Goal: Task Accomplishment & Management: Manage account settings

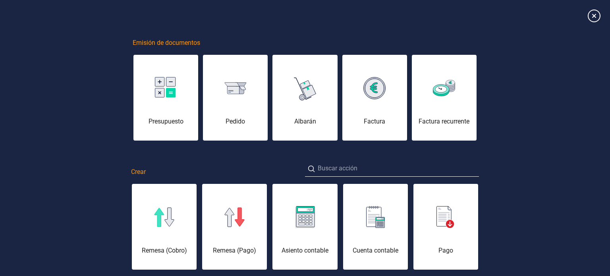
scroll to position [0, 40]
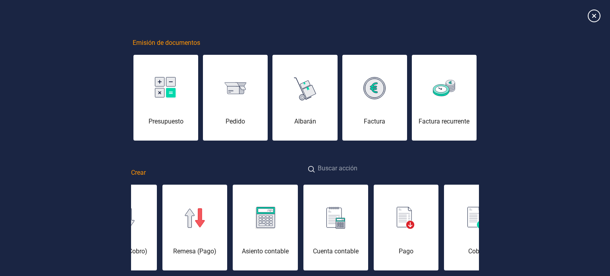
click at [338, 164] on input at bounding box center [392, 169] width 174 height 17
click at [333, 168] on input "e" at bounding box center [392, 169] width 174 height 17
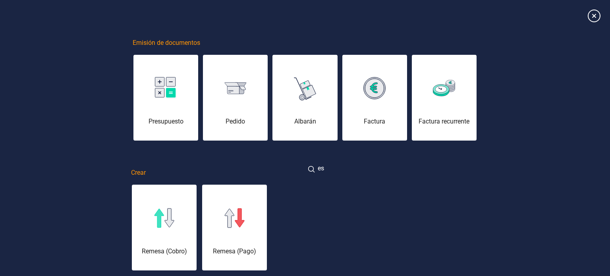
click at [331, 169] on input "es" at bounding box center [392, 169] width 174 height 17
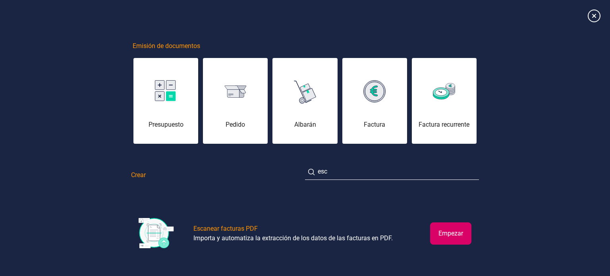
click at [442, 228] on button "Empezar" at bounding box center [450, 234] width 41 height 22
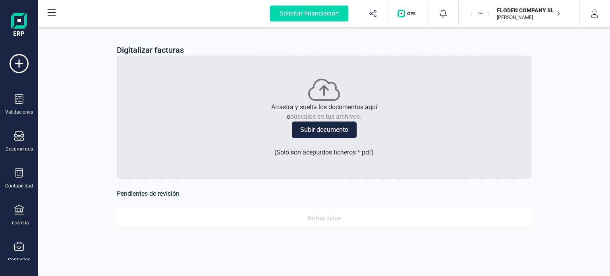
click at [329, 130] on button "Subir documento" at bounding box center [324, 130] width 65 height 17
click at [527, 168] on div "Arrastra y suelta los documentos aquí o búscalos en tus archivos. Subir documen…" at bounding box center [324, 117] width 415 height 123
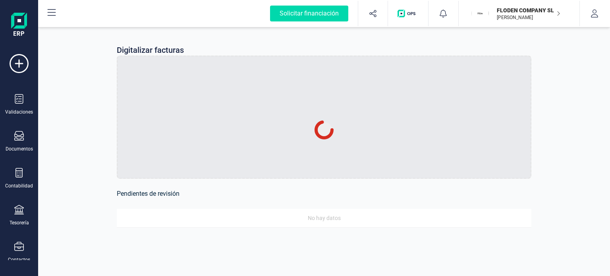
click at [532, 244] on div "Digitalizar facturas Pendientes de revisión No hay datos" at bounding box center [324, 140] width 453 height 231
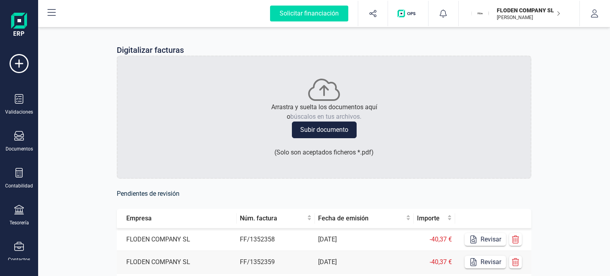
click at [592, 183] on div "Digitalizar facturas Arrastra y suelta los documentos aquí o búscalos en tus ar…" at bounding box center [324, 265] width 572 height 481
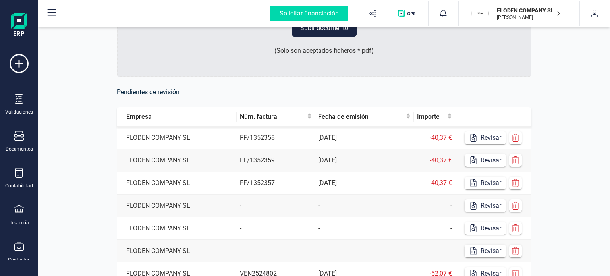
scroll to position [86, 0]
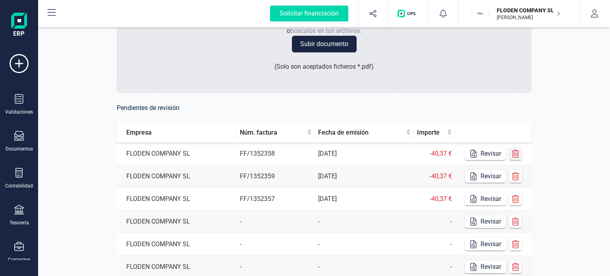
click at [515, 155] on icon "button" at bounding box center [516, 154] width 8 height 8
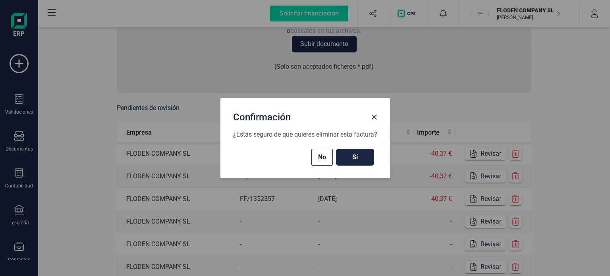
click at [353, 160] on span "Sí" at bounding box center [355, 158] width 22 height 10
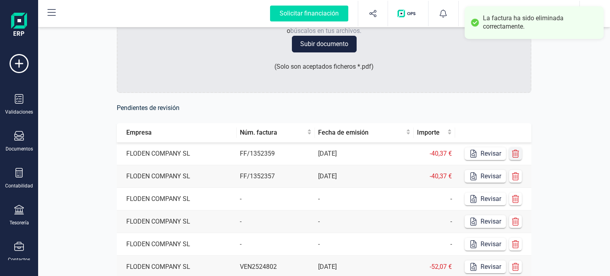
click at [510, 158] on button "button" at bounding box center [516, 153] width 13 height 13
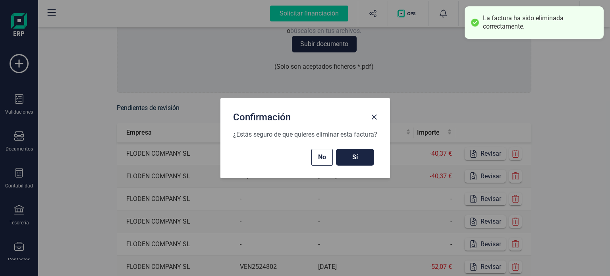
click at [361, 161] on span "Sí" at bounding box center [355, 158] width 22 height 10
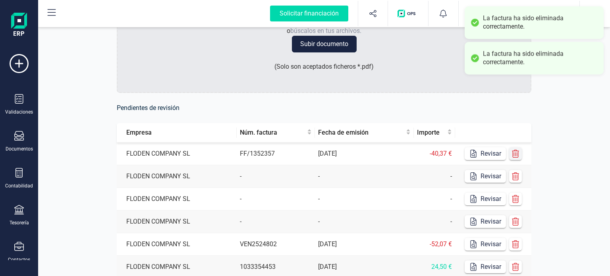
click at [515, 159] on button "button" at bounding box center [516, 153] width 13 height 13
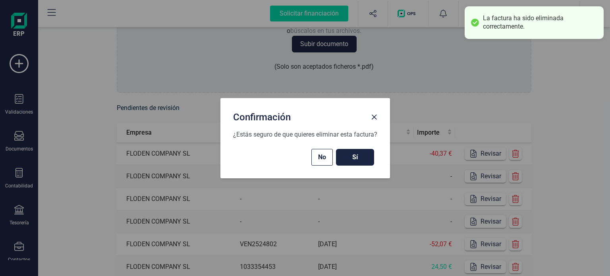
click at [356, 162] on button "Sí" at bounding box center [355, 157] width 38 height 17
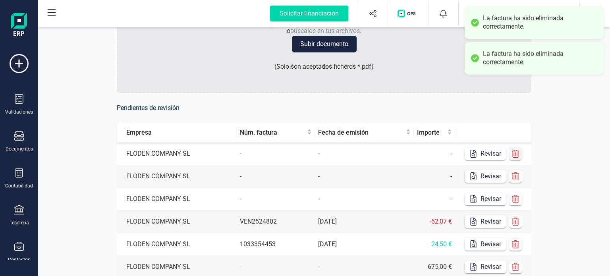
click at [521, 153] on button "button" at bounding box center [516, 153] width 13 height 13
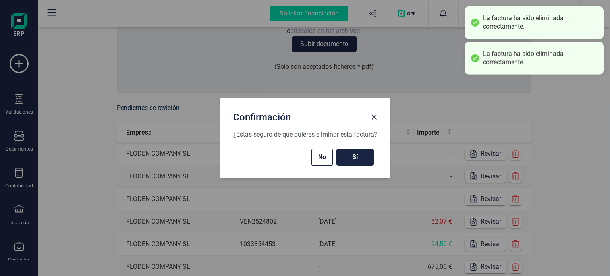
click at [358, 157] on span "Sí" at bounding box center [355, 158] width 22 height 10
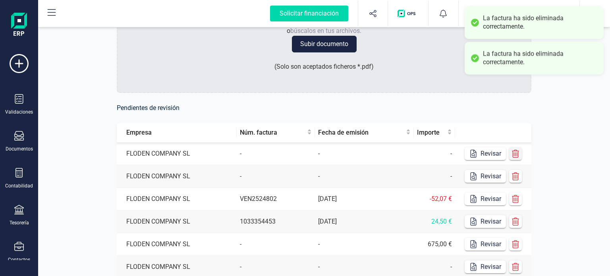
click at [515, 156] on icon "button" at bounding box center [516, 154] width 8 height 8
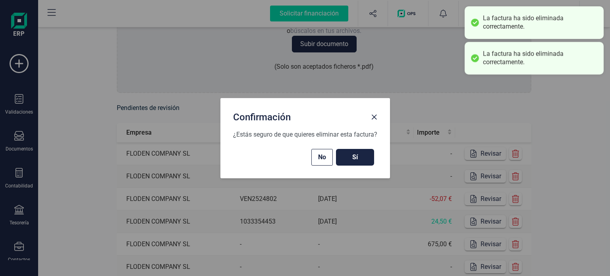
click at [364, 157] on span "Sí" at bounding box center [355, 158] width 22 height 10
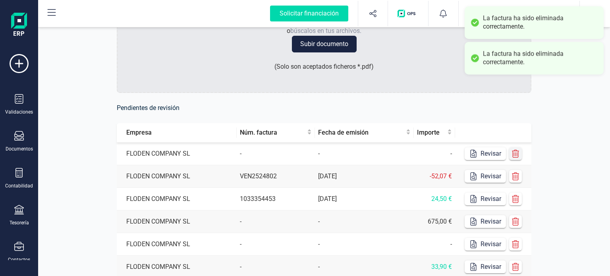
click at [514, 158] on button "button" at bounding box center [516, 153] width 13 height 13
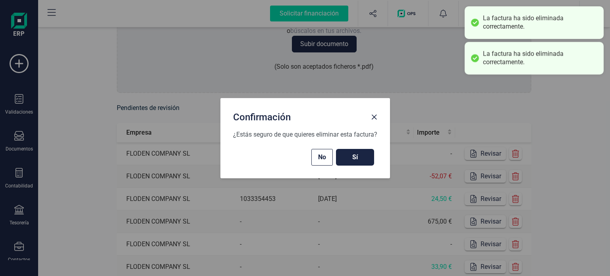
click at [362, 157] on span "Sí" at bounding box center [355, 158] width 22 height 10
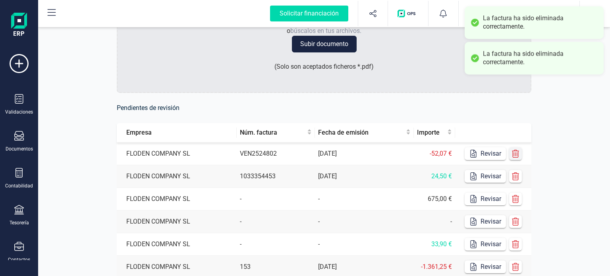
click at [517, 160] on button "button" at bounding box center [516, 153] width 13 height 13
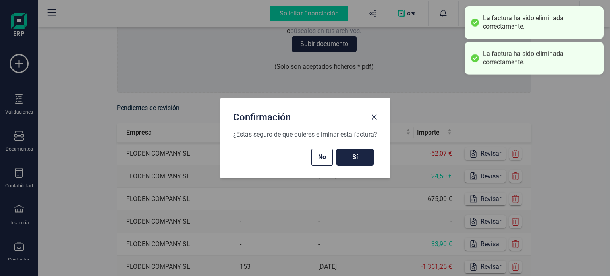
click at [356, 157] on span "Sí" at bounding box center [355, 158] width 22 height 10
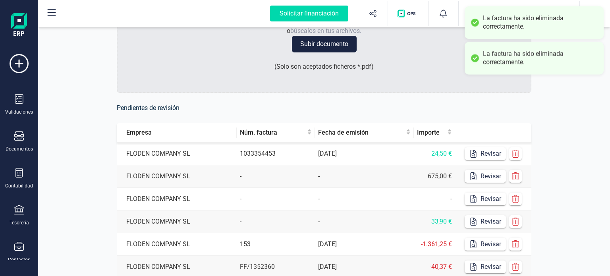
click at [513, 160] on td "Revisar" at bounding box center [493, 154] width 76 height 23
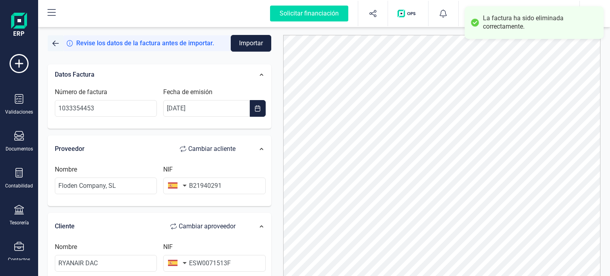
click at [49, 43] on button "button" at bounding box center [56, 43] width 16 height 16
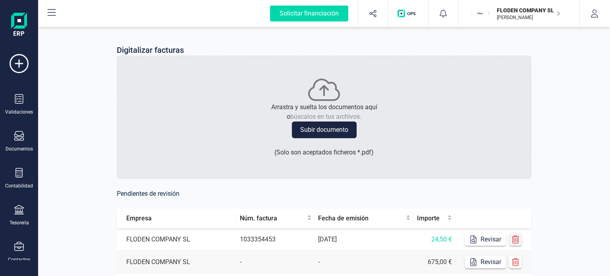
click at [512, 236] on icon "button" at bounding box center [516, 240] width 8 height 8
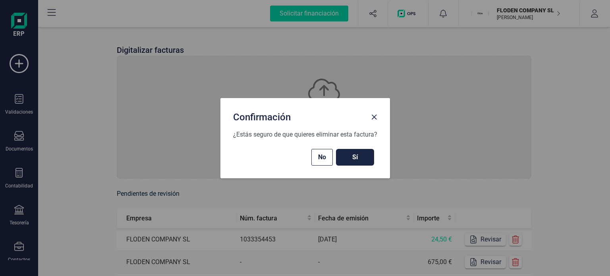
click at [353, 157] on span "Sí" at bounding box center [355, 158] width 22 height 10
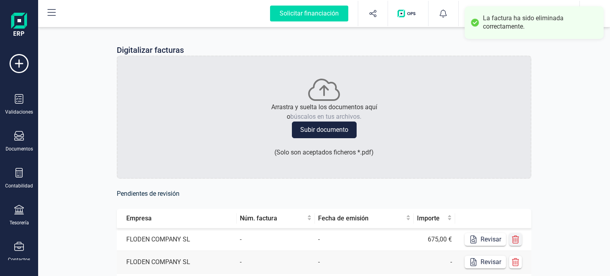
click at [518, 243] on icon "button" at bounding box center [516, 240] width 8 height 8
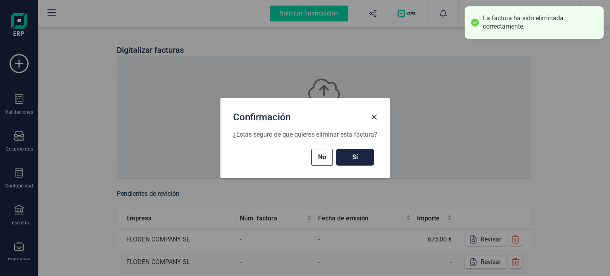
click at [348, 154] on span "Sí" at bounding box center [355, 158] width 22 height 10
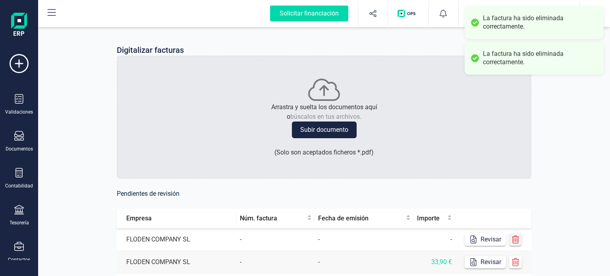
click at [517, 238] on icon "button" at bounding box center [516, 240] width 8 height 8
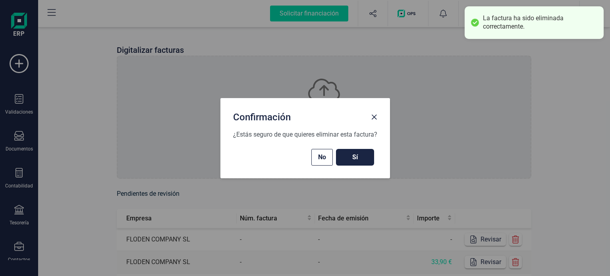
click at [365, 162] on button "Sí" at bounding box center [355, 157] width 38 height 17
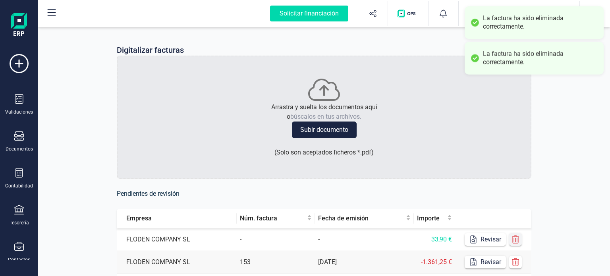
click at [516, 243] on icon "button" at bounding box center [516, 240] width 8 height 8
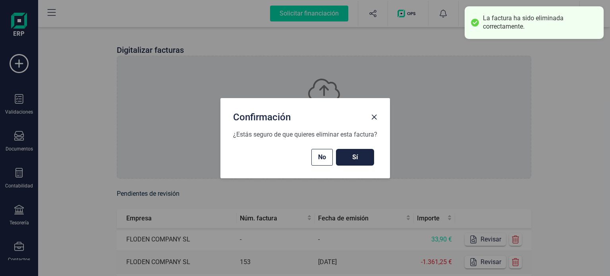
click at [362, 158] on span "Sí" at bounding box center [355, 158] width 22 height 10
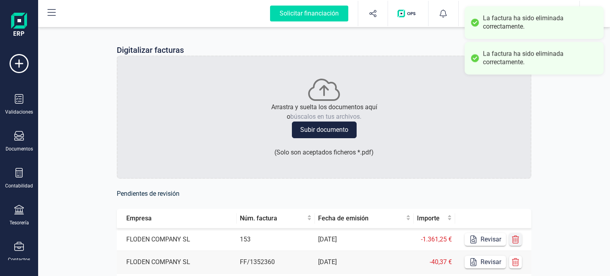
click at [518, 242] on icon "button" at bounding box center [516, 240] width 8 height 8
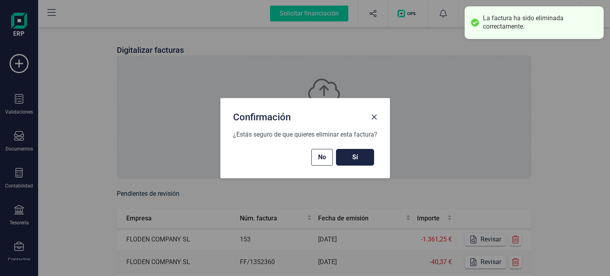
click at [364, 165] on button "Sí" at bounding box center [355, 157] width 38 height 17
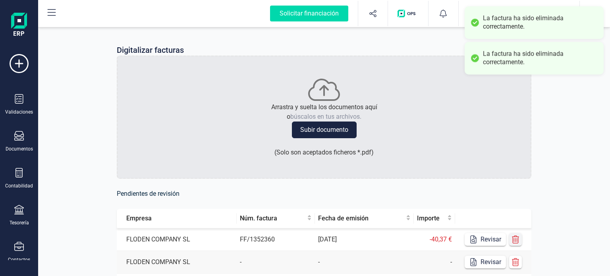
click at [510, 236] on button "button" at bounding box center [516, 239] width 13 height 13
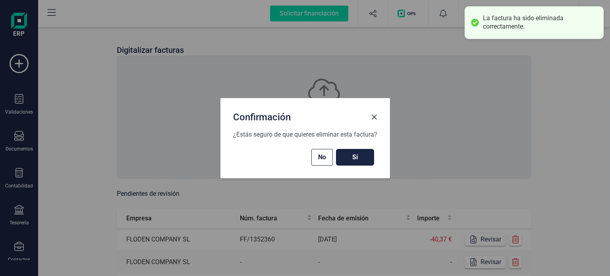
click at [361, 161] on span "Sí" at bounding box center [355, 158] width 22 height 10
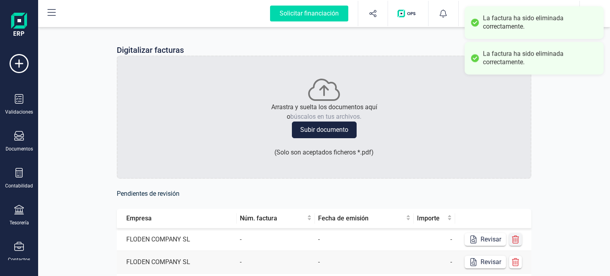
click at [514, 240] on icon "button" at bounding box center [515, 240] width 7 height 8
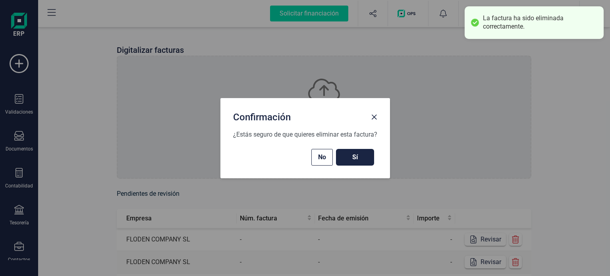
click at [366, 158] on span "Sí" at bounding box center [355, 158] width 22 height 10
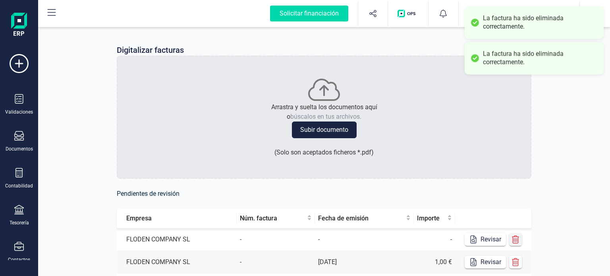
click at [518, 235] on button "button" at bounding box center [516, 239] width 13 height 13
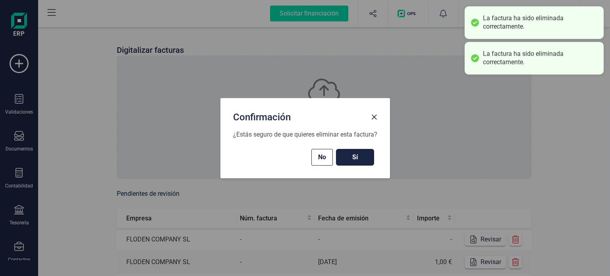
click at [351, 151] on button "Sí" at bounding box center [355, 157] width 38 height 17
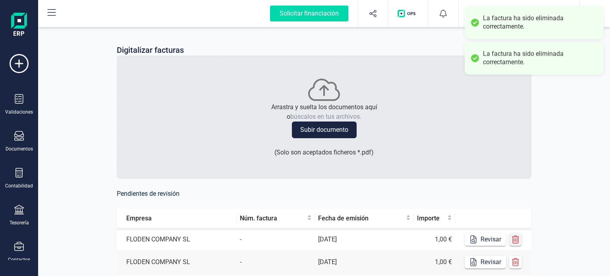
click at [519, 240] on icon "button" at bounding box center [516, 240] width 8 height 8
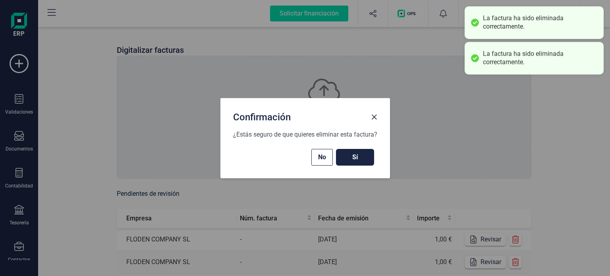
click at [350, 153] on span "Sí" at bounding box center [355, 158] width 22 height 10
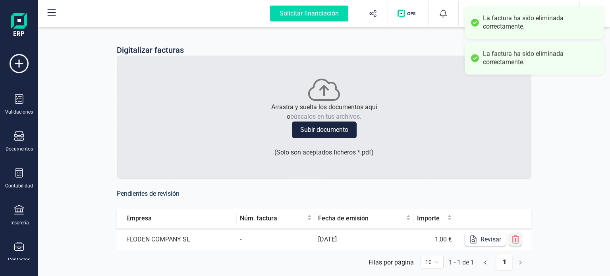
click at [519, 238] on icon "button" at bounding box center [516, 240] width 8 height 8
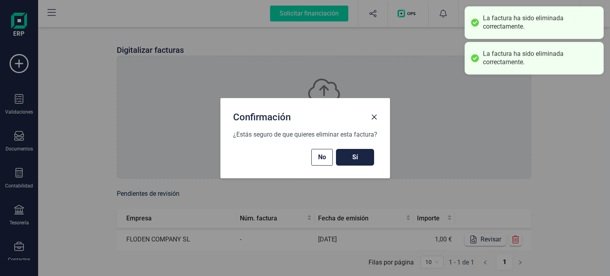
click at [357, 159] on span "Sí" at bounding box center [355, 158] width 22 height 10
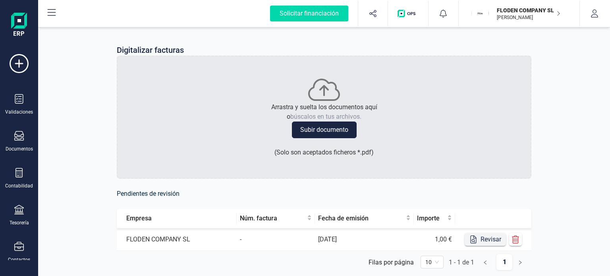
click at [478, 238] on button "Revisar" at bounding box center [485, 239] width 41 height 13
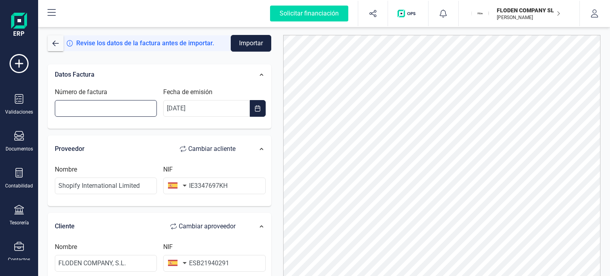
click at [122, 112] on input "Número de factura" at bounding box center [106, 108] width 102 height 17
paste input "#385387692"
type input "#385387692"
paste input "#385387692"
click at [62, 108] on input "#385387692" at bounding box center [106, 108] width 102 height 17
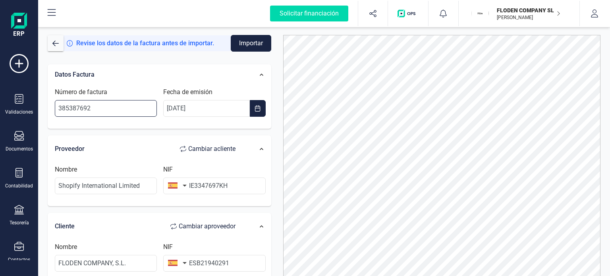
type input "385387692"
click at [283, 93] on div at bounding box center [442, 166] width 330 height 262
click at [108, 189] on input "Shopify International Limited" at bounding box center [106, 186] width 102 height 17
click at [258, 48] on button "Importar" at bounding box center [251, 43] width 41 height 17
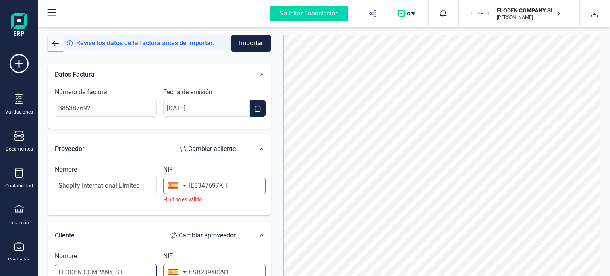
click at [138, 265] on input "FLODEN COMPANY, S.L." at bounding box center [106, 272] width 102 height 17
click at [226, 270] on input "ESB21940291" at bounding box center [214, 272] width 102 height 17
click at [281, 174] on div at bounding box center [442, 166] width 330 height 262
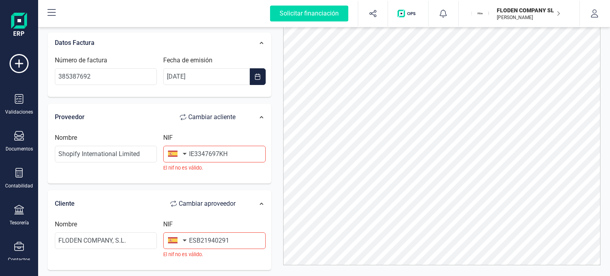
scroll to position [44, 0]
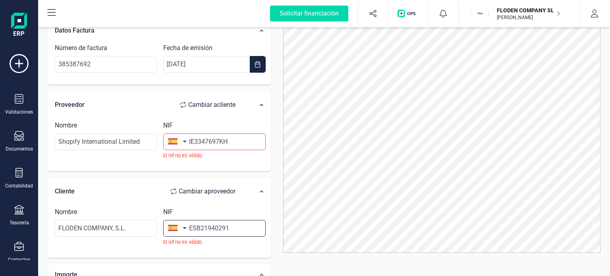
click at [197, 225] on input "ESB21940291" at bounding box center [214, 228] width 102 height 17
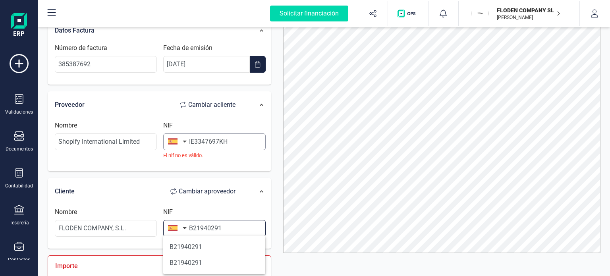
type input "B21940291"
click at [195, 143] on input "IE3347697KH" at bounding box center [214, 142] width 102 height 17
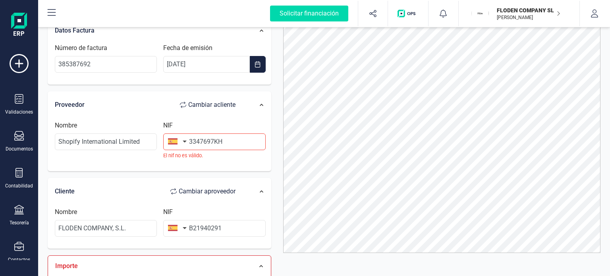
click at [185, 141] on button "button" at bounding box center [175, 142] width 25 height 16
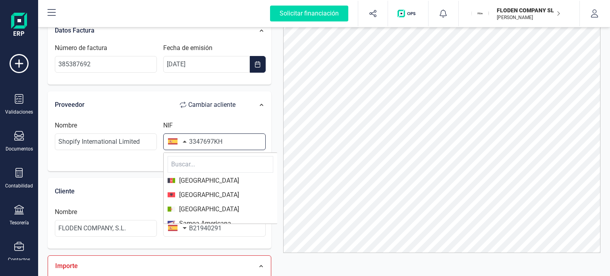
click at [191, 141] on input "3347697KH" at bounding box center [214, 142] width 102 height 17
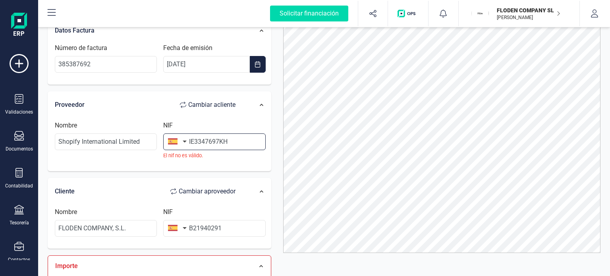
type input "IE3347697KH"
click at [186, 141] on button "button" at bounding box center [175, 142] width 25 height 16
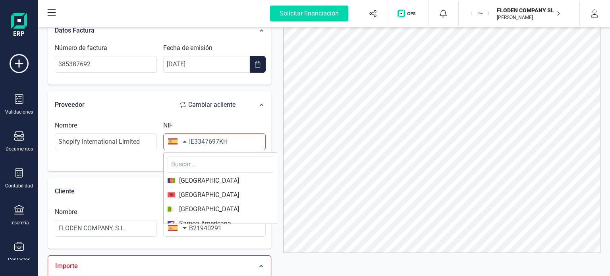
click at [191, 167] on input "text" at bounding box center [221, 164] width 106 height 17
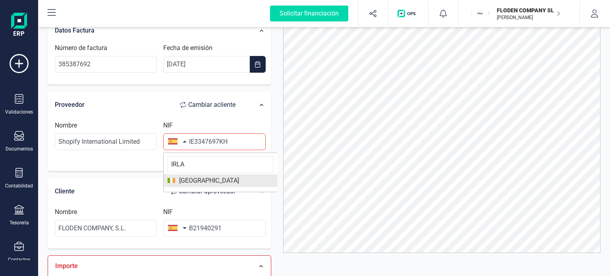
type input "IRLA"
click at [191, 181] on span "[GEOGRAPHIC_DATA]" at bounding box center [207, 181] width 64 height 10
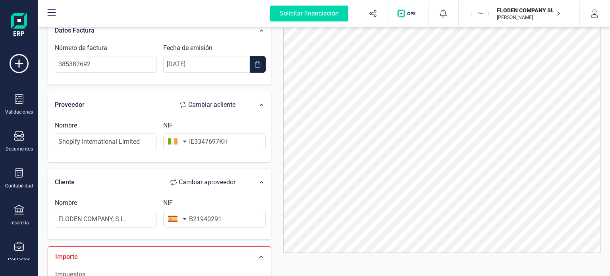
click at [275, 225] on div "Datos Factura Número de factura 385387692 Fecha de emisión [DATE] Proveedor Cam…" at bounding box center [160, 253] width 236 height 478
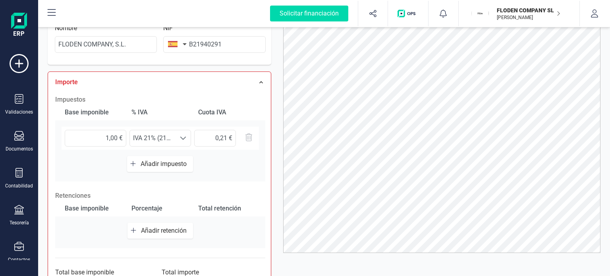
scroll to position [191, 0]
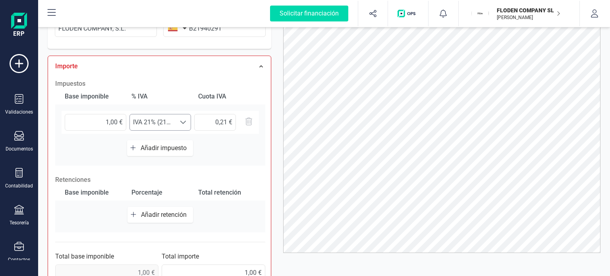
click at [159, 125] on span "IVA 21% (21%)" at bounding box center [153, 122] width 46 height 16
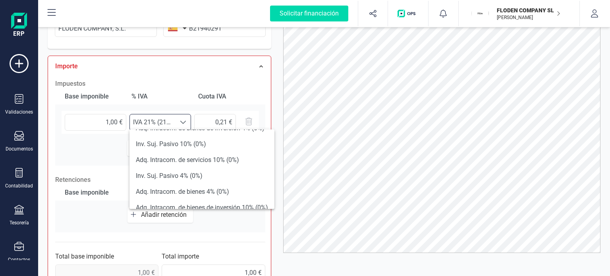
scroll to position [233, 0]
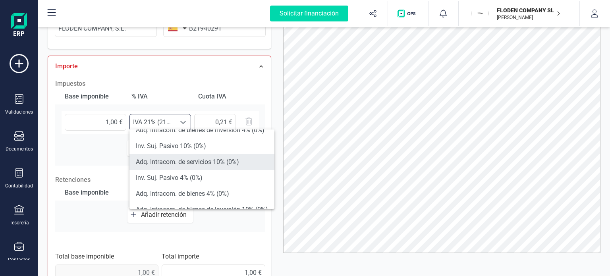
click at [246, 167] on li "Adq. Intracom. de servicios 10% (0%)" at bounding box center [202, 162] width 145 height 16
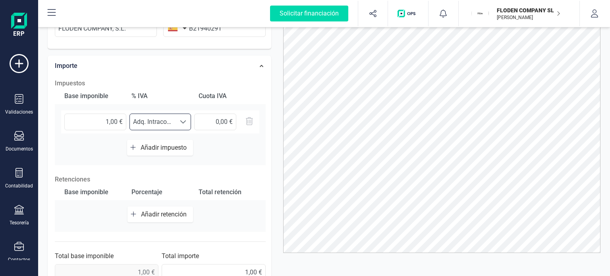
click at [264, 209] on div "Base imponible Porcentaje Total retención Añadir retención" at bounding box center [160, 208] width 211 height 48
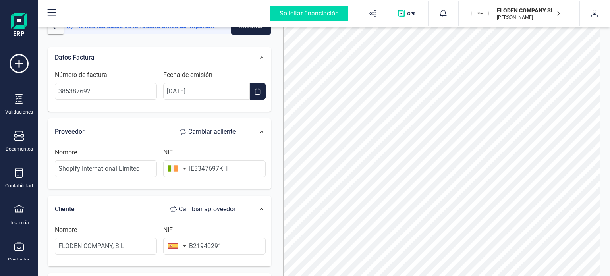
scroll to position [0, 0]
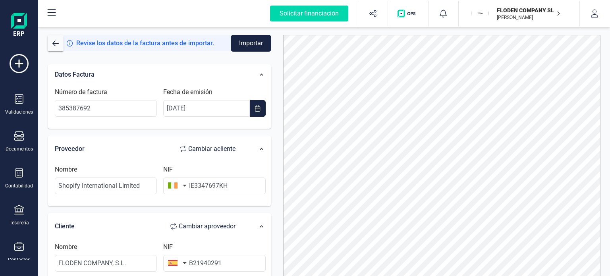
click at [249, 45] on button "Importar" at bounding box center [251, 43] width 41 height 17
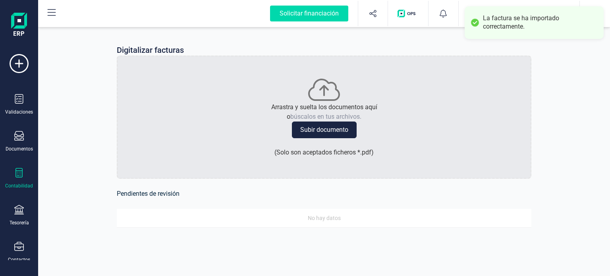
click at [19, 170] on icon at bounding box center [19, 173] width 7 height 10
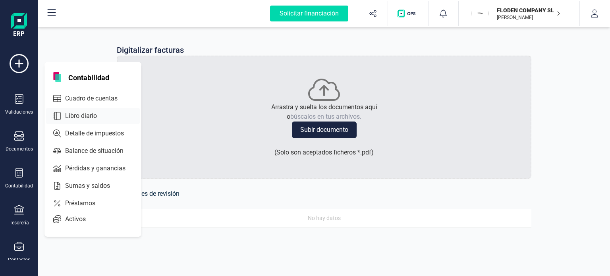
click at [91, 113] on span "Libro diario" at bounding box center [86, 116] width 49 height 10
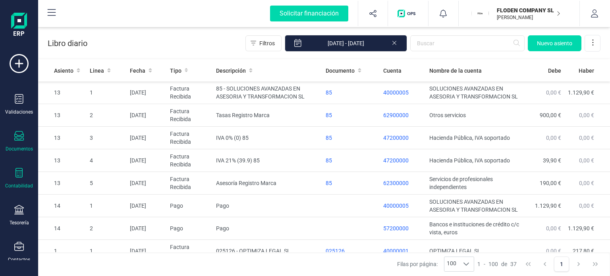
click at [13, 141] on div "Documentos" at bounding box center [19, 141] width 32 height 21
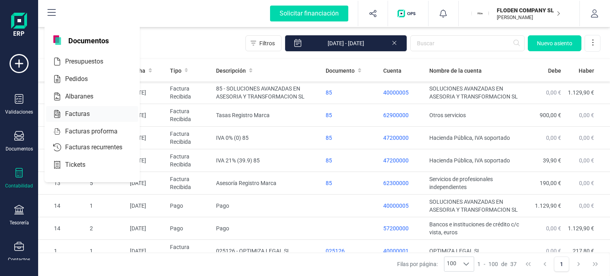
click at [74, 117] on span "Facturas" at bounding box center [83, 114] width 42 height 10
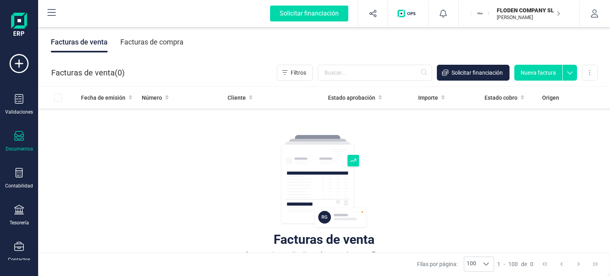
click at [150, 37] on div "Facturas de compra" at bounding box center [151, 42] width 63 height 21
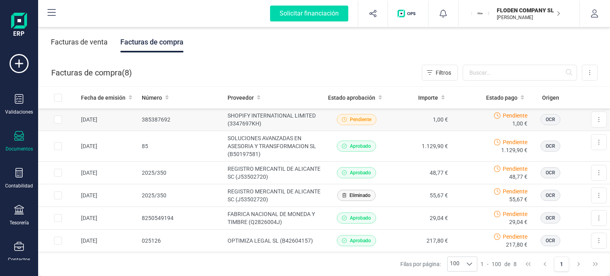
click at [350, 122] on span "Pendiente" at bounding box center [360, 119] width 21 height 7
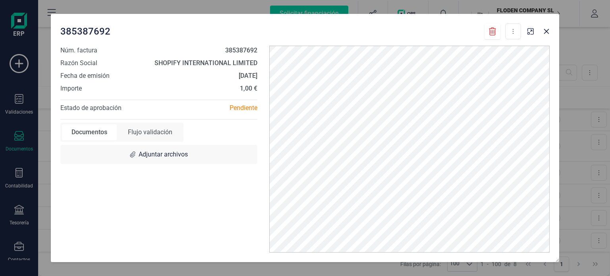
click at [242, 109] on div "Pendiente" at bounding box center [211, 108] width 105 height 10
click at [544, 28] on icon "button" at bounding box center [547, 31] width 6 height 6
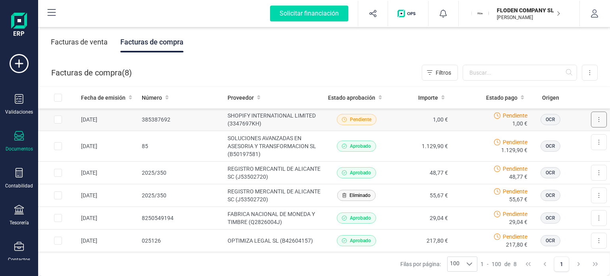
click at [598, 118] on button at bounding box center [599, 120] width 16 height 16
click at [26, 144] on div "Documentos" at bounding box center [19, 141] width 32 height 21
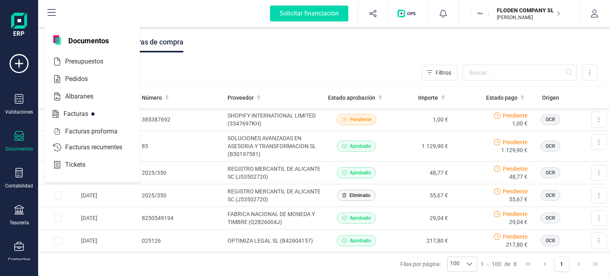
click at [22, 141] on div at bounding box center [19, 137] width 10 height 12
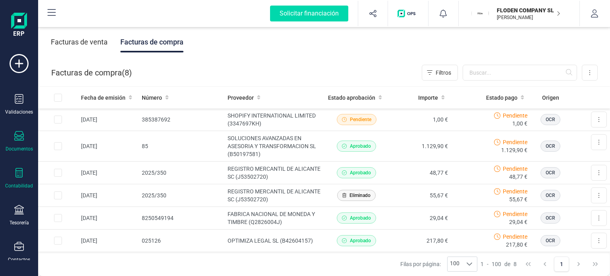
click at [21, 179] on div "Contabilidad" at bounding box center [19, 178] width 32 height 21
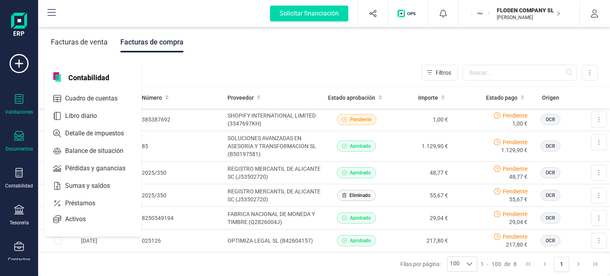
click at [18, 109] on div "Validaciones" at bounding box center [19, 112] width 28 height 6
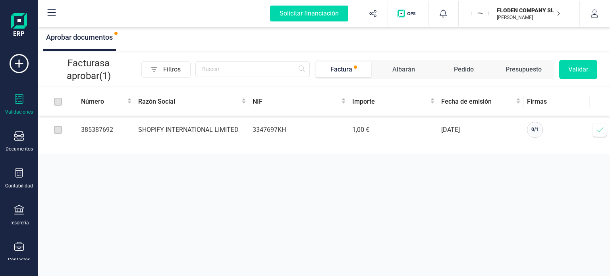
click at [59, 132] on label at bounding box center [58, 130] width 8 height 9
click at [124, 127] on td "385387692" at bounding box center [106, 130] width 57 height 28
click at [605, 133] on span at bounding box center [601, 130] width 16 height 16
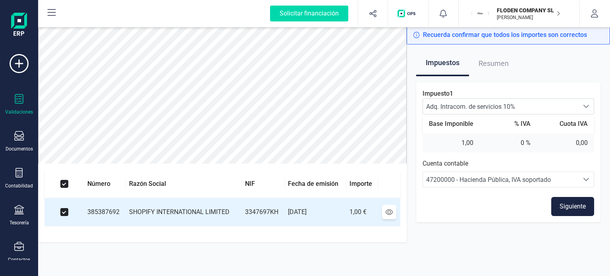
click at [483, 67] on span "Resumen" at bounding box center [494, 63] width 30 height 25
click at [562, 201] on button "Siguiente" at bounding box center [573, 206] width 43 height 19
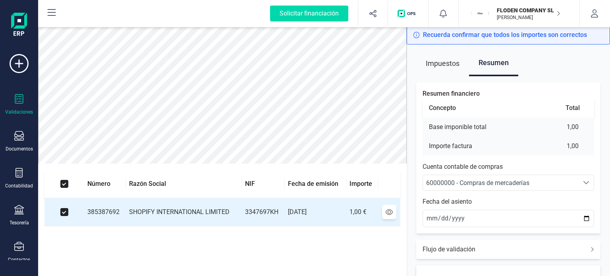
click at [585, 182] on icon "Seleccione una cuenta" at bounding box center [587, 182] width 6 height 3
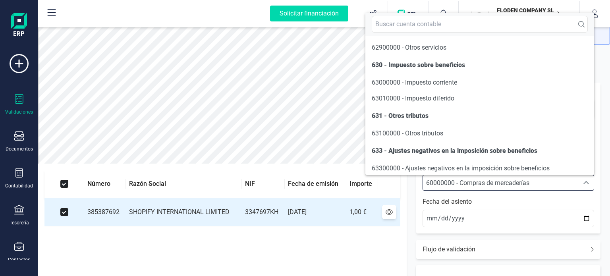
scroll to position [4746, 0]
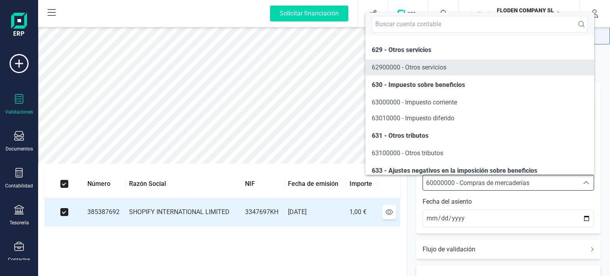
click at [489, 76] on li "62900000 - Otros servicios" at bounding box center [480, 68] width 229 height 16
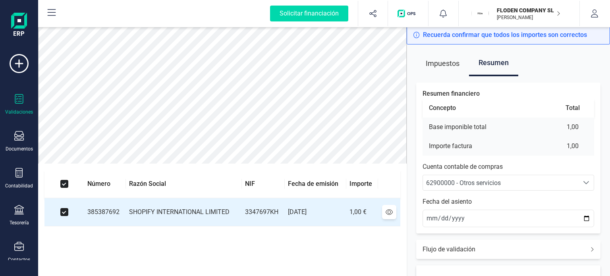
click at [494, 243] on div "Flujo de validación" at bounding box center [509, 249] width 184 height 19
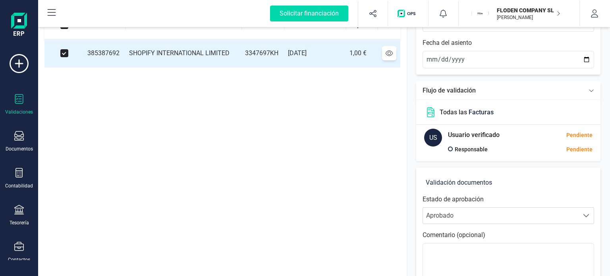
scroll to position [175, 0]
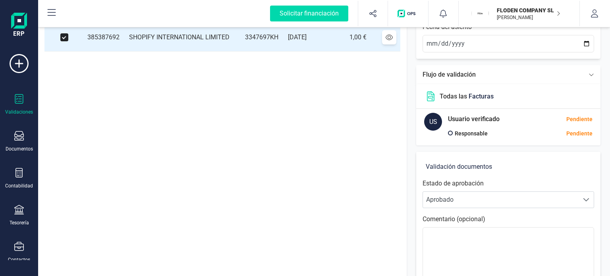
click at [450, 132] on span at bounding box center [450, 133] width 5 height 5
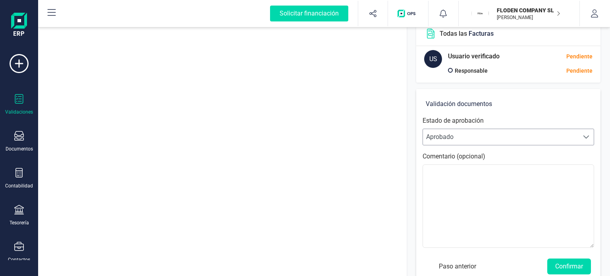
scroll to position [253, 0]
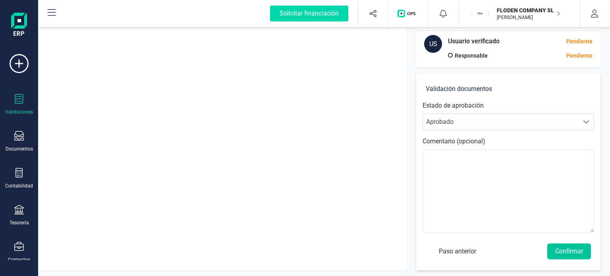
click at [559, 255] on button "Confirmar" at bounding box center [570, 252] width 44 height 16
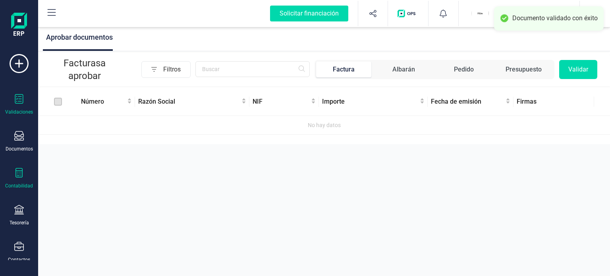
click at [22, 171] on icon at bounding box center [19, 173] width 10 height 10
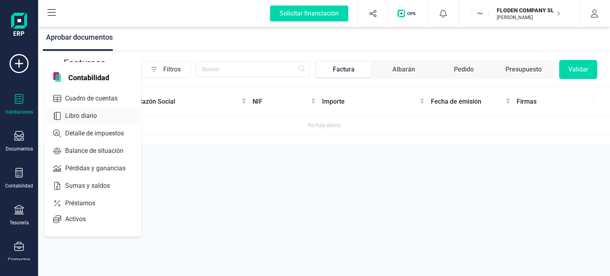
click at [95, 111] on span "Libro diario" at bounding box center [86, 116] width 49 height 10
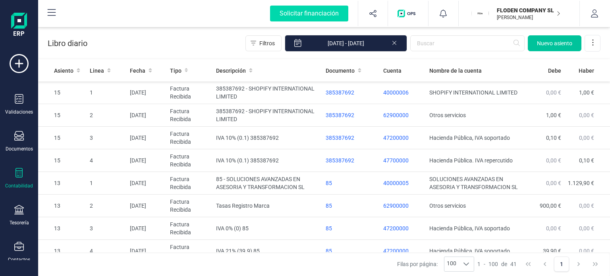
click at [539, 45] on span "Nuevo asiento" at bounding box center [554, 43] width 35 height 8
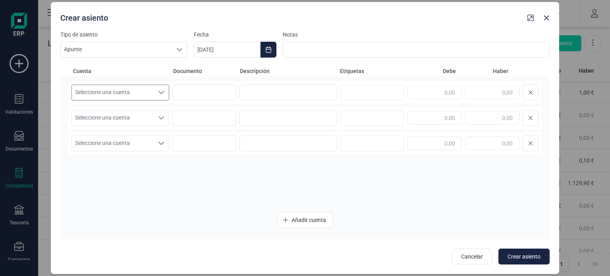
click at [162, 92] on icon "Seleccione una cuenta" at bounding box center [161, 92] width 6 height 6
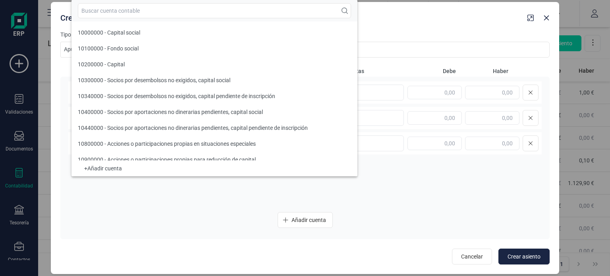
scroll to position [7, 0]
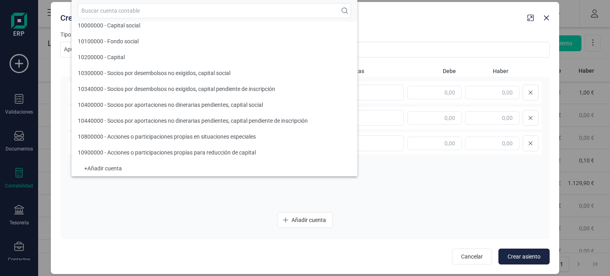
click at [196, 224] on div "Añadir cuenta" at bounding box center [305, 220] width 474 height 16
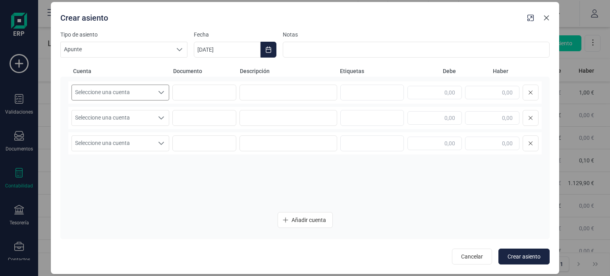
click at [547, 19] on icon "button" at bounding box center [547, 18] width 5 height 5
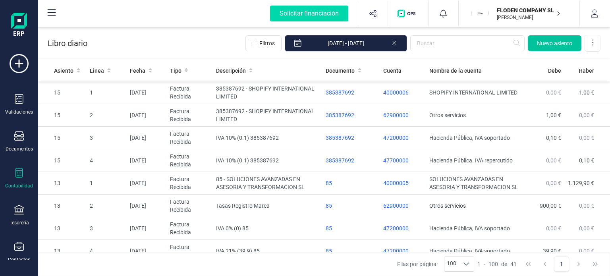
click at [558, 41] on span "Nuevo asiento" at bounding box center [554, 43] width 35 height 8
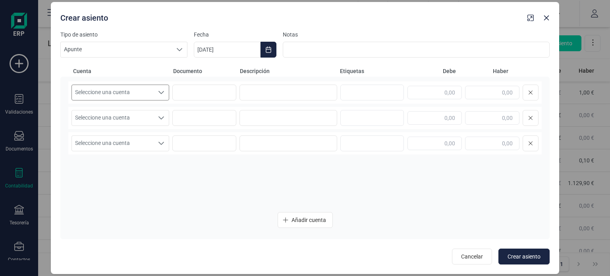
click at [159, 97] on div "Seleccione una cuenta" at bounding box center [161, 92] width 15 height 15
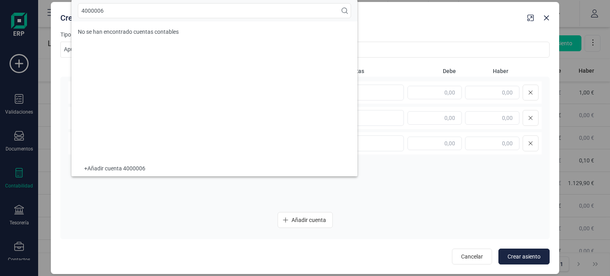
scroll to position [0, 0]
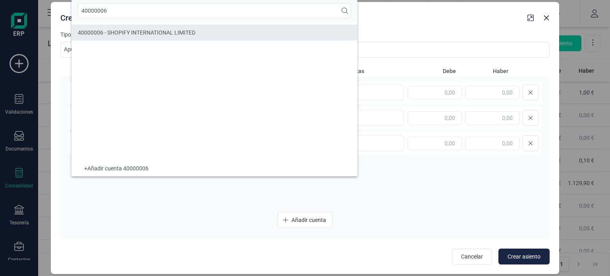
type input "40000006"
click at [161, 31] on span "40000006 - SHOPIFY INTERNATIONAL LIMITED" at bounding box center [137, 32] width 118 height 6
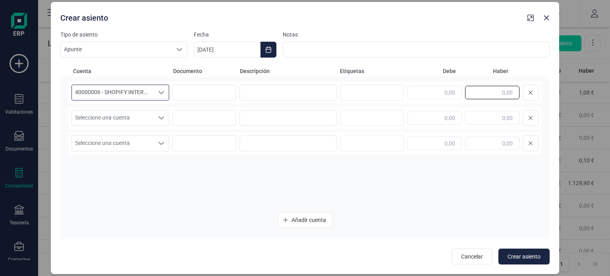
click at [478, 89] on input "text" at bounding box center [492, 93] width 54 height 14
click at [454, 91] on input "text" at bounding box center [435, 93] width 54 height 14
type input "1,00"
click at [159, 116] on icon "Seleccione una cuenta" at bounding box center [161, 118] width 6 height 6
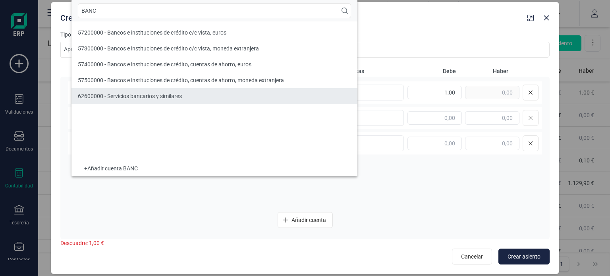
type input "BANC"
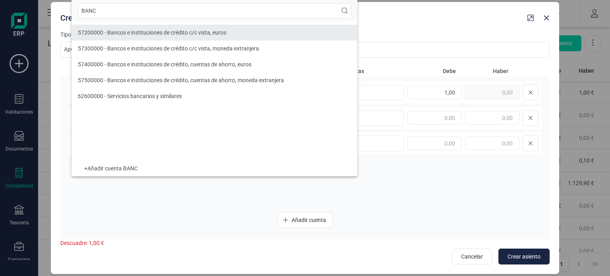
click at [167, 37] on li "57200000 - Bancos e instituciones de crédito c/c vista, euros" at bounding box center [215, 33] width 286 height 16
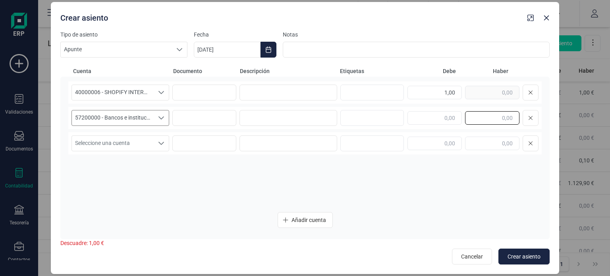
click at [470, 119] on input "text" at bounding box center [492, 118] width 54 height 14
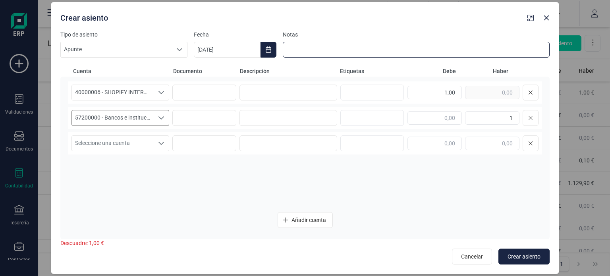
type input "1,00"
click at [465, 54] on input at bounding box center [416, 50] width 267 height 16
type input "p"
type input "Pago Fra [DATE]"
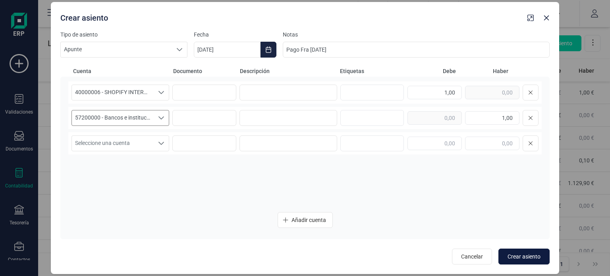
click at [521, 253] on span "Crear asiento" at bounding box center [524, 257] width 33 height 8
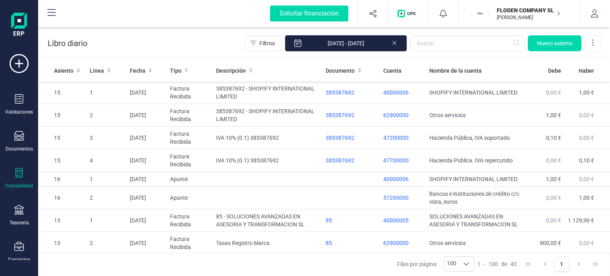
click at [21, 168] on icon at bounding box center [19, 173] width 10 height 10
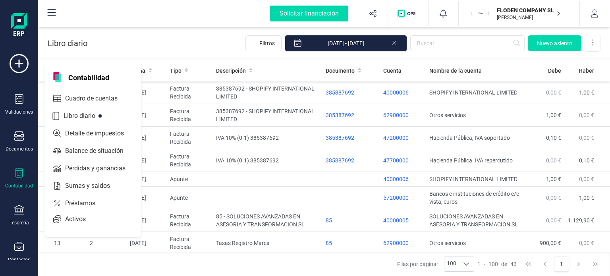
click at [83, 141] on div "Detalle de impuestos" at bounding box center [93, 134] width 97 height 17
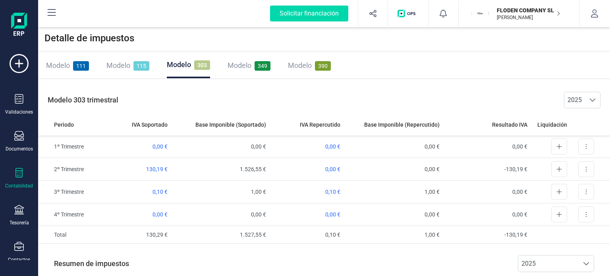
click at [17, 175] on icon at bounding box center [19, 173] width 7 height 10
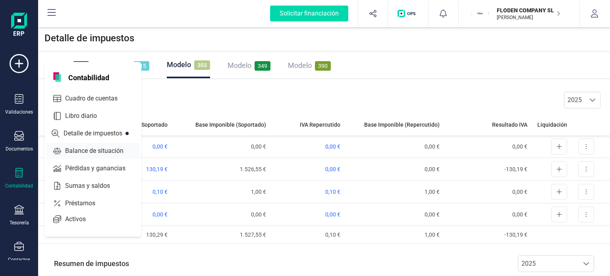
click at [88, 153] on span "Balance de situación" at bounding box center [100, 151] width 76 height 10
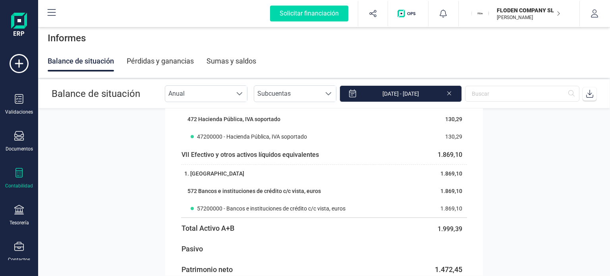
scroll to position [141, 0]
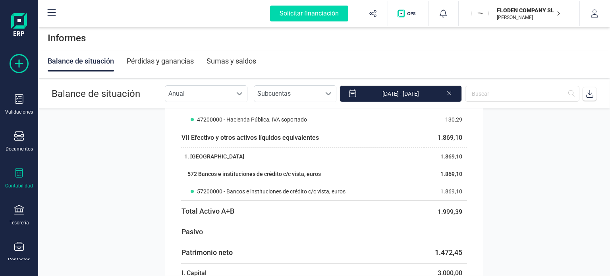
click at [14, 66] on icon at bounding box center [19, 63] width 19 height 19
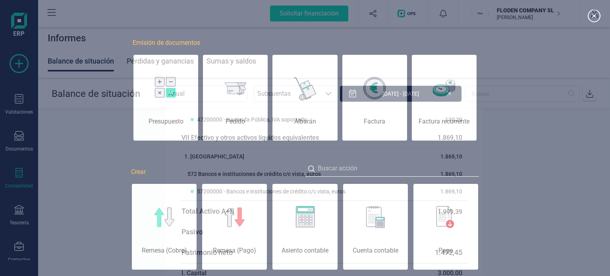
scroll to position [0, 40]
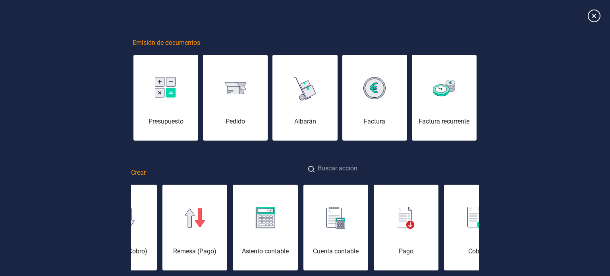
click at [404, 174] on input at bounding box center [392, 169] width 174 height 17
click at [404, 174] on input "e" at bounding box center [392, 169] width 174 height 17
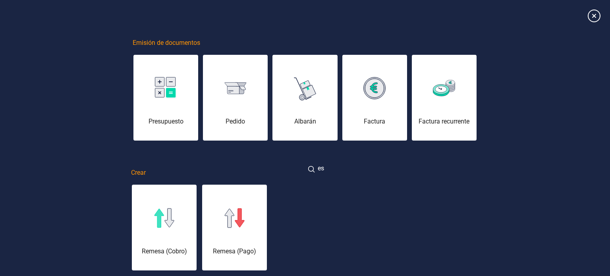
click at [393, 172] on input "es" at bounding box center [392, 169] width 174 height 17
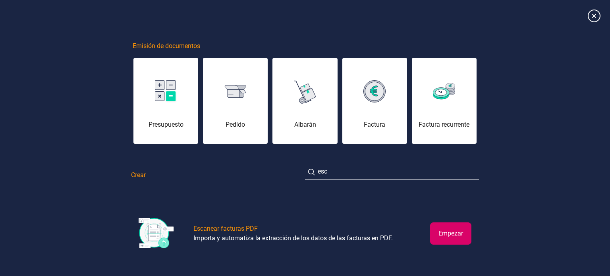
click at [436, 230] on button "Empezar" at bounding box center [450, 234] width 41 height 22
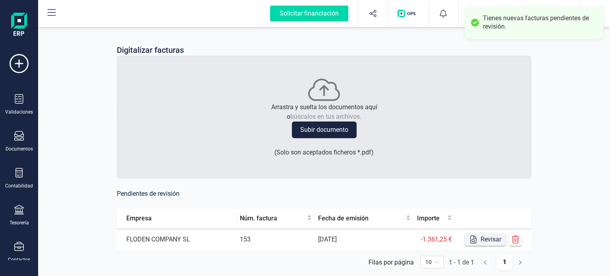
click at [494, 239] on button "Revisar" at bounding box center [485, 239] width 41 height 13
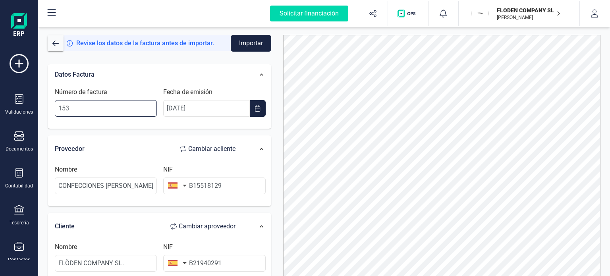
click at [145, 112] on input "153" at bounding box center [106, 108] width 102 height 17
click at [282, 197] on div at bounding box center [442, 166] width 330 height 262
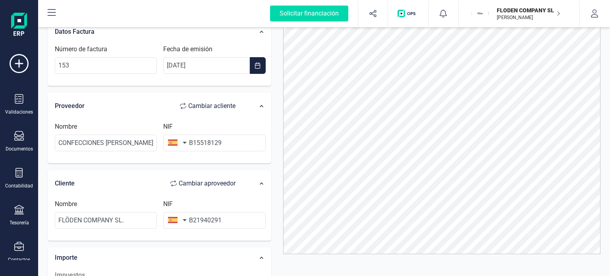
scroll to position [44, 0]
click at [279, 197] on div at bounding box center [442, 122] width 330 height 262
click at [279, 150] on div at bounding box center [442, 122] width 330 height 262
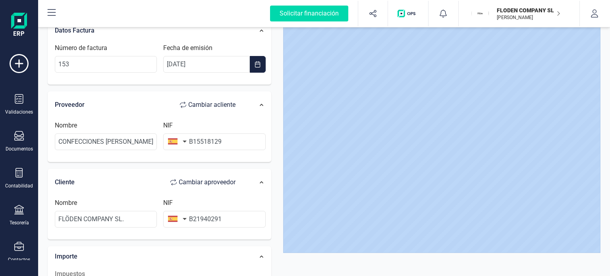
click at [279, 150] on div at bounding box center [442, 122] width 330 height 262
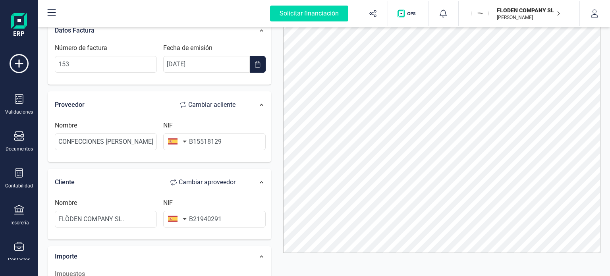
click at [261, 182] on icon at bounding box center [262, 182] width 4 height 2
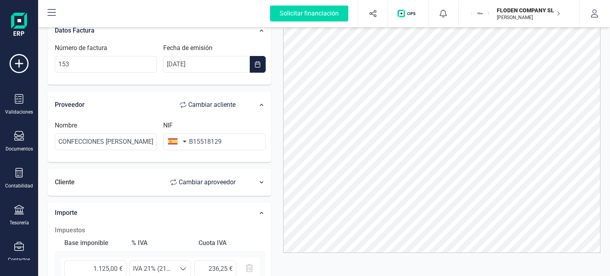
click at [261, 182] on icon at bounding box center [262, 182] width 4 height 2
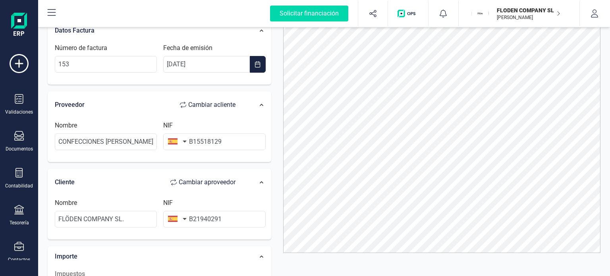
drag, startPoint x: 609, startPoint y: 138, endPoint x: 610, endPoint y: 180, distance: 42.1
click at [610, 180] on div "Revise los datos de la factura antes de importar. Importar Datos Factura Número…" at bounding box center [324, 150] width 572 height 251
click at [188, 163] on div "Datos Factura Número de factura 153 Fecha de emisión [DATE] Proveedor Cambiar a…" at bounding box center [160, 248] width 224 height 457
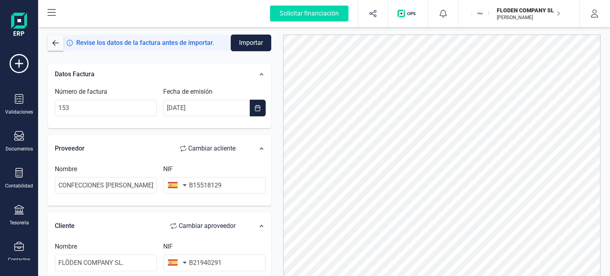
scroll to position [0, 0]
click at [240, 46] on button "Importar" at bounding box center [251, 43] width 41 height 17
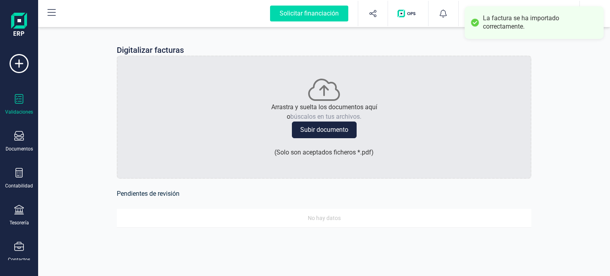
click at [21, 107] on div "Validaciones" at bounding box center [19, 104] width 32 height 21
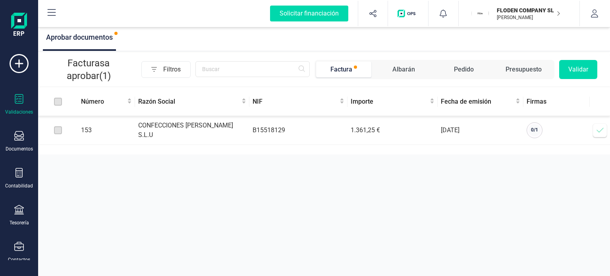
click at [606, 130] on span at bounding box center [601, 130] width 16 height 16
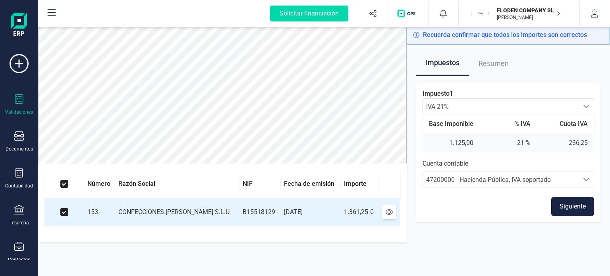
click at [564, 203] on button "Siguiente" at bounding box center [573, 206] width 43 height 19
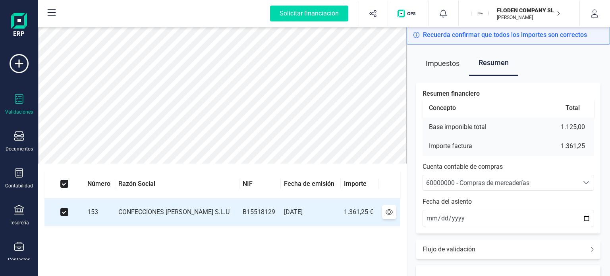
click at [574, 186] on div "60000000 - Compras de mercaderías" at bounding box center [500, 183] width 149 height 10
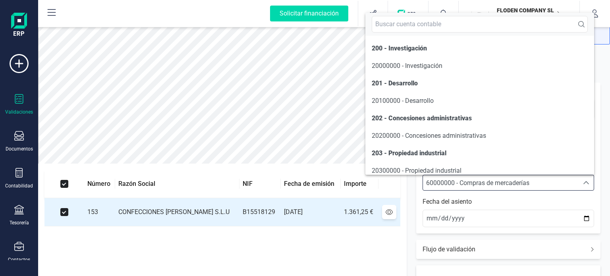
scroll to position [3870, 0]
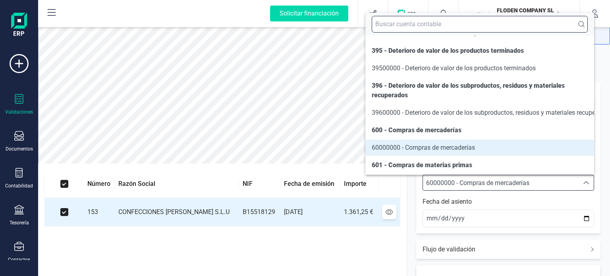
click at [397, 22] on input "text" at bounding box center [480, 24] width 216 height 17
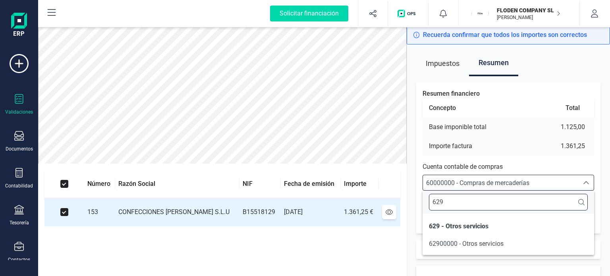
scroll to position [0, 0]
type input "629"
click at [524, 181] on span "60000000 - Compras de mercaderías" at bounding box center [477, 183] width 103 height 8
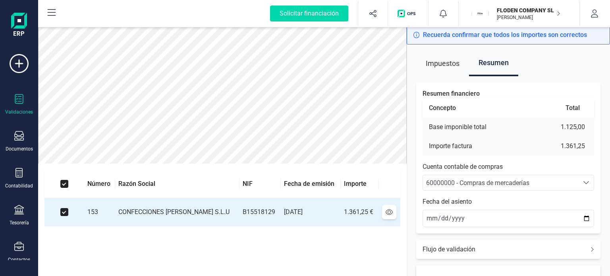
click at [524, 181] on span "60000000 - Compras de mercaderías" at bounding box center [477, 183] width 103 height 8
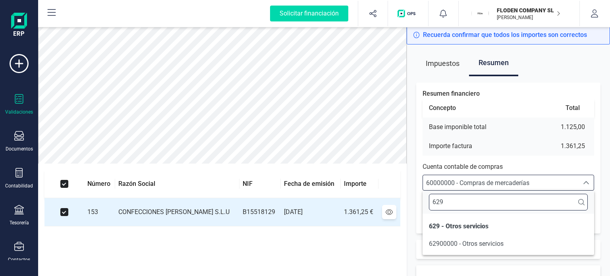
click at [490, 200] on input "629" at bounding box center [508, 202] width 159 height 17
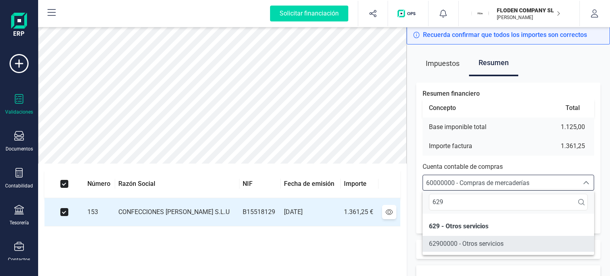
click at [473, 244] on span "62900000 - Otros servicios" at bounding box center [466, 244] width 75 height 8
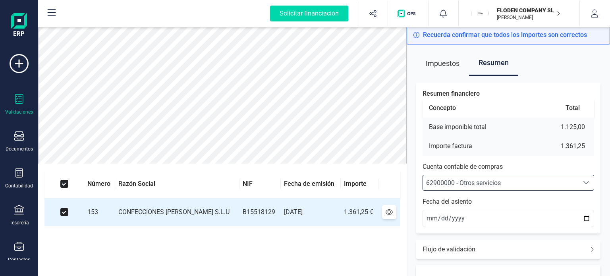
click at [561, 245] on div "Flujo de validación" at bounding box center [509, 249] width 184 height 19
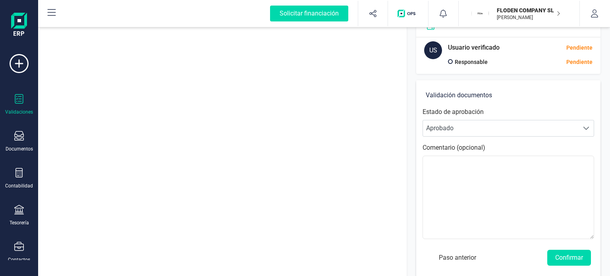
scroll to position [253, 0]
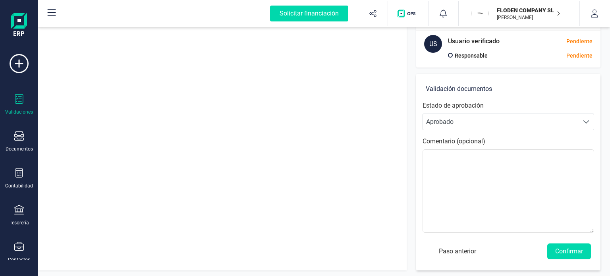
click at [561, 245] on button "Confirmar" at bounding box center [570, 252] width 44 height 16
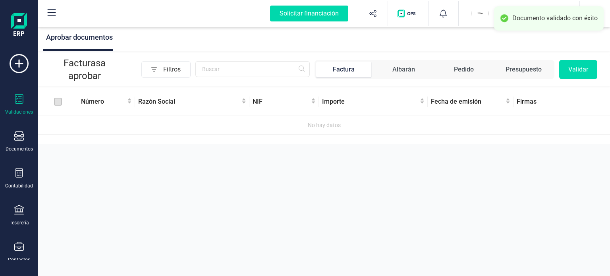
click at [21, 165] on div "Validaciones Documentos Documentos Presupuestos Pedidos Albaranes Facturas Fact…" at bounding box center [19, 217] width 32 height 326
click at [22, 174] on icon at bounding box center [19, 173] width 10 height 10
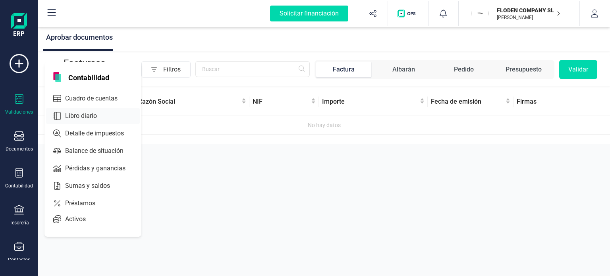
click at [99, 114] on div at bounding box center [104, 115] width 14 height 3
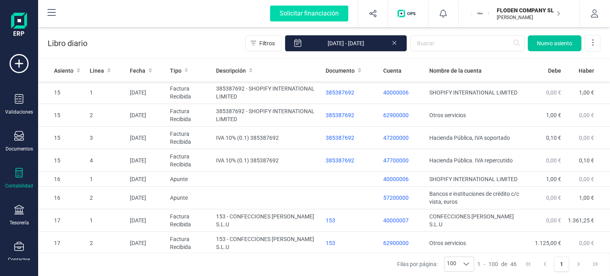
click at [542, 47] on span "Nuevo asiento" at bounding box center [554, 43] width 35 height 8
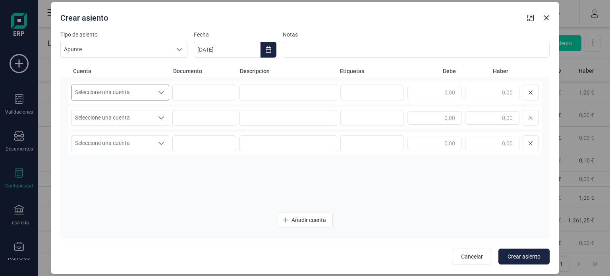
click at [162, 92] on icon "Seleccione una cuenta" at bounding box center [161, 92] width 6 height 6
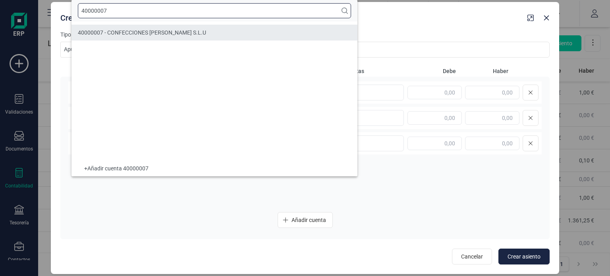
type input "40000007"
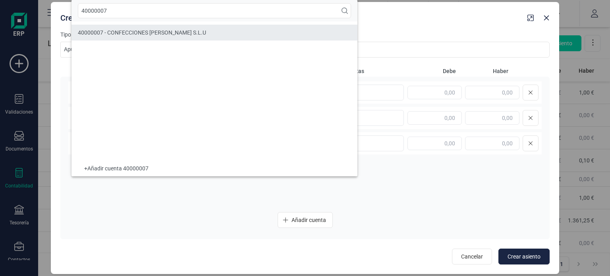
click at [168, 38] on li "40000007 - CONFECCIONES [PERSON_NAME] S.L.U" at bounding box center [215, 33] width 286 height 16
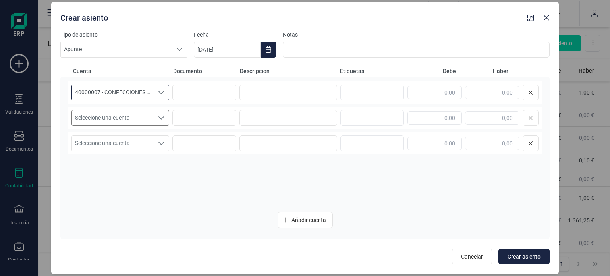
click at [156, 123] on div "Seleccione una cuenta" at bounding box center [161, 117] width 15 height 15
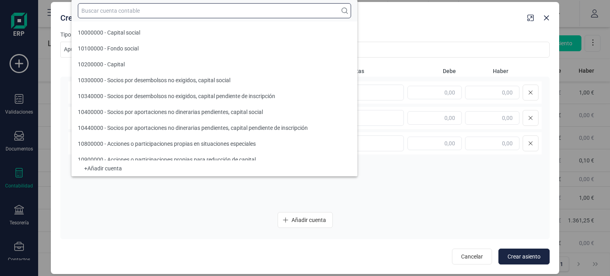
click at [214, 15] on input "text" at bounding box center [214, 10] width 273 height 15
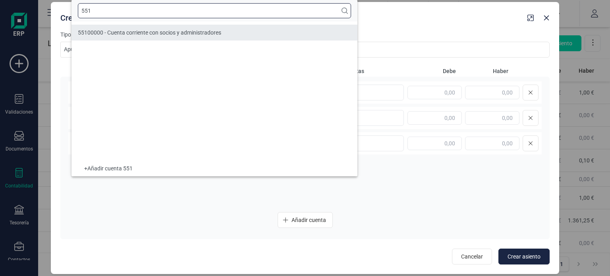
type input "551"
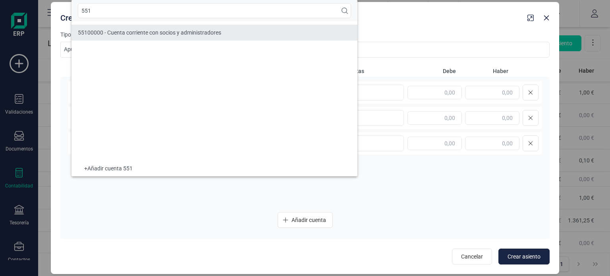
click at [207, 29] on div "55100000 - Cuenta corriente con socios y administradores" at bounding box center [149, 33] width 143 height 8
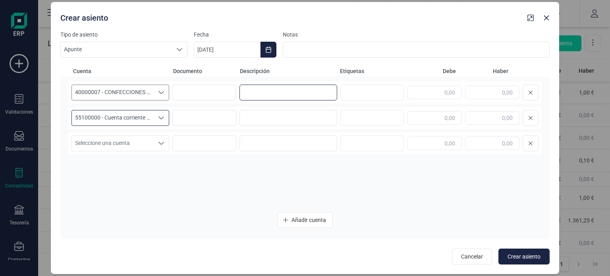
click at [276, 92] on input at bounding box center [289, 93] width 98 height 16
type input "Pago cuenta personal"
click at [275, 113] on input at bounding box center [289, 118] width 98 height 16
paste input "Pago cuenta personal"
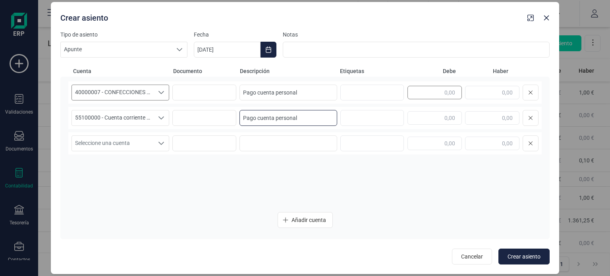
type input "Pago cuenta personal"
click at [443, 94] on input "text" at bounding box center [435, 93] width 54 height 14
type input "1.361,25"
click at [482, 119] on input "text" at bounding box center [492, 118] width 54 height 14
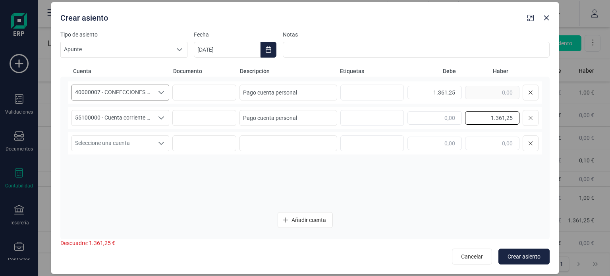
type input "1.361,25"
click at [518, 252] on button "Crear asiento" at bounding box center [524, 257] width 51 height 16
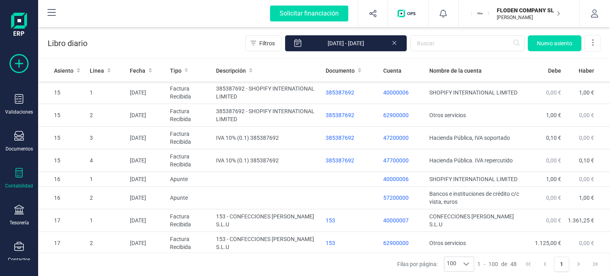
click at [28, 66] on icon at bounding box center [19, 63] width 19 height 19
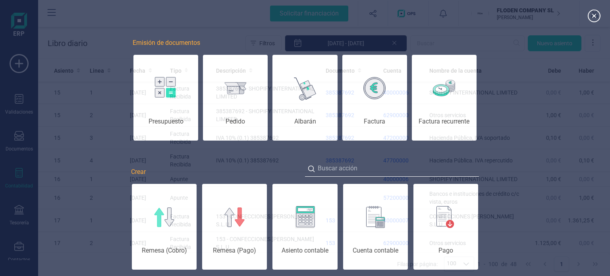
scroll to position [0, 40]
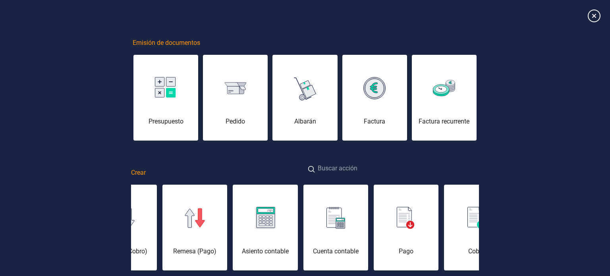
click at [327, 165] on input at bounding box center [392, 169] width 174 height 17
click at [327, 168] on input "e" at bounding box center [392, 169] width 174 height 17
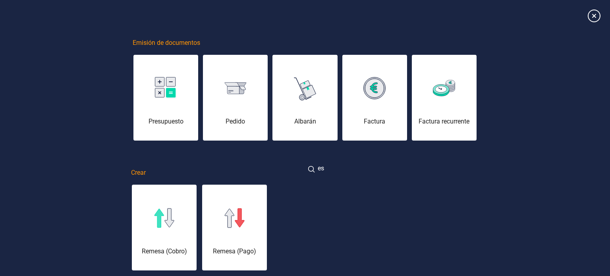
click at [327, 168] on input "es" at bounding box center [392, 169] width 174 height 17
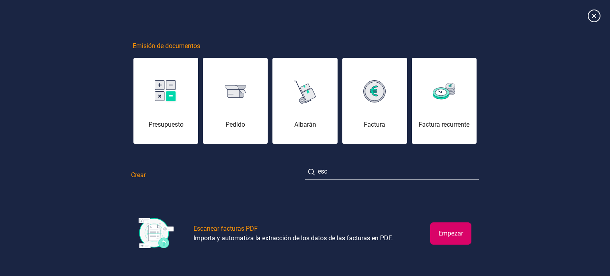
click at [448, 237] on button "Empezar" at bounding box center [450, 234] width 41 height 22
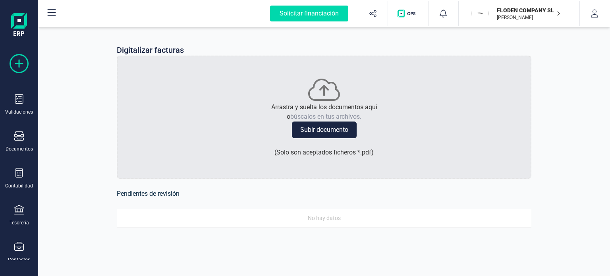
click at [25, 61] on icon at bounding box center [19, 63] width 19 height 19
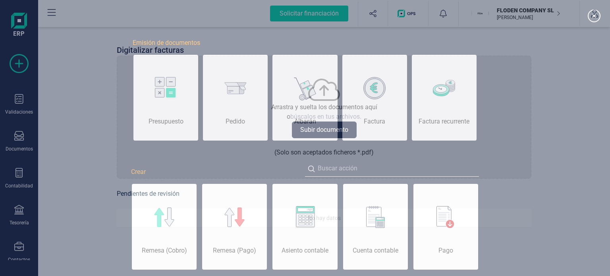
scroll to position [0, 40]
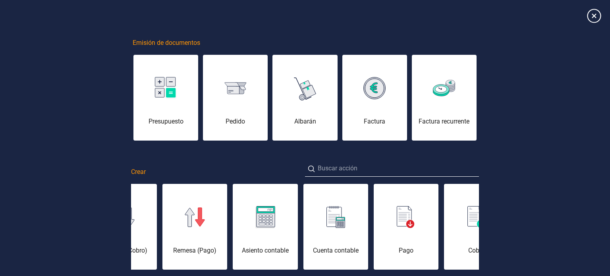
click at [601, 14] on icon at bounding box center [594, 16] width 14 height 14
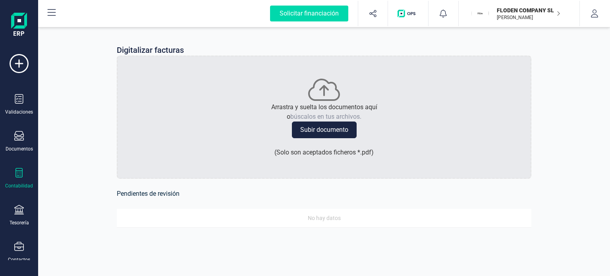
click at [10, 173] on div "Contabilidad" at bounding box center [19, 178] width 32 height 21
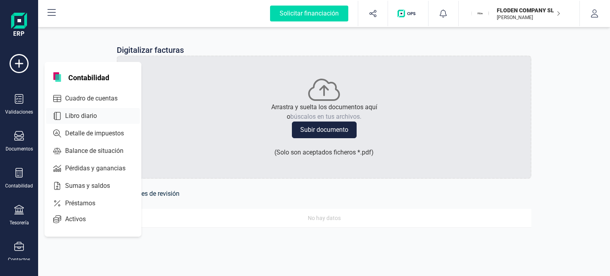
click at [95, 118] on span "Libro diario" at bounding box center [86, 116] width 49 height 10
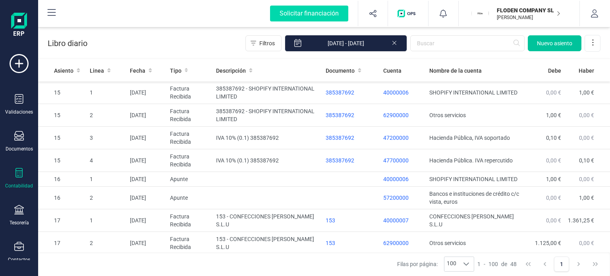
click at [545, 43] on span "Nuevo asiento" at bounding box center [554, 43] width 35 height 8
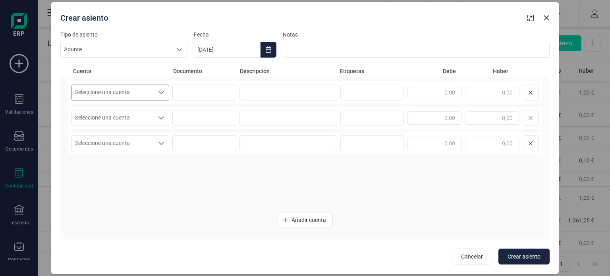
click at [160, 94] on icon "Seleccione una cuenta" at bounding box center [161, 92] width 6 height 6
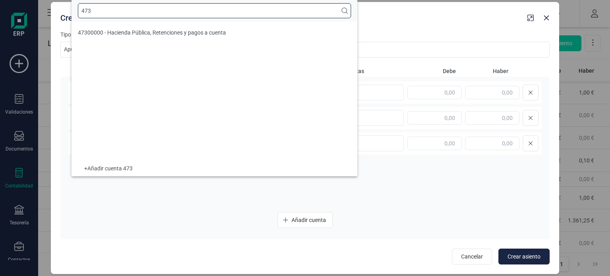
type input "473"
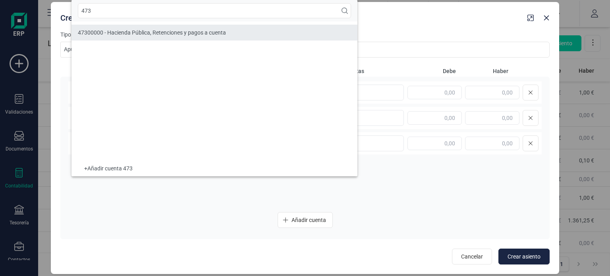
click at [204, 35] on span "47300000 - Hacienda Pública, Retenciones y pagos a cuenta" at bounding box center [152, 32] width 148 height 6
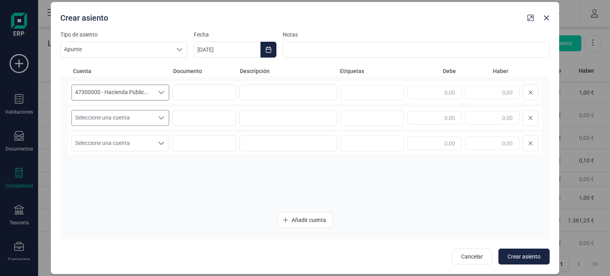
click at [164, 114] on div "Seleccione una cuenta" at bounding box center [161, 117] width 15 height 15
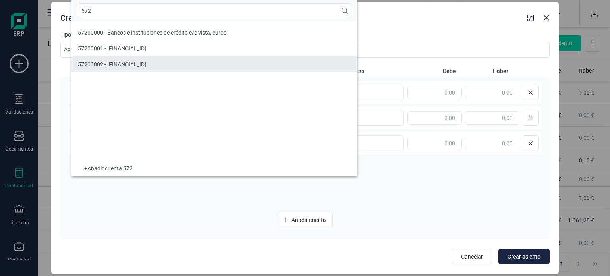
type input "572"
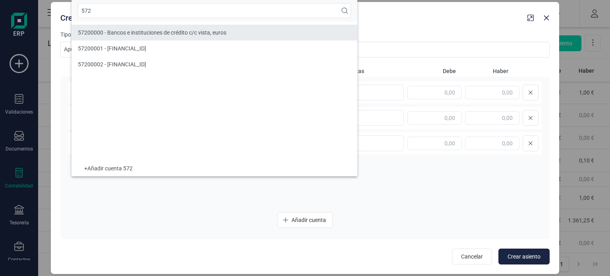
click at [204, 37] on li "57200000 - Bancos e instituciones de crédito c/c vista, euros" at bounding box center [215, 33] width 286 height 16
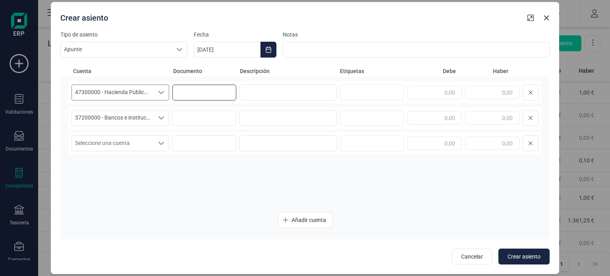
click at [209, 91] on input at bounding box center [204, 93] width 64 height 16
click at [455, 90] on input "text" at bounding box center [435, 93] width 54 height 14
type input "33,90"
click at [491, 114] on input "text" at bounding box center [492, 118] width 54 height 14
type input "33,90"
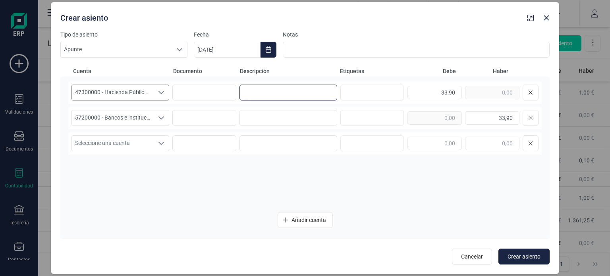
click at [289, 93] on input at bounding box center [289, 93] width 98 height 16
type input "Pago Retenciones 2T"
click at [287, 124] on input at bounding box center [289, 118] width 98 height 16
paste input "Pago Retenciones 2T"
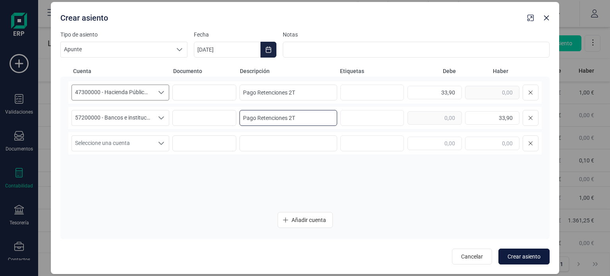
type input "Pago Retenciones 2T"
click at [514, 254] on span "Crear asiento" at bounding box center [524, 257] width 33 height 8
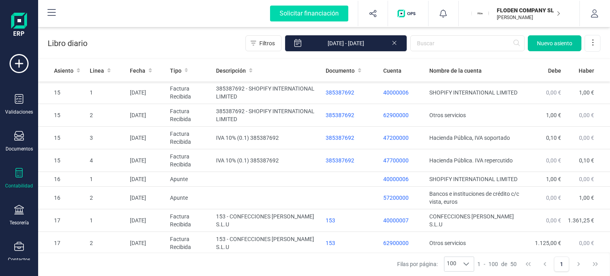
click at [538, 40] on span "Nuevo asiento" at bounding box center [554, 43] width 35 height 8
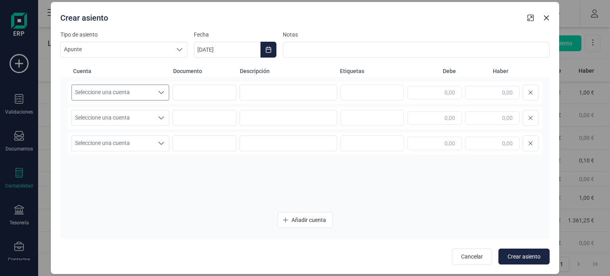
click at [161, 97] on div "Seleccione una cuenta" at bounding box center [161, 92] width 15 height 15
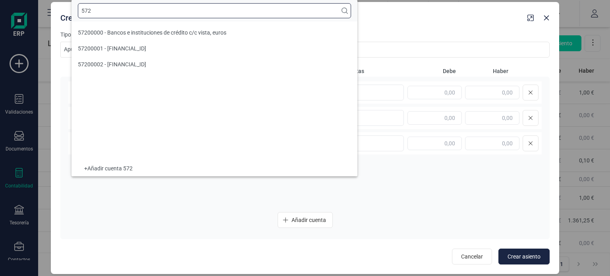
type input "572"
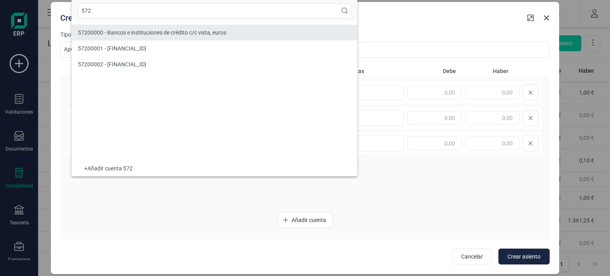
click at [170, 36] on span "57200000 - Bancos e instituciones de crédito c/c vista, euros" at bounding box center [152, 32] width 149 height 6
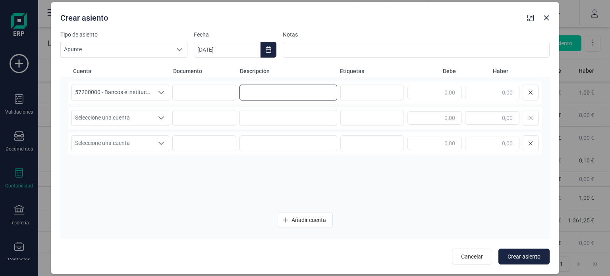
click at [256, 91] on input at bounding box center [289, 93] width 98 height 16
type input "S"
type input "Cobro Subvención Registro Marca"
click at [250, 114] on input at bounding box center [289, 118] width 98 height 16
paste input "Cobro Subvención Registro Marca"
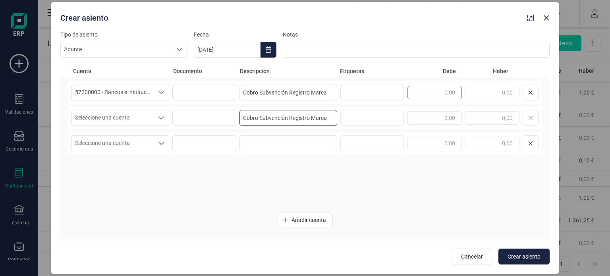
type input "Cobro Subvención Registro Marca"
click at [432, 88] on input "text" at bounding box center [435, 93] width 54 height 14
type input "675,00"
click at [499, 124] on input "text" at bounding box center [492, 118] width 54 height 14
type input "675,00"
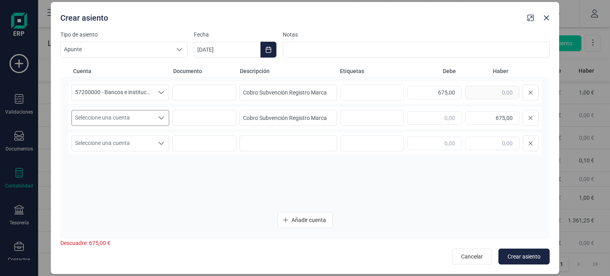
click at [161, 120] on icon "Seleccione una cuenta" at bounding box center [161, 118] width 6 height 6
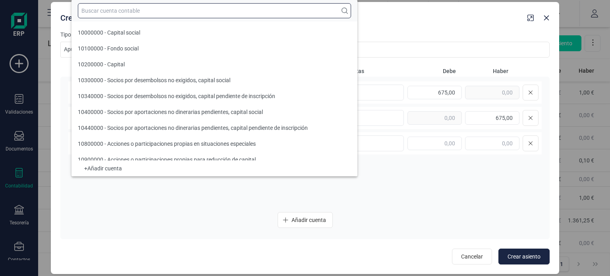
click at [200, 8] on input "text" at bounding box center [214, 10] width 273 height 15
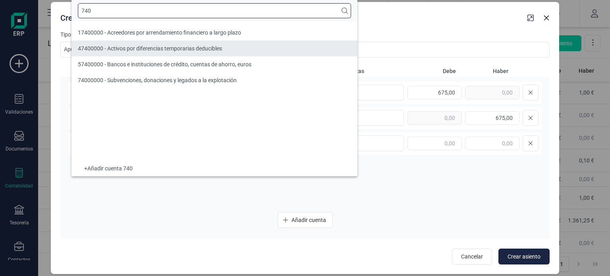
type input "740"
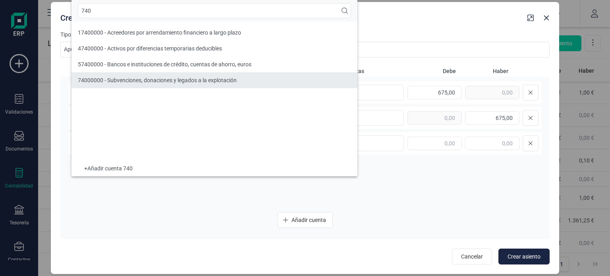
click at [188, 74] on li "74000000 - Subvenciones, donaciones y legados a la explotación" at bounding box center [215, 80] width 286 height 16
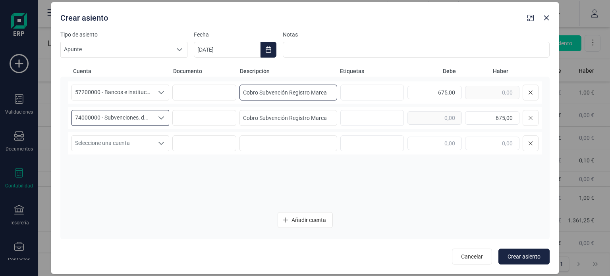
click at [324, 91] on input "Cobro Subvención Registro Marca" at bounding box center [289, 93] width 98 height 16
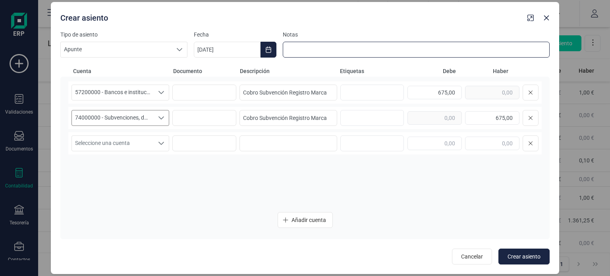
click at [379, 51] on input at bounding box center [416, 50] width 267 height 16
paste input "Cobro Subvención Registro Marca"
type input "Cobro Subvención Registro Marca"
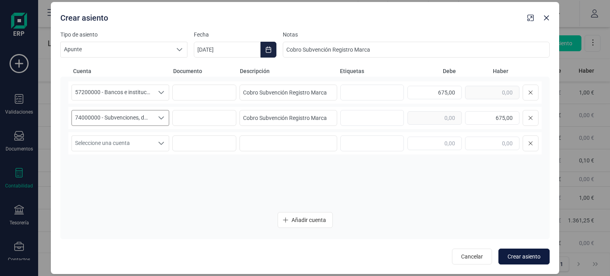
click at [518, 255] on span "Crear asiento" at bounding box center [524, 257] width 33 height 8
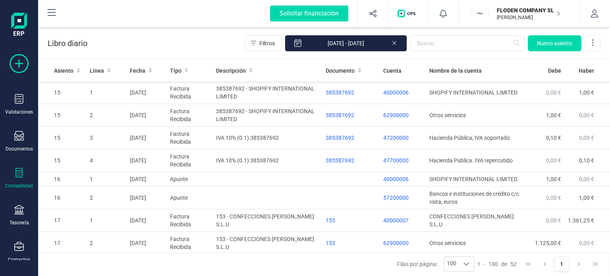
click at [19, 71] on icon at bounding box center [19, 63] width 19 height 19
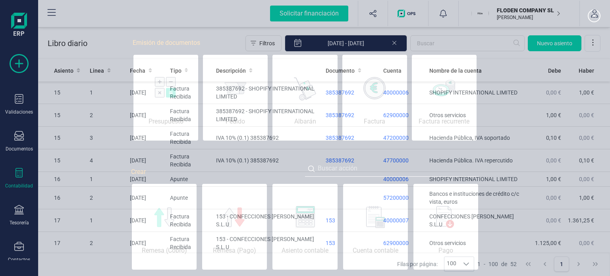
scroll to position [0, 40]
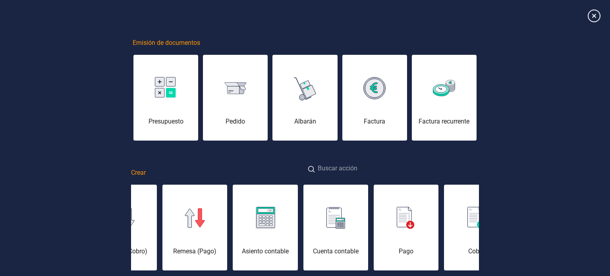
click at [362, 170] on input at bounding box center [392, 169] width 174 height 17
click at [362, 170] on input "e" at bounding box center [392, 169] width 174 height 17
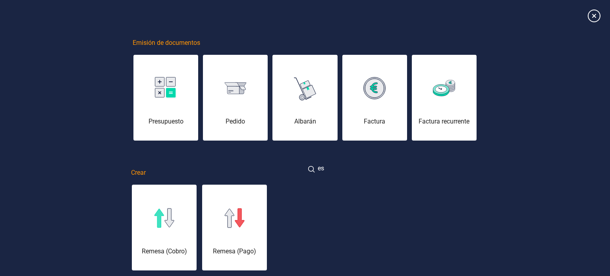
click at [362, 170] on input "es" at bounding box center [392, 169] width 174 height 17
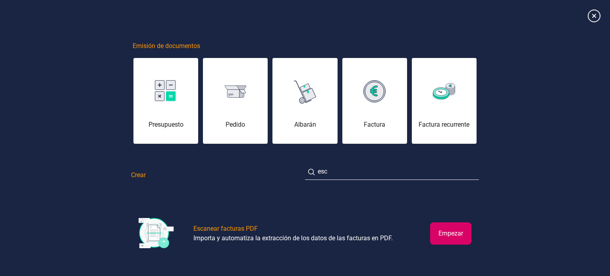
click at [448, 238] on button "Empezar" at bounding box center [450, 234] width 41 height 22
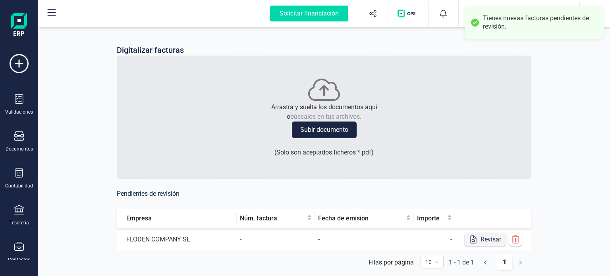
click at [501, 240] on button "Revisar" at bounding box center [485, 239] width 41 height 13
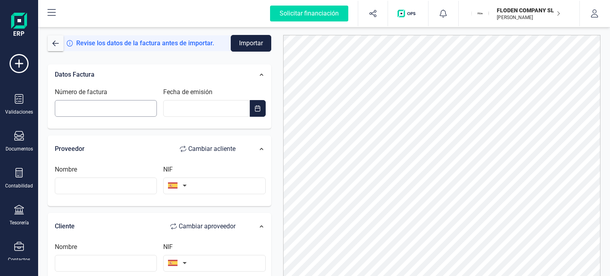
click at [128, 110] on input "Número de factura" at bounding box center [106, 108] width 102 height 17
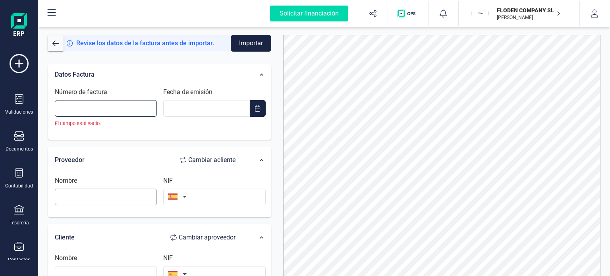
paste input "1033227262"
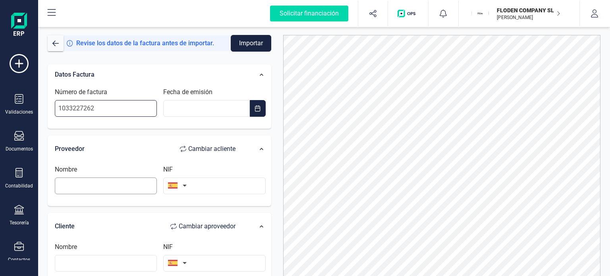
type input "1033227262"
type input "__/__/____"
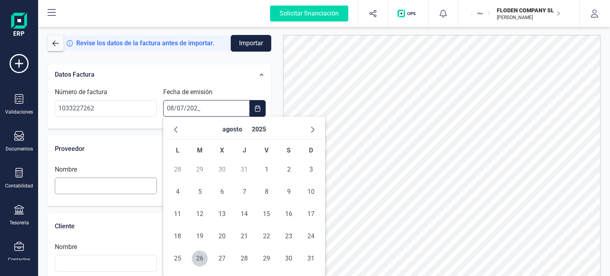
type input "[DATE]"
click at [200, 192] on span "8" at bounding box center [200, 192] width 16 height 16
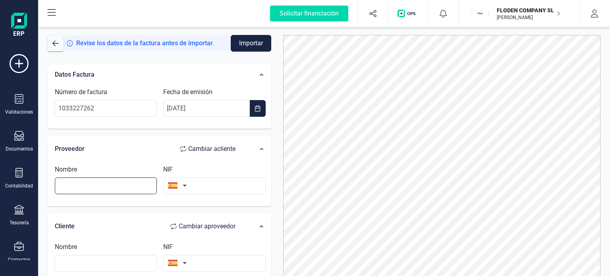
click at [141, 188] on input "text" at bounding box center [106, 186] width 102 height 17
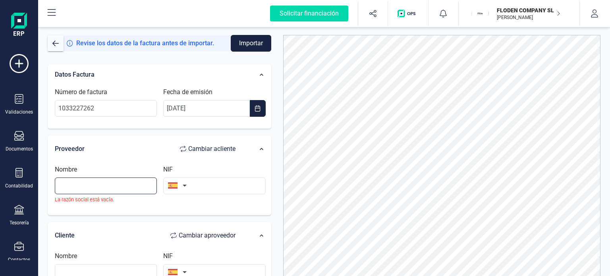
paste input "RYANAIR DAC"
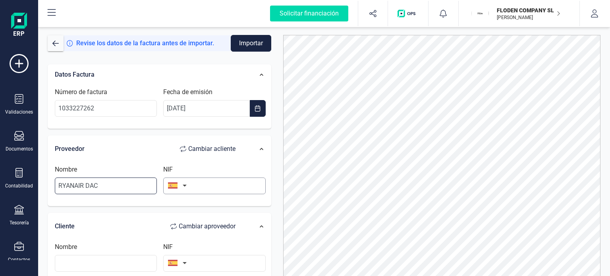
type input "RYANAIR DAC"
click at [204, 185] on input "text" at bounding box center [214, 186] width 102 height 17
type input "W0071513F"
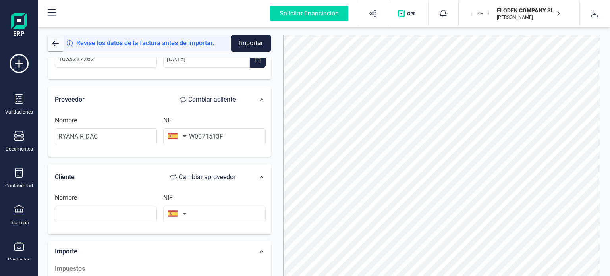
scroll to position [64, 0]
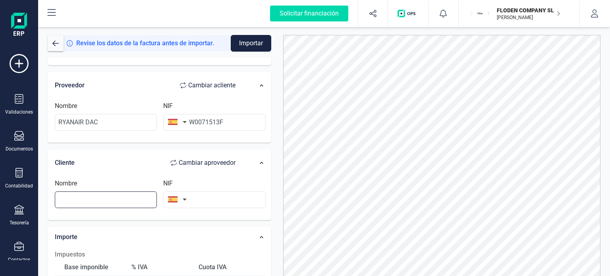
click at [126, 198] on input "text" at bounding box center [106, 200] width 102 height 17
type input "FLODEN COMPANY, S.L."
click at [208, 200] on input "text" at bounding box center [214, 200] width 102 height 17
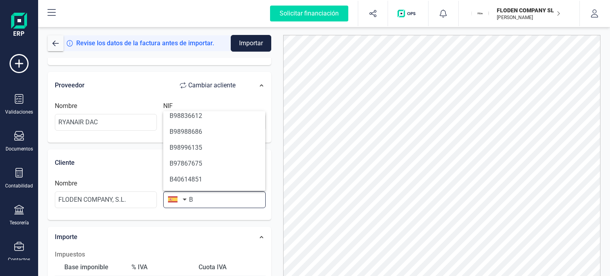
scroll to position [0, 0]
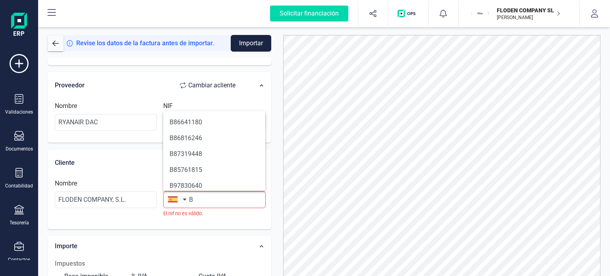
click at [275, 200] on div "Datos Factura Número de factura 1033227262 Fecha de emisión [DATE] Proveedor Ca…" at bounding box center [160, 232] width 236 height 477
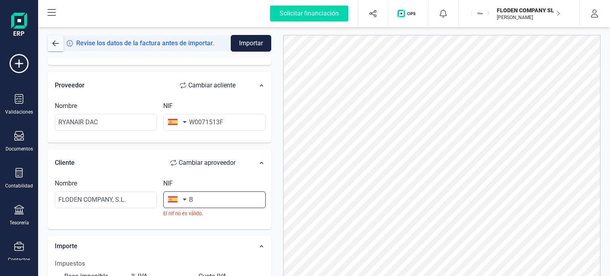
click at [225, 203] on input "B" at bounding box center [214, 200] width 102 height 17
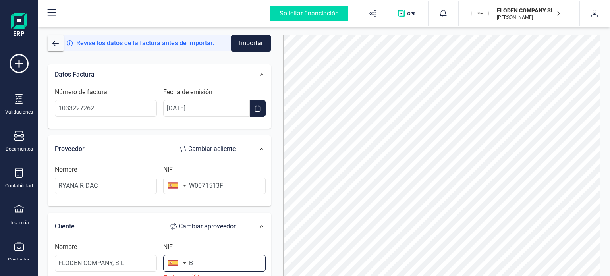
click at [225, 264] on input "B" at bounding box center [214, 263] width 102 height 17
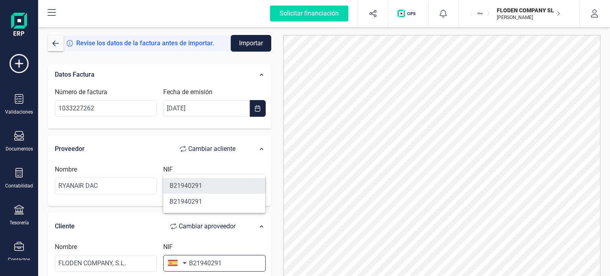
type input "B21940291"
click at [242, 192] on li "B21940291" at bounding box center [214, 186] width 102 height 16
type input "FLODEN COMPANY SL"
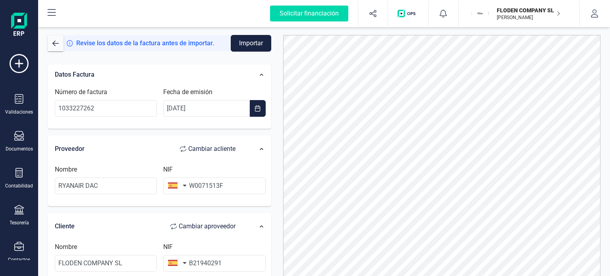
click at [279, 224] on div at bounding box center [442, 166] width 330 height 262
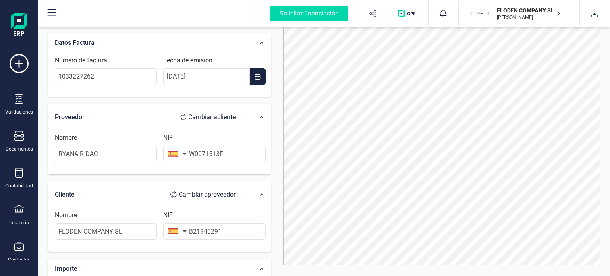
scroll to position [44, 0]
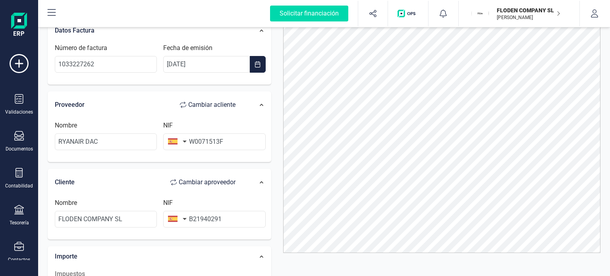
click at [238, 154] on div "Nombre RYANAIR DAC NIF W0071513F" at bounding box center [160, 139] width 217 height 36
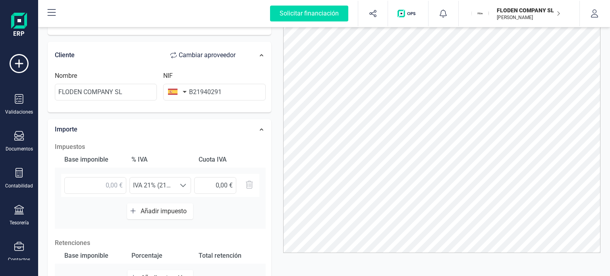
scroll to position [143, 0]
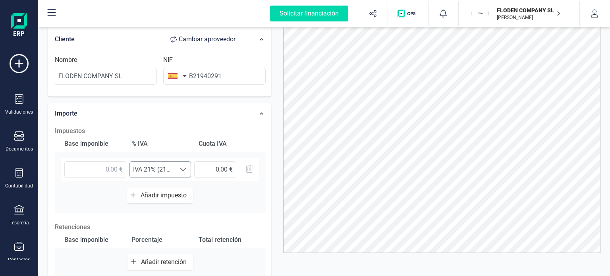
click at [178, 169] on div at bounding box center [183, 170] width 15 height 16
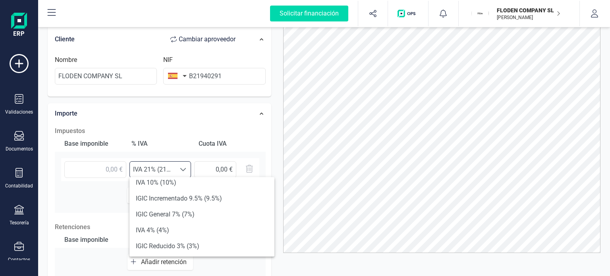
scroll to position [62, 0]
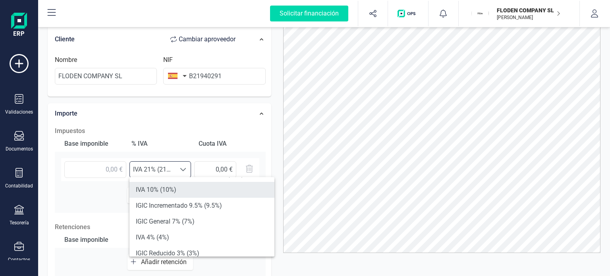
click at [238, 191] on li "IVA 10% (10%)" at bounding box center [202, 190] width 145 height 16
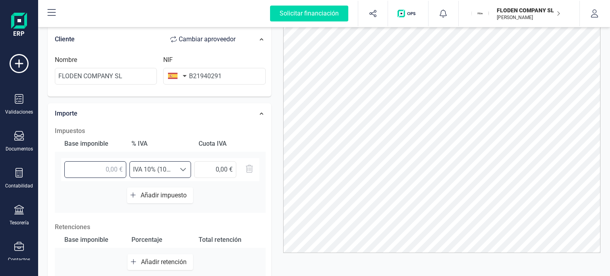
click at [95, 167] on input "text" at bounding box center [95, 169] width 62 height 17
type input "6,00 €"
type input "395,10 €"
click at [276, 188] on div "Datos Factura Número de factura 1033227262 Fecha de emisión [DATE] Proveedor Ca…" at bounding box center [160, 105] width 236 height 468
click at [223, 171] on input "text" at bounding box center [215, 169] width 42 height 17
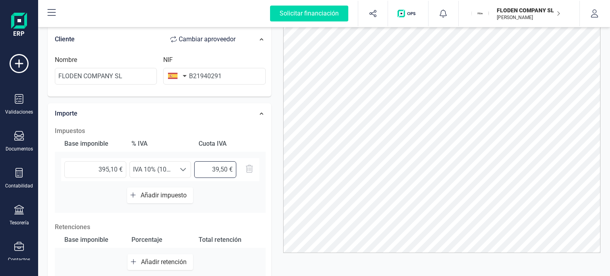
type input "39,52 €"
click at [250, 215] on div "Impuestos Base imponible % IVA Cuota IVA 395,10 € Seleccione un % IVA 10% (10%)…" at bounding box center [160, 227] width 219 height 210
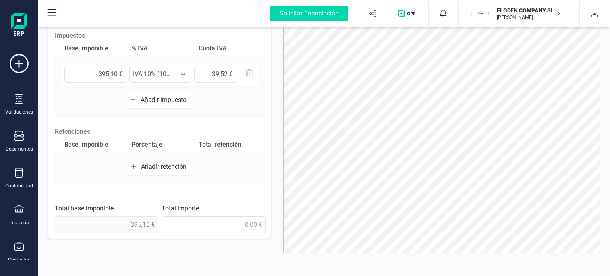
scroll to position [244, 0]
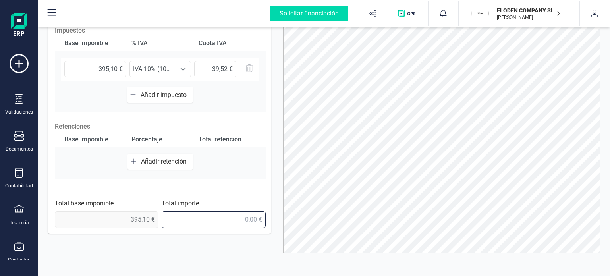
click at [250, 215] on input "text" at bounding box center [214, 219] width 104 height 17
click at [242, 221] on input "43.462,00 €" at bounding box center [214, 219] width 104 height 17
type input "434,62 €"
click at [240, 258] on div "Datos Factura Número de factura 1033227262 Fecha de emisión [DATE] Proveedor Ca…" at bounding box center [160, 145] width 236 height 262
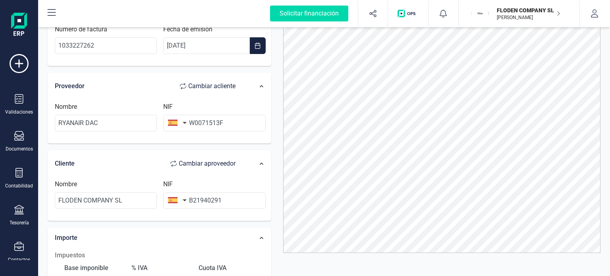
scroll to position [0, 0]
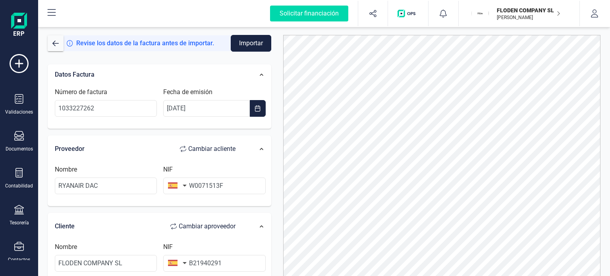
click at [246, 46] on button "Importar" at bounding box center [251, 43] width 41 height 17
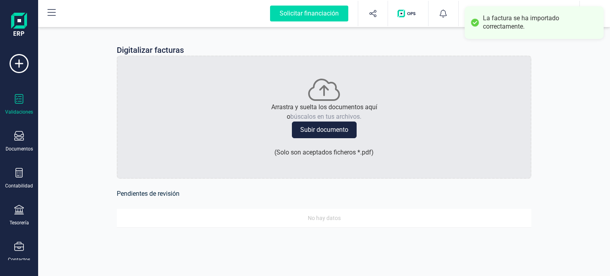
click at [22, 106] on div "Validaciones" at bounding box center [19, 104] width 32 height 21
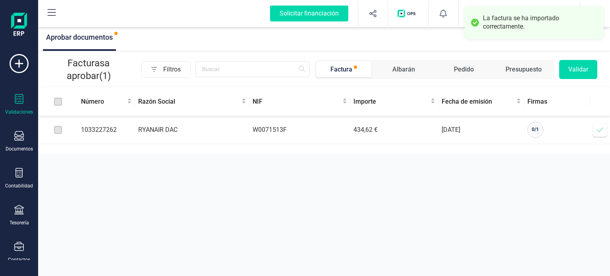
click at [600, 130] on icon at bounding box center [601, 130] width 8 height 8
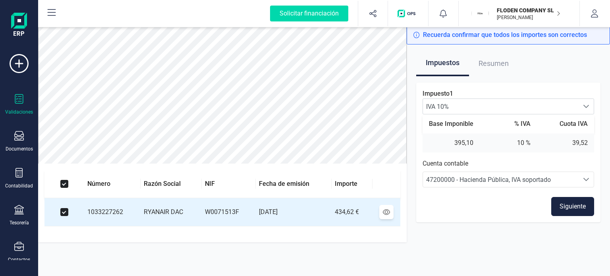
click at [596, 161] on div "Impuesto 1 IVA 10% IVA 10% IVA 10% Base Imponible % IVA Cuota IVA 395,10 10 % 3…" at bounding box center [509, 153] width 184 height 140
click at [566, 79] on form "Impuestos Resumen Impuesto 1 IVA 10% IVA 10% IVA 10% Base Imponible % IVA Cuota…" at bounding box center [509, 137] width 184 height 172
click at [540, 93] on p "Impuesto 1" at bounding box center [509, 94] width 172 height 10
click at [500, 67] on span "Resumen" at bounding box center [494, 63] width 30 height 25
click at [570, 201] on button "Siguiente" at bounding box center [573, 206] width 43 height 19
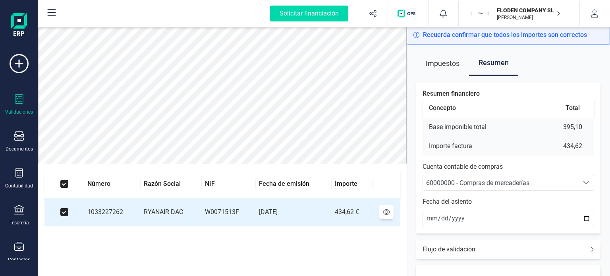
click at [590, 185] on icon "Seleccione una cuenta" at bounding box center [586, 183] width 6 height 6
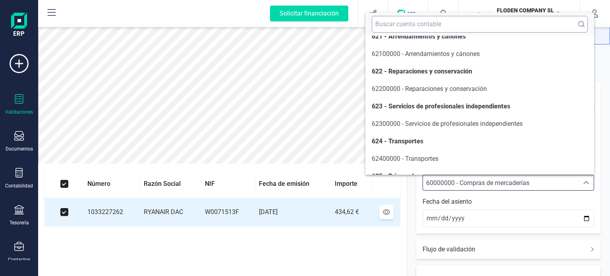
scroll to position [4474, 0]
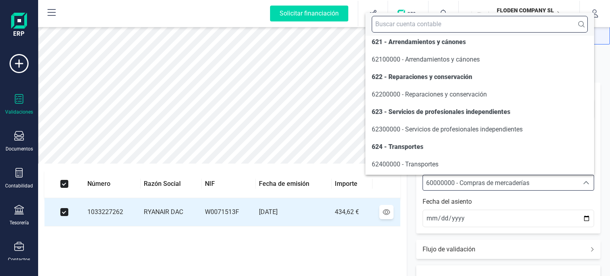
click at [510, 23] on input "text" at bounding box center [480, 24] width 216 height 17
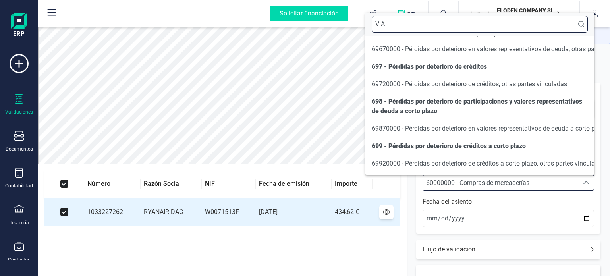
scroll to position [0, 0]
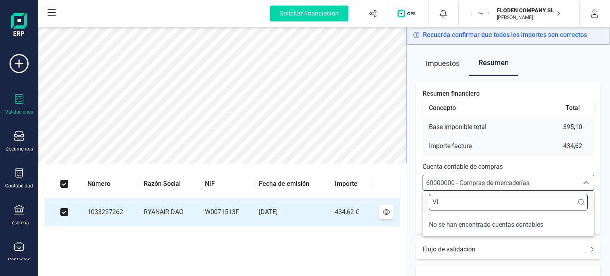
type input "V"
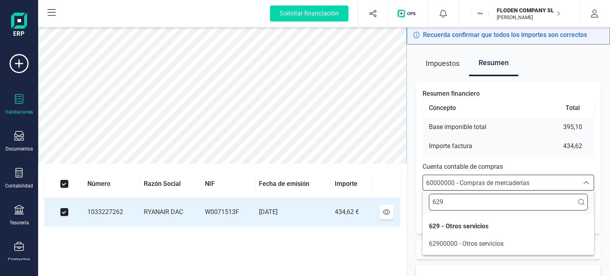
type input "629"
click at [556, 181] on div "60000000 - Compras de mercaderías" at bounding box center [500, 183] width 149 height 10
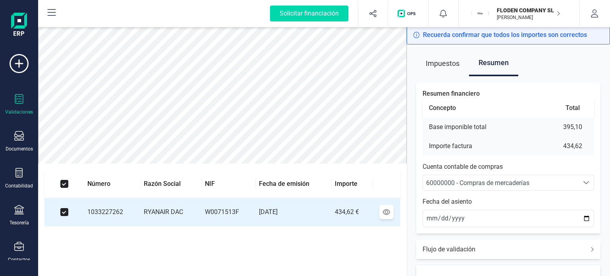
click at [553, 182] on div "60000000 - Compras de mercaderías" at bounding box center [500, 183] width 149 height 10
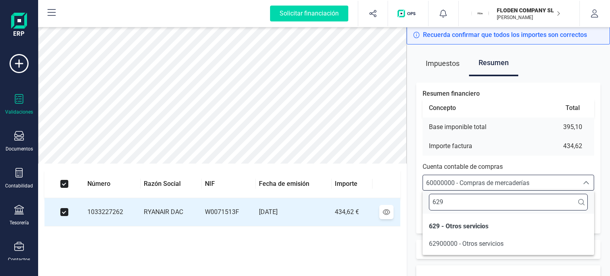
click at [525, 204] on input "629" at bounding box center [508, 202] width 159 height 17
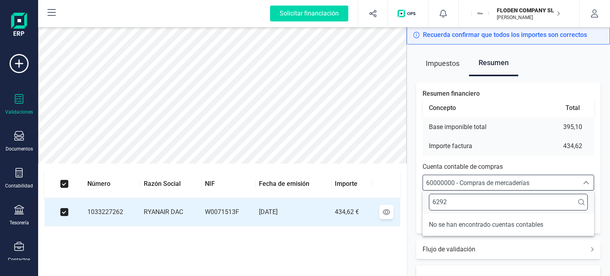
type input "629"
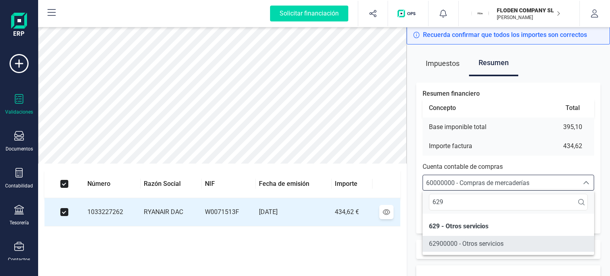
click at [502, 244] on span "62900000 - Otros servicios" at bounding box center [466, 244] width 75 height 8
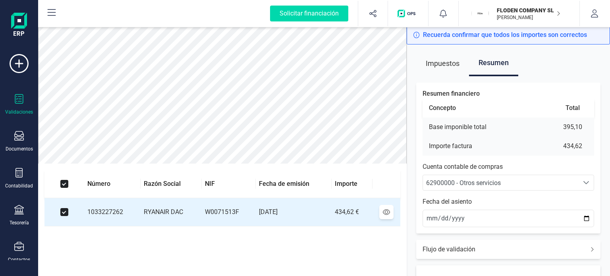
click at [605, 159] on div "Impuestos Resumen Resumen financiero Concepto Total Base imponible total 395,10…" at bounding box center [508, 257] width 203 height 424
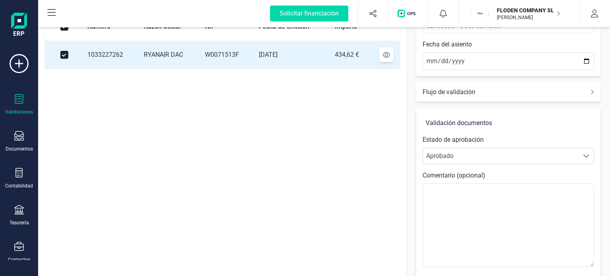
scroll to position [191, 0]
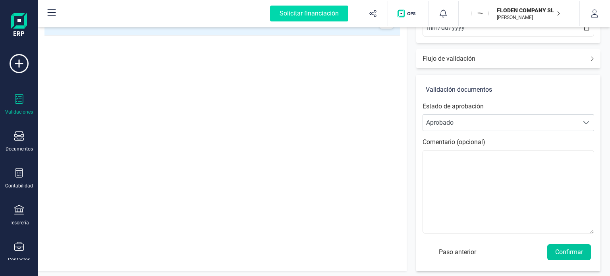
click at [559, 259] on button "Confirmar" at bounding box center [570, 252] width 44 height 16
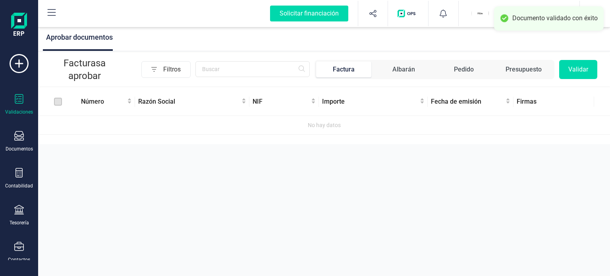
drag, startPoint x: 559, startPoint y: 259, endPoint x: 508, endPoint y: 242, distance: 53.8
click at [508, 242] on div "Aprobar documentos Facturas a aprobar Filtros Factura Albarán Pedido Presupuest…" at bounding box center [324, 138] width 572 height 276
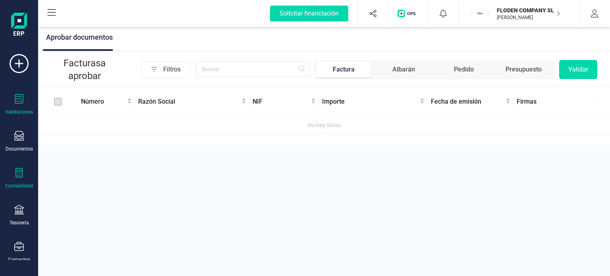
click at [18, 176] on icon at bounding box center [19, 173] width 7 height 10
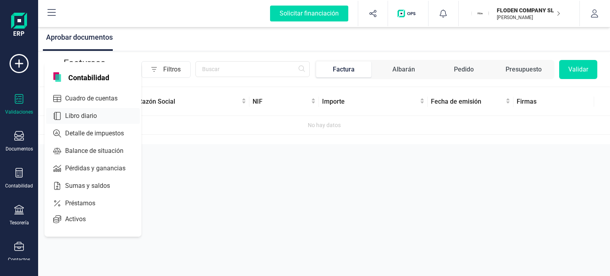
click at [90, 120] on span "Libro diario" at bounding box center [86, 116] width 49 height 10
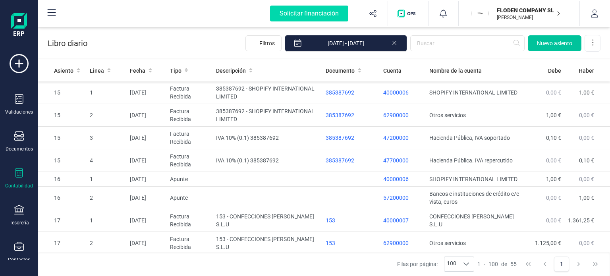
click at [556, 41] on span "Nuevo asiento" at bounding box center [554, 43] width 35 height 8
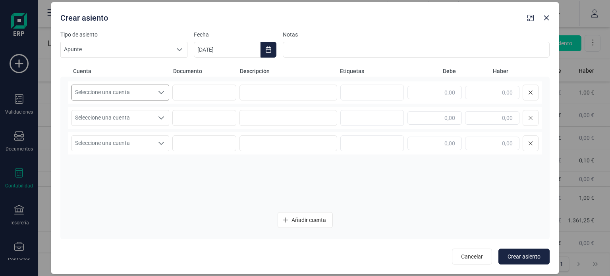
click at [161, 93] on icon "Seleccione una cuenta" at bounding box center [162, 92] width 6 height 3
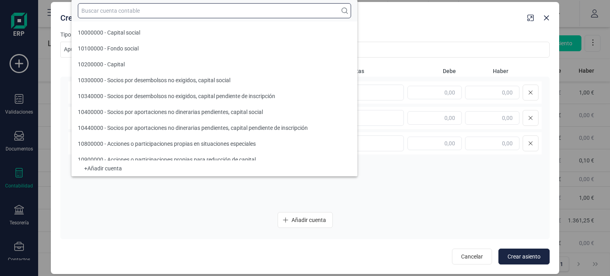
click at [203, 14] on input "text" at bounding box center [214, 10] width 273 height 15
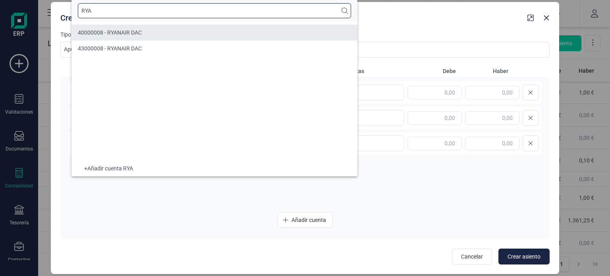
type input "RYA"
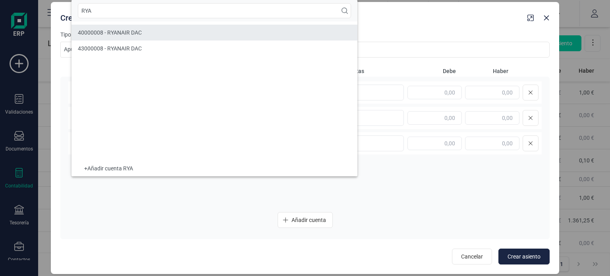
click at [184, 28] on li "40000008 - RYANAIR DAC" at bounding box center [215, 33] width 286 height 16
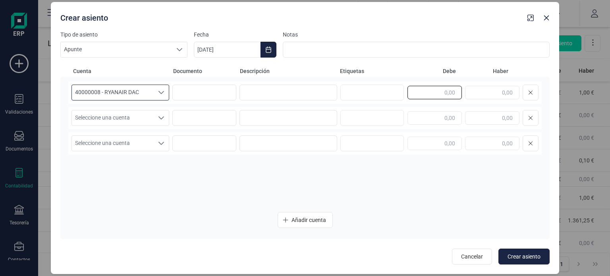
click at [431, 90] on input "text" at bounding box center [435, 93] width 54 height 14
type input "434,62"
click at [499, 124] on input "text" at bounding box center [492, 118] width 54 height 14
type input "434,62"
click at [159, 120] on icon "Seleccione una cuenta" at bounding box center [161, 118] width 6 height 6
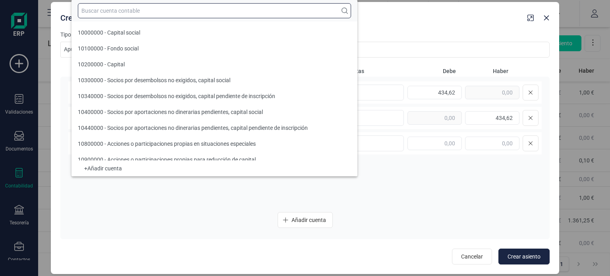
click at [202, 8] on input "text" at bounding box center [214, 10] width 273 height 15
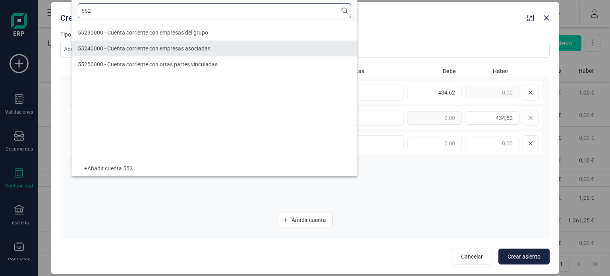
type input "552"
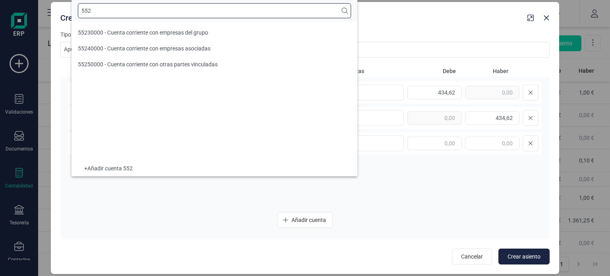
click at [184, 12] on input "552" at bounding box center [214, 10] width 273 height 15
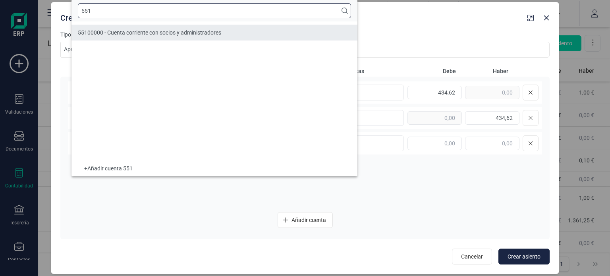
type input "551"
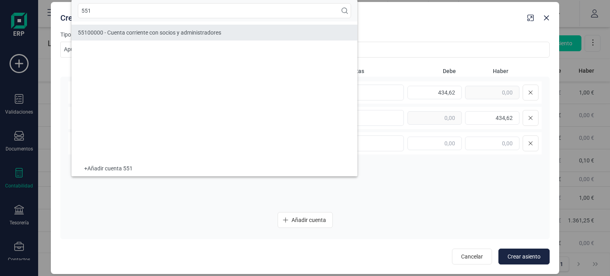
click at [178, 31] on span "55100000 - Cuenta corriente con socios y administradores" at bounding box center [149, 32] width 143 height 6
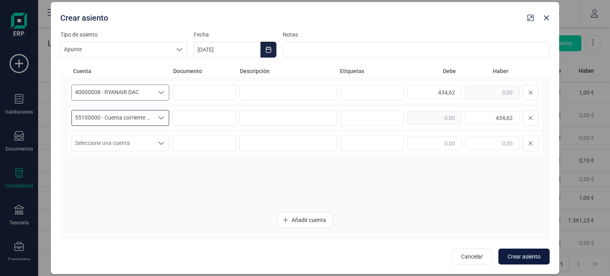
click at [527, 259] on span "Crear asiento" at bounding box center [524, 257] width 33 height 8
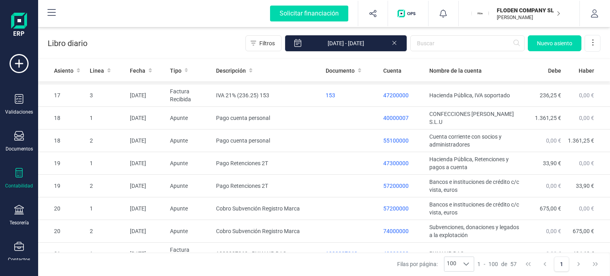
scroll to position [341, 0]
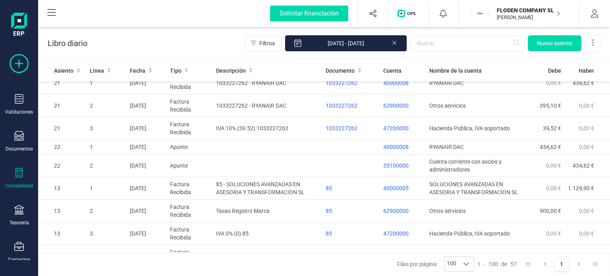
click at [24, 66] on icon at bounding box center [19, 63] width 19 height 19
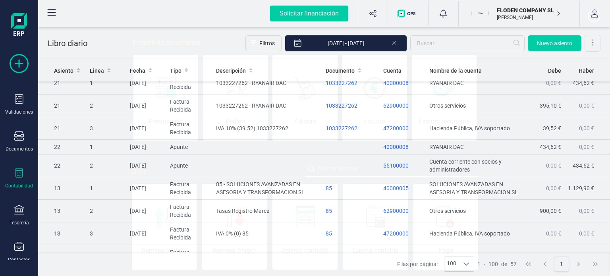
scroll to position [0, 40]
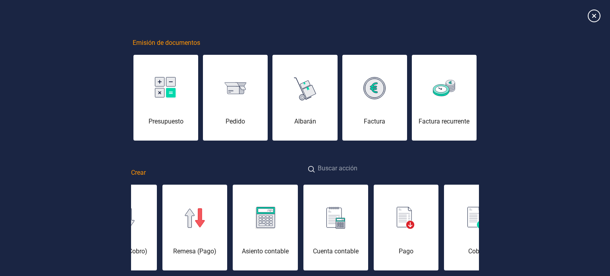
click at [345, 163] on input at bounding box center [392, 169] width 174 height 17
click at [342, 165] on input "E" at bounding box center [392, 169] width 174 height 17
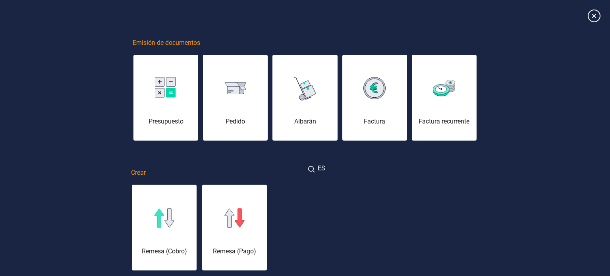
click at [342, 165] on input "ES" at bounding box center [392, 169] width 174 height 17
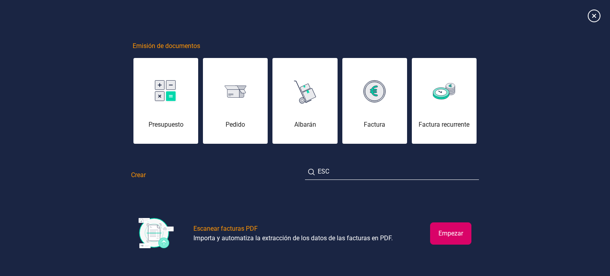
click at [469, 227] on button "Empezar" at bounding box center [450, 234] width 41 height 22
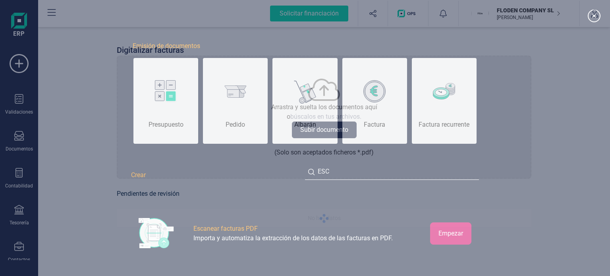
click at [469, 227] on button "Empezar" at bounding box center [450, 234] width 41 height 22
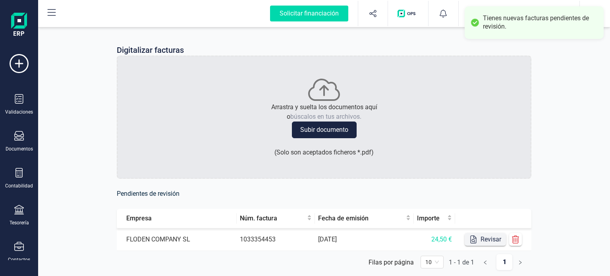
click at [479, 242] on button "Revisar" at bounding box center [485, 239] width 41 height 13
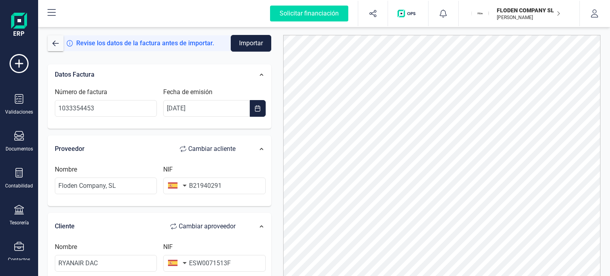
click at [252, 229] on div at bounding box center [259, 227] width 22 height 12
click at [207, 229] on span "Cambiar a proveedor" at bounding box center [207, 227] width 57 height 10
type input "RYANAIR DAC"
type input "ESW0071513F"
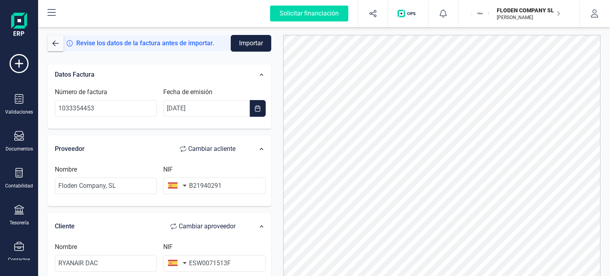
type input "Floden Company, SL"
type input "B21940291"
click at [280, 167] on div at bounding box center [442, 166] width 330 height 262
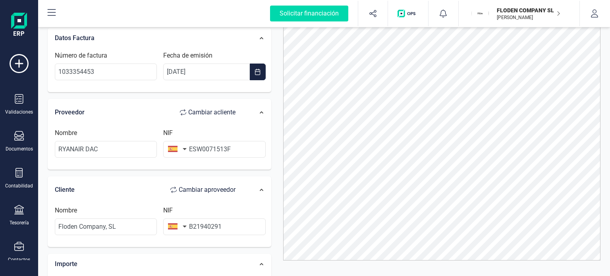
scroll to position [44, 0]
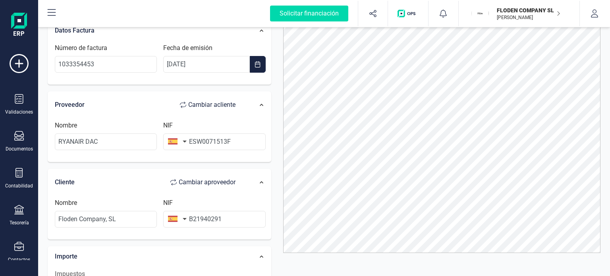
click at [184, 167] on div "Datos Factura Número de factura 1033354453 Fecha de emisión [DATE] Proveedor Ca…" at bounding box center [160, 248] width 224 height 457
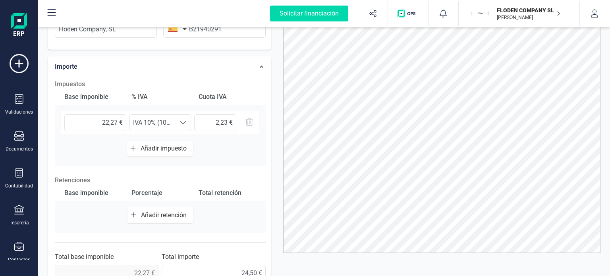
scroll to position [191, 0]
click at [184, 167] on div "Impuestos Base imponible % IVA Cuota IVA 22,27 € Seleccione un % IVA 10% (10%) …" at bounding box center [160, 180] width 219 height 210
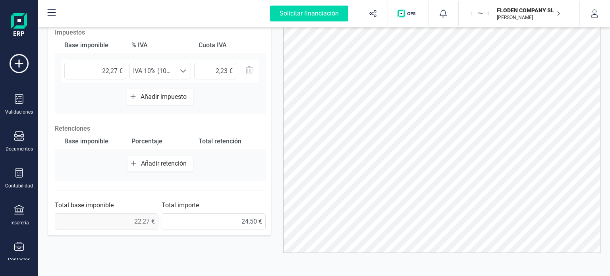
scroll to position [244, 0]
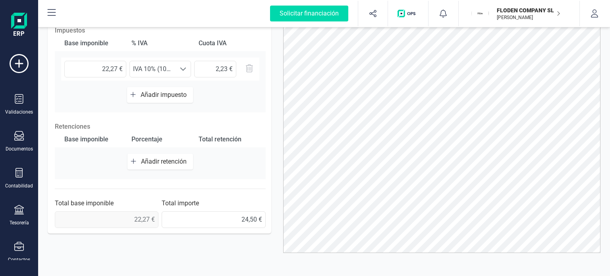
click at [266, 109] on div "Impuestos Base imponible % IVA Cuota IVA 22,27 € Seleccione un % IVA 10% (10%) …" at bounding box center [160, 127] width 219 height 210
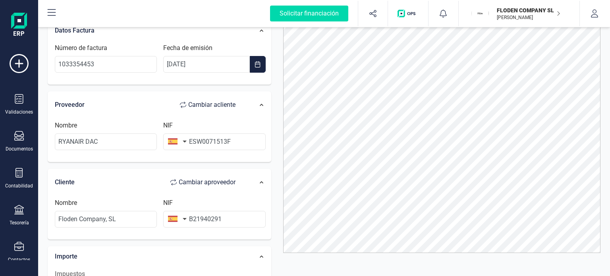
scroll to position [0, 0]
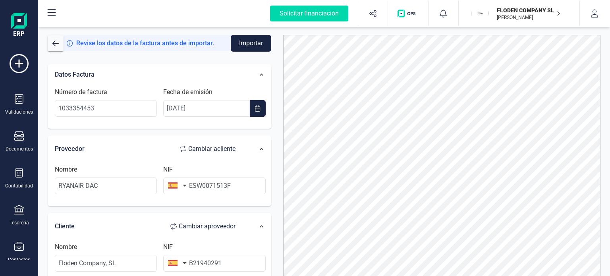
click at [253, 46] on button "Importar" at bounding box center [251, 43] width 41 height 17
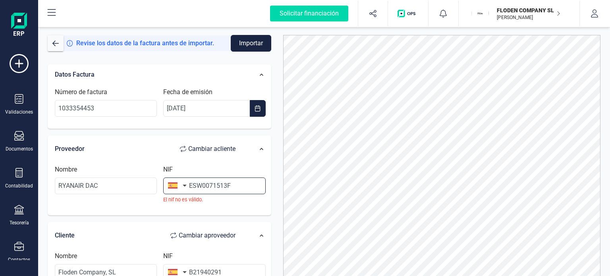
click at [197, 186] on input "ESW0071513F" at bounding box center [214, 186] width 102 height 17
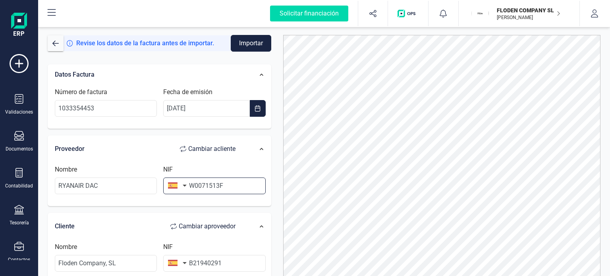
type input "W0071513F"
click at [279, 173] on div at bounding box center [442, 166] width 330 height 262
click at [250, 40] on button "Importar" at bounding box center [251, 43] width 41 height 17
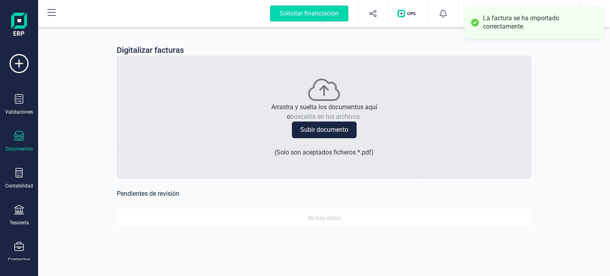
click at [25, 141] on div "Documentos" at bounding box center [19, 141] width 32 height 21
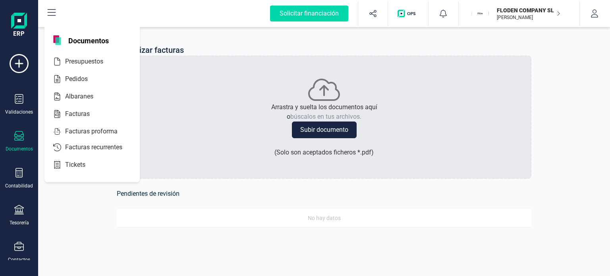
click at [21, 143] on div "Documentos" at bounding box center [19, 141] width 32 height 21
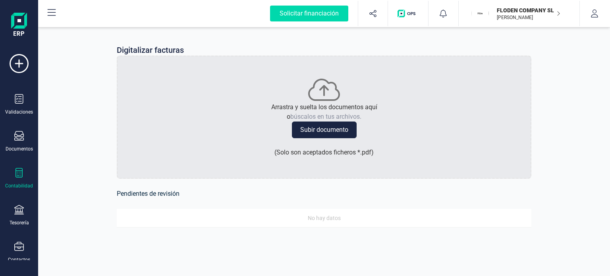
click at [17, 171] on icon at bounding box center [19, 173] width 10 height 10
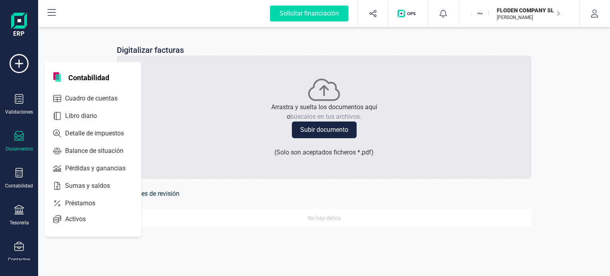
click at [16, 147] on div "Documentos" at bounding box center [19, 149] width 27 height 6
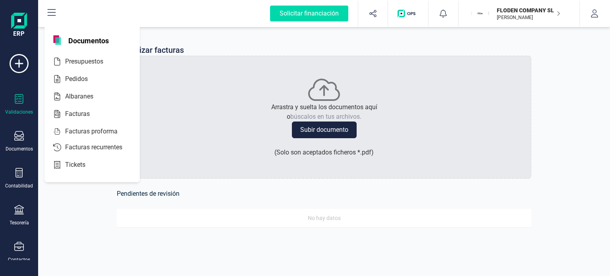
click at [17, 108] on div "Validaciones" at bounding box center [19, 104] width 32 height 21
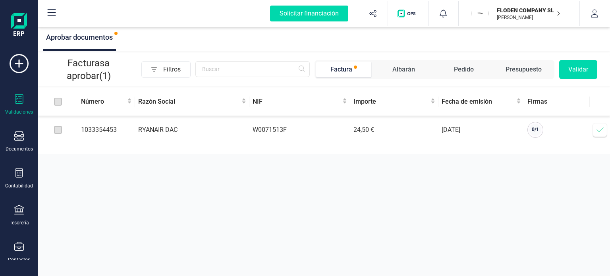
click at [595, 132] on span at bounding box center [601, 130] width 16 height 16
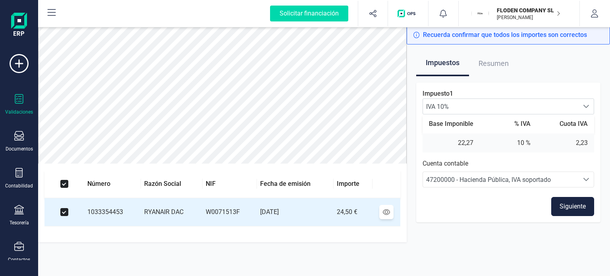
click at [575, 200] on button "Siguiente" at bounding box center [573, 206] width 43 height 19
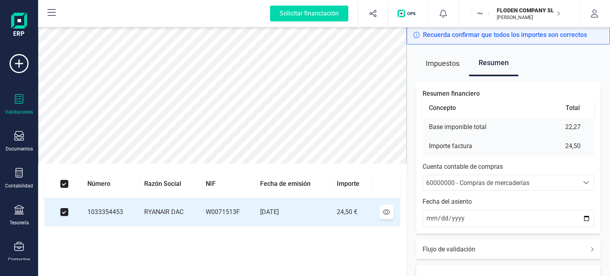
click at [587, 182] on icon "Seleccione una cuenta" at bounding box center [586, 183] width 6 height 6
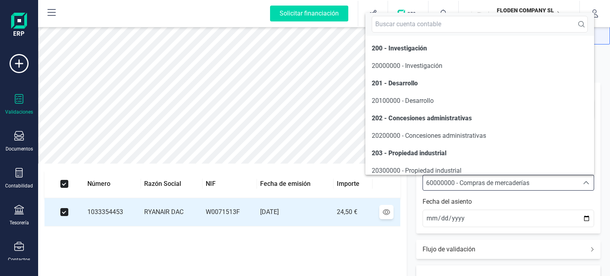
scroll to position [3870, 0]
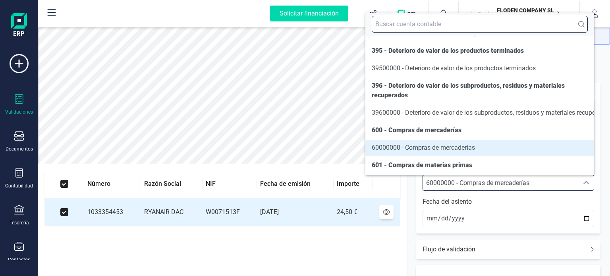
click at [489, 27] on input "text" at bounding box center [480, 24] width 216 height 17
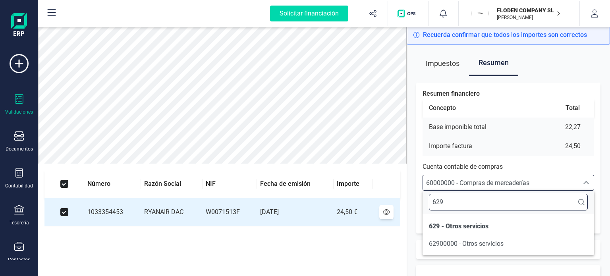
scroll to position [0, 0]
click at [501, 196] on input "629" at bounding box center [508, 202] width 159 height 17
type input "629"
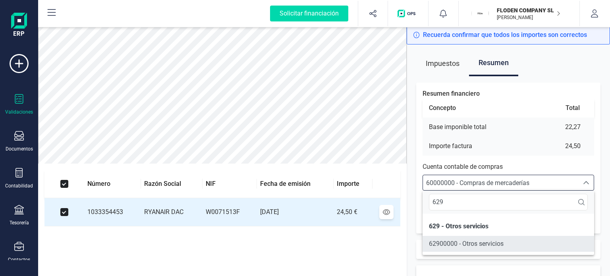
click at [491, 241] on span "62900000 - Otros servicios" at bounding box center [466, 244] width 75 height 8
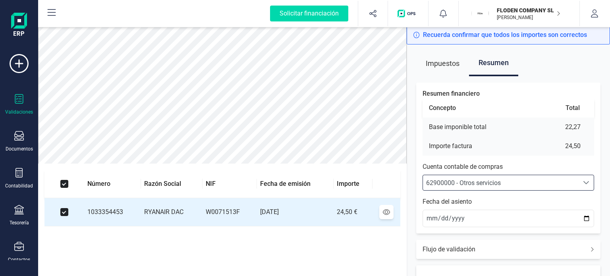
click at [603, 179] on div "Impuestos Resumen Resumen financiero Concepto Total Base imponible total 22,27 …" at bounding box center [508, 257] width 203 height 424
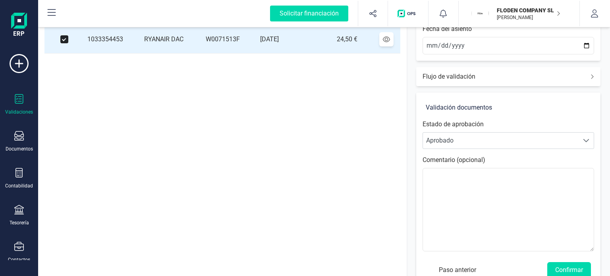
scroll to position [192, 0]
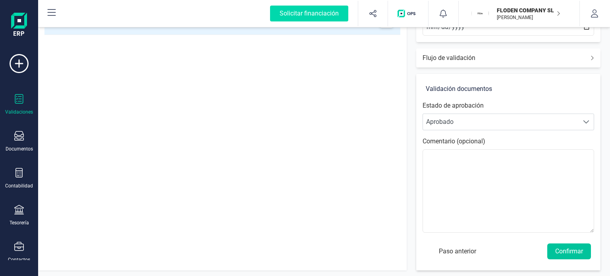
click at [569, 253] on button "Confirmar" at bounding box center [570, 252] width 44 height 16
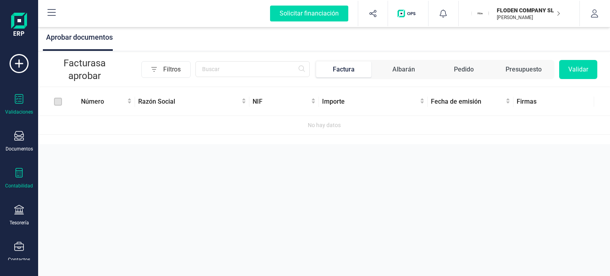
click at [16, 187] on div "Contabilidad" at bounding box center [19, 186] width 28 height 6
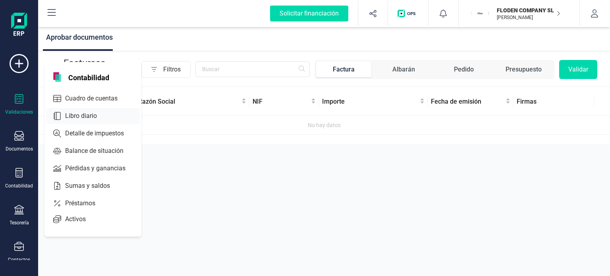
click at [96, 117] on span "Libro diario" at bounding box center [86, 116] width 49 height 10
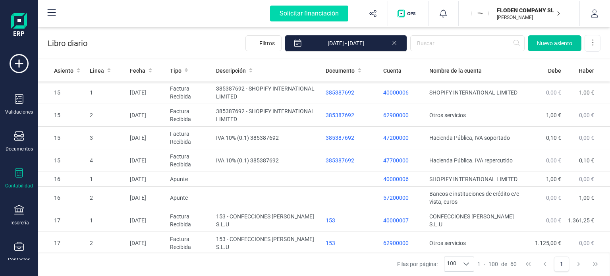
click at [550, 45] on span "Nuevo asiento" at bounding box center [554, 43] width 35 height 8
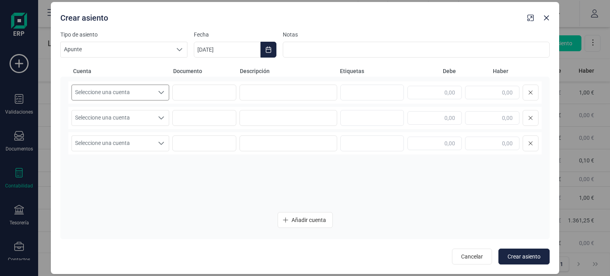
click at [138, 93] on span "Seleccione una cuenta" at bounding box center [113, 92] width 82 height 15
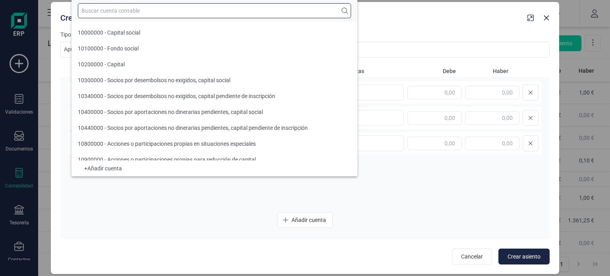
click at [182, 14] on input "text" at bounding box center [214, 10] width 273 height 15
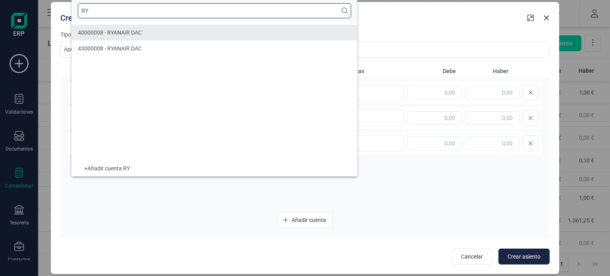
type input "RY"
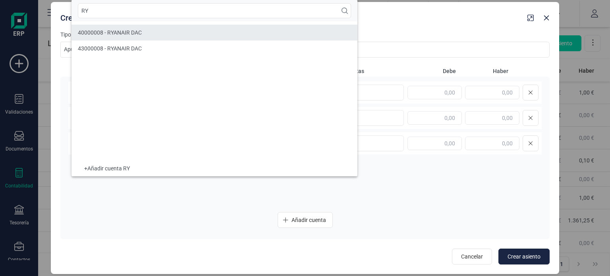
click at [163, 35] on li "40000008 - RYANAIR DAC" at bounding box center [215, 33] width 286 height 16
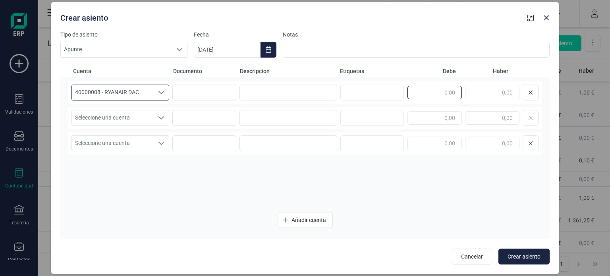
click at [418, 89] on input "text" at bounding box center [435, 93] width 54 height 14
type input "24,50"
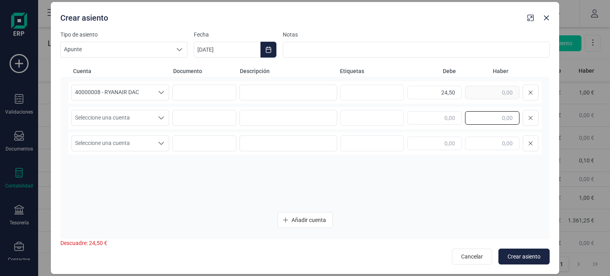
click at [497, 112] on input "text" at bounding box center [492, 118] width 54 height 14
type input "24,50"
click at [156, 120] on div "Seleccione una cuenta" at bounding box center [161, 117] width 15 height 15
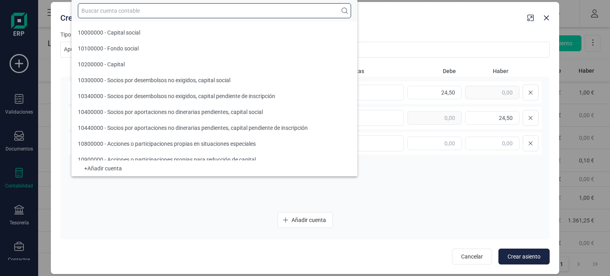
click at [179, 12] on input "text" at bounding box center [214, 10] width 273 height 15
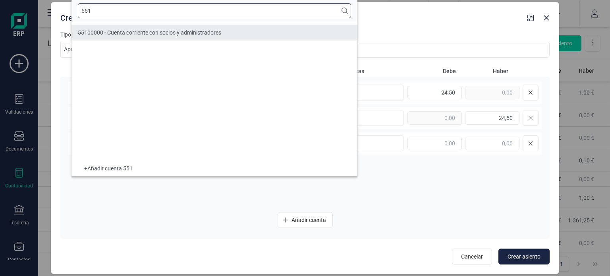
type input "551"
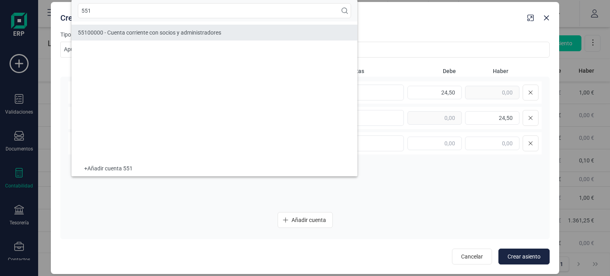
click at [178, 29] on span "55100000 - Cuenta corriente con socios y administradores" at bounding box center [149, 32] width 143 height 6
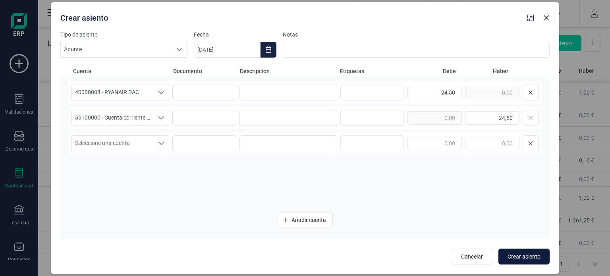
click at [507, 260] on button "Crear asiento" at bounding box center [524, 257] width 51 height 16
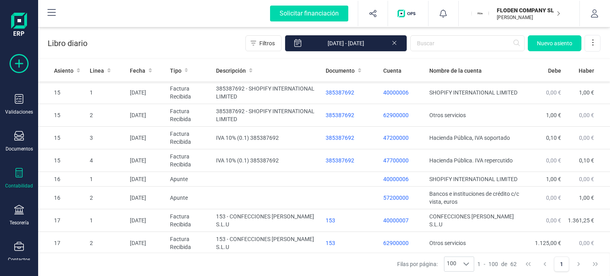
click at [23, 68] on icon at bounding box center [19, 63] width 19 height 19
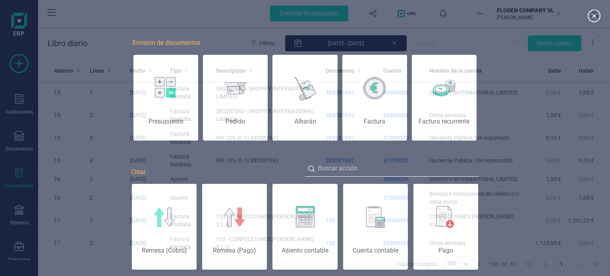
scroll to position [0, 40]
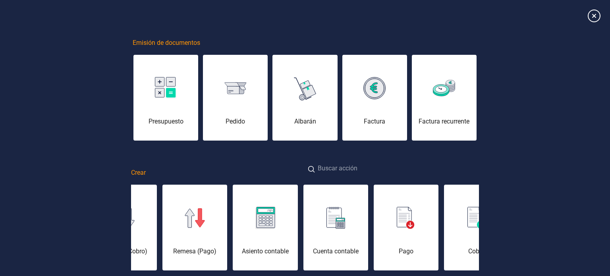
click at [421, 165] on input at bounding box center [392, 169] width 174 height 17
click at [406, 172] on input "E" at bounding box center [392, 169] width 174 height 17
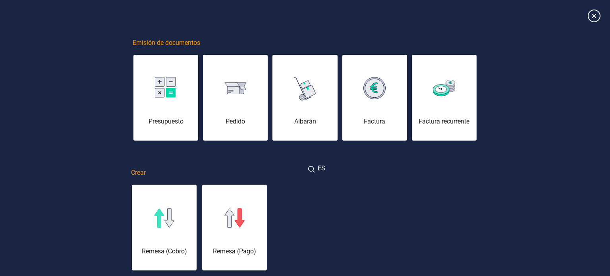
click at [406, 172] on input "ES" at bounding box center [392, 169] width 174 height 17
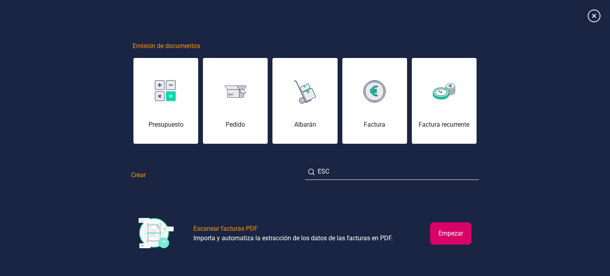
click at [442, 231] on button "Empezar" at bounding box center [450, 234] width 41 height 22
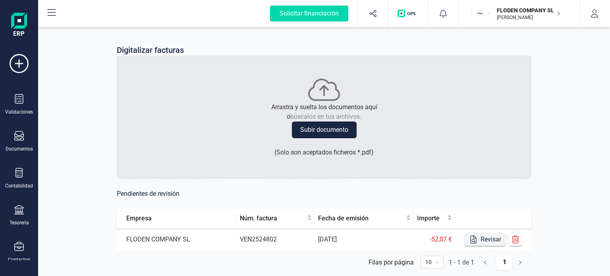
click at [485, 239] on button "Revisar" at bounding box center [485, 239] width 41 height 13
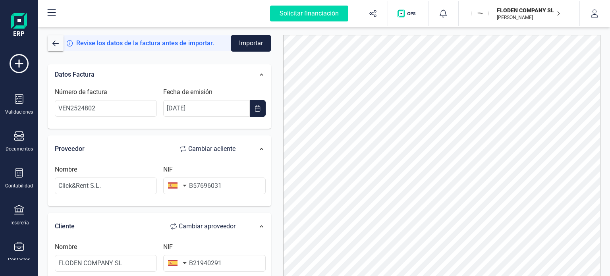
click at [281, 132] on div at bounding box center [442, 166] width 330 height 262
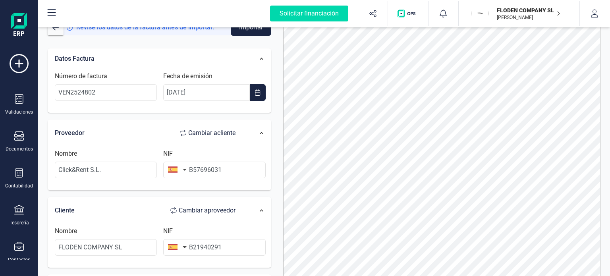
scroll to position [44, 0]
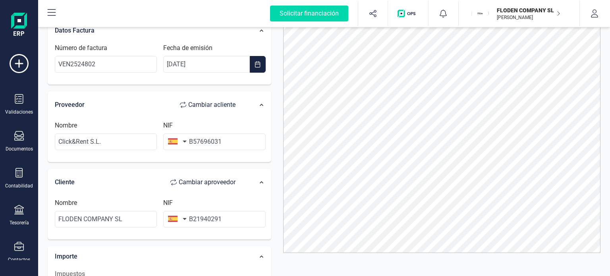
click at [227, 162] on div "Datos Factura Número de factura VEN2524802 Fecha de emisión [DATE] Proveedor Ca…" at bounding box center [160, 248] width 224 height 457
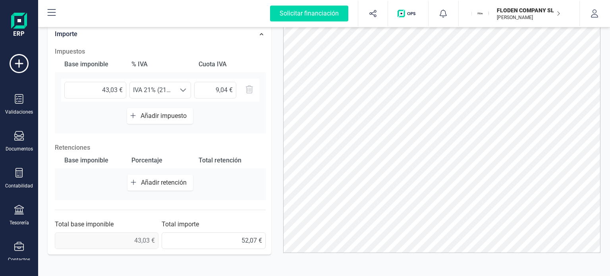
scroll to position [238, 0]
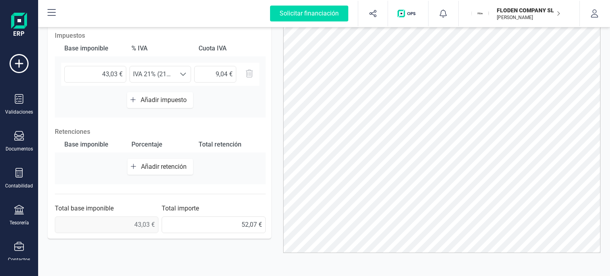
click at [253, 129] on p "Retenciones" at bounding box center [160, 132] width 211 height 10
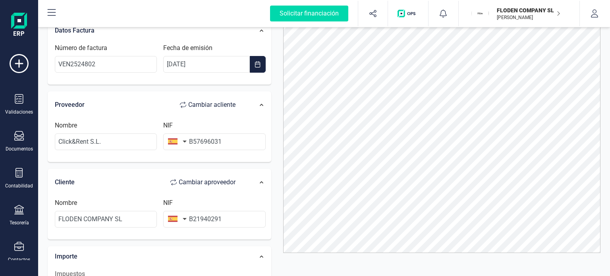
scroll to position [0, 0]
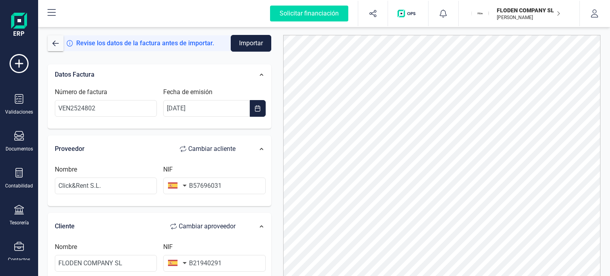
click at [249, 38] on button "Importar" at bounding box center [251, 43] width 41 height 17
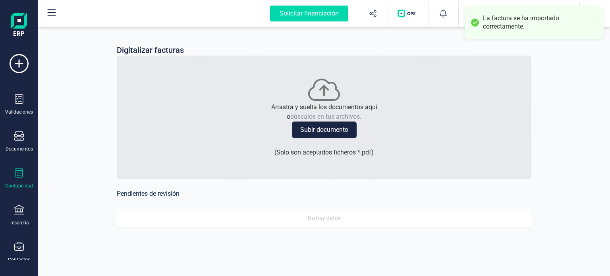
click at [21, 181] on div "Contabilidad" at bounding box center [19, 178] width 32 height 21
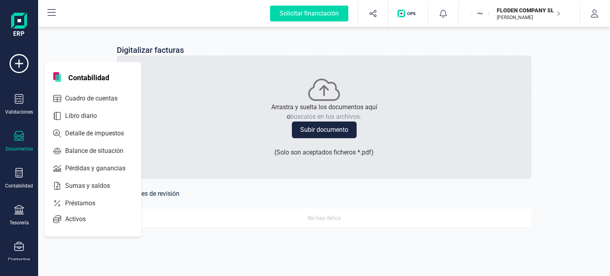
click at [15, 146] on div "Documentos" at bounding box center [19, 149] width 27 height 6
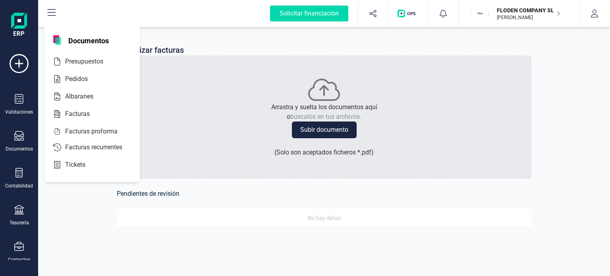
click at [14, 116] on div "Validaciones Documentos Documentos Presupuestos Pedidos Albaranes Facturas Fact…" at bounding box center [19, 217] width 32 height 326
click at [16, 107] on div "Validaciones" at bounding box center [19, 104] width 32 height 21
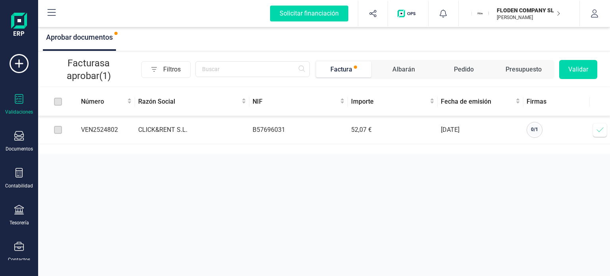
click at [599, 128] on icon at bounding box center [601, 130] width 8 height 8
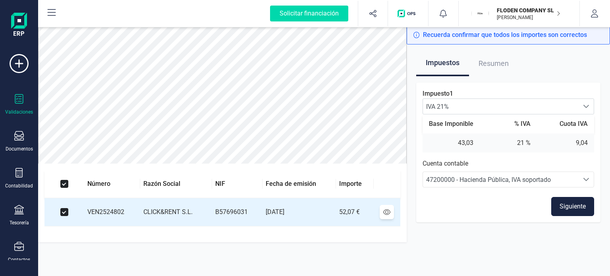
click at [567, 202] on button "Siguiente" at bounding box center [573, 206] width 43 height 19
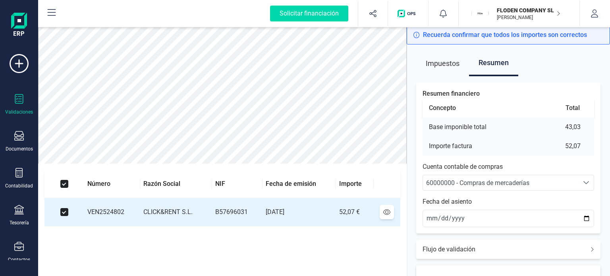
click at [582, 186] on div "Seleccione una cuenta" at bounding box center [586, 182] width 15 height 15
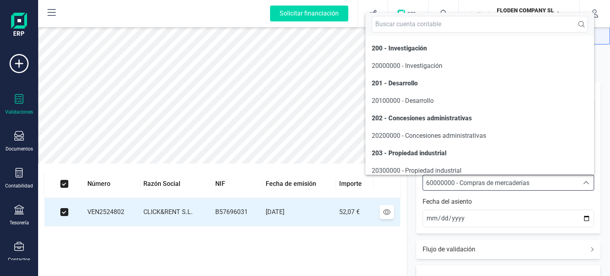
scroll to position [3870, 0]
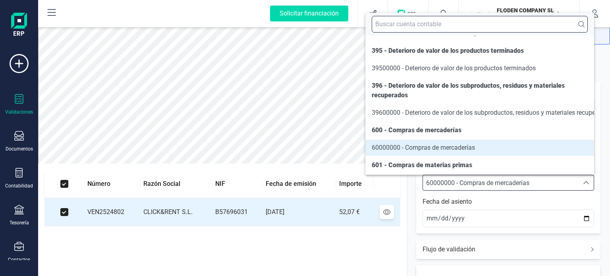
click at [492, 29] on input "text" at bounding box center [480, 24] width 216 height 17
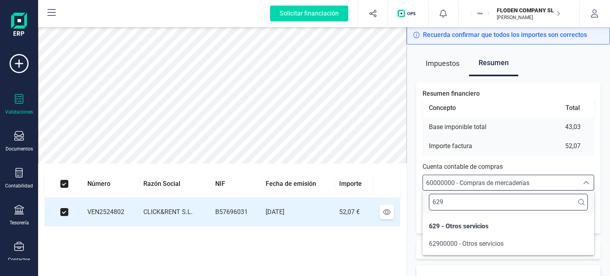
scroll to position [0, 0]
type input "629"
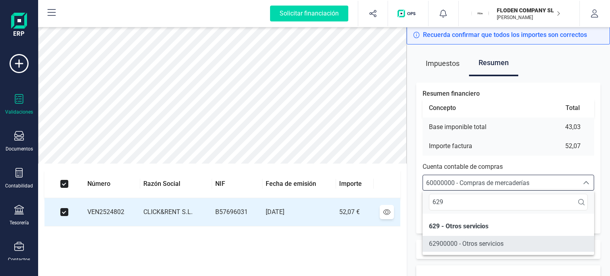
click at [456, 242] on span "62900000 - Otros servicios" at bounding box center [466, 244] width 75 height 8
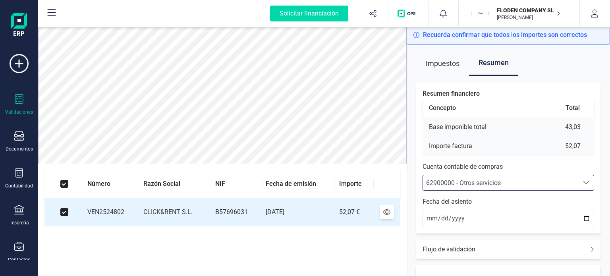
click at [602, 172] on div "Impuestos Resumen Resumen financiero Concepto Total Base imponible total 43,03 …" at bounding box center [508, 257] width 203 height 424
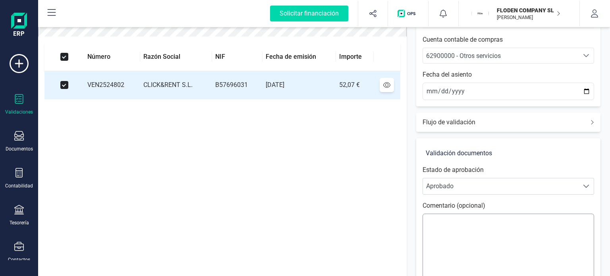
scroll to position [192, 0]
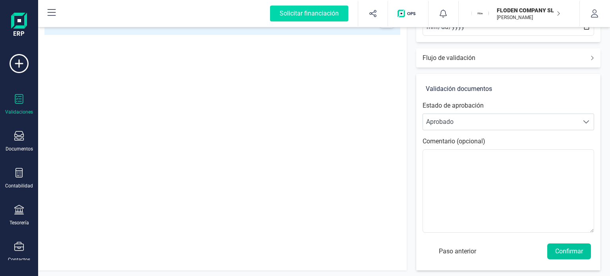
click at [566, 250] on button "Confirmar" at bounding box center [570, 252] width 44 height 16
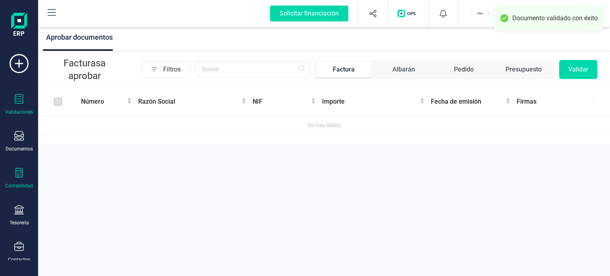
click at [22, 172] on icon at bounding box center [19, 173] width 7 height 10
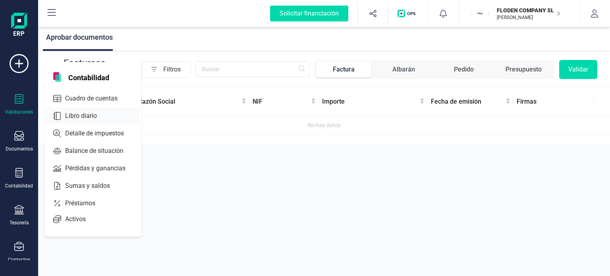
click at [71, 116] on span "Libro diario" at bounding box center [86, 116] width 49 height 10
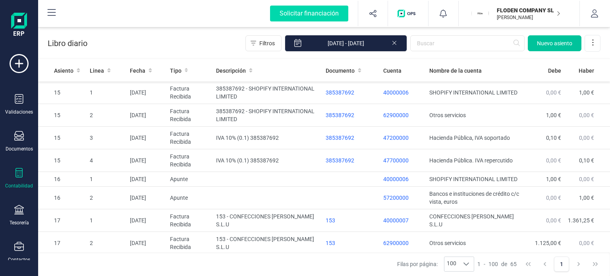
click at [544, 40] on span "Nuevo asiento" at bounding box center [554, 43] width 35 height 8
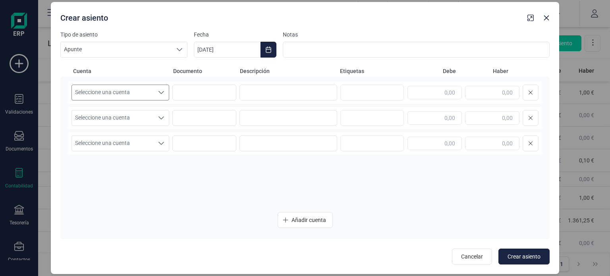
click at [164, 93] on icon "Seleccione una cuenta" at bounding box center [161, 92] width 6 height 6
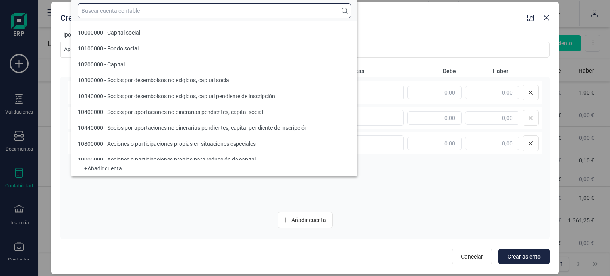
click at [197, 5] on input "text" at bounding box center [214, 10] width 273 height 15
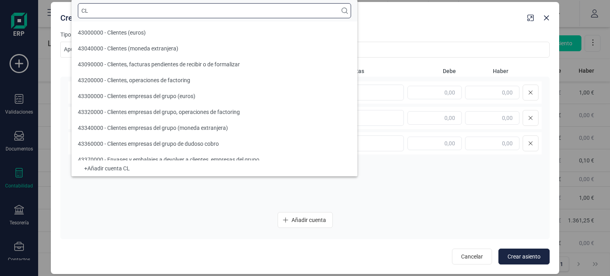
scroll to position [3, 0]
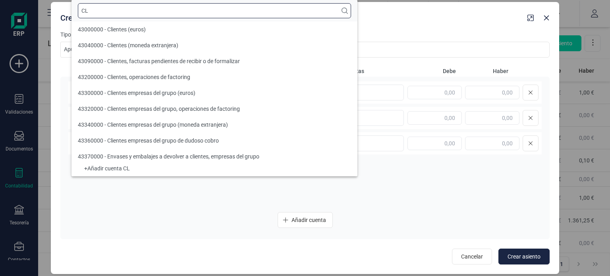
type input "C"
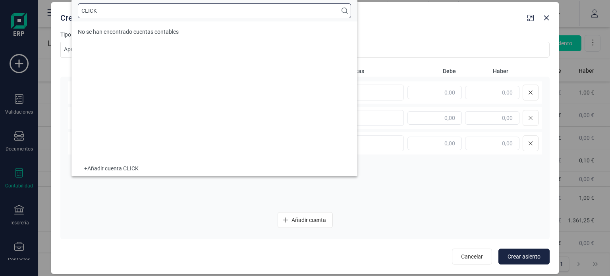
type input "CLICK"
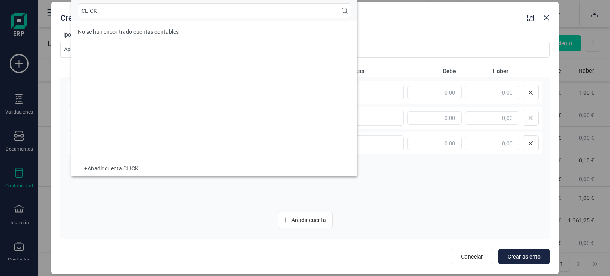
click at [564, 87] on div "Crear asiento Tipo de asiento Apunte Apunte Apunte Fecha [DATE] Notas Cuenta Do…" at bounding box center [305, 138] width 610 height 276
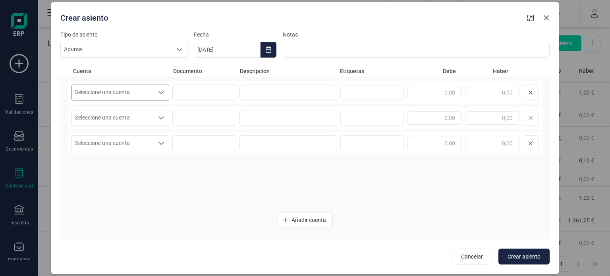
click at [543, 19] on button "button" at bounding box center [547, 18] width 13 height 13
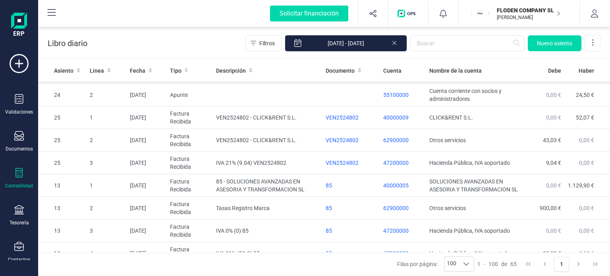
scroll to position [515, 0]
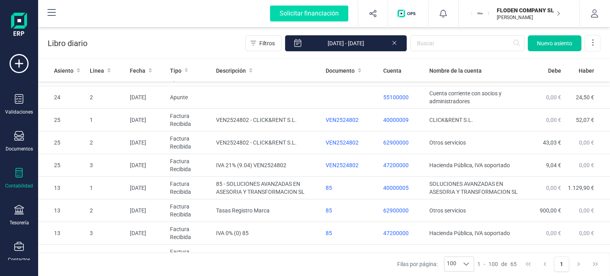
click at [544, 47] on span "Nuevo asiento" at bounding box center [554, 43] width 35 height 8
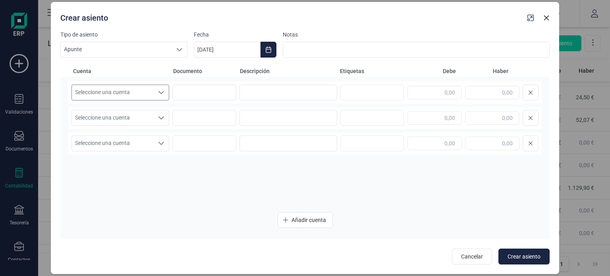
click at [141, 97] on span "Seleccione una cuenta" at bounding box center [113, 92] width 82 height 15
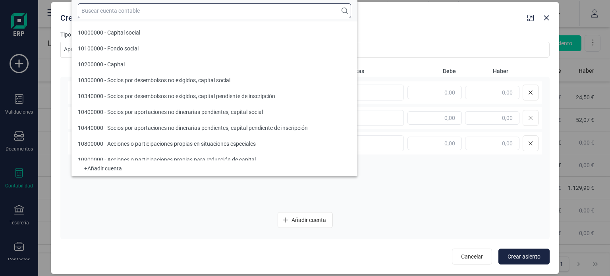
click at [198, 12] on input "text" at bounding box center [214, 10] width 273 height 15
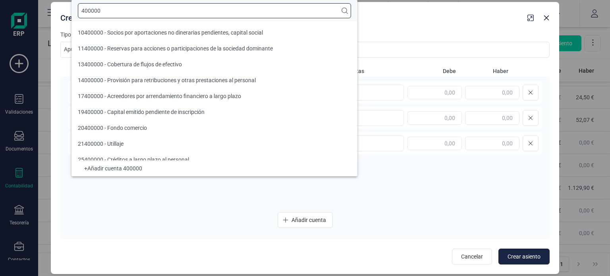
scroll to position [3, 0]
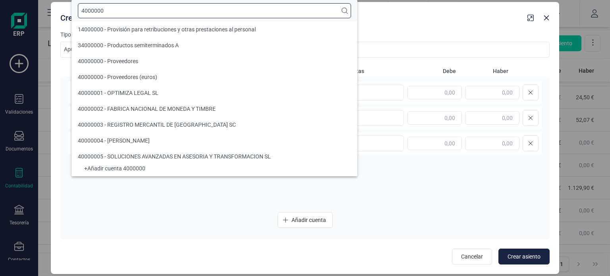
type input "4000000"
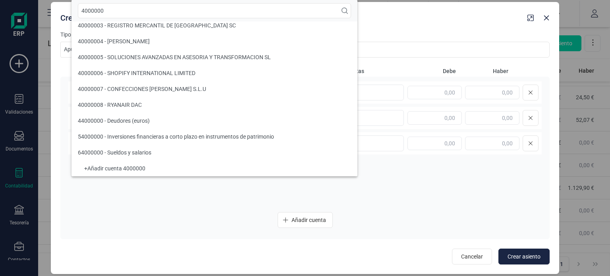
scroll to position [103, 0]
click at [552, 14] on button "button" at bounding box center [547, 18] width 13 height 13
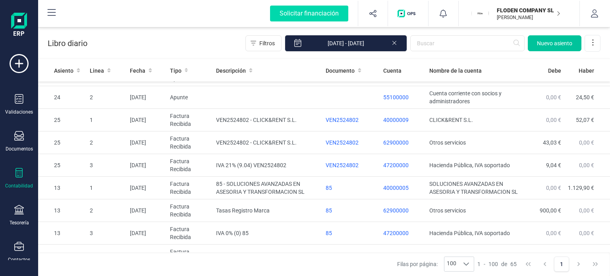
click at [559, 46] on span "Nuevo asiento" at bounding box center [554, 43] width 35 height 8
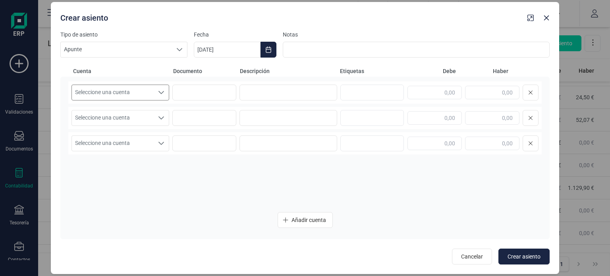
click at [156, 95] on div "Seleccione una cuenta" at bounding box center [161, 92] width 15 height 15
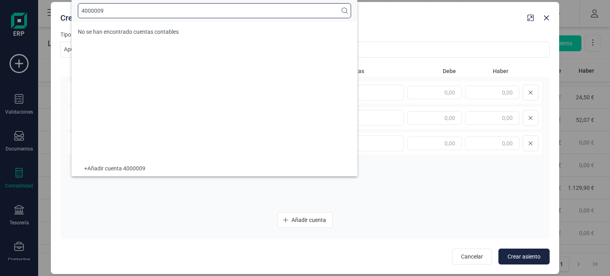
scroll to position [0, 0]
type input "40000009"
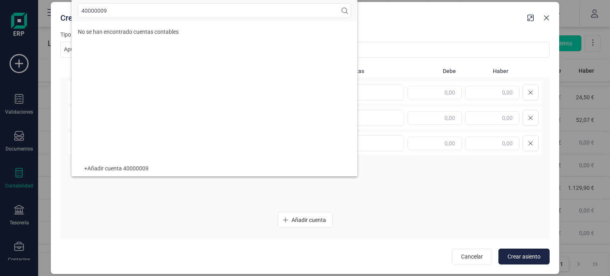
click at [549, 19] on icon "button" at bounding box center [547, 18] width 6 height 6
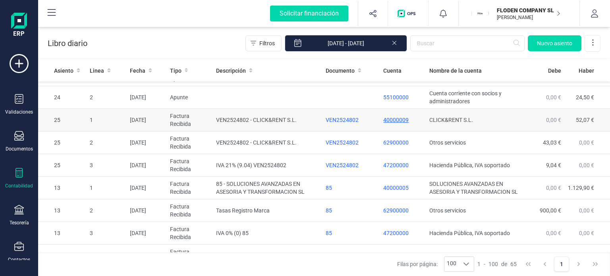
click at [398, 116] on p "40000009" at bounding box center [404, 120] width 40 height 8
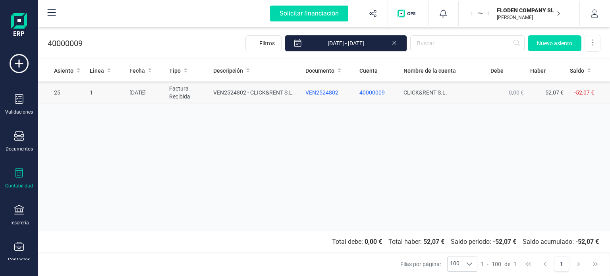
click at [586, 90] on span "-52,07 €" at bounding box center [585, 92] width 20 height 6
click at [564, 91] on span "52,07 €" at bounding box center [555, 92] width 18 height 6
click at [552, 93] on span "52,07 €" at bounding box center [555, 92] width 18 height 6
click at [525, 93] on td "0,00 €" at bounding box center [508, 92] width 40 height 23
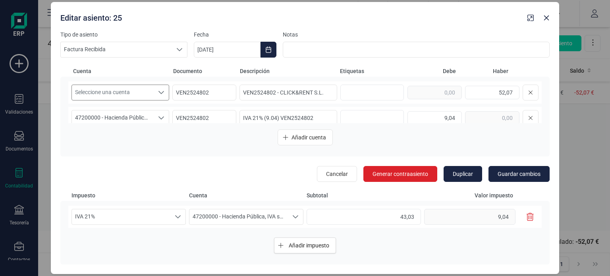
click at [161, 95] on icon "Seleccione una cuenta" at bounding box center [161, 92] width 6 height 6
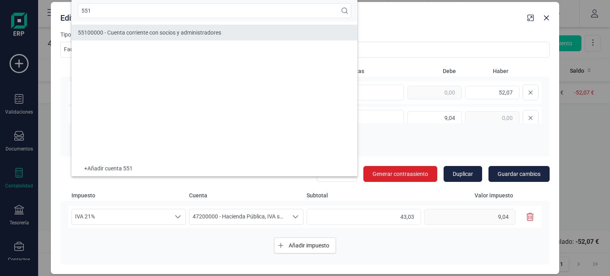
type input "551"
click at [207, 38] on li "55100000 - Cuenta corriente con socios y administradores" at bounding box center [215, 33] width 286 height 16
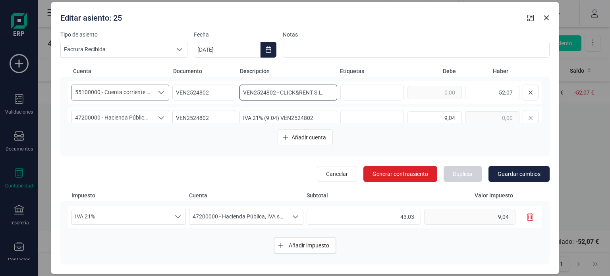
drag, startPoint x: 325, startPoint y: 92, endPoint x: 249, endPoint y: 97, distance: 76.5
click at [249, 97] on input "VEN2524802 - CLICK&RENT S.L." at bounding box center [289, 93] width 98 height 16
type input "V"
type input "p"
type input "Pago cuenta personal"
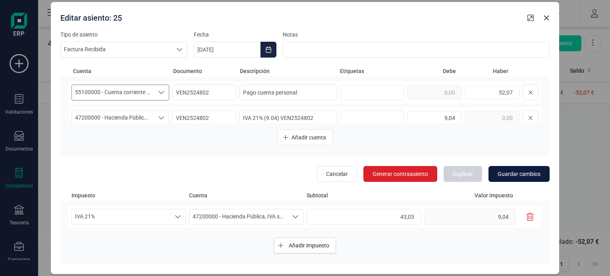
click at [516, 173] on span "Guardar cambios" at bounding box center [519, 174] width 43 height 8
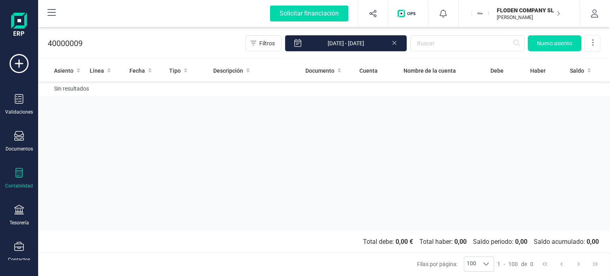
click at [17, 187] on div "Contabilidad" at bounding box center [19, 186] width 28 height 6
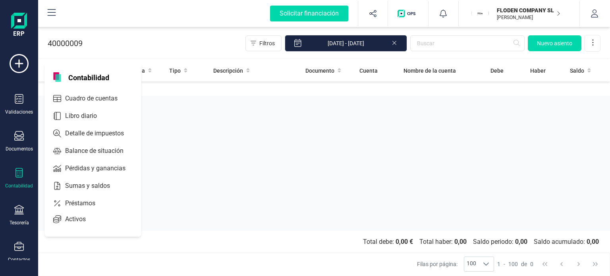
click at [99, 106] on div "Cuadro de cuentas" at bounding box center [93, 98] width 97 height 19
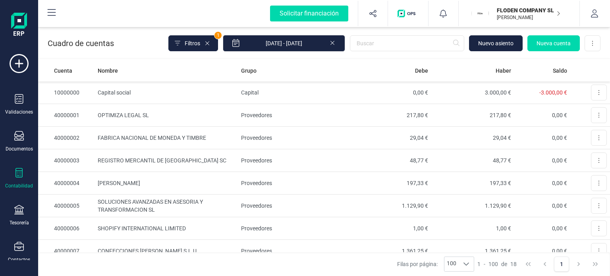
click at [24, 172] on div "Contabilidad" at bounding box center [19, 178] width 32 height 21
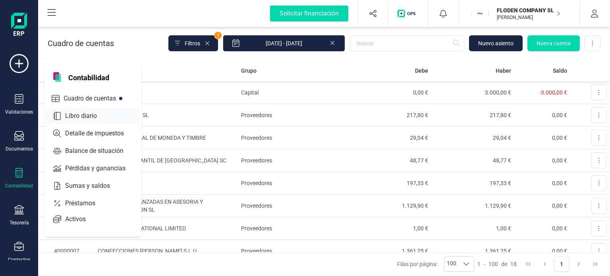
click at [86, 117] on span "Libro diario" at bounding box center [86, 116] width 49 height 10
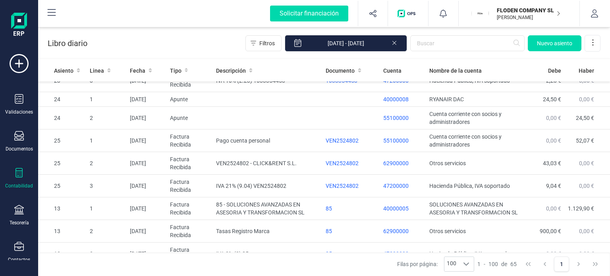
scroll to position [487, 0]
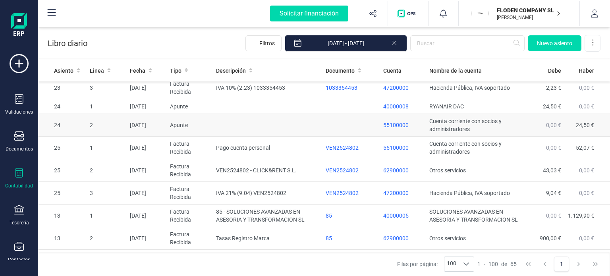
click at [328, 124] on td at bounding box center [352, 125] width 58 height 23
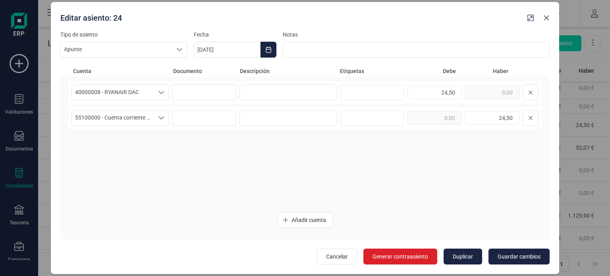
click at [545, 18] on icon "button" at bounding box center [547, 18] width 6 height 6
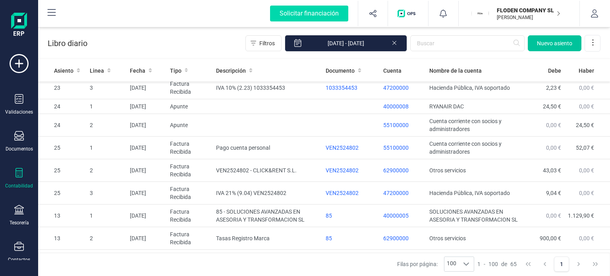
click at [538, 46] on span "Nuevo asiento" at bounding box center [554, 43] width 35 height 8
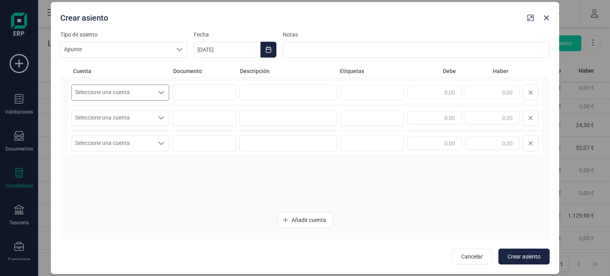
click at [161, 94] on icon "Seleccione una cuenta" at bounding box center [161, 92] width 6 height 6
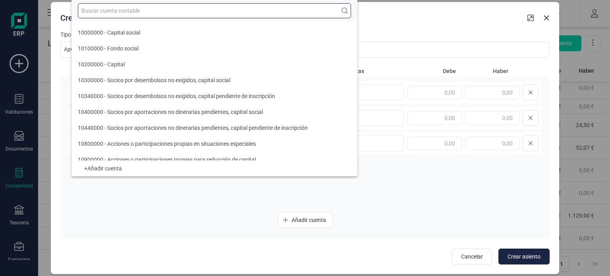
click at [219, 6] on input "text" at bounding box center [214, 10] width 273 height 15
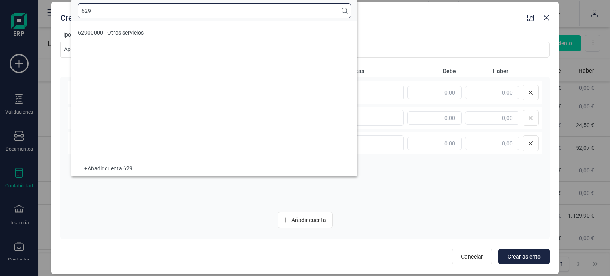
scroll to position [0, 0]
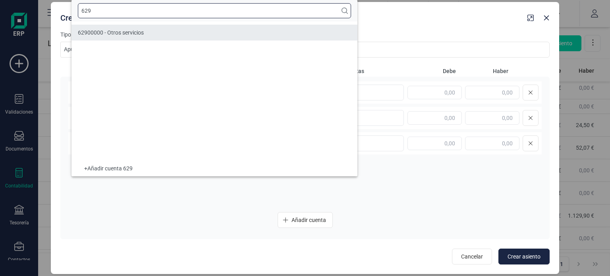
type input "629"
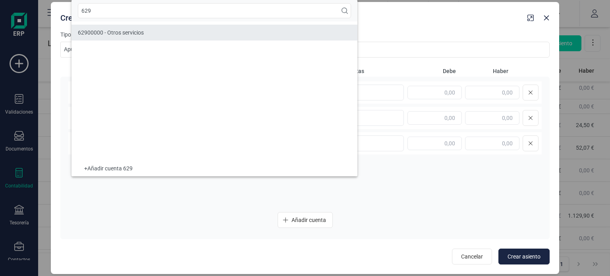
click at [197, 29] on li "62900000 - Otros servicios" at bounding box center [215, 33] width 286 height 16
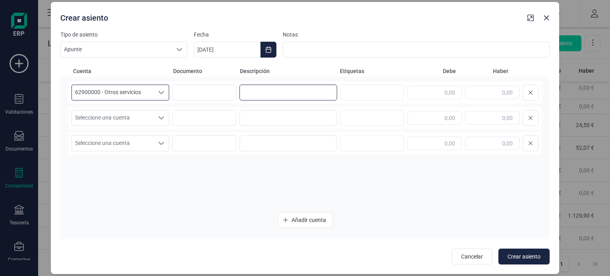
click at [257, 87] on input at bounding box center [289, 93] width 98 height 16
type input "Liquidación Gastos Santiago 18/07"
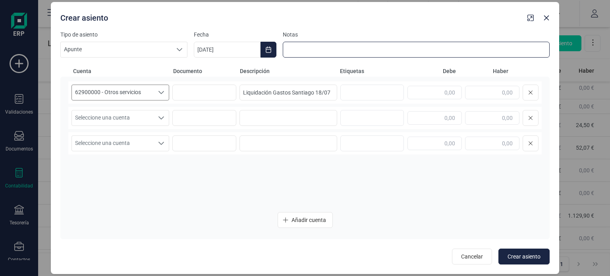
click at [331, 51] on input at bounding box center [416, 50] width 267 height 16
paste input "Liquidación Gastos Santiago 18/07"
type input "Liquidación Gastos Santiago 18/07"
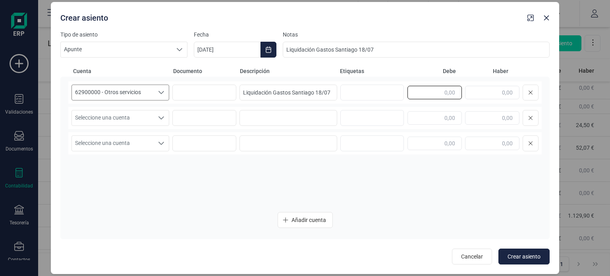
click at [440, 92] on input "text" at bounding box center [435, 93] width 54 height 14
type input "164,85"
click at [487, 117] on input "text" at bounding box center [492, 118] width 54 height 14
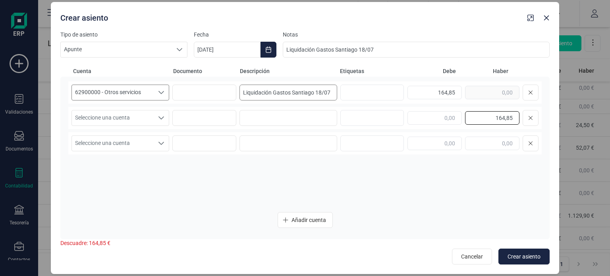
type input "164,85"
click at [253, 95] on input "Liquidación Gastos Santiago 18/07" at bounding box center [289, 93] width 98 height 16
click at [262, 122] on input at bounding box center [289, 118] width 98 height 16
paste input "Liquidación Gastos Santiago 18/07"
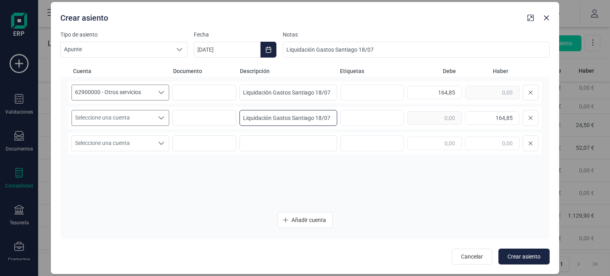
type input "Liquidación Gastos Santiago 18/07"
click at [159, 117] on icon "Seleccione una cuenta" at bounding box center [162, 117] width 6 height 3
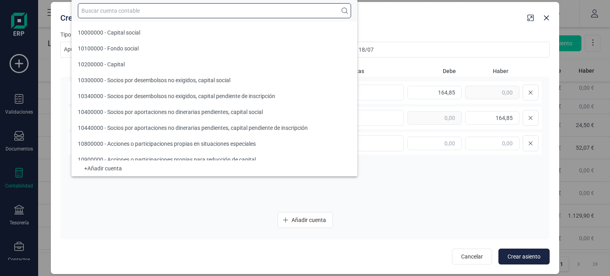
click at [178, 14] on input "text" at bounding box center [214, 10] width 273 height 15
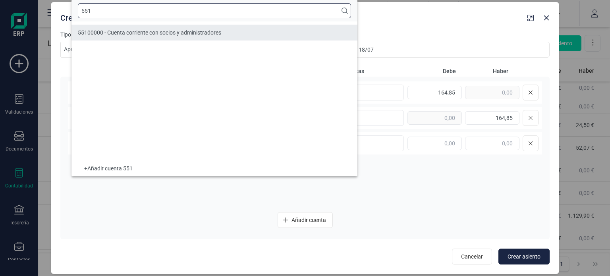
type input "551"
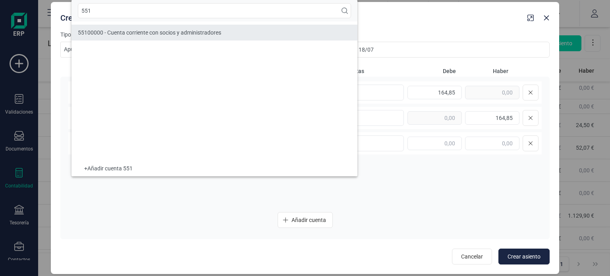
click at [174, 27] on li "55100000 - Cuenta corriente con socios y administradores" at bounding box center [215, 33] width 286 height 16
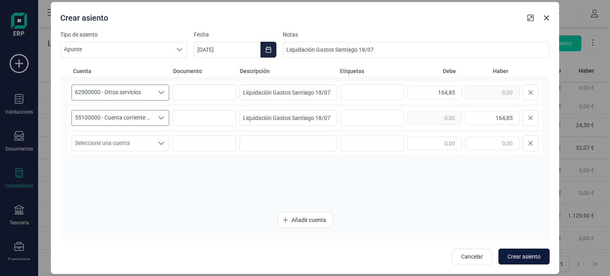
click at [525, 254] on span "Crear asiento" at bounding box center [524, 257] width 33 height 8
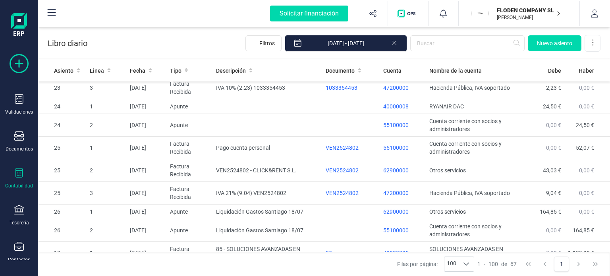
click at [25, 75] on div at bounding box center [19, 66] width 32 height 24
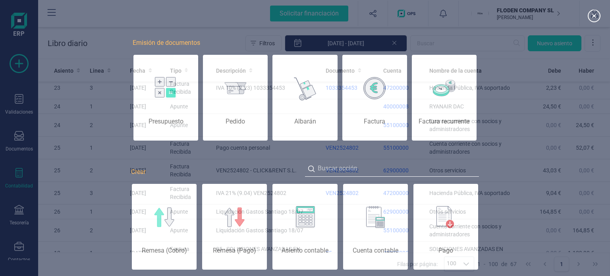
scroll to position [0, 40]
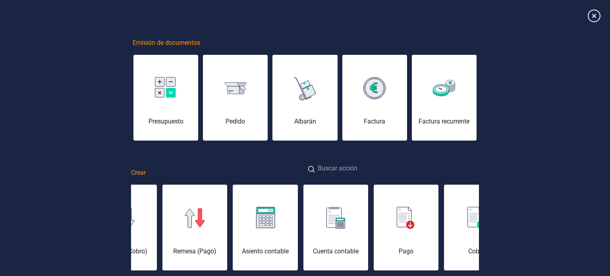
click at [370, 170] on input at bounding box center [392, 169] width 174 height 17
click at [370, 170] on input "e" at bounding box center [392, 169] width 174 height 17
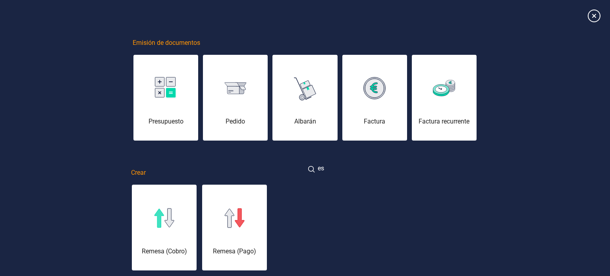
click at [370, 170] on input "es" at bounding box center [392, 169] width 174 height 17
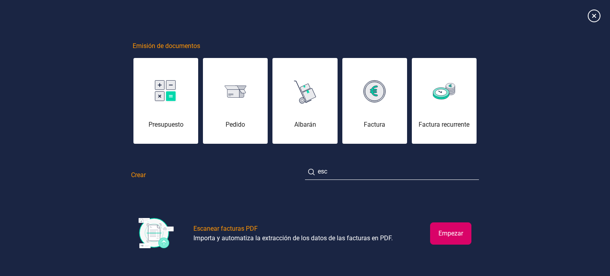
click at [444, 240] on button "Empezar" at bounding box center [450, 234] width 41 height 22
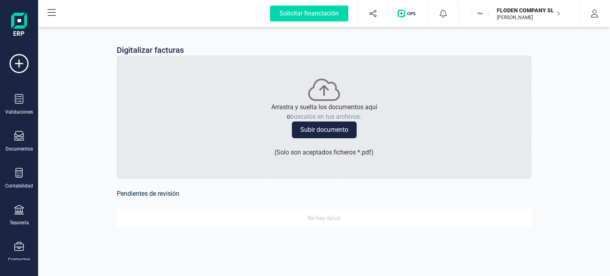
click at [331, 129] on button "Subir documento" at bounding box center [324, 130] width 65 height 17
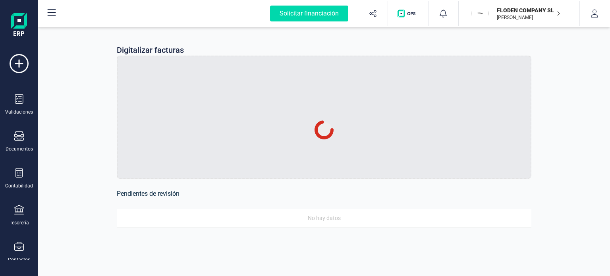
click at [264, 163] on div at bounding box center [324, 117] width 415 height 123
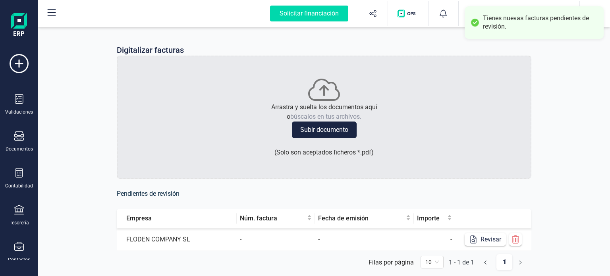
click at [580, 145] on div "Digitalizar facturas Arrastra y suelta los documentos aquí o búscalos en tus ar…" at bounding box center [324, 163] width 572 height 277
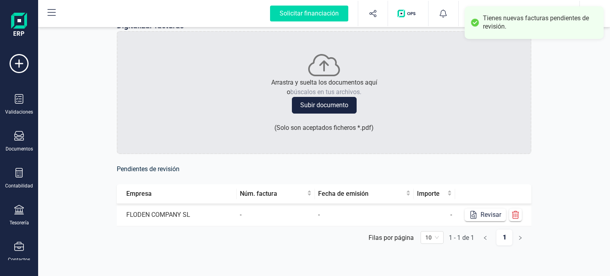
scroll to position [25, 0]
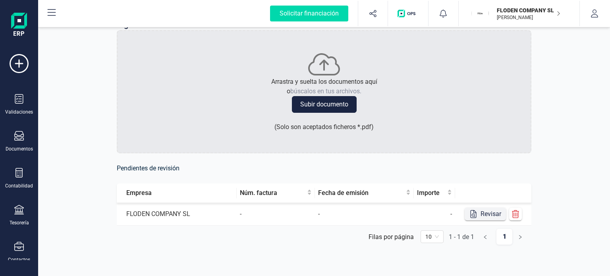
click at [475, 211] on icon "button" at bounding box center [474, 214] width 6 height 8
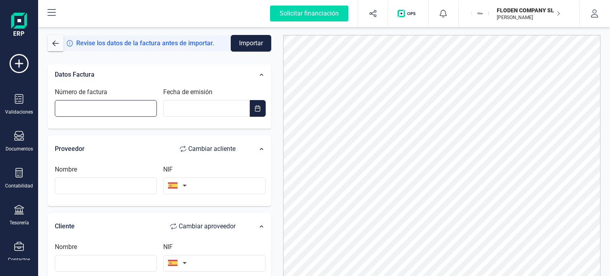
click at [121, 108] on input "Número de factura" at bounding box center [106, 108] width 102 height 17
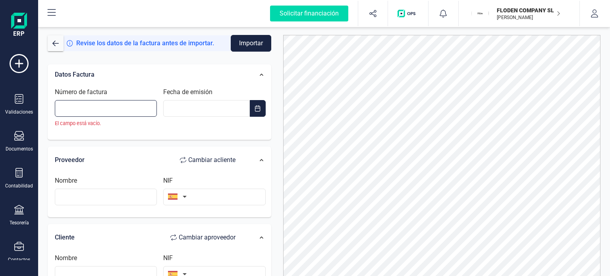
paste input "1033533974"
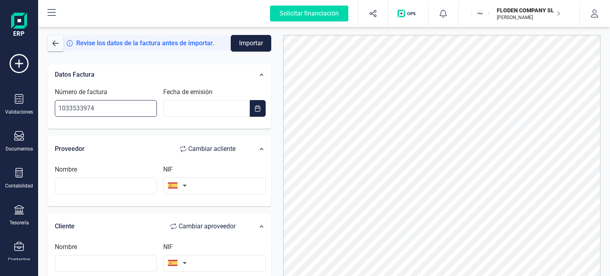
type input "1033533974"
type input "__/__/____"
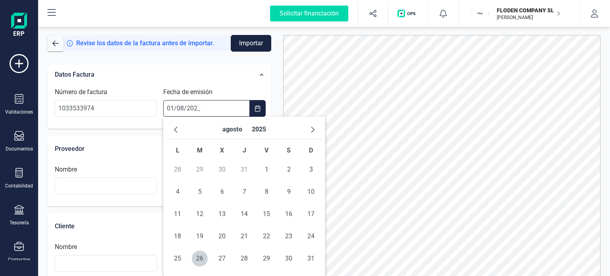
type input "[DATE]"
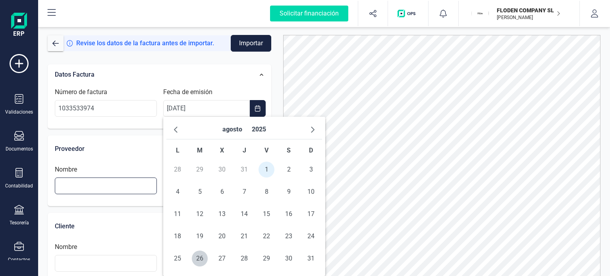
click at [95, 182] on input "text" at bounding box center [106, 186] width 102 height 17
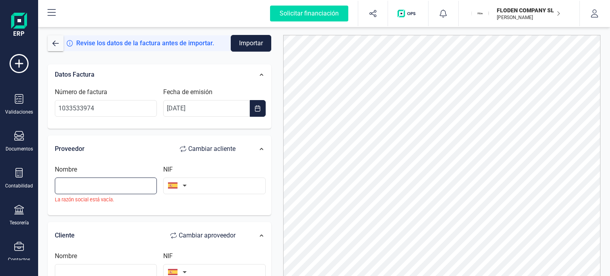
paste input "RYANAIR DAC"
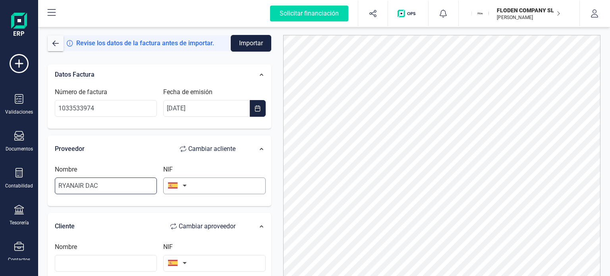
type input "RYANAIR DAC"
click at [210, 183] on input "text" at bounding box center [214, 186] width 102 height 17
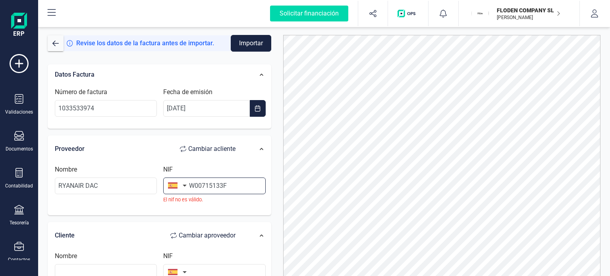
type input "W00715133F"
click at [235, 203] on small "El nif no es válido." at bounding box center [214, 200] width 102 height 8
click at [202, 184] on input "W00715133F" at bounding box center [214, 186] width 102 height 17
click at [185, 186] on button "button" at bounding box center [175, 186] width 25 height 16
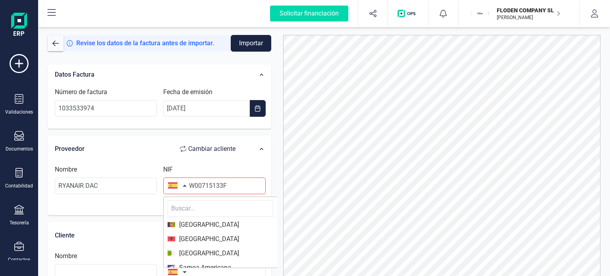
click at [196, 211] on input "text" at bounding box center [221, 208] width 106 height 17
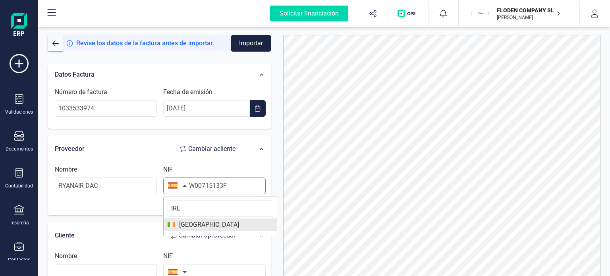
type input "IRL"
click at [196, 222] on span "[GEOGRAPHIC_DATA]" at bounding box center [207, 225] width 64 height 10
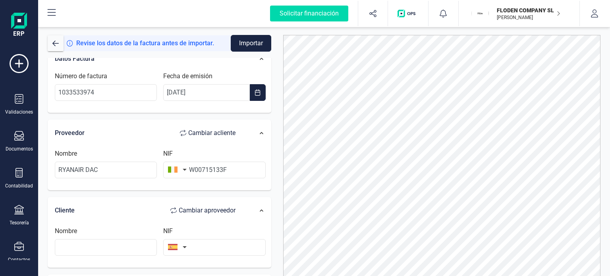
scroll to position [32, 0]
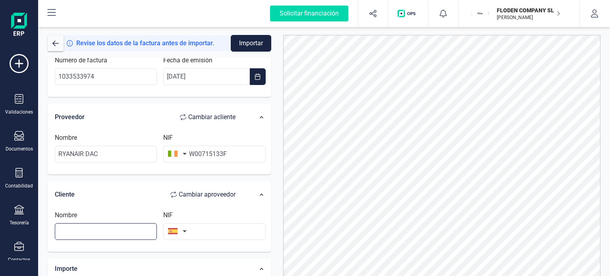
click at [126, 237] on input "text" at bounding box center [106, 231] width 102 height 17
type input "f"
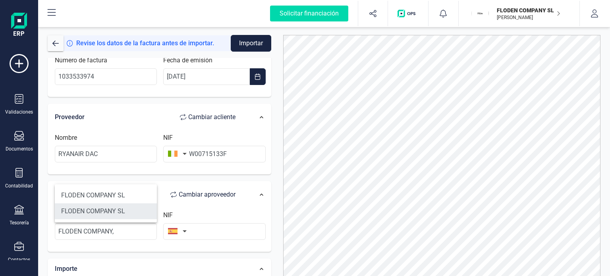
click at [121, 212] on li "FLODEN COMPANY SL" at bounding box center [106, 211] width 102 height 16
type input "FLODEN COMPANY SL"
type input "B21940291"
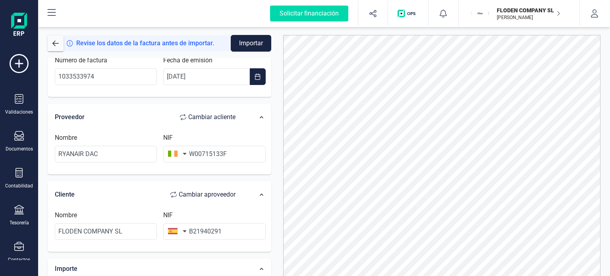
click at [277, 231] on div at bounding box center [442, 166] width 330 height 262
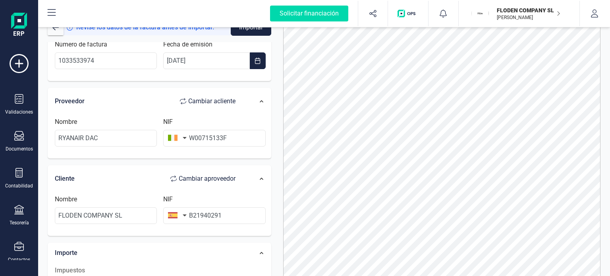
scroll to position [44, 0]
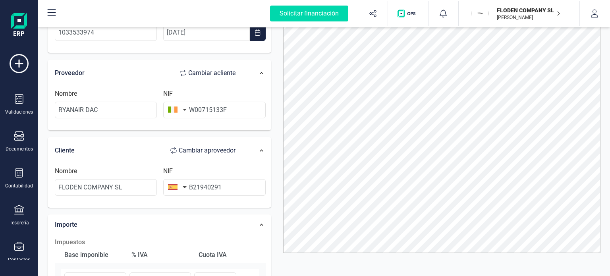
click at [225, 205] on div "Nombre FLODEN COMPANY SL NIF B21940291" at bounding box center [160, 185] width 219 height 44
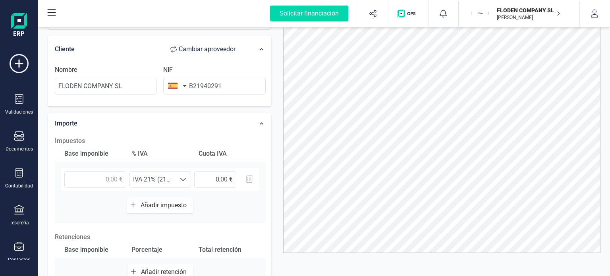
scroll to position [159, 0]
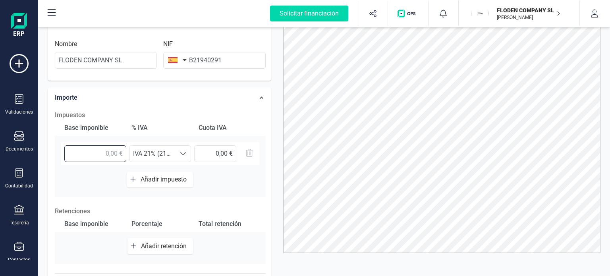
click at [113, 150] on input "text" at bounding box center [95, 153] width 62 height 17
type input "302,76 €"
click at [153, 152] on span "IVA 21% (21%)" at bounding box center [153, 154] width 46 height 16
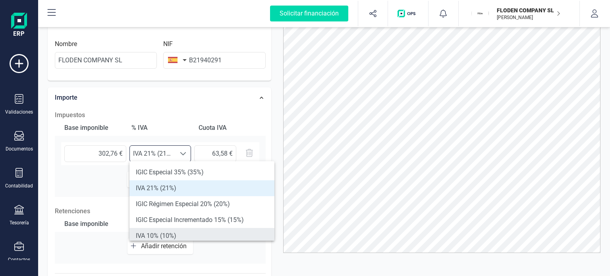
click at [229, 231] on li "IVA 10% (10%)" at bounding box center [202, 236] width 145 height 16
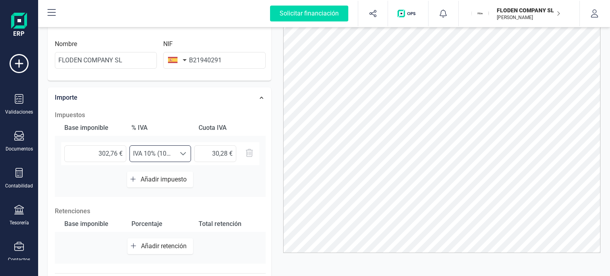
click at [240, 192] on div "Base imponible % IVA Cuota IVA 302,76 € Seleccione un % IVA 10% (10%) IVA 10% (…" at bounding box center [160, 158] width 211 height 77
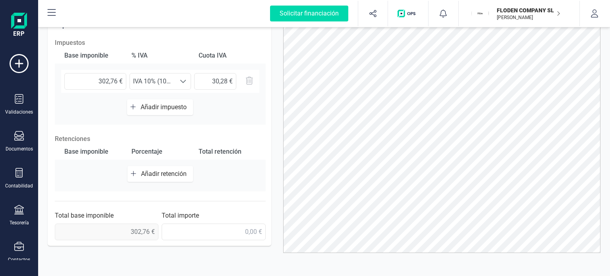
scroll to position [244, 0]
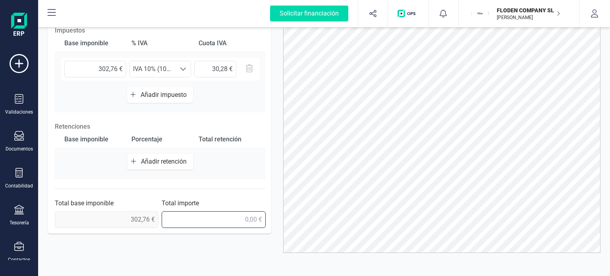
click at [207, 219] on input "text" at bounding box center [214, 219] width 104 height 17
type input "333,04 €"
click at [211, 248] on div "Datos Factura Número de factura 1033533974 Fecha de emisión [DATE] Proveedor Ca…" at bounding box center [160, 145] width 236 height 262
click at [262, 113] on div "Impuestos Base imponible % IVA Cuota IVA 302,76 € Seleccione un % IVA 10% (10%)…" at bounding box center [160, 127] width 219 height 210
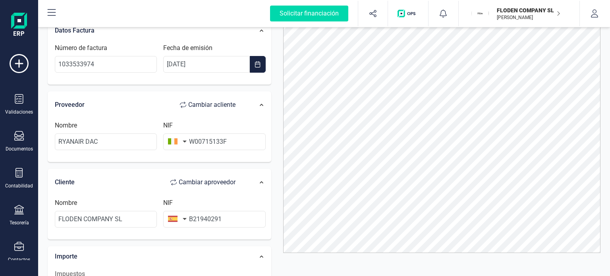
scroll to position [0, 0]
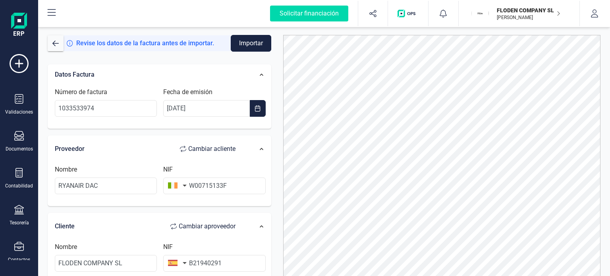
click at [248, 42] on button "Importar" at bounding box center [251, 43] width 41 height 17
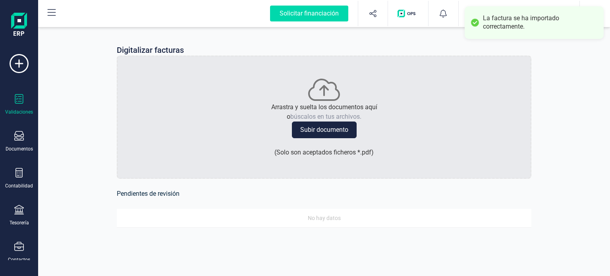
click at [14, 97] on div "Validaciones" at bounding box center [19, 104] width 32 height 21
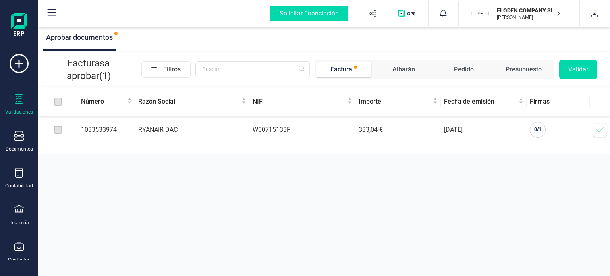
click at [602, 133] on icon at bounding box center [601, 130] width 8 height 8
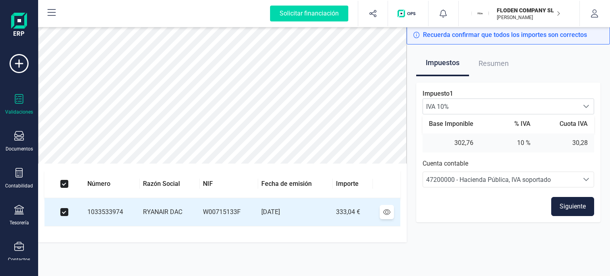
click at [572, 203] on button "Siguiente" at bounding box center [573, 206] width 43 height 19
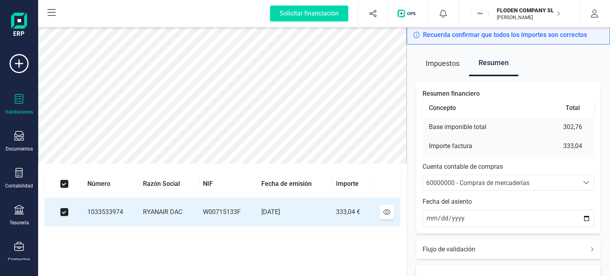
click at [583, 180] on icon "Seleccione una cuenta" at bounding box center [586, 183] width 6 height 6
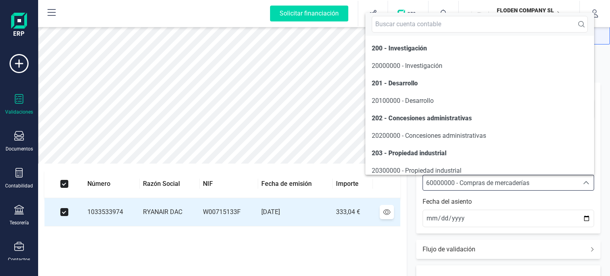
scroll to position [3870, 0]
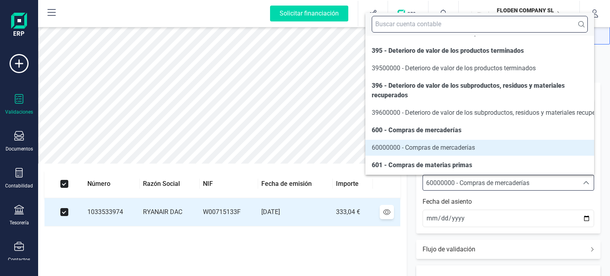
click at [525, 22] on input "text" at bounding box center [480, 24] width 216 height 17
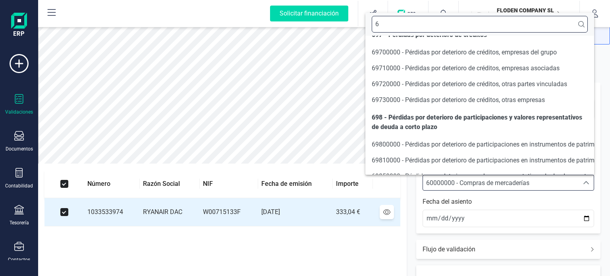
type input "62"
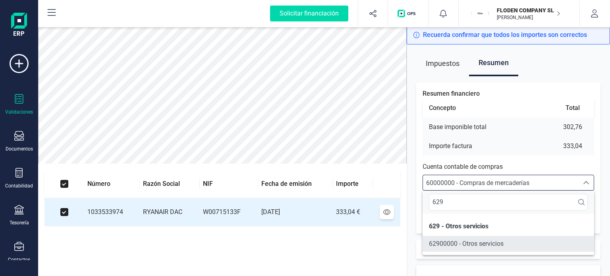
type input "629"
click at [491, 239] on span "62900000 - Otros servicios" at bounding box center [466, 244] width 75 height 10
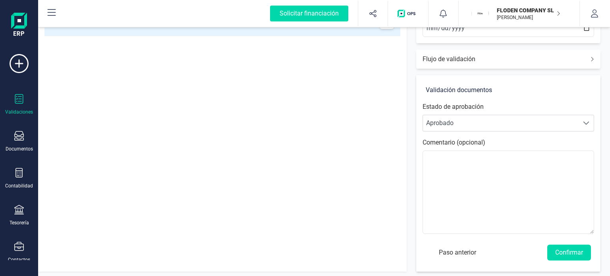
scroll to position [192, 0]
click at [579, 251] on button "Confirmar" at bounding box center [570, 252] width 44 height 16
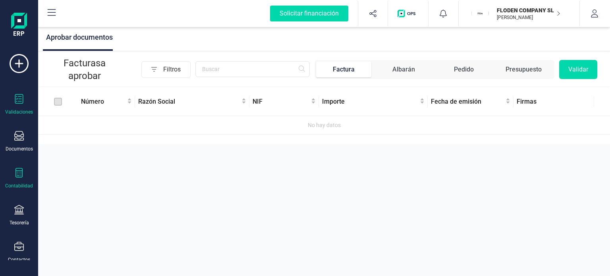
click at [21, 174] on icon at bounding box center [19, 173] width 10 height 10
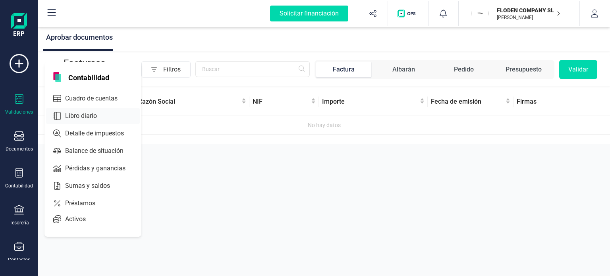
click at [93, 116] on span "Libro diario" at bounding box center [86, 116] width 49 height 10
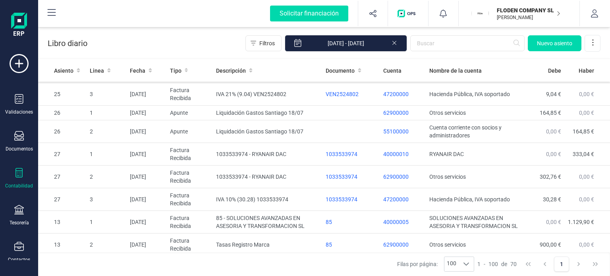
scroll to position [583, 0]
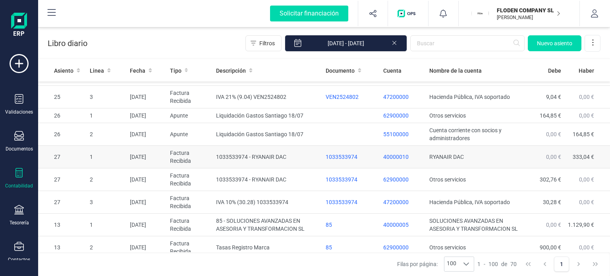
click at [466, 147] on td "RYANAIR DAC" at bounding box center [475, 157] width 98 height 23
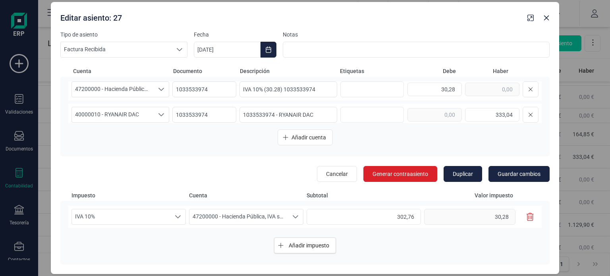
scroll to position [35, 0]
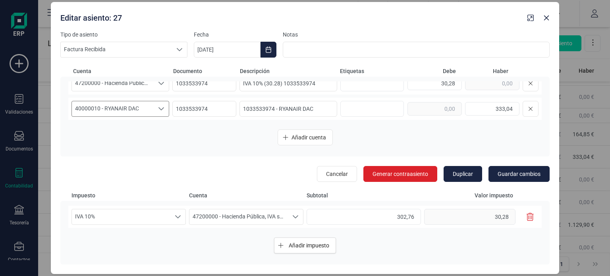
click at [161, 109] on icon "Seleccione una cuenta" at bounding box center [162, 108] width 6 height 3
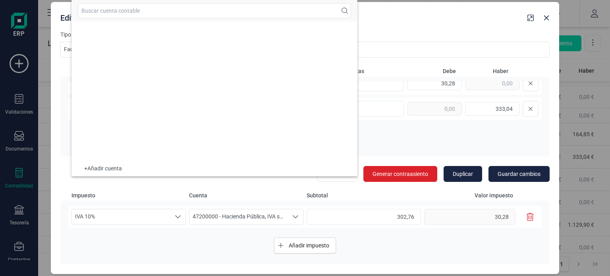
scroll to position [3485, 0]
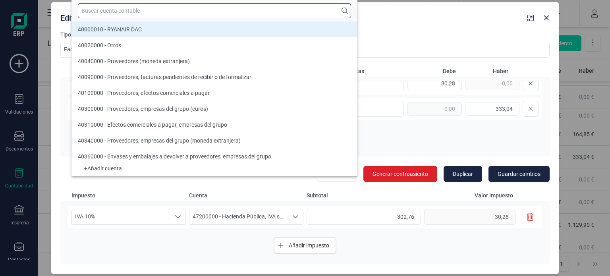
click at [240, 10] on input "text" at bounding box center [214, 10] width 273 height 15
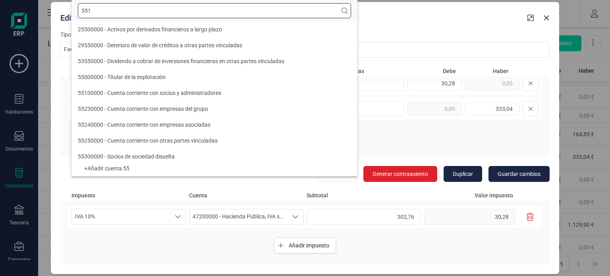
scroll to position [0, 0]
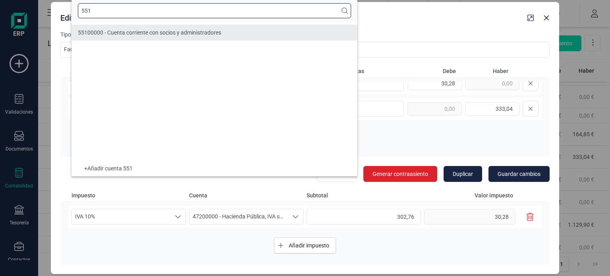
type input "551"
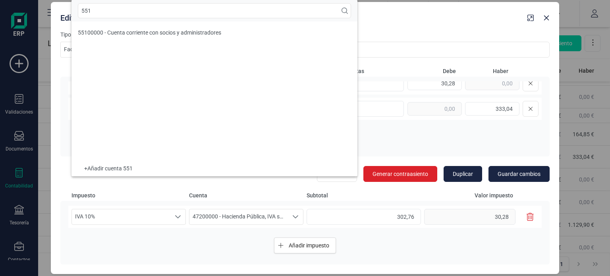
click at [223, 42] on ul "55100000 - Cuenta corriente con socios y administradores" at bounding box center [215, 90] width 286 height 139
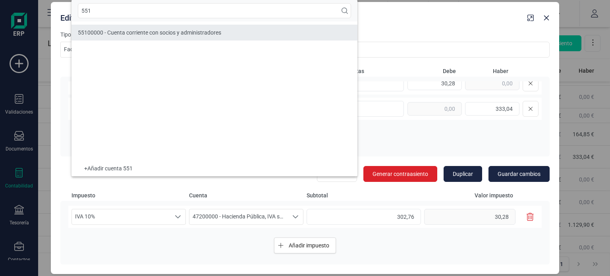
click at [227, 38] on li "55100000 - Cuenta corriente con socios y administradores" at bounding box center [215, 33] width 286 height 16
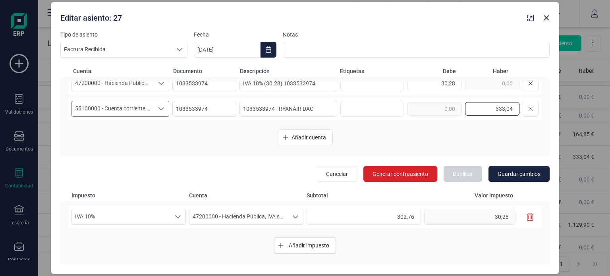
click at [477, 112] on input "333,04" at bounding box center [492, 109] width 54 height 14
click at [500, 176] on span "Guardar cambios" at bounding box center [519, 174] width 43 height 8
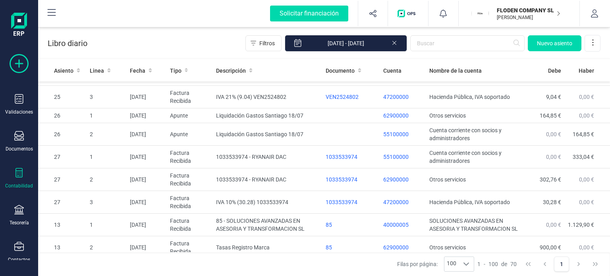
click at [19, 64] on icon at bounding box center [19, 63] width 19 height 19
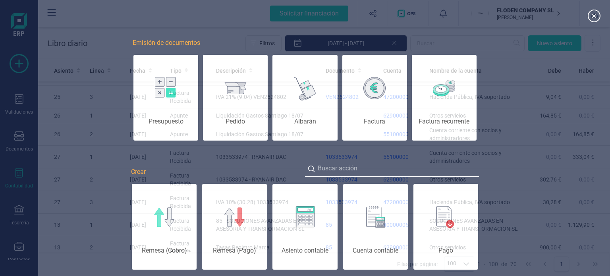
scroll to position [0, 40]
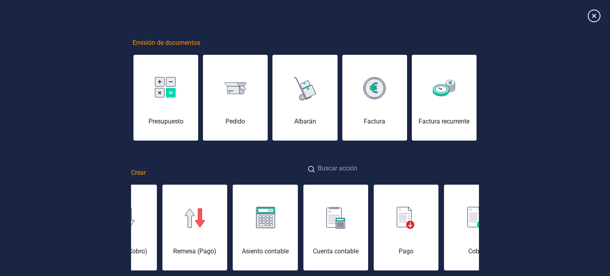
click at [347, 168] on input at bounding box center [392, 169] width 174 height 17
click at [347, 168] on input "E" at bounding box center [392, 169] width 174 height 17
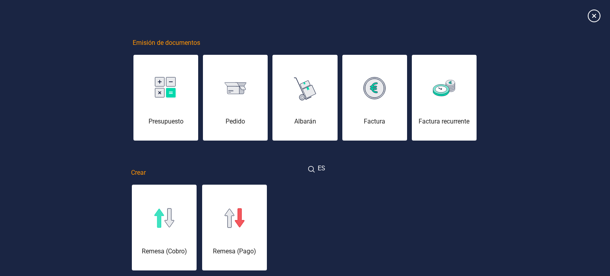
click at [347, 168] on input "ES" at bounding box center [392, 169] width 174 height 17
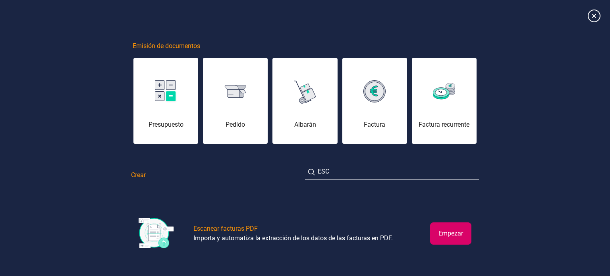
click at [447, 240] on button "Empezar" at bounding box center [450, 234] width 41 height 22
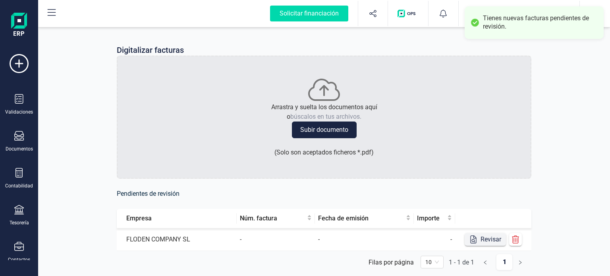
click at [480, 235] on button "Revisar" at bounding box center [485, 239] width 41 height 13
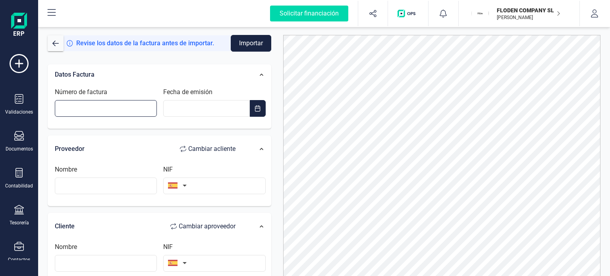
click at [147, 111] on input "Número de factura" at bounding box center [106, 108] width 102 height 17
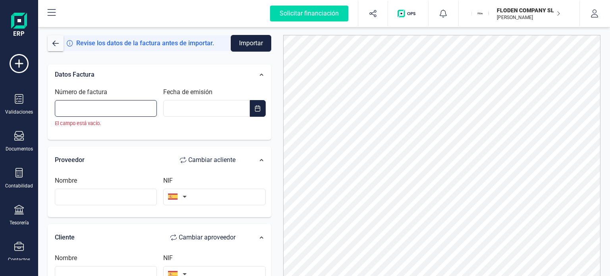
paste input "1033548989"
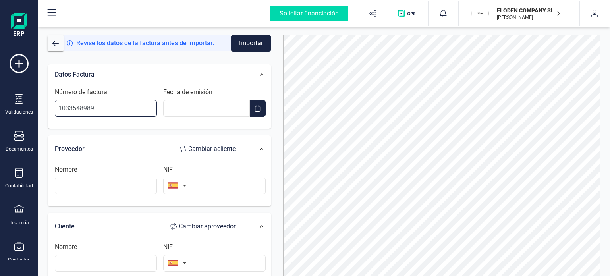
type input "1033548989"
type input "__/__/____"
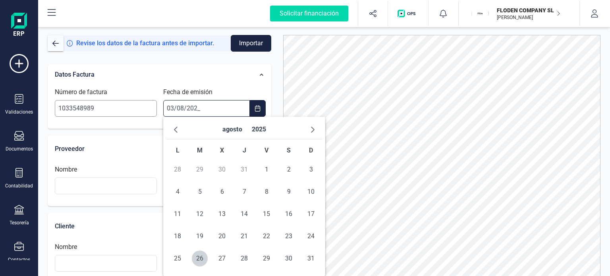
type input "03/08/2025"
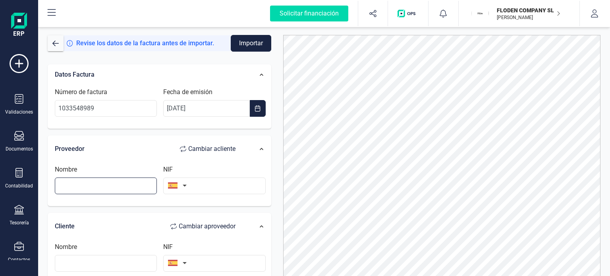
click at [114, 184] on input "text" at bounding box center [106, 186] width 102 height 17
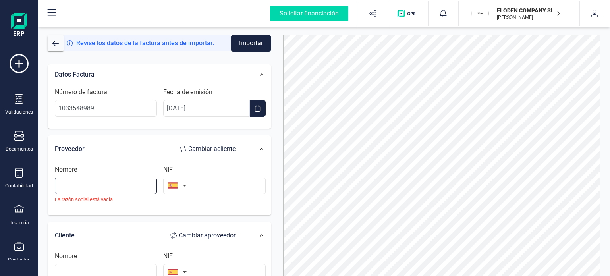
paste input "RYANAIR DAC"
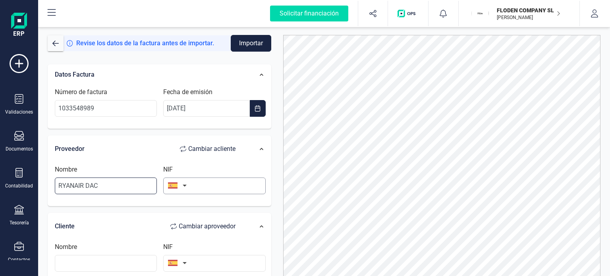
type input "RYANAIR DAC"
click at [200, 188] on input "text" at bounding box center [214, 186] width 102 height 17
type input "W0071513F"
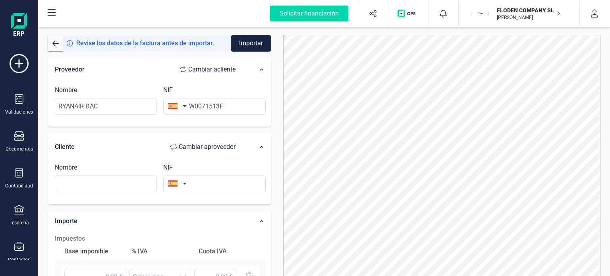
scroll to position [95, 0]
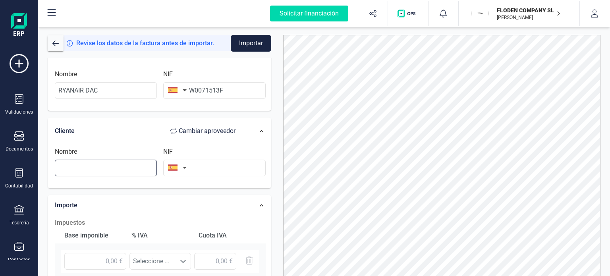
click at [114, 168] on input "text" at bounding box center [106, 168] width 102 height 17
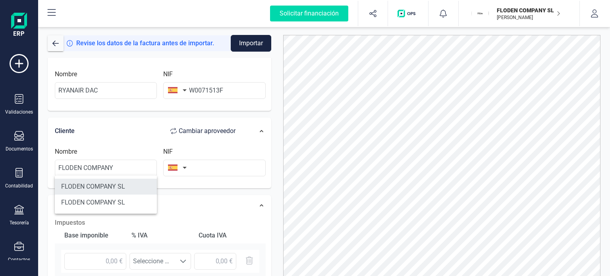
click at [113, 181] on li "FLODEN COMPANY SL" at bounding box center [106, 187] width 102 height 16
type input "FLODEN COMPANY SL"
type input "B21940291"
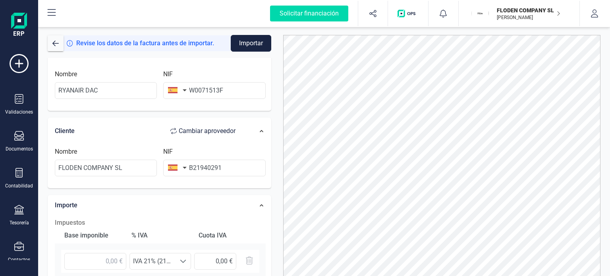
click at [266, 197] on div "Importe" at bounding box center [160, 205] width 219 height 17
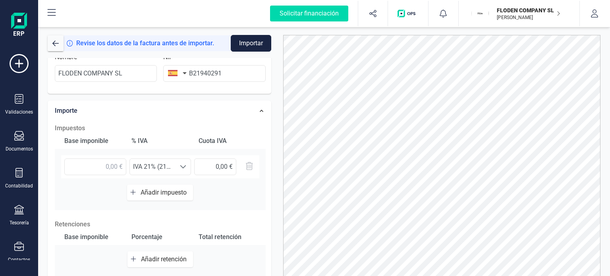
scroll to position [238, 0]
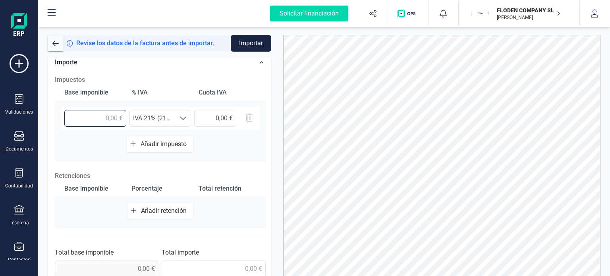
click at [105, 117] on input "text" at bounding box center [95, 118] width 62 height 17
type input "307,44 €"
click at [188, 118] on div at bounding box center [183, 118] width 15 height 16
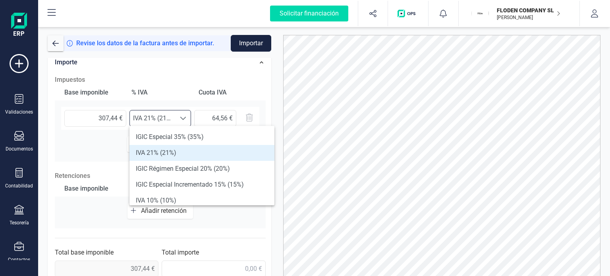
scroll to position [5, 35]
click at [200, 198] on li "IVA 10% (10%)" at bounding box center [202, 201] width 145 height 16
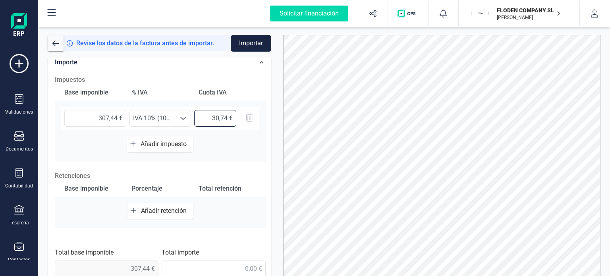
click at [227, 116] on input "text" at bounding box center [215, 118] width 42 height 17
type input "30,76 €"
click at [272, 152] on div "Datos Factura Número de factura 1033548989 Fecha de emisión 03/08/2025 Proveedo…" at bounding box center [160, 54] width 236 height 468
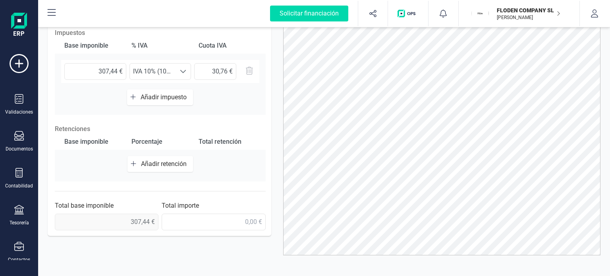
scroll to position [44, 0]
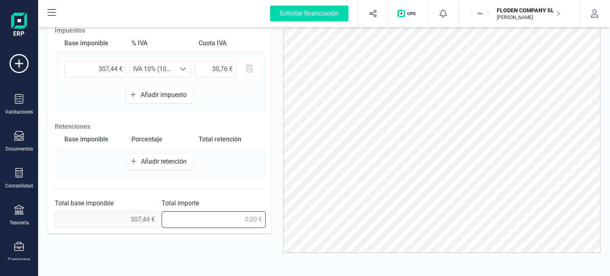
click at [246, 215] on input "text" at bounding box center [214, 219] width 104 height 17
type input "338,20 €"
click at [277, 195] on div "Datos Factura Número de factura 1033548989 Fecha de emisión 03/08/2025 Proveedo…" at bounding box center [160, 4] width 236 height 468
click at [604, 208] on div at bounding box center [442, 122] width 330 height 262
click at [261, 111] on div "Impuestos Base imponible % IVA Cuota IVA 307,44 € Seleccione un % IVA 10% (10%)…" at bounding box center [160, 127] width 219 height 210
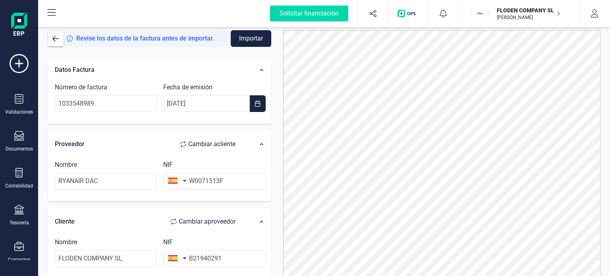
scroll to position [0, 0]
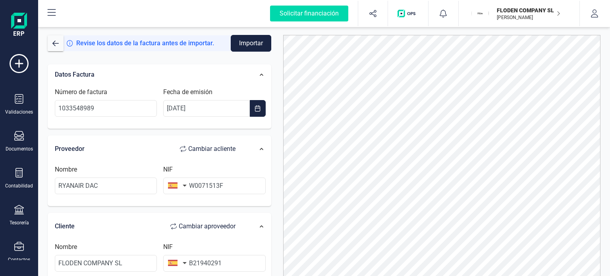
click at [251, 47] on button "Importar" at bounding box center [251, 43] width 41 height 17
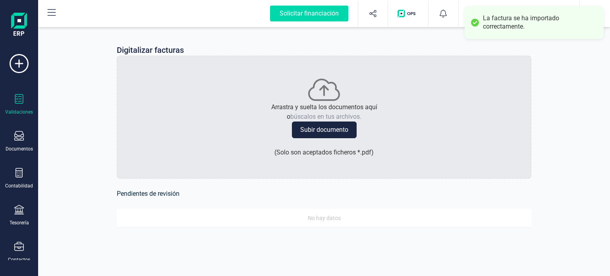
click at [25, 99] on div "Validaciones" at bounding box center [19, 104] width 32 height 21
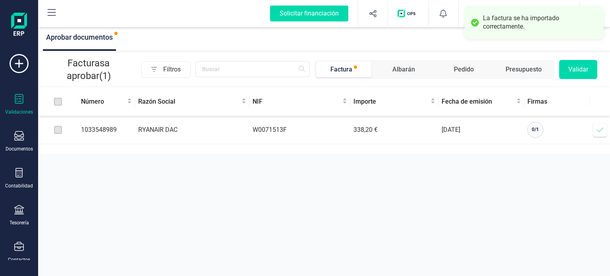
click at [603, 133] on icon at bounding box center [601, 130] width 8 height 8
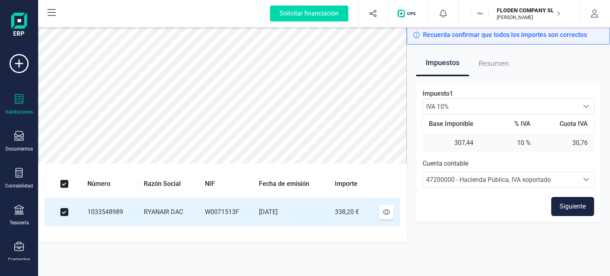
click at [586, 208] on button "Siguiente" at bounding box center [573, 206] width 43 height 19
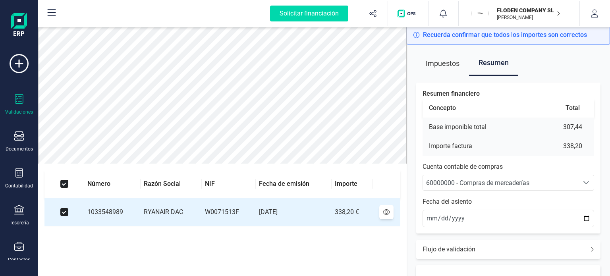
click at [586, 186] on icon "Seleccione una cuenta" at bounding box center [586, 183] width 6 height 6
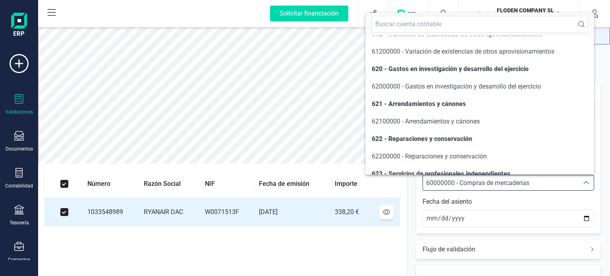
scroll to position [4421, 0]
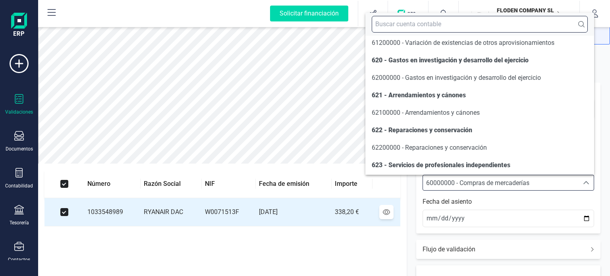
click at [506, 23] on input "text" at bounding box center [480, 24] width 216 height 17
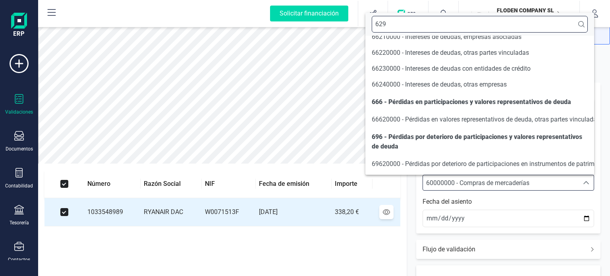
scroll to position [0, 0]
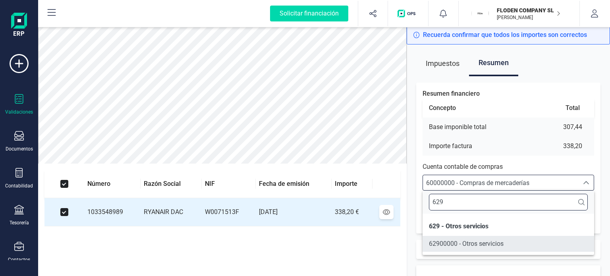
type input "629"
click at [476, 243] on span "62900000 - Otros servicios" at bounding box center [466, 244] width 75 height 8
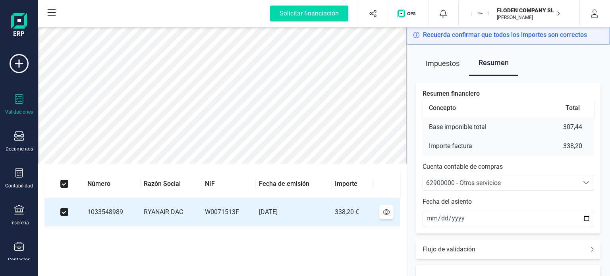
click at [599, 208] on div "Resumen financiero Concepto Total Base imponible total 307,44 Importe factura 3…" at bounding box center [509, 158] width 184 height 151
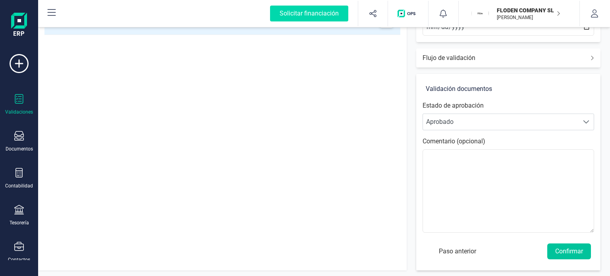
click at [570, 246] on button "Confirmar" at bounding box center [570, 252] width 44 height 16
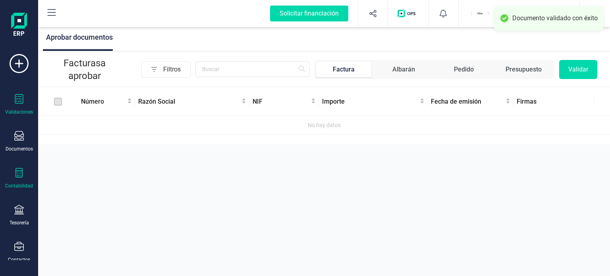
click at [30, 169] on div "Contabilidad" at bounding box center [19, 178] width 32 height 21
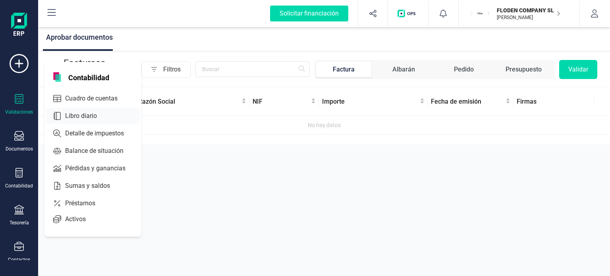
click at [89, 120] on div "Libro diario" at bounding box center [93, 116] width 94 height 16
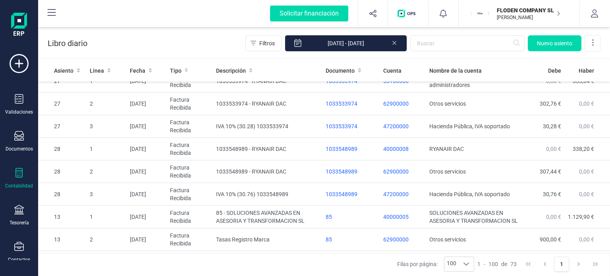
scroll to position [679, 0]
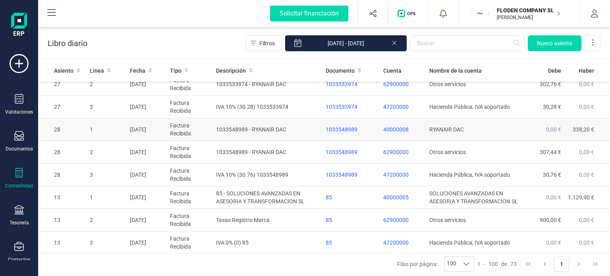
click at [295, 119] on td "1033548989 - RYANAIR DAC" at bounding box center [268, 129] width 110 height 23
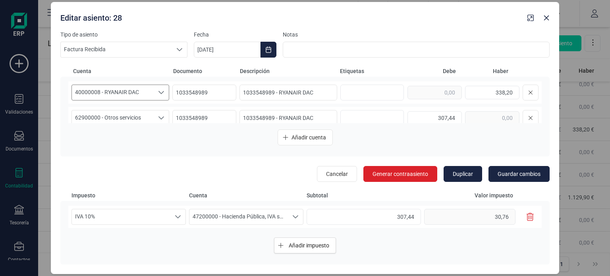
click at [163, 93] on icon "Seleccione una cuenta" at bounding box center [161, 92] width 6 height 6
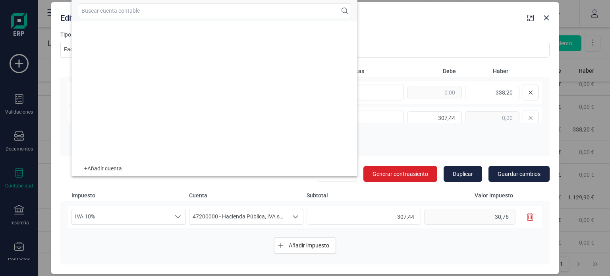
scroll to position [3453, 0]
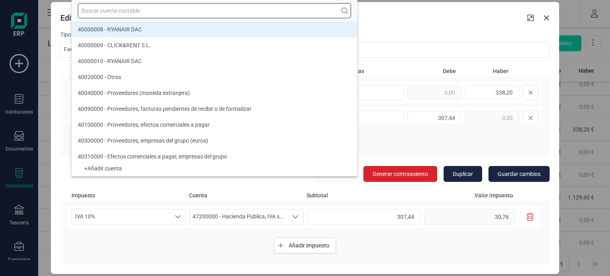
click at [186, 16] on input "text" at bounding box center [214, 10] width 273 height 15
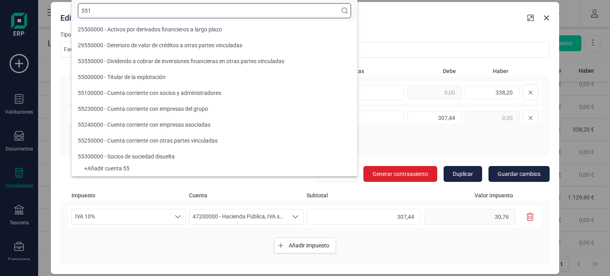
scroll to position [0, 0]
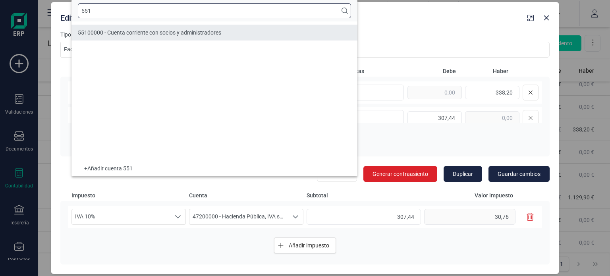
type input "551"
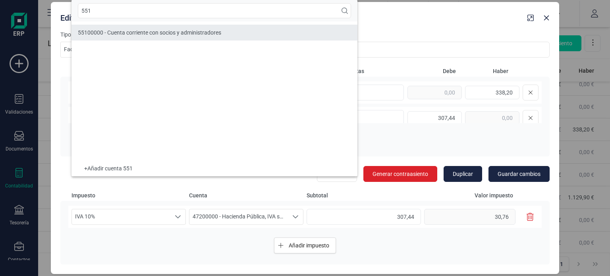
click at [181, 37] on li "55100000 - Cuenta corriente con socios y administradores" at bounding box center [215, 33] width 286 height 16
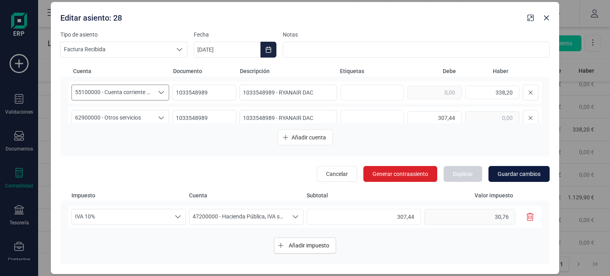
click at [517, 173] on span "Guardar cambios" at bounding box center [519, 174] width 43 height 8
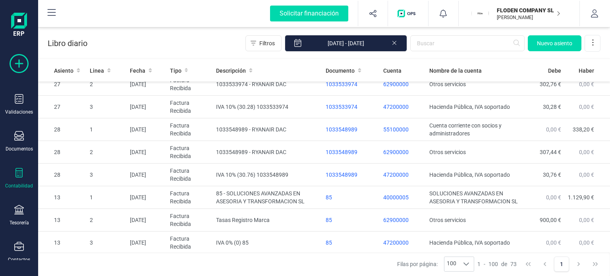
click at [14, 71] on icon at bounding box center [19, 63] width 19 height 19
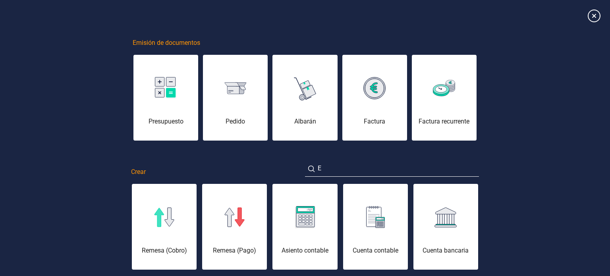
scroll to position [0, 40]
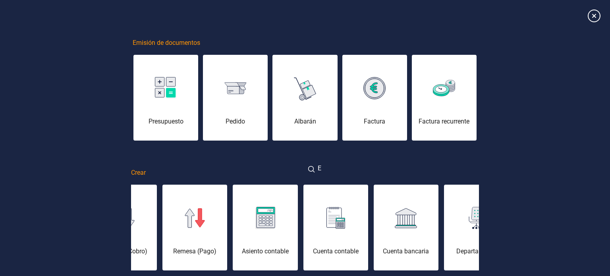
click at [334, 168] on input "E" at bounding box center [392, 169] width 174 height 17
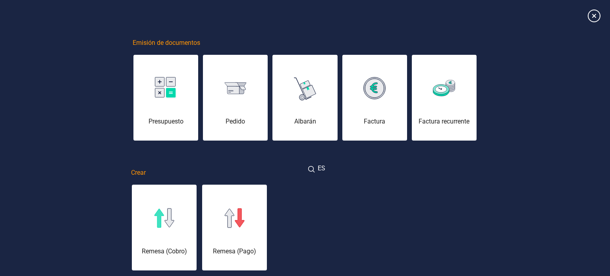
click at [334, 168] on input "ES" at bounding box center [392, 169] width 174 height 17
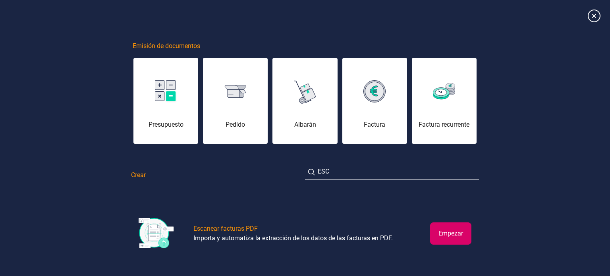
click at [434, 231] on button "Empezar" at bounding box center [450, 234] width 41 height 22
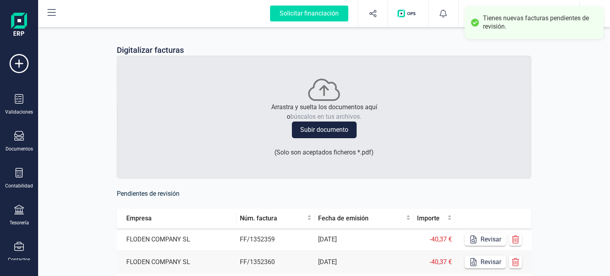
click at [545, 191] on div "Digitalizar facturas Arrastra y suelta los documentos aquí o búscalos en tus ar…" at bounding box center [324, 197] width 453 height 345
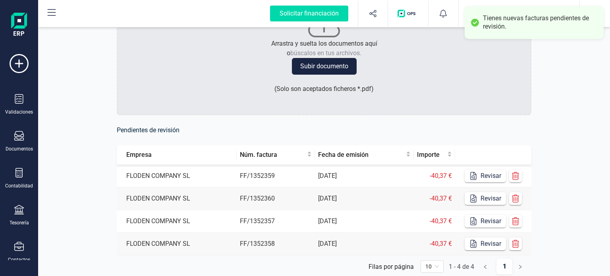
scroll to position [79, 0]
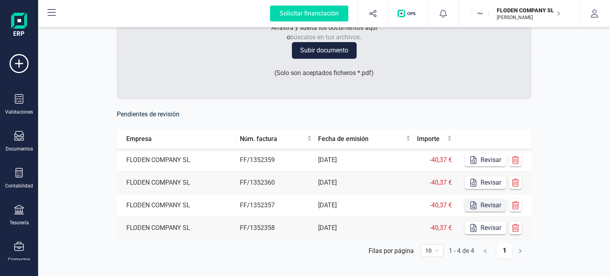
click at [485, 205] on button "Revisar" at bounding box center [485, 205] width 41 height 13
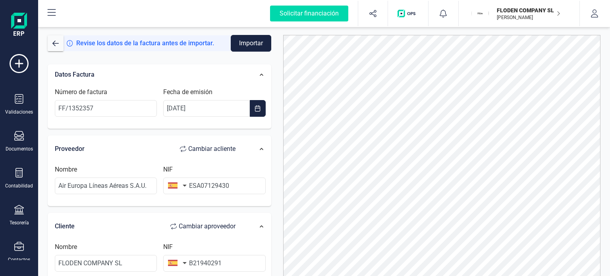
click at [279, 153] on div at bounding box center [442, 166] width 330 height 262
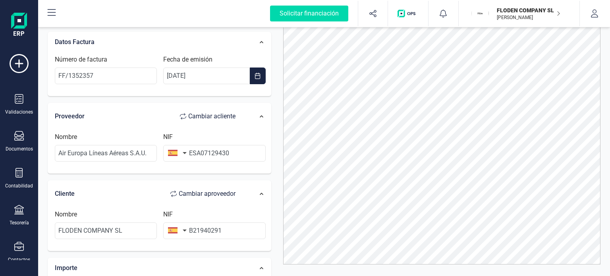
scroll to position [44, 0]
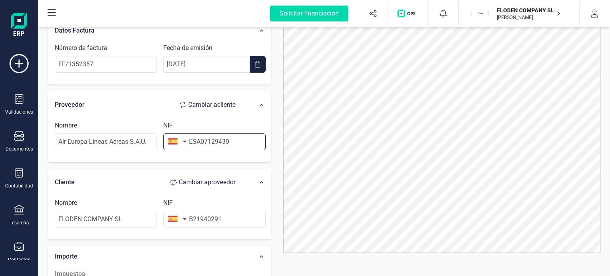
click at [198, 141] on input "ESA07129430" at bounding box center [214, 142] width 102 height 17
type input "A07129430"
click at [278, 147] on div at bounding box center [442, 122] width 330 height 262
click at [276, 151] on div "Datos Factura Número de factura FF/1352357 Fecha de emisión 04/08/2025 Proveedo…" at bounding box center [160, 262] width 236 height 497
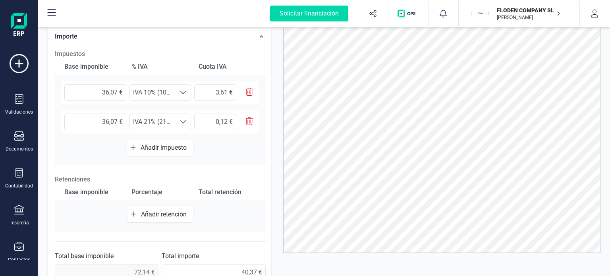
scroll to position [229, 0]
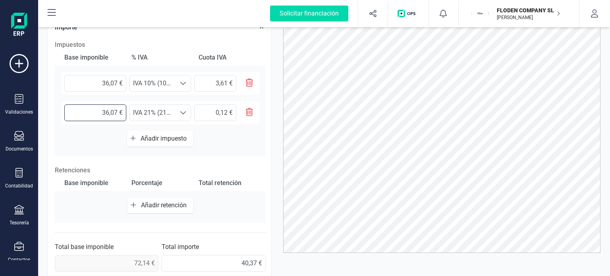
click at [114, 109] on input "36,07 €" at bounding box center [95, 113] width 62 height 17
type input "36,00 €"
type input "7,56 €"
type input "3,00 €"
type input "0,63 €"
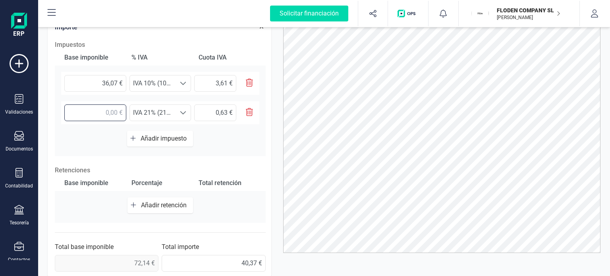
type input "0,00 €"
type input "5,00 €"
type input "1,05 €"
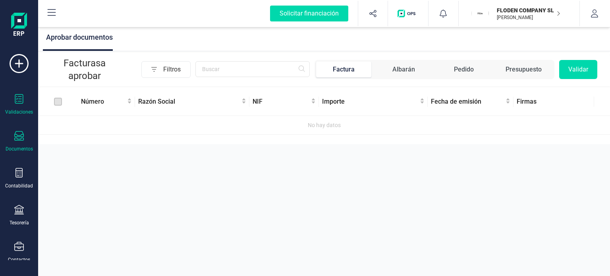
click at [21, 147] on div "Documentos" at bounding box center [19, 149] width 27 height 6
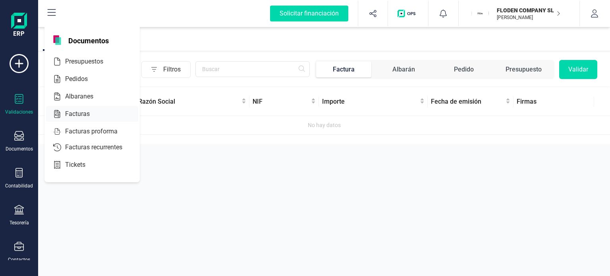
click at [75, 109] on span "Facturas" at bounding box center [83, 114] width 42 height 10
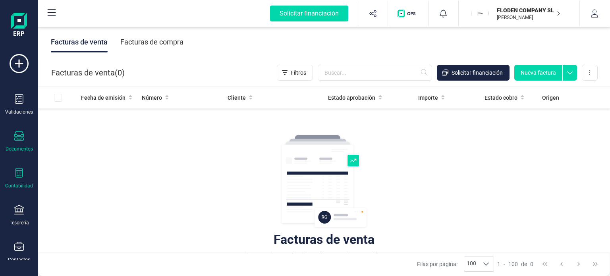
click at [25, 183] on div "Contabilidad" at bounding box center [19, 186] width 28 height 6
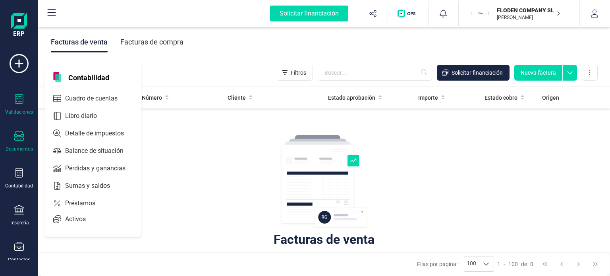
click at [16, 105] on div at bounding box center [19, 100] width 10 height 12
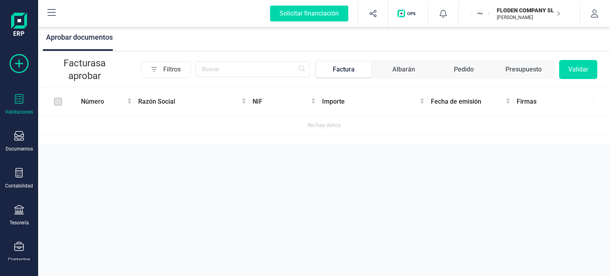
click at [17, 70] on icon at bounding box center [19, 63] width 19 height 19
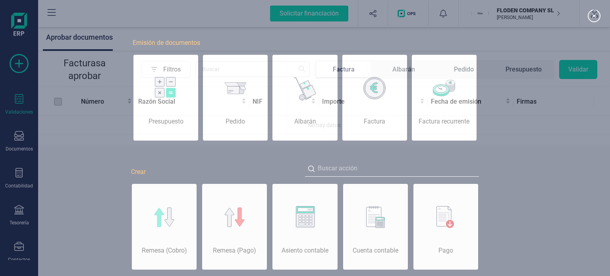
scroll to position [0, 40]
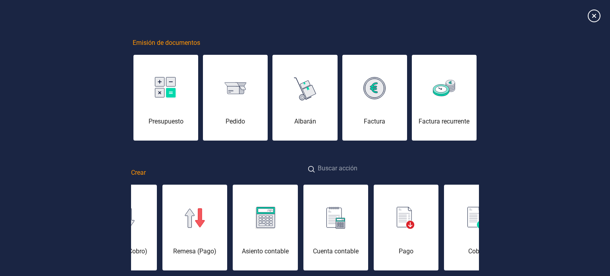
click at [361, 166] on input at bounding box center [392, 169] width 174 height 17
click at [359, 168] on input "E" at bounding box center [392, 169] width 174 height 17
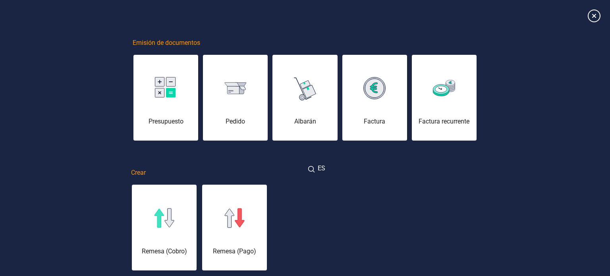
click at [359, 168] on input "ES" at bounding box center [392, 169] width 174 height 17
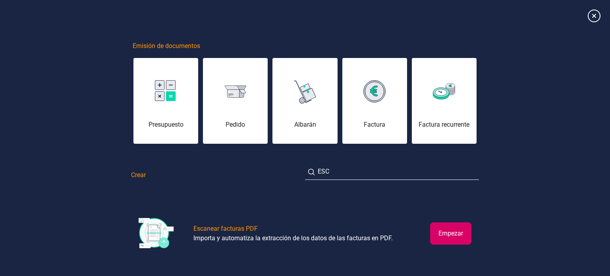
click at [432, 228] on button "Empezar" at bounding box center [450, 234] width 41 height 22
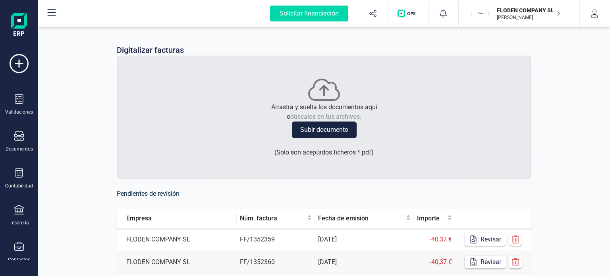
click at [591, 147] on div "Digitalizar facturas Arrastra y suelta los documentos aquí o búscalos en tus ar…" at bounding box center [324, 197] width 572 height 345
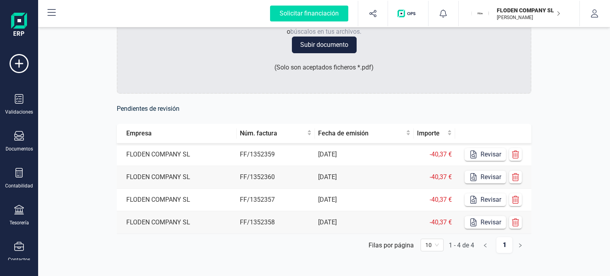
scroll to position [93, 0]
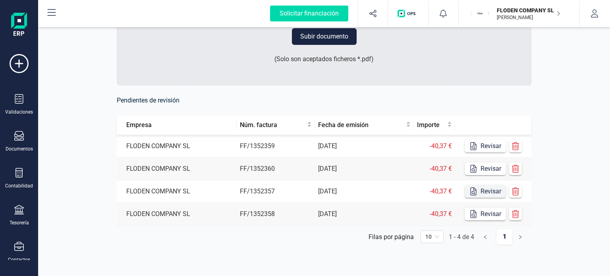
click at [486, 190] on button "Revisar" at bounding box center [485, 191] width 41 height 13
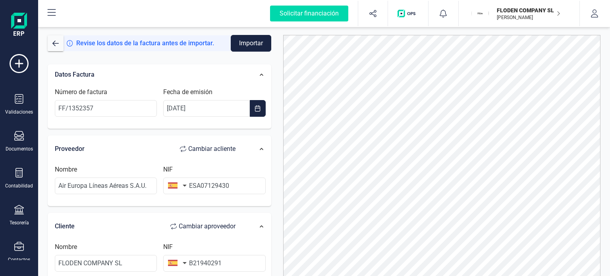
click at [277, 171] on div at bounding box center [442, 166] width 330 height 262
click at [196, 187] on input "ESA07129430" at bounding box center [214, 186] width 102 height 17
type input "A07129430"
click at [279, 179] on div at bounding box center [442, 166] width 330 height 262
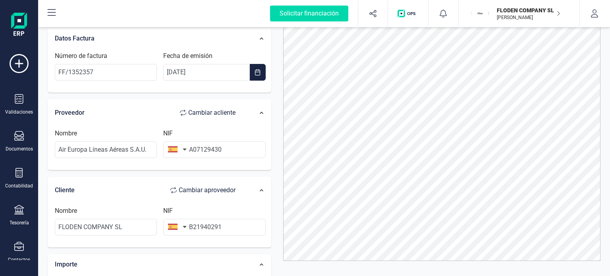
scroll to position [44, 0]
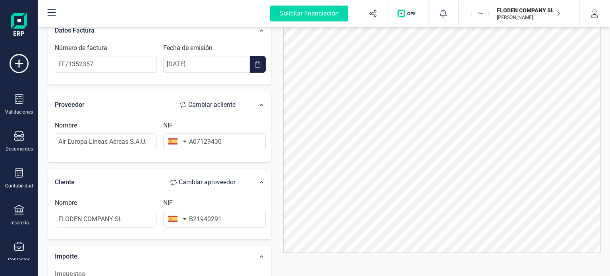
click at [279, 179] on div at bounding box center [442, 122] width 330 height 262
click at [258, 165] on div "Datos Factura Número de factura FF/1352357 Fecha de emisión 04/08/2025 Proveedo…" at bounding box center [160, 263] width 224 height 487
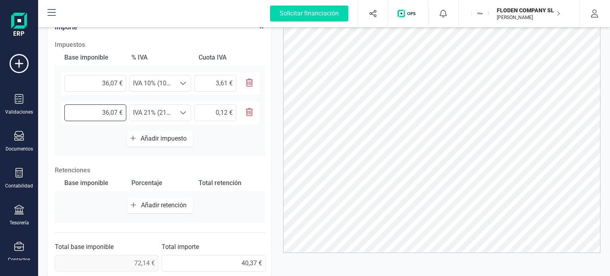
click at [98, 112] on input "36,07 €" at bounding box center [95, 113] width 62 height 17
type input "0,00 €"
type input "0,50 €"
type input "0,10 €"
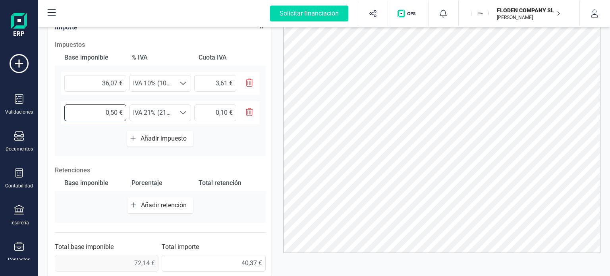
type input "0,57 €"
type input "0,12 €"
click at [209, 109] on input "0,12 €" at bounding box center [215, 113] width 42 height 17
click at [242, 153] on div "Base imponible % IVA Cuota IVA 36,07 € Seleccione un % IVA 10% (10%) IVA 10% (1…" at bounding box center [160, 103] width 211 height 107
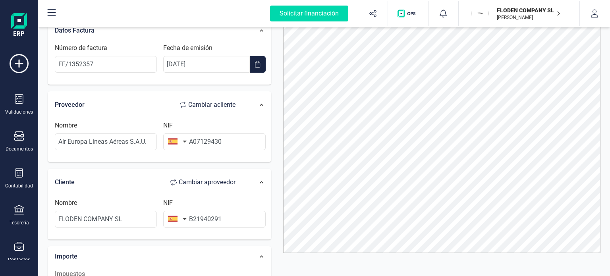
scroll to position [0, 0]
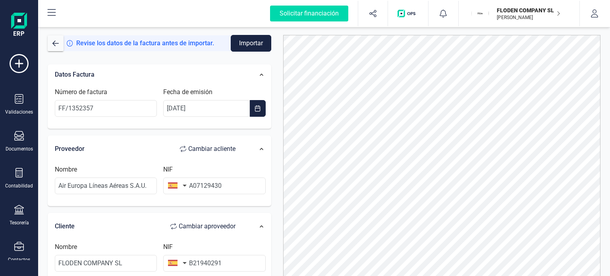
click at [251, 44] on button "Importar" at bounding box center [251, 43] width 41 height 17
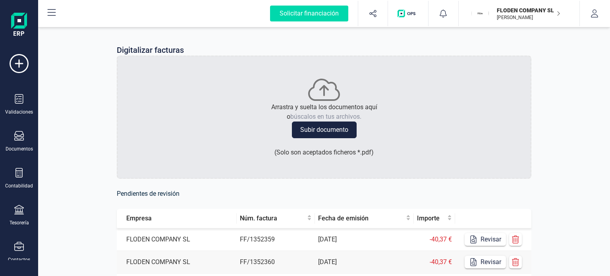
click at [574, 166] on div "Digitalizar facturas Arrastra y suelta los documentos aquí o búscalos en tus ar…" at bounding box center [324, 186] width 572 height 322
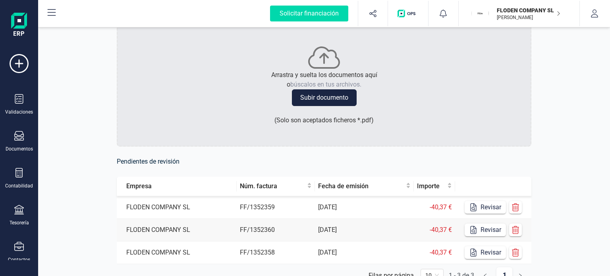
scroll to position [48, 0]
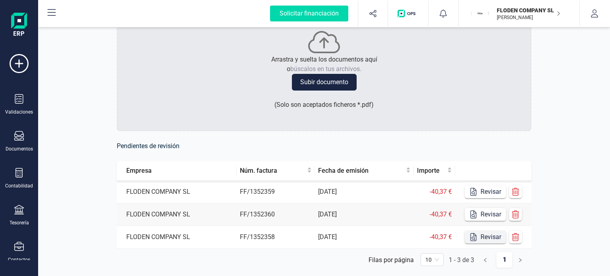
click at [496, 239] on button "Revisar" at bounding box center [485, 237] width 41 height 13
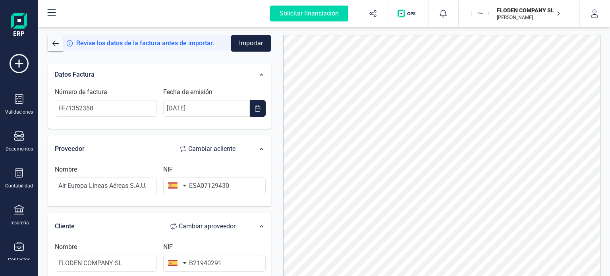
click at [266, 173] on div "NIF ESA07129430" at bounding box center [214, 179] width 109 height 29
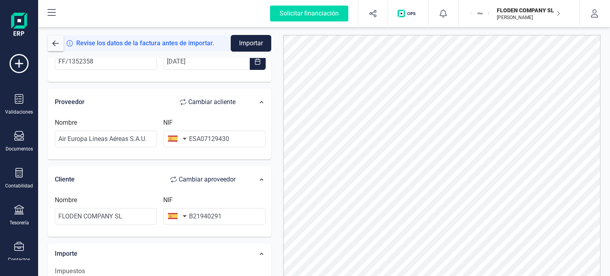
scroll to position [48, 0]
click at [194, 136] on input "ESA07129430" at bounding box center [214, 138] width 102 height 17
type input "A07129430"
click at [278, 150] on div at bounding box center [442, 166] width 330 height 262
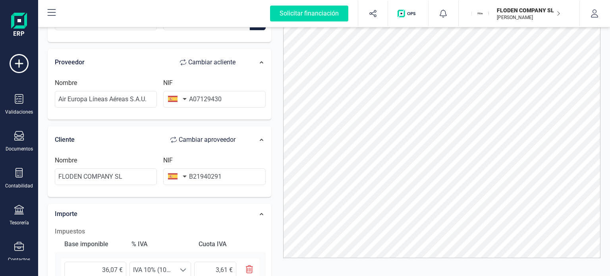
scroll to position [44, 0]
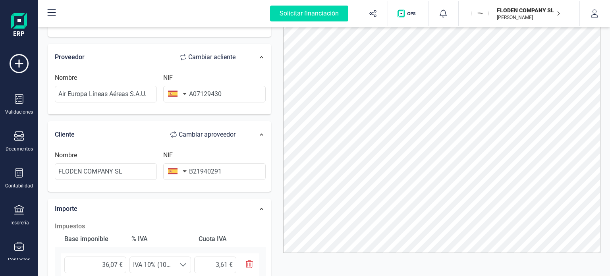
click at [272, 162] on div "Datos Factura Número de factura FF/1352358 Fecha de emisión 04/08/2025 Proveedo…" at bounding box center [160, 214] width 236 height 497
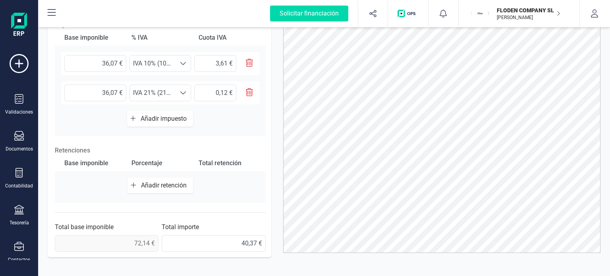
scroll to position [273, 0]
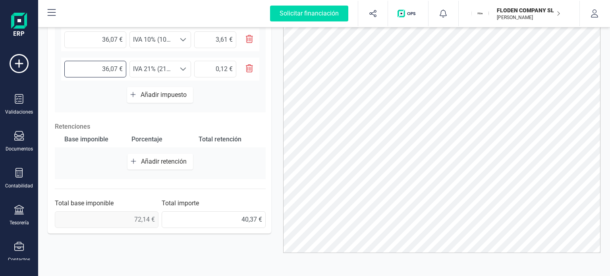
click at [116, 70] on input "36,07 €" at bounding box center [95, 69] width 62 height 17
type input "36,00 €"
type input "7,56 €"
type input "3,00 €"
type input "0,63 €"
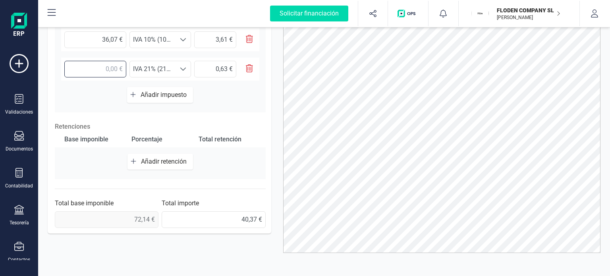
type input "0,00 €"
type input "5,00 €"
type input "1,05 €"
type input "5,50 €"
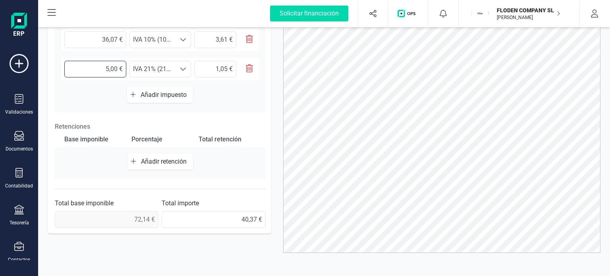
type input "1,16 €"
type input "5,57 €"
type input "1,17 €"
type input "0,57 €"
type input "0,12 €"
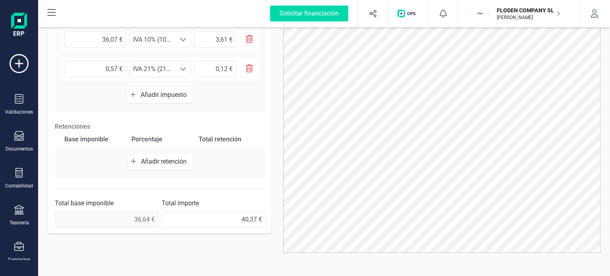
click at [237, 97] on div "Base imponible % IVA Cuota IVA 36,07 € Seleccione un % IVA 10% (10%) IVA 10% (1…" at bounding box center [160, 59] width 211 height 107
click at [248, 114] on div "Impuestos Base imponible % IVA Cuota IVA 36,07 € Seleccione un % IVA 10% (10%) …" at bounding box center [160, 112] width 219 height 240
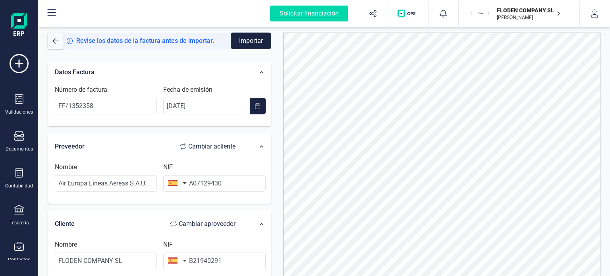
scroll to position [0, 0]
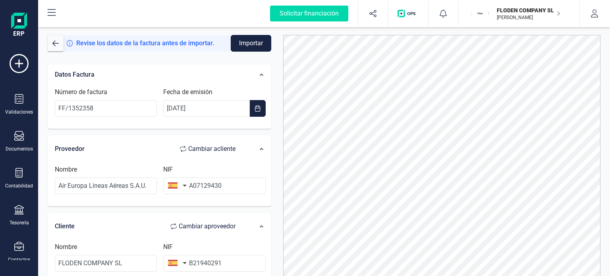
click at [255, 46] on button "Importar" at bounding box center [251, 43] width 41 height 17
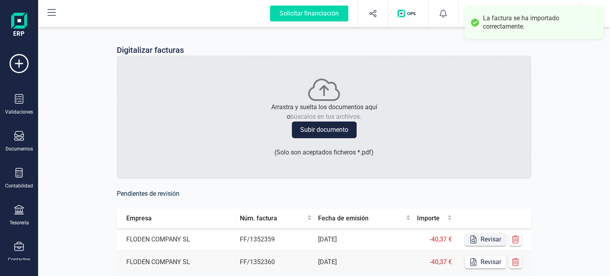
click at [477, 234] on button "Revisar" at bounding box center [485, 239] width 41 height 13
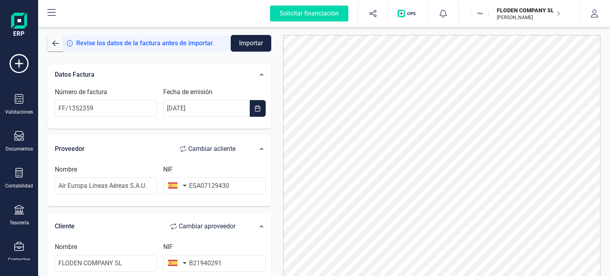
click at [267, 173] on div "NIF ESA07129430" at bounding box center [214, 179] width 109 height 29
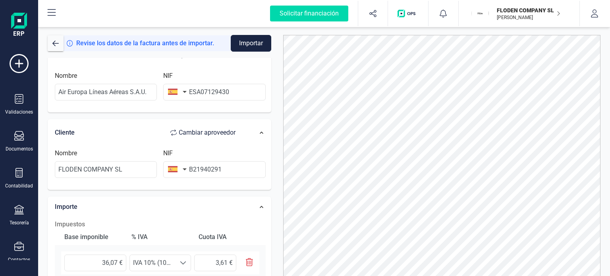
scroll to position [95, 0]
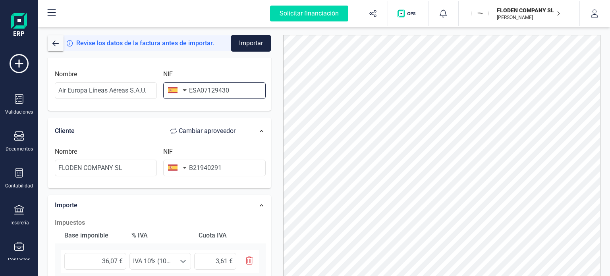
click at [197, 88] on input "ESA07129430" at bounding box center [214, 90] width 102 height 17
type input "A07129430"
click at [264, 153] on div "NIF B21940291" at bounding box center [214, 161] width 109 height 29
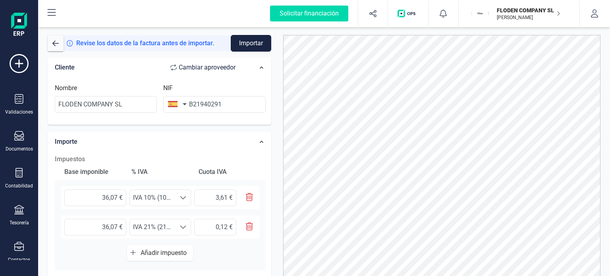
scroll to position [175, 0]
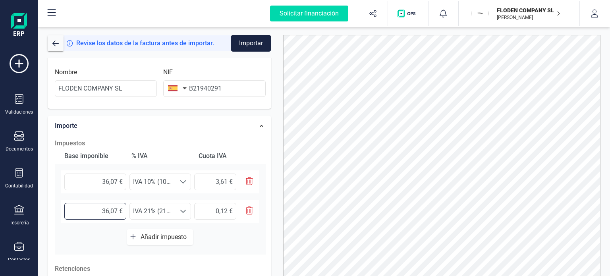
click at [109, 211] on input "36,07 €" at bounding box center [95, 211] width 62 height 17
type input "3,07 €"
type input "0,64 €"
type input "0,07 €"
type input "0,01 €"
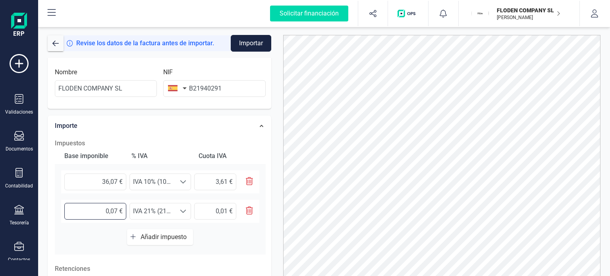
type input "0,00 €"
type input "0,05 €"
type input "0,01 €"
type input "0,55 €"
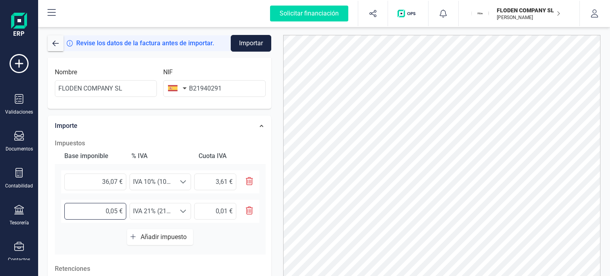
type input "0,12 €"
type input "0,50 €"
type input "0,10 €"
type input "0,57 €"
type input "0,12 €"
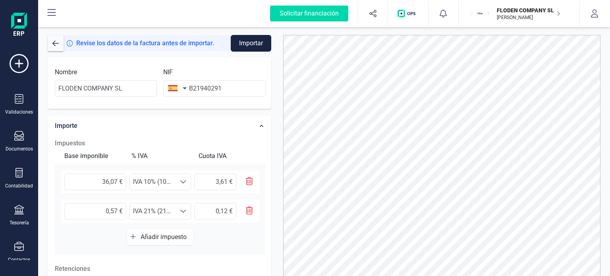
click at [266, 233] on div "Impuestos Base imponible % IVA Cuota IVA 36,07 € Seleccione un % IVA 10% (10%) …" at bounding box center [160, 255] width 219 height 240
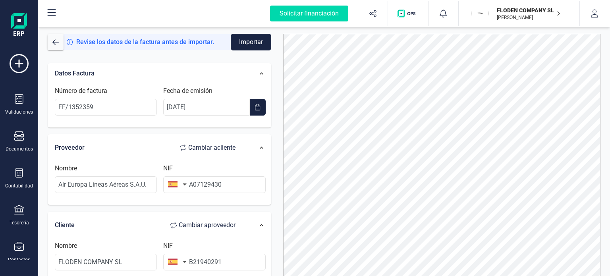
scroll to position [0, 0]
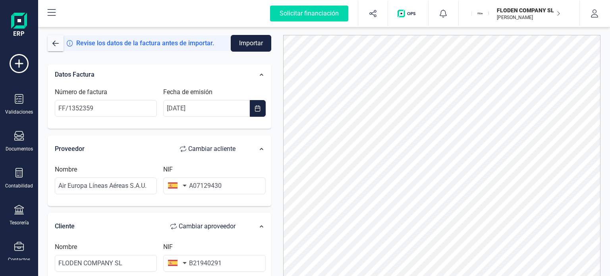
click at [248, 47] on button "Importar" at bounding box center [251, 43] width 41 height 17
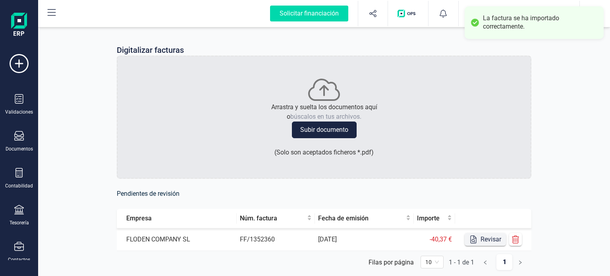
click at [481, 238] on button "Revisar" at bounding box center [485, 239] width 41 height 13
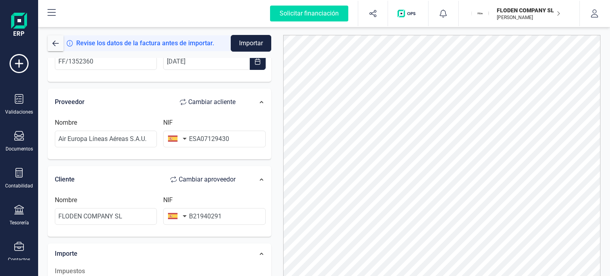
scroll to position [48, 0]
click at [196, 139] on input "ESA07129430" at bounding box center [214, 138] width 102 height 17
type input "A07129430"
click at [274, 151] on div "Datos Factura Número de factura FF/1352360 Fecha de emisión 04/08/2025 Proveedo…" at bounding box center [160, 258] width 236 height 497
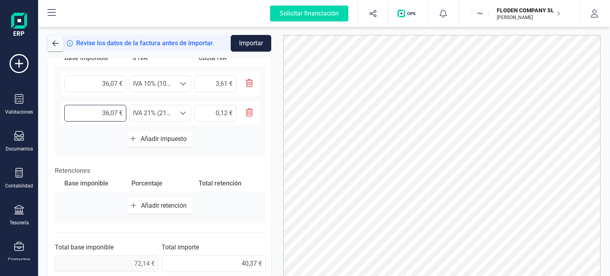
click at [109, 114] on input "36,07 €" at bounding box center [95, 113] width 62 height 17
type input "3,07 €"
type input "0,64 €"
type input "0,07 €"
type input "0,01 €"
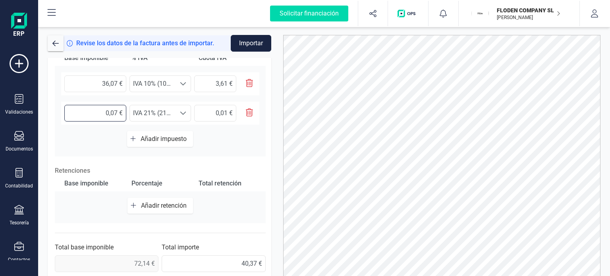
type input "0,57 €"
type input "0,12 €"
click at [267, 133] on div "Impuestos Base imponible % IVA Cuota IVA 36,07 € Seleccione un % IVA 10% (10%) …" at bounding box center [160, 157] width 219 height 240
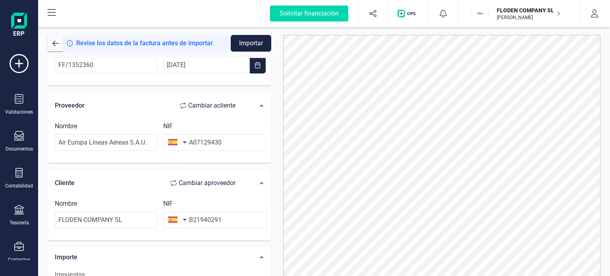
scroll to position [0, 0]
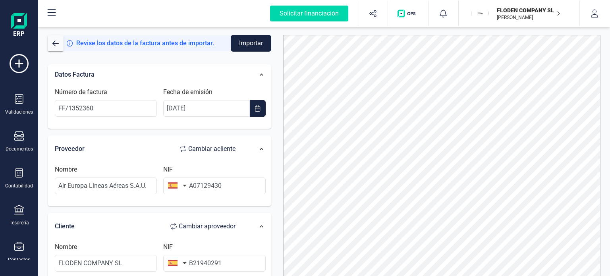
click at [254, 41] on button "Importar" at bounding box center [251, 43] width 41 height 17
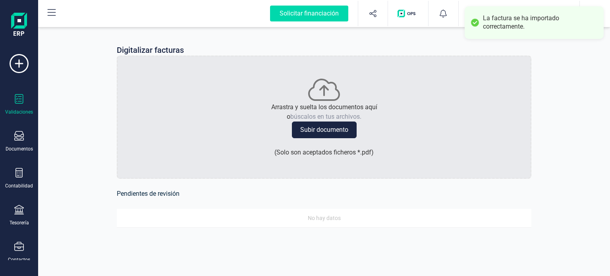
click at [29, 105] on div "Validaciones" at bounding box center [19, 104] width 32 height 21
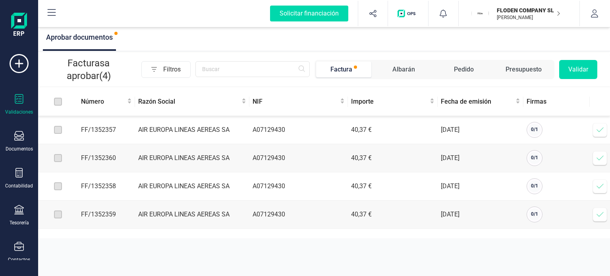
click at [597, 135] on span at bounding box center [601, 130] width 16 height 16
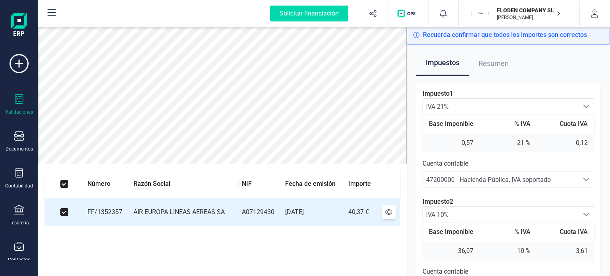
click at [573, 90] on p "Impuesto 1" at bounding box center [509, 94] width 172 height 10
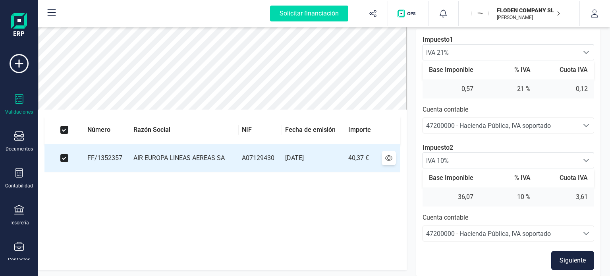
click at [576, 261] on button "Siguiente" at bounding box center [573, 260] width 43 height 19
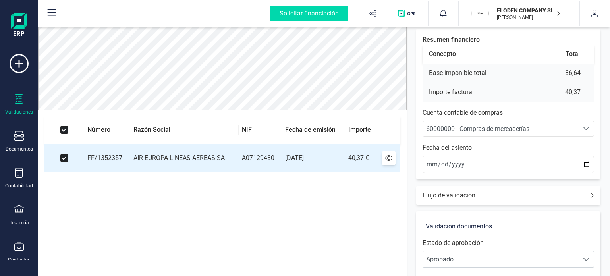
click at [556, 128] on div "60000000 - Compras de mercaderías" at bounding box center [500, 129] width 149 height 10
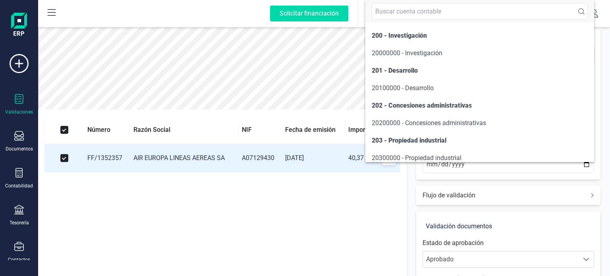
scroll to position [3870, 0]
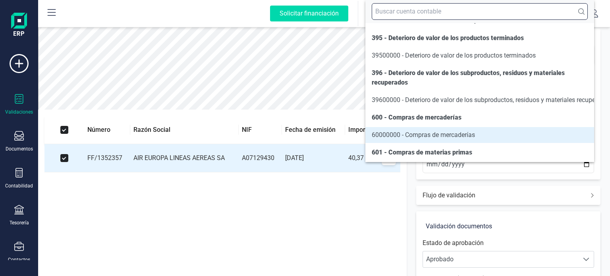
click at [506, 18] on input "text" at bounding box center [480, 11] width 216 height 17
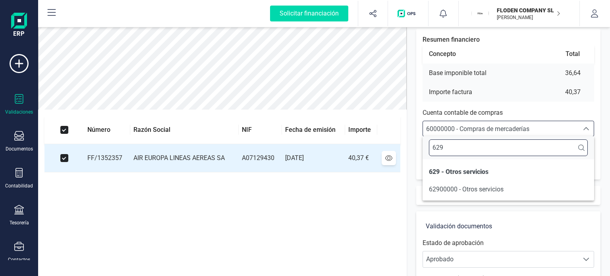
scroll to position [0, 0]
type input "629"
click at [480, 179] on li "629 - Otros servicios" at bounding box center [509, 172] width 172 height 19
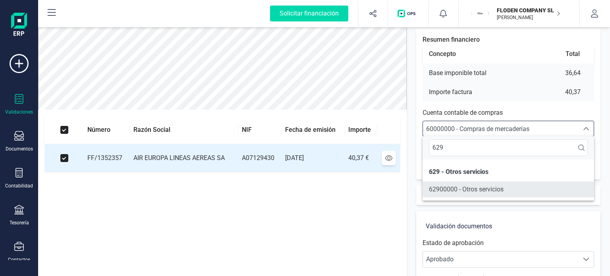
click at [480, 185] on span "62900000 - Otros servicios" at bounding box center [466, 190] width 75 height 10
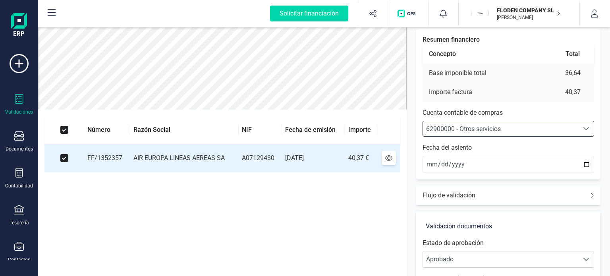
click at [412, 205] on div "Impuestos Resumen Resumen financiero Concepto Total Base imponible total 36,64 …" at bounding box center [508, 202] width 203 height 424
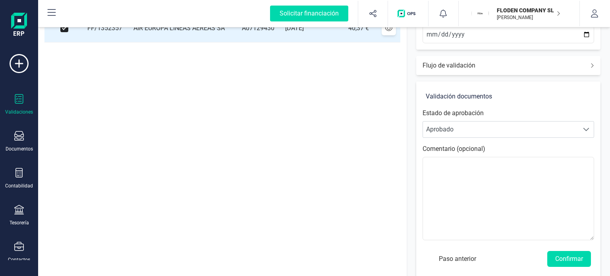
scroll to position [192, 0]
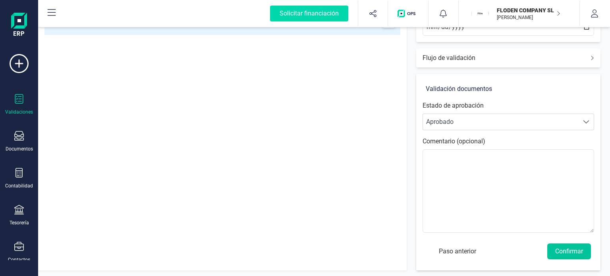
click at [560, 253] on button "Confirmar" at bounding box center [570, 252] width 44 height 16
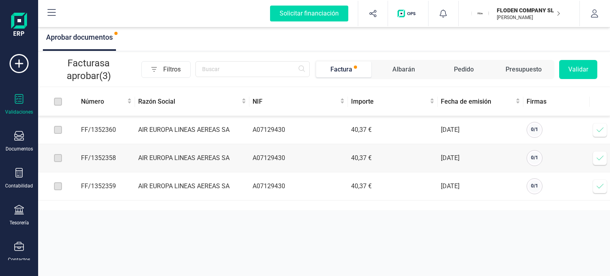
click at [601, 159] on icon at bounding box center [601, 158] width 8 height 8
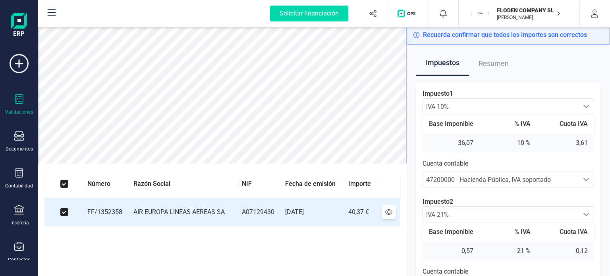
click at [554, 94] on p "Impuesto 1" at bounding box center [509, 94] width 172 height 10
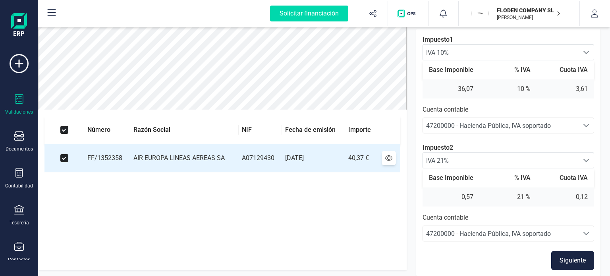
click at [581, 262] on button "Siguiente" at bounding box center [573, 260] width 43 height 19
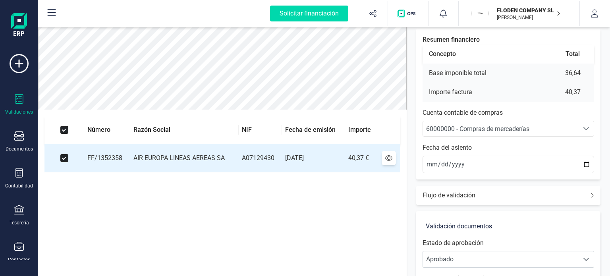
click at [548, 126] on div "60000000 - Compras de mercaderías" at bounding box center [500, 129] width 149 height 10
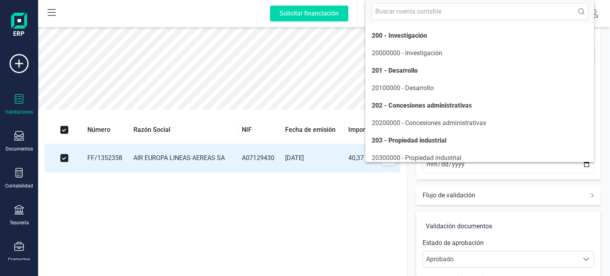
scroll to position [3870, 0]
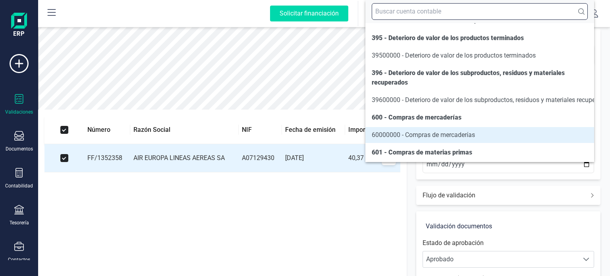
click at [496, 14] on input "text" at bounding box center [480, 11] width 216 height 17
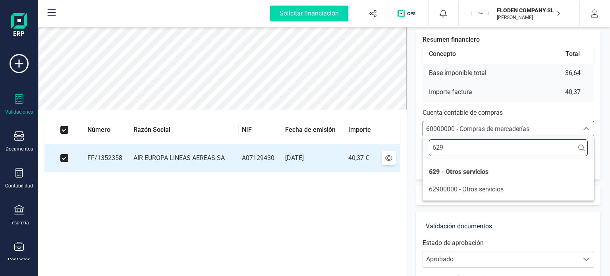
scroll to position [0, 0]
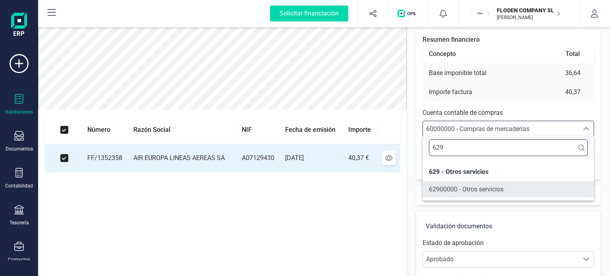
type input "629"
click at [485, 190] on span "62900000 - Otros servicios" at bounding box center [466, 190] width 75 height 8
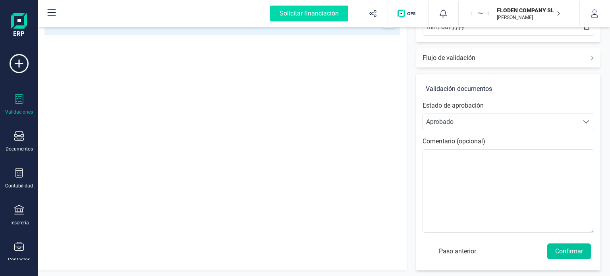
click at [576, 248] on button "Confirmar" at bounding box center [570, 252] width 44 height 16
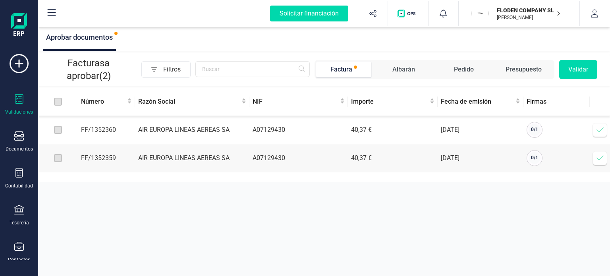
click at [600, 161] on icon at bounding box center [601, 158] width 8 height 8
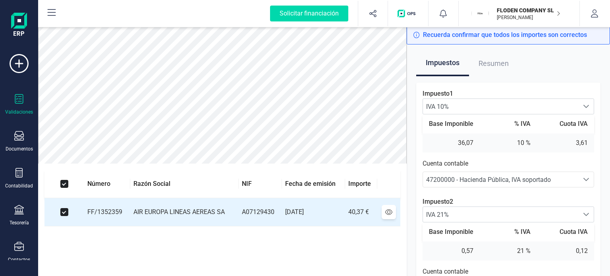
click at [578, 85] on div "Impuesto 1 IVA 10% IVA 10% IVA 10% Base Imponible % IVA Cuota IVA 36,07 10 % 3,…" at bounding box center [509, 207] width 184 height 248
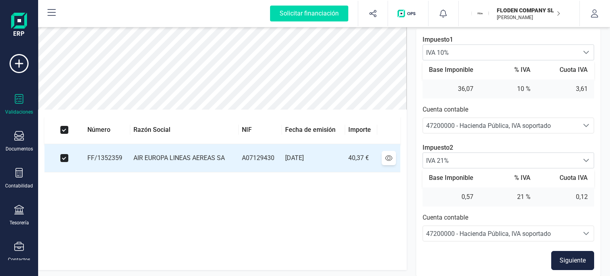
click at [561, 262] on button "Siguiente" at bounding box center [573, 260] width 43 height 19
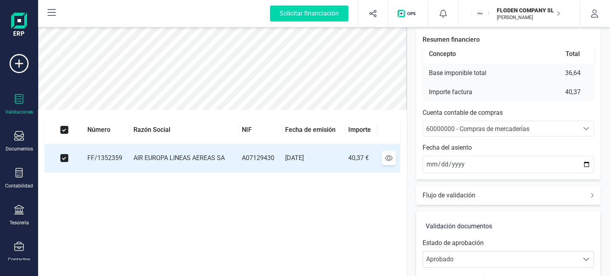
click at [582, 122] on div "Seleccione una cuenta" at bounding box center [586, 128] width 15 height 15
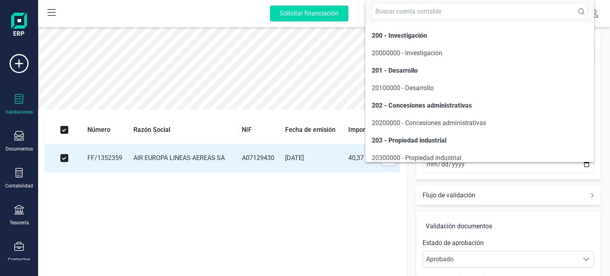
scroll to position [3870, 0]
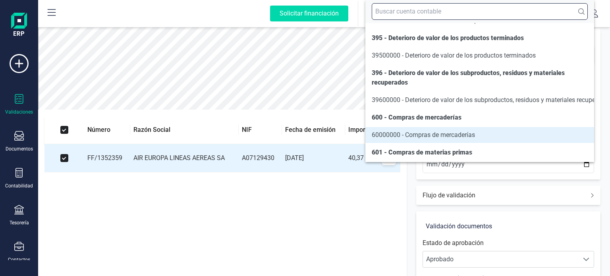
click at [526, 11] on input "text" at bounding box center [480, 11] width 216 height 17
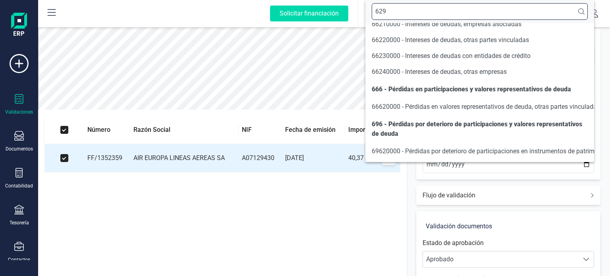
scroll to position [0, 0]
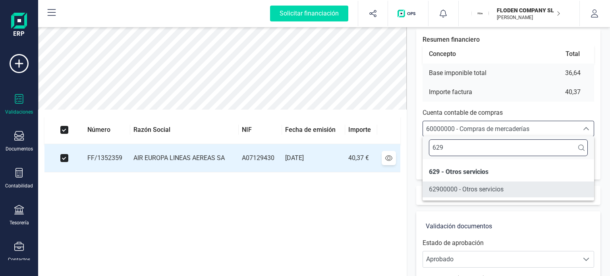
type input "629"
click at [479, 183] on li "62900000 - Otros servicios" at bounding box center [509, 190] width 172 height 16
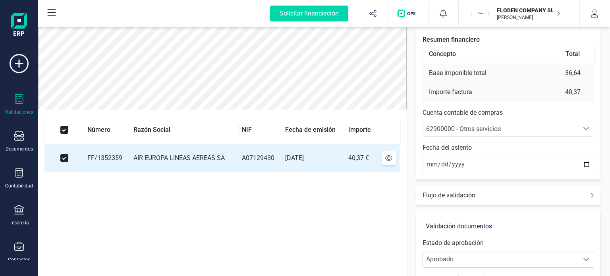
click at [504, 175] on div "Resumen financiero Concepto Total Base imponible total 36,64 Importe factura 40…" at bounding box center [509, 104] width 184 height 151
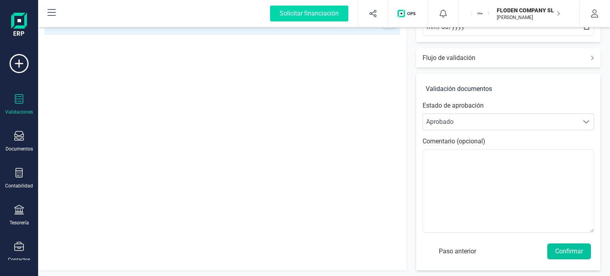
click at [560, 252] on button "Confirmar" at bounding box center [570, 252] width 44 height 16
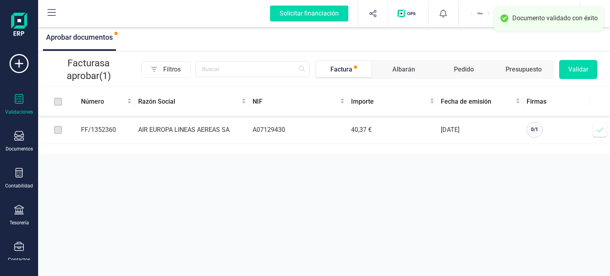
click at [599, 129] on icon at bounding box center [601, 130] width 8 height 8
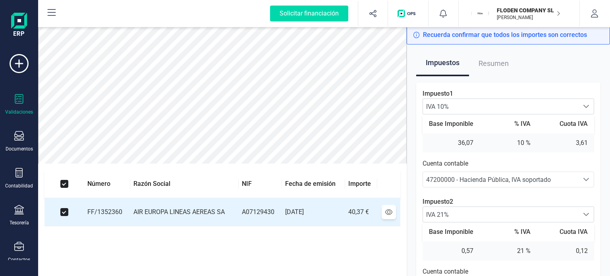
click at [542, 89] on p "Impuesto 1" at bounding box center [509, 94] width 172 height 10
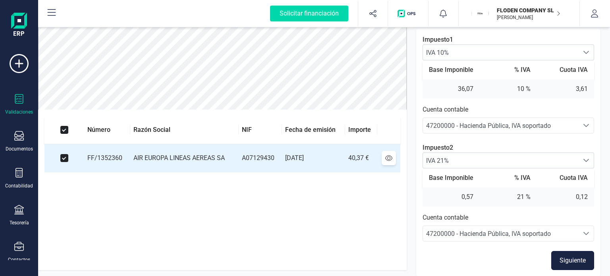
click at [570, 259] on button "Siguiente" at bounding box center [573, 260] width 43 height 19
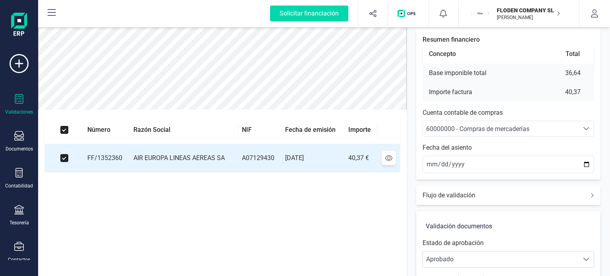
click at [551, 133] on div "60000000 - Compras de mercaderías" at bounding box center [500, 129] width 149 height 10
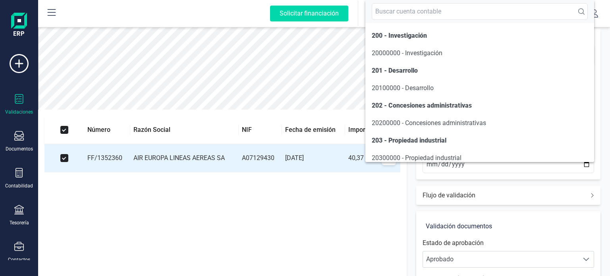
scroll to position [3870, 0]
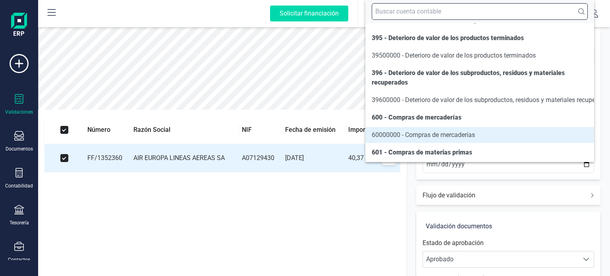
click at [517, 11] on input "text" at bounding box center [480, 11] width 216 height 17
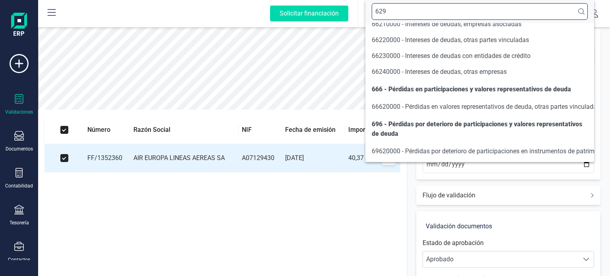
scroll to position [0, 0]
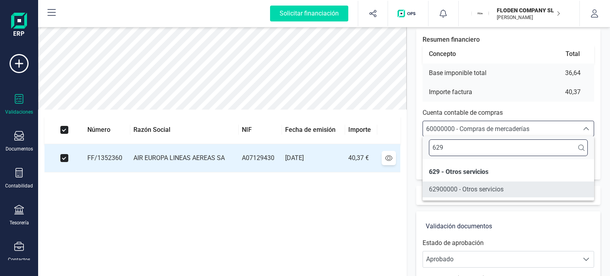
type input "629"
click at [490, 183] on li "62900000 - Otros servicios" at bounding box center [509, 190] width 172 height 16
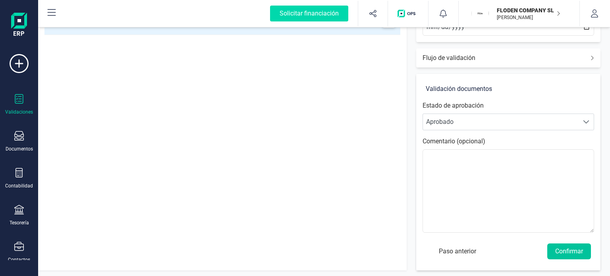
click at [561, 253] on button "Confirmar" at bounding box center [570, 252] width 44 height 16
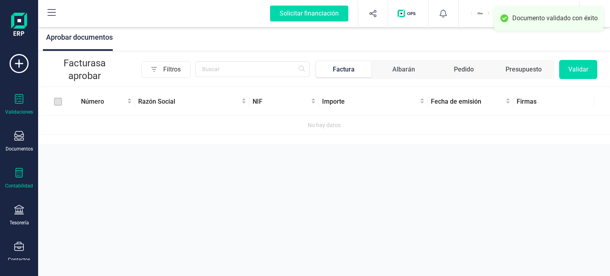
click at [15, 181] on div "Contabilidad" at bounding box center [19, 178] width 32 height 21
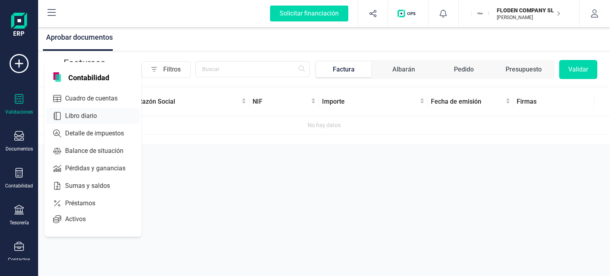
click at [84, 117] on span "Libro diario" at bounding box center [86, 116] width 49 height 10
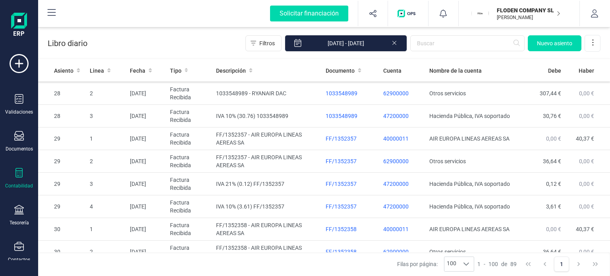
scroll to position [735, 0]
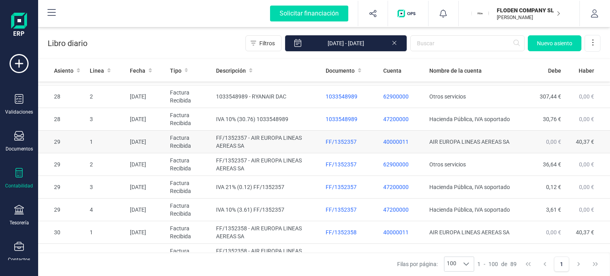
click at [267, 131] on td "FF/1352357 - AIR EUROPA LINEAS AEREAS SA" at bounding box center [268, 142] width 110 height 23
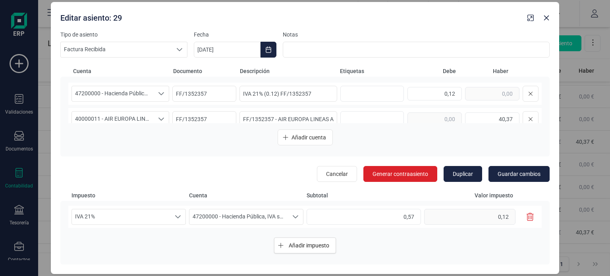
scroll to position [60, 0]
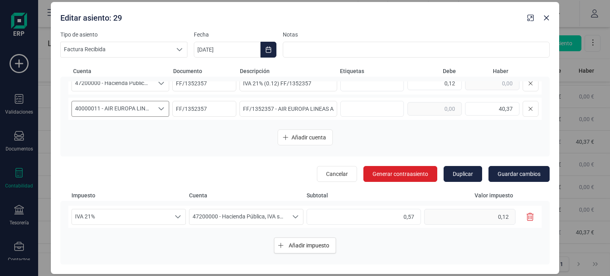
click at [155, 111] on div "Seleccione una cuenta" at bounding box center [161, 108] width 15 height 15
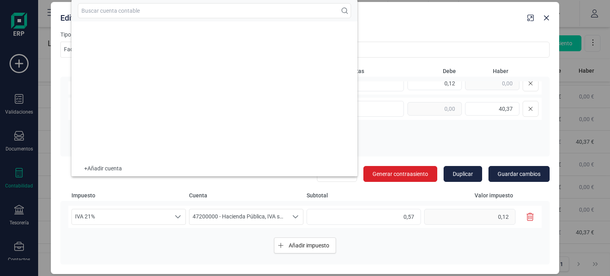
scroll to position [3501, 0]
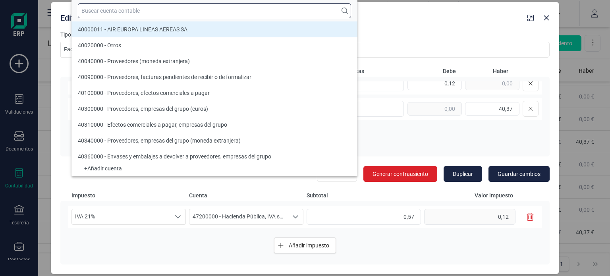
click at [173, 13] on input "text" at bounding box center [214, 10] width 273 height 15
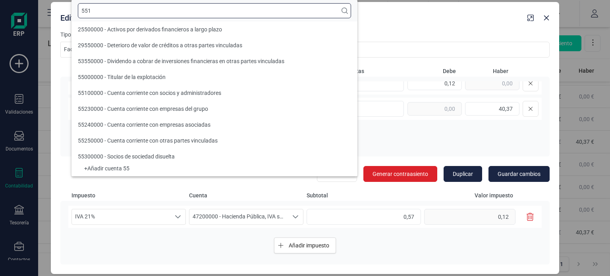
scroll to position [0, 0]
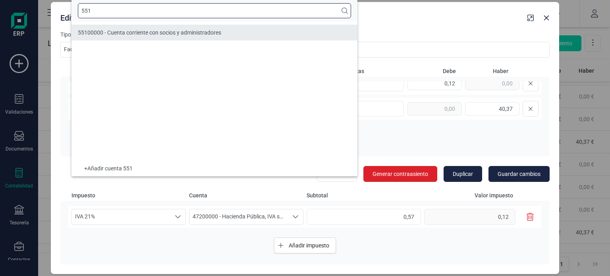
type input "551"
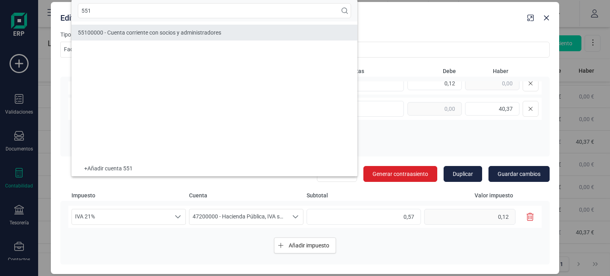
click at [173, 31] on span "55100000 - Cuenta corriente con socios y administradores" at bounding box center [149, 32] width 143 height 6
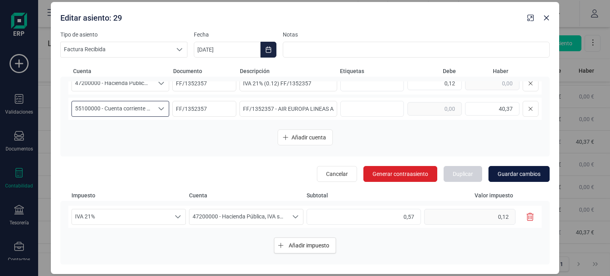
click at [528, 174] on span "Guardar cambios" at bounding box center [519, 174] width 43 height 8
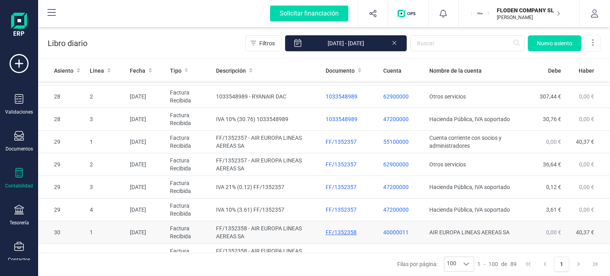
click at [365, 229] on div "FF/1352358" at bounding box center [351, 233] width 51 height 8
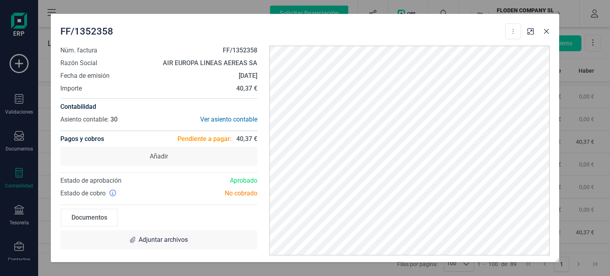
click at [547, 30] on icon "button" at bounding box center [547, 31] width 6 height 6
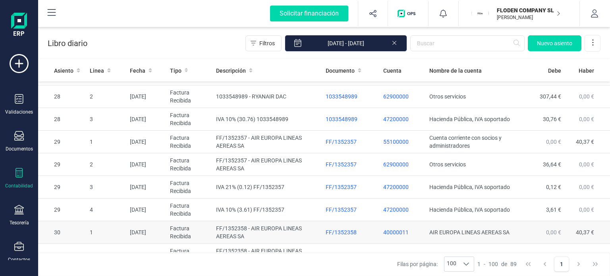
click at [532, 221] on td "0,00 €" at bounding box center [545, 232] width 40 height 23
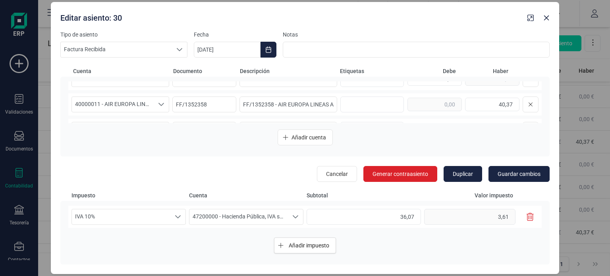
scroll to position [10, 0]
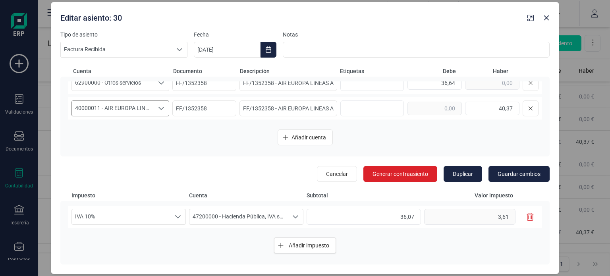
click at [155, 112] on div "Seleccione una cuenta" at bounding box center [161, 108] width 15 height 15
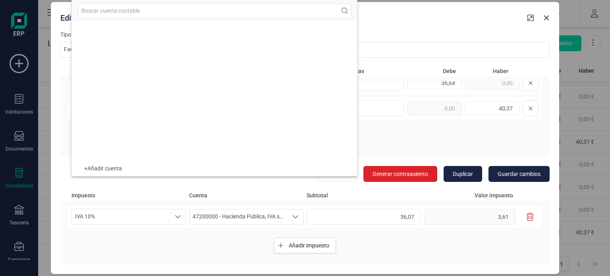
scroll to position [3501, 0]
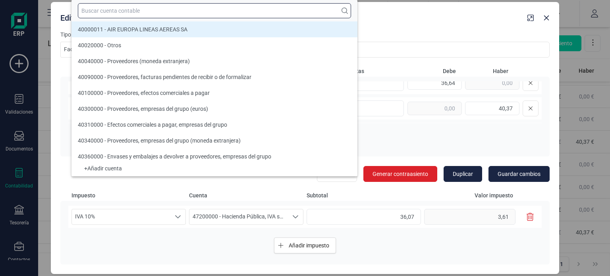
click at [170, 14] on input "text" at bounding box center [214, 10] width 273 height 15
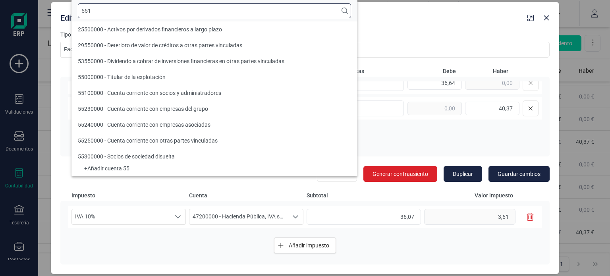
scroll to position [0, 0]
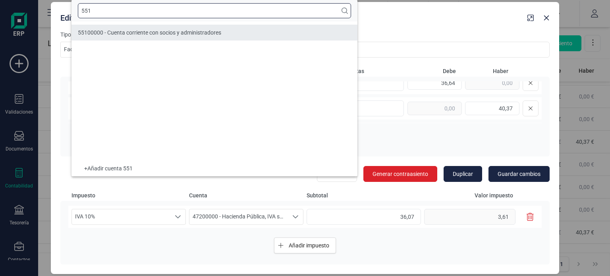
type input "551"
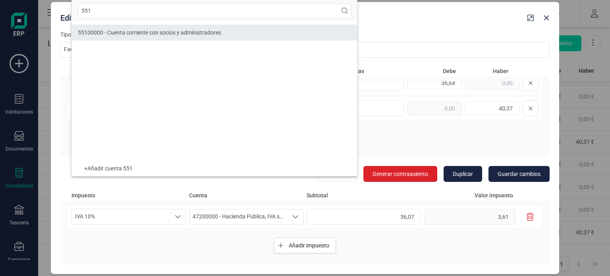
click at [171, 37] on li "55100000 - Cuenta corriente con socios y administradores" at bounding box center [215, 33] width 286 height 16
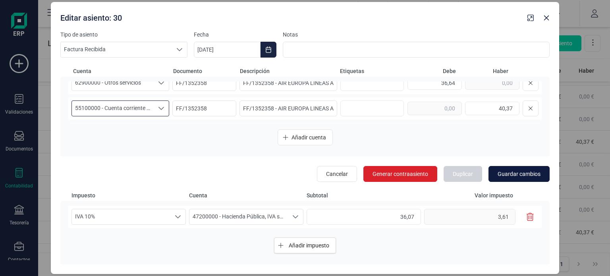
click at [520, 167] on button "Guardar cambios" at bounding box center [519, 174] width 61 height 16
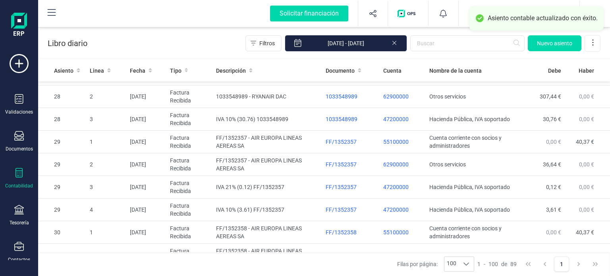
scroll to position [905, 0]
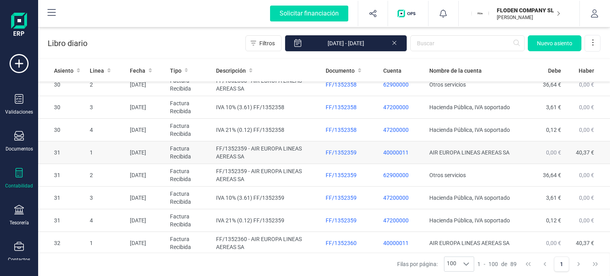
click at [525, 143] on td "0,00 €" at bounding box center [545, 152] width 40 height 23
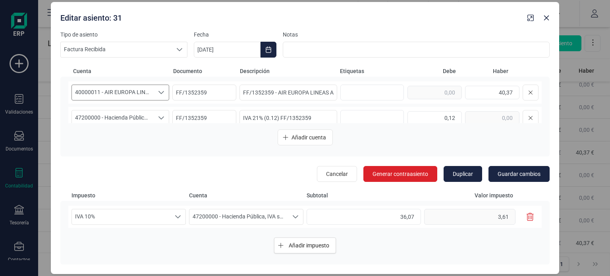
click at [158, 93] on icon "Seleccione una cuenta" at bounding box center [161, 92] width 6 height 6
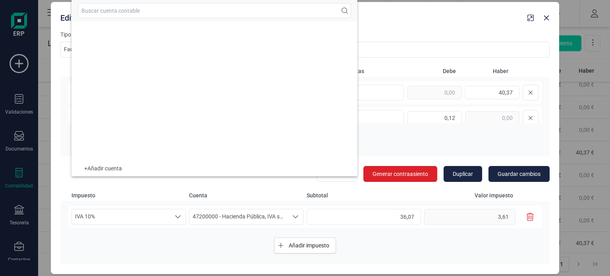
scroll to position [3501, 0]
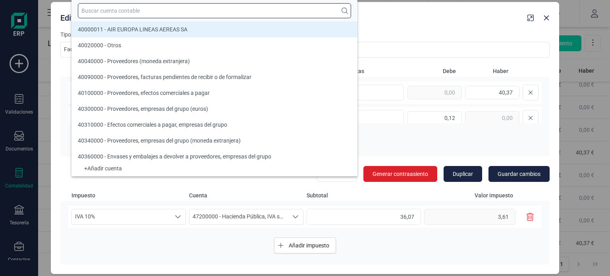
click at [163, 12] on input "text" at bounding box center [214, 10] width 273 height 15
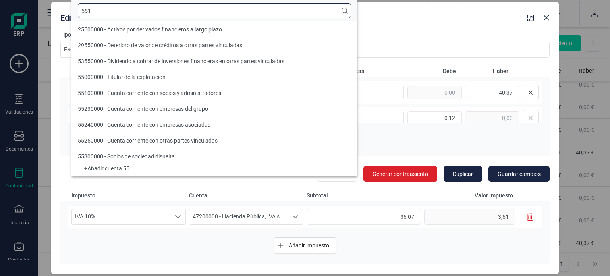
scroll to position [0, 0]
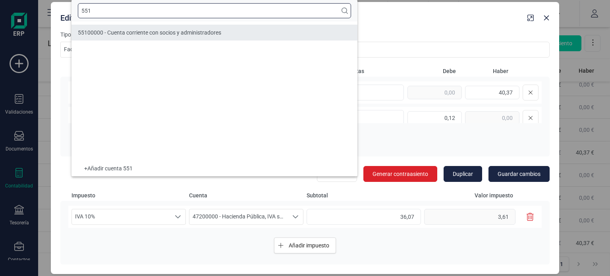
type input "551"
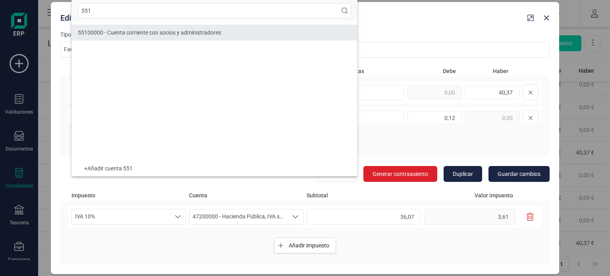
click at [166, 31] on span "55100000 - Cuenta corriente con socios y administradores" at bounding box center [149, 32] width 143 height 6
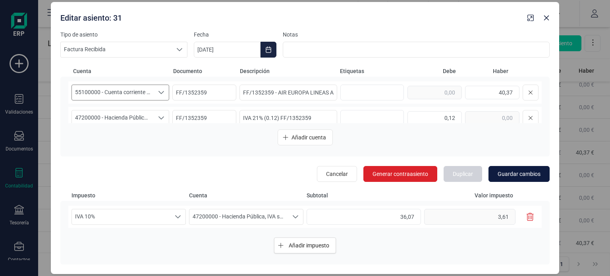
click at [523, 172] on span "Guardar cambios" at bounding box center [519, 174] width 43 height 8
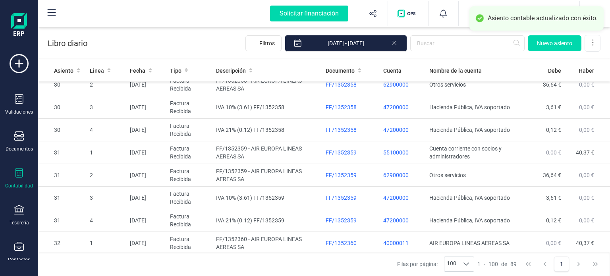
scroll to position [1076, 0]
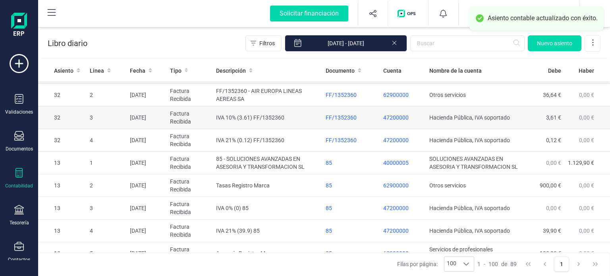
click at [525, 109] on td "3,61 €" at bounding box center [545, 118] width 40 height 23
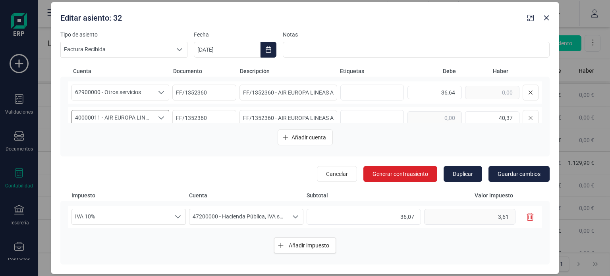
click at [162, 116] on icon "Seleccione una cuenta" at bounding box center [161, 118] width 6 height 6
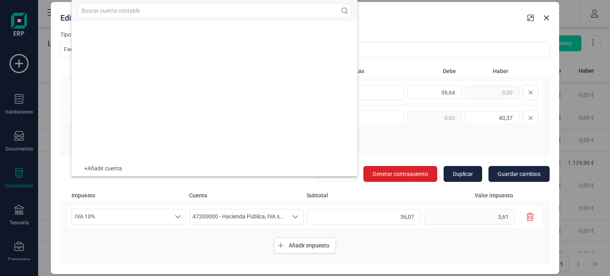
scroll to position [3501, 0]
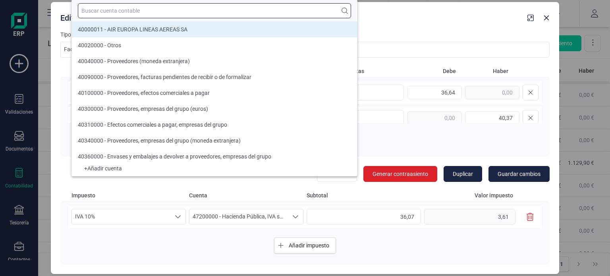
click at [164, 16] on input "text" at bounding box center [214, 10] width 273 height 15
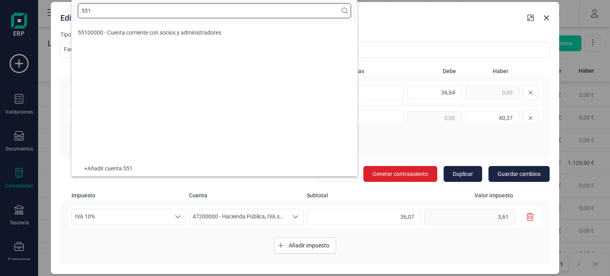
scroll to position [0, 0]
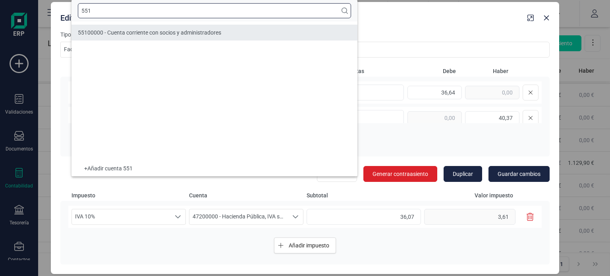
type input "551"
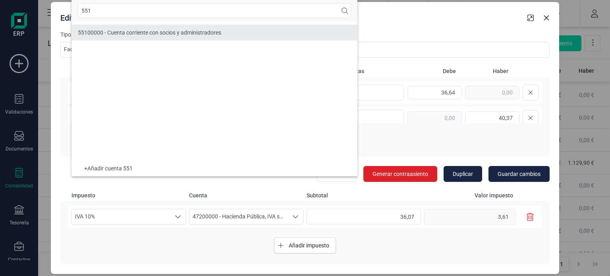
click at [165, 32] on span "55100000 - Cuenta corriente con socios y administradores" at bounding box center [149, 32] width 143 height 6
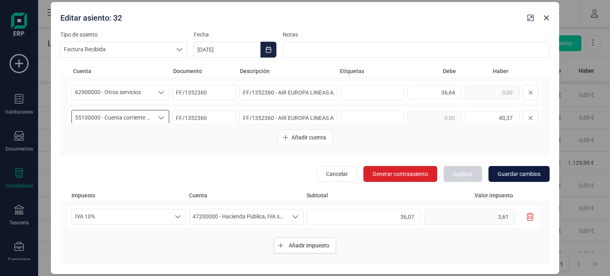
click at [514, 177] on span "Guardar cambios" at bounding box center [519, 174] width 43 height 8
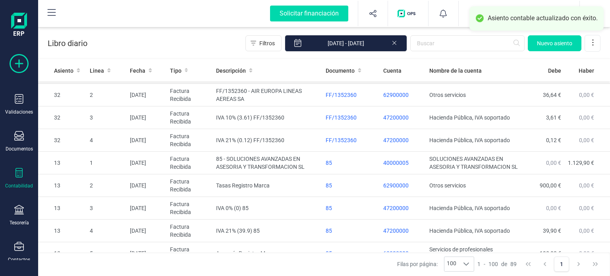
click at [29, 70] on div at bounding box center [19, 66] width 32 height 24
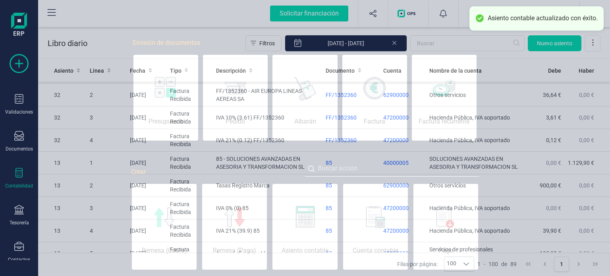
scroll to position [0, 40]
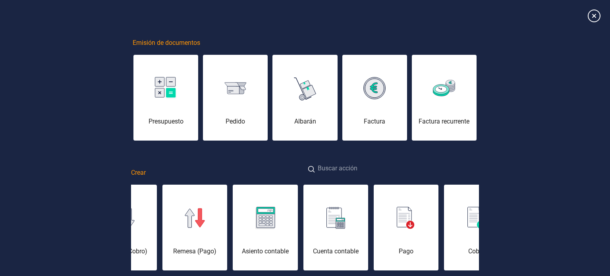
click at [381, 163] on input at bounding box center [392, 169] width 174 height 17
click at [380, 163] on input "E" at bounding box center [392, 169] width 174 height 17
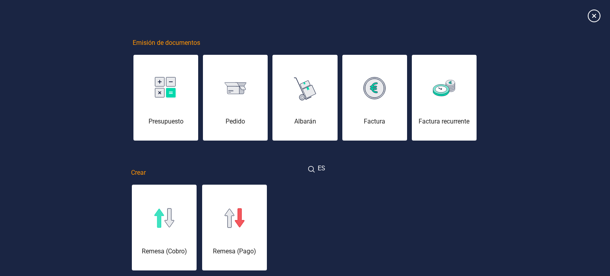
click at [377, 165] on input "ES" at bounding box center [392, 169] width 174 height 17
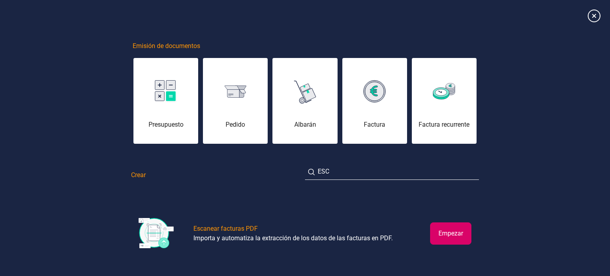
click at [436, 236] on button "Empezar" at bounding box center [450, 234] width 41 height 22
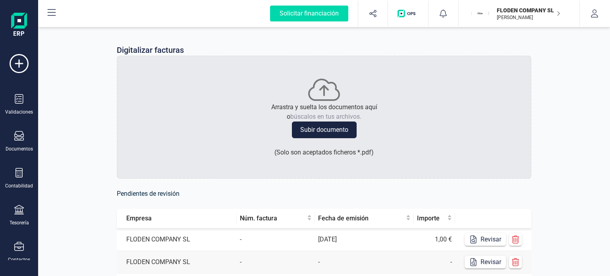
click at [582, 163] on div "Digitalizar facturas Arrastra y suelta los documentos aquí o búscalos en tus ar…" at bounding box center [324, 186] width 572 height 322
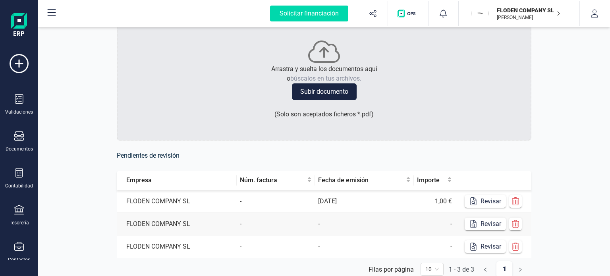
scroll to position [48, 0]
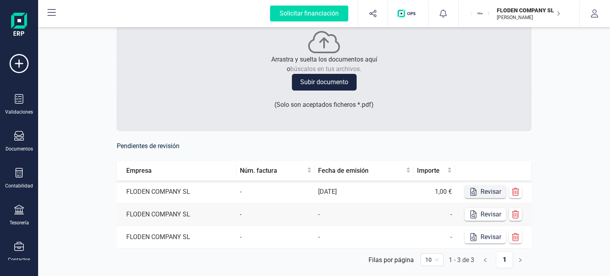
click at [495, 194] on button "Revisar" at bounding box center [485, 192] width 41 height 13
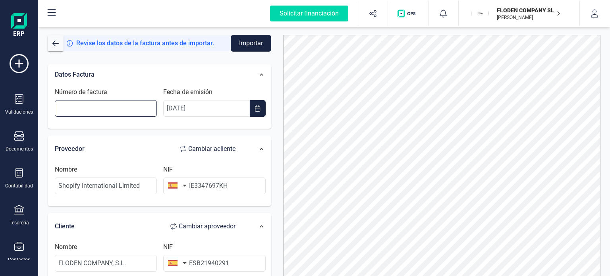
click at [139, 113] on input "Número de factura" at bounding box center [106, 108] width 102 height 17
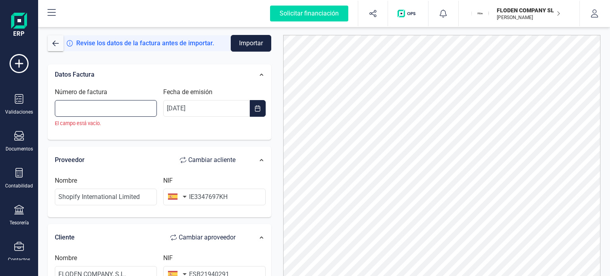
paste input "398243492"
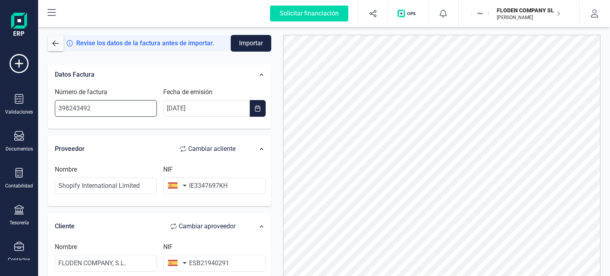
type input "398243492"
click at [184, 189] on button "button" at bounding box center [175, 186] width 25 height 16
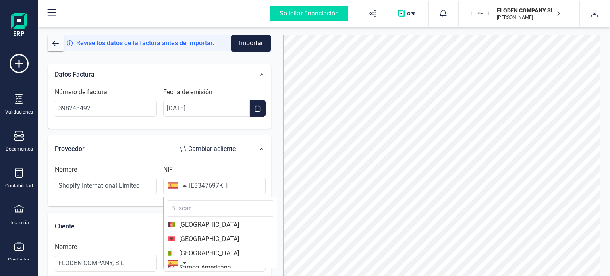
click at [194, 203] on input "text" at bounding box center [221, 208] width 106 height 17
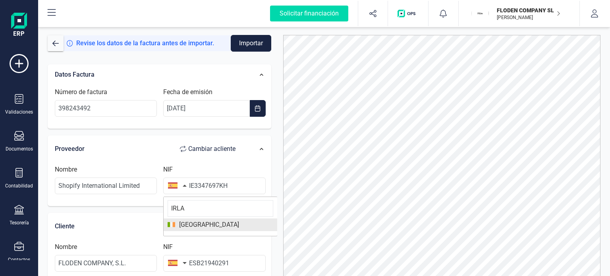
type input "IRLA"
click at [189, 230] on li "[GEOGRAPHIC_DATA]" at bounding box center [221, 225] width 114 height 13
click at [269, 203] on div "Nombre Shopify International Limited NIF IE3347697KH" at bounding box center [160, 183] width 219 height 44
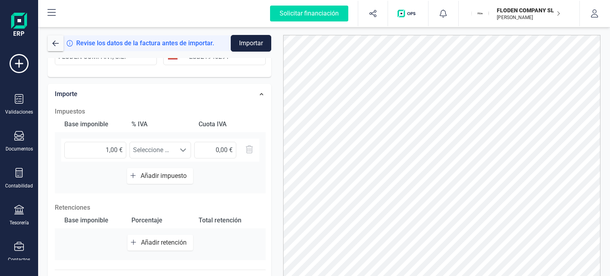
scroll to position [223, 0]
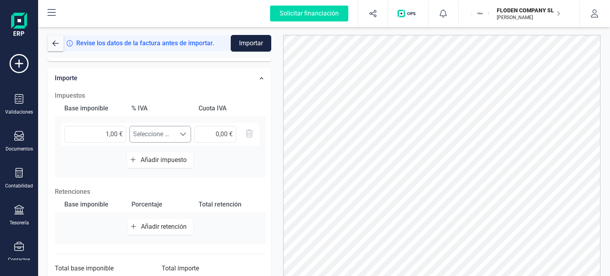
click at [186, 132] on span at bounding box center [183, 134] width 6 height 6
click at [186, 133] on span at bounding box center [183, 134] width 6 height 6
click at [237, 156] on div "Base imponible % IVA Cuota IVA 1,00 € Seleccione un % Seleccione un % 0,00 € Añ…" at bounding box center [160, 139] width 211 height 77
click at [177, 130] on div at bounding box center [183, 134] width 15 height 16
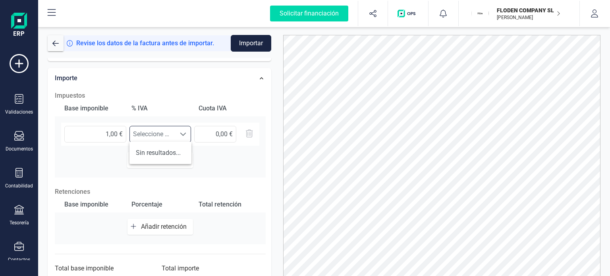
click at [177, 130] on div at bounding box center [183, 134] width 15 height 16
click at [243, 157] on div "Base imponible % IVA Cuota IVA 1,00 € Seleccione un % Seleccione un % 0,00 € Añ…" at bounding box center [160, 139] width 211 height 77
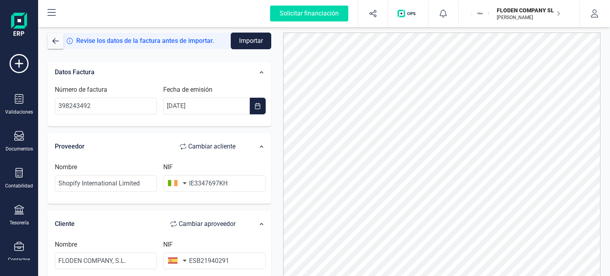
scroll to position [0, 0]
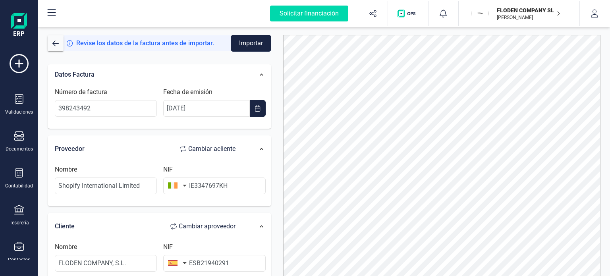
click at [251, 44] on button "Importar" at bounding box center [251, 43] width 41 height 17
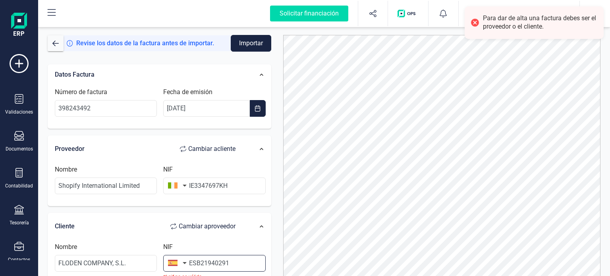
click at [235, 263] on input "ESB21940291" at bounding box center [214, 263] width 102 height 17
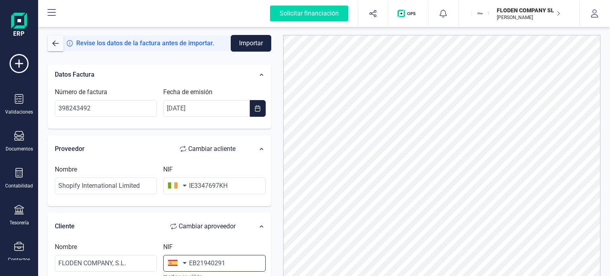
type input "B21940291"
type input "0,21 €"
type input "B21940291"
click at [242, 50] on button "Importar" at bounding box center [251, 43] width 41 height 17
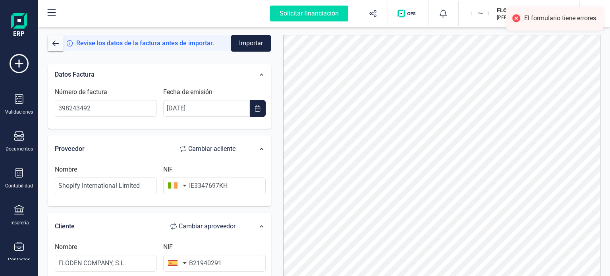
click at [281, 81] on div at bounding box center [442, 166] width 330 height 262
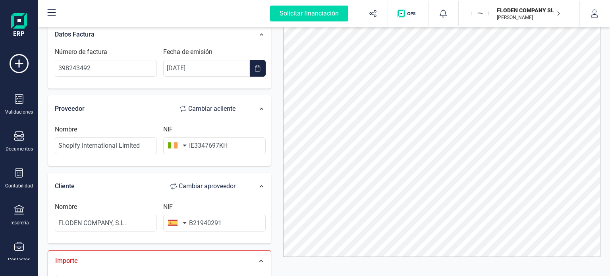
scroll to position [44, 0]
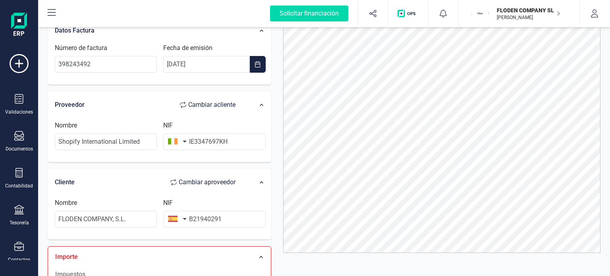
click at [225, 160] on div "Proveedor Cambiar a cliente Nombre Shopify International Limited NIF IE3347697KH" at bounding box center [160, 126] width 224 height 71
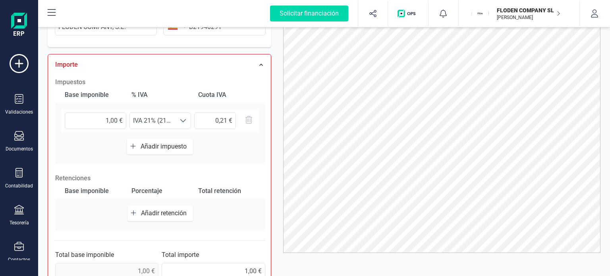
scroll to position [182, 0]
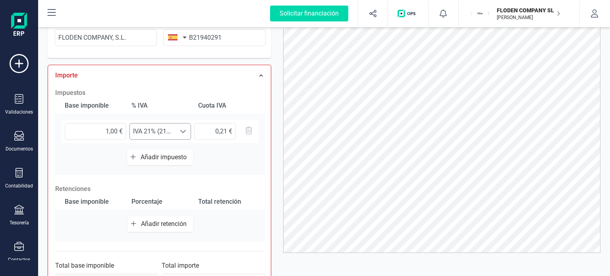
click at [180, 133] on div at bounding box center [183, 132] width 15 height 16
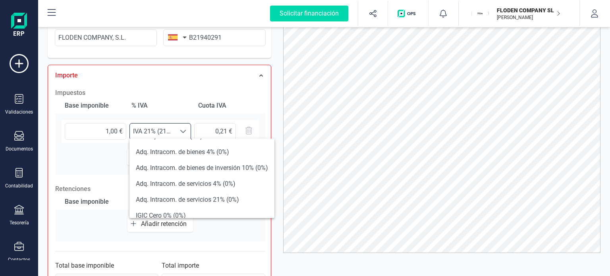
scroll to position [293, 0]
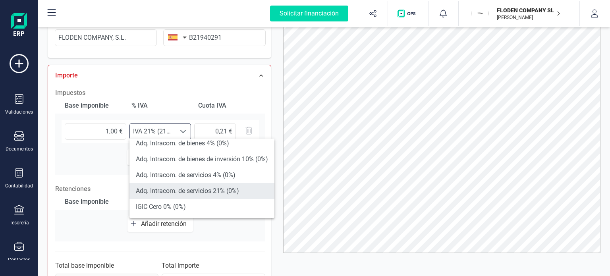
click at [243, 194] on li "Adq. Intracom. de servicios 21% (0%)" at bounding box center [202, 191] width 145 height 16
type input "0,00 €"
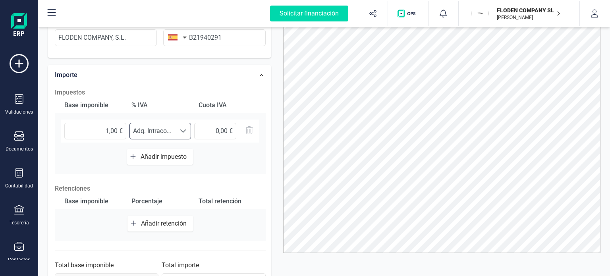
click at [255, 189] on p "Retenciones" at bounding box center [160, 189] width 211 height 10
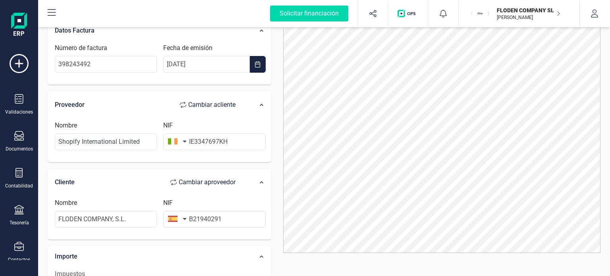
scroll to position [0, 0]
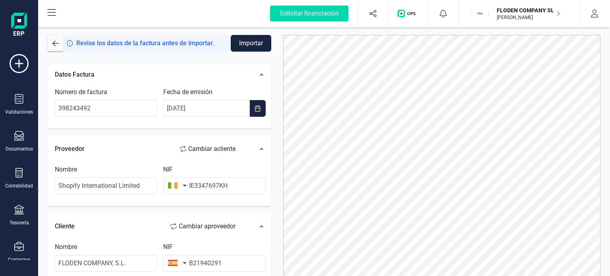
click at [248, 39] on button "Importar" at bounding box center [251, 43] width 41 height 17
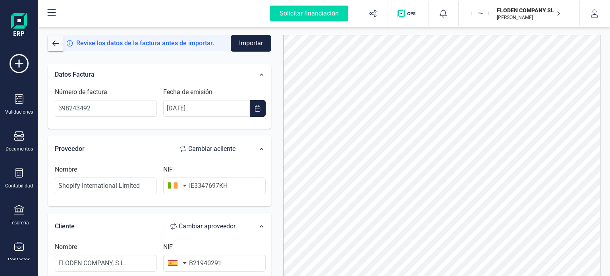
click at [238, 185] on input "IE3347697KH" at bounding box center [214, 186] width 102 height 17
click at [251, 49] on button "Importar" at bounding box center [251, 43] width 41 height 17
click at [195, 186] on input "IE3347697KH" at bounding box center [214, 186] width 102 height 17
type input "3347697KH"
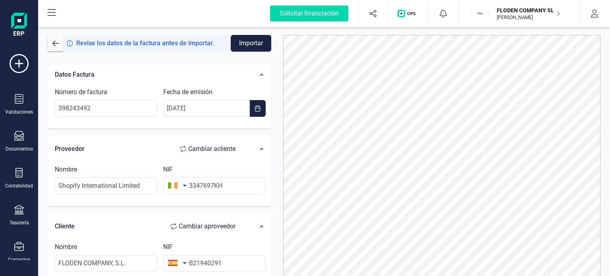
click at [254, 43] on button "Importar" at bounding box center [251, 43] width 41 height 17
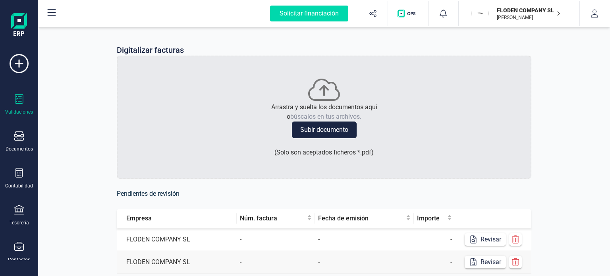
click at [16, 104] on div at bounding box center [19, 100] width 10 height 12
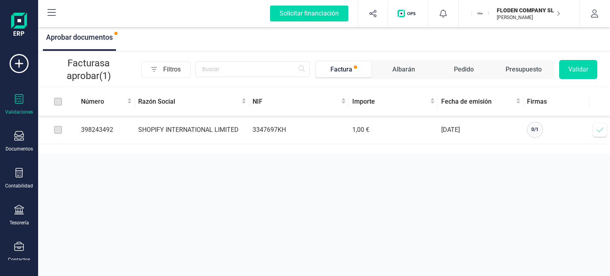
click at [600, 129] on icon at bounding box center [601, 130] width 8 height 8
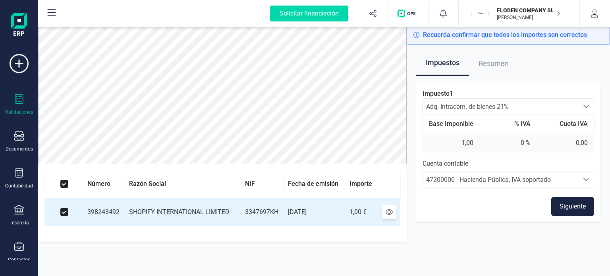
click at [585, 211] on button "Siguiente" at bounding box center [573, 206] width 43 height 19
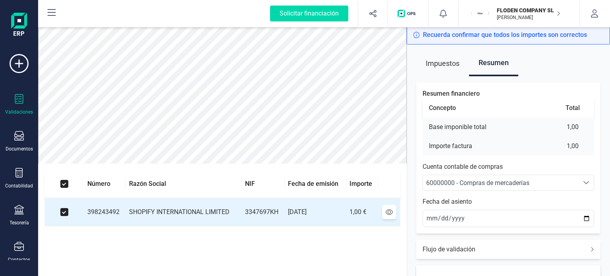
click at [587, 182] on icon "Seleccione una cuenta" at bounding box center [586, 183] width 6 height 6
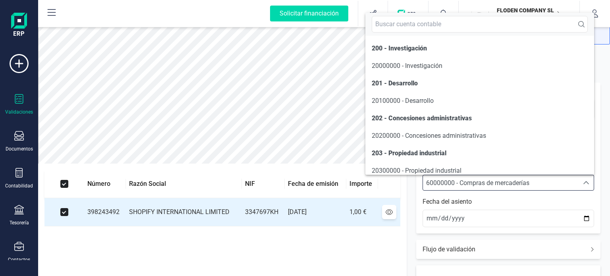
scroll to position [3870, 0]
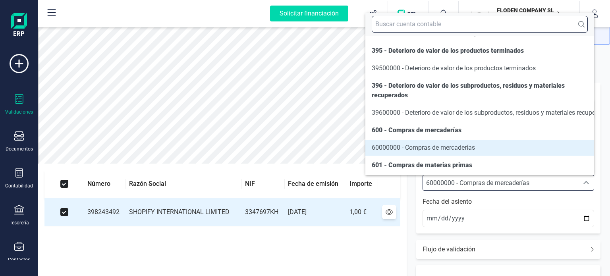
click at [486, 28] on input "text" at bounding box center [480, 24] width 216 height 17
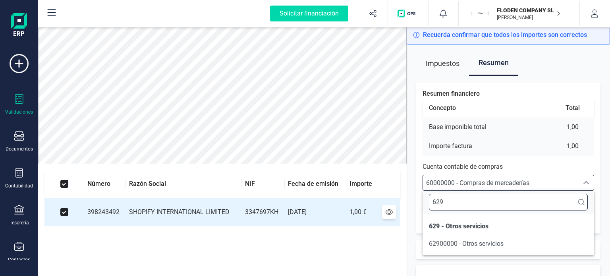
scroll to position [0, 0]
type input "629"
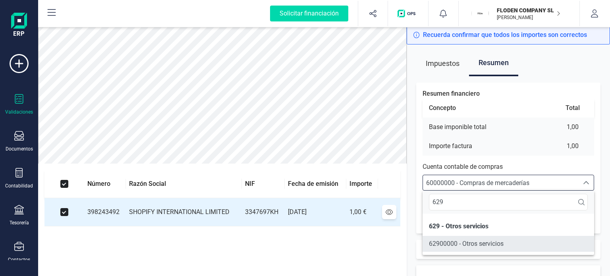
click at [479, 236] on li "62900000 - Otros servicios" at bounding box center [509, 244] width 172 height 16
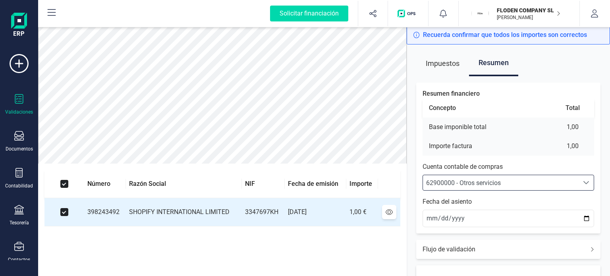
click at [599, 184] on div "Resumen financiero Concepto Total Base imponible total 1,00 Importe factura 1,0…" at bounding box center [509, 158] width 184 height 151
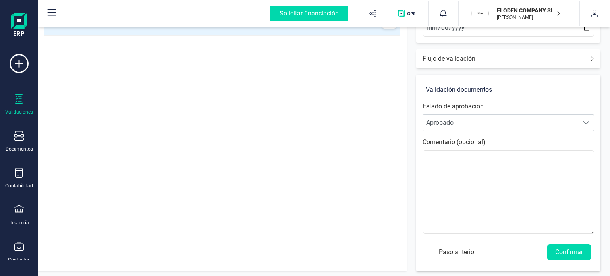
scroll to position [192, 0]
click at [574, 246] on button "Confirmar" at bounding box center [570, 252] width 44 height 16
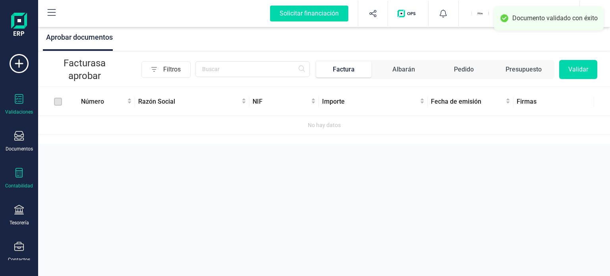
click at [27, 174] on div "Contabilidad" at bounding box center [19, 178] width 32 height 21
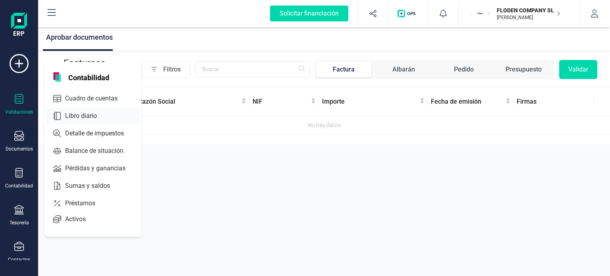
click at [83, 111] on span "Libro diario" at bounding box center [86, 116] width 49 height 10
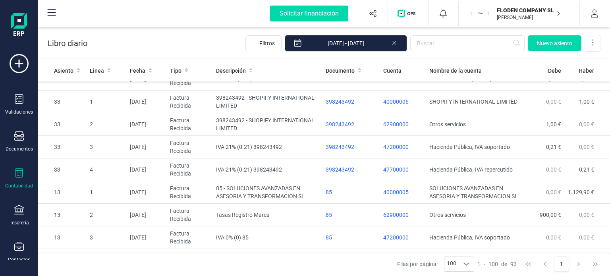
scroll to position [1134, 0]
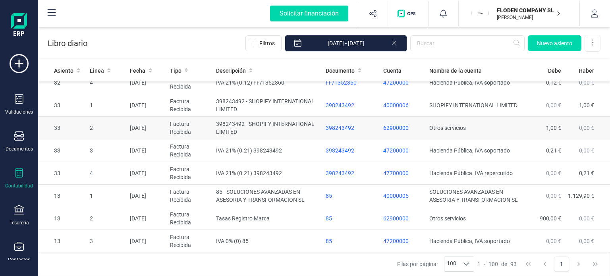
click at [490, 120] on td "Otros servicios" at bounding box center [475, 128] width 98 height 23
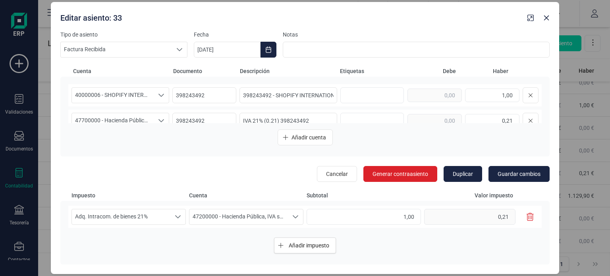
scroll to position [60, 0]
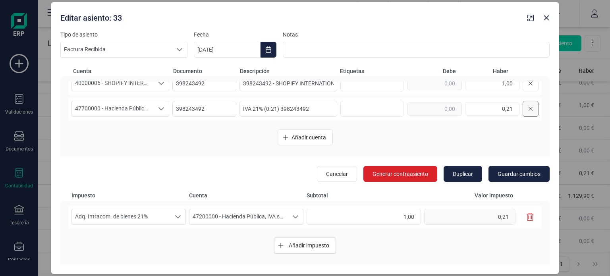
click at [529, 109] on icon at bounding box center [531, 109] width 4 height 4
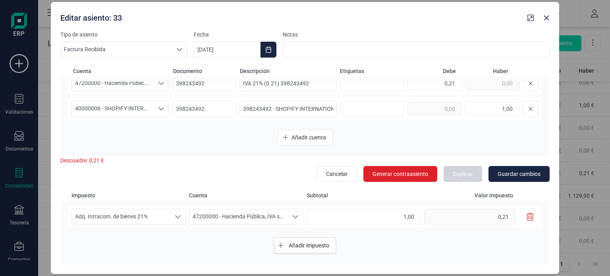
scroll to position [35, 0]
click at [523, 87] on button at bounding box center [531, 84] width 16 height 16
click at [160, 111] on icon "Seleccione una cuenta" at bounding box center [161, 109] width 6 height 6
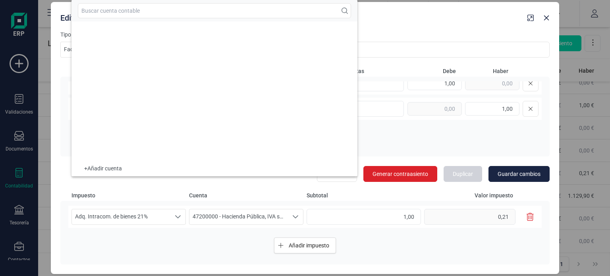
scroll to position [3421, 0]
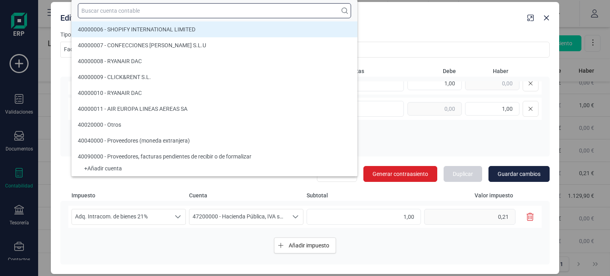
click at [159, 10] on input "text" at bounding box center [214, 10] width 273 height 15
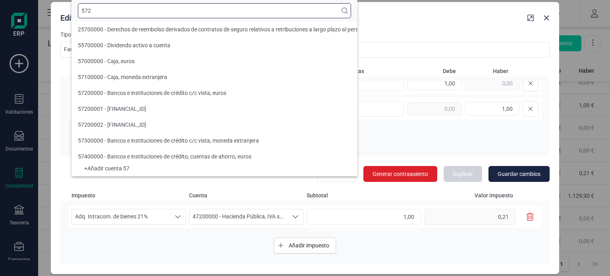
scroll to position [0, 0]
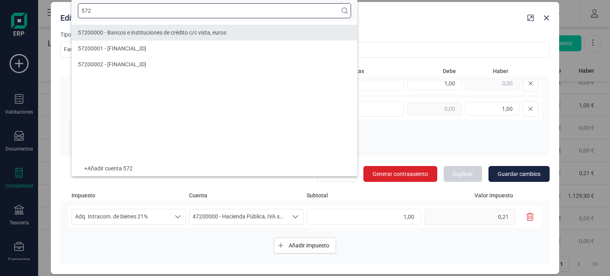
type input "572"
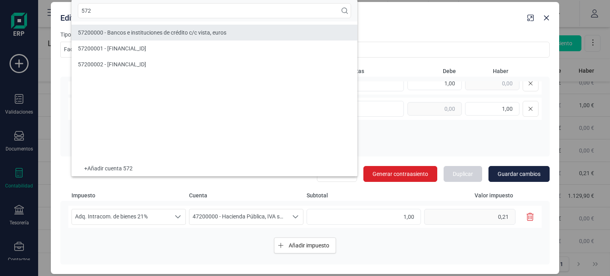
click at [159, 33] on span "57200000 - Bancos e instituciones de crédito c/c vista, euros" at bounding box center [152, 32] width 149 height 6
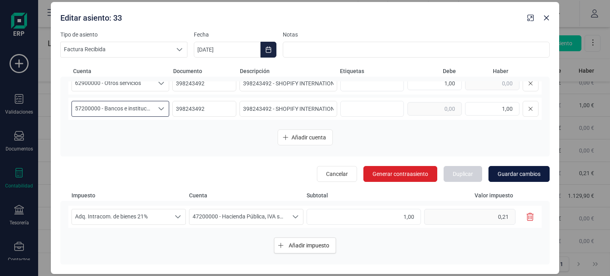
click at [515, 170] on span "Guardar cambios" at bounding box center [519, 174] width 43 height 8
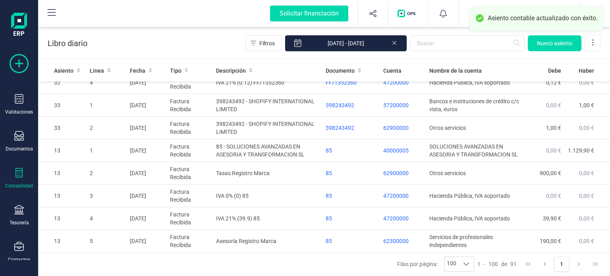
click at [17, 68] on icon at bounding box center [19, 63] width 19 height 19
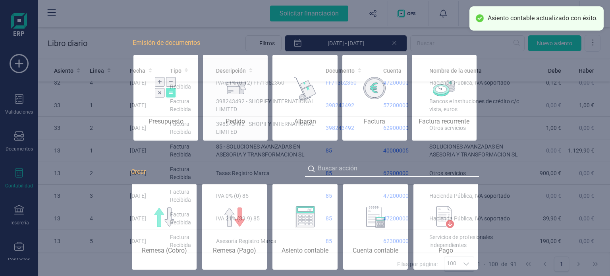
scroll to position [0, 40]
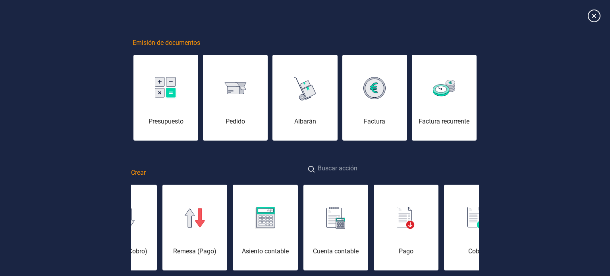
click at [343, 171] on input at bounding box center [392, 169] width 174 height 17
click at [343, 171] on input "E" at bounding box center [392, 169] width 174 height 17
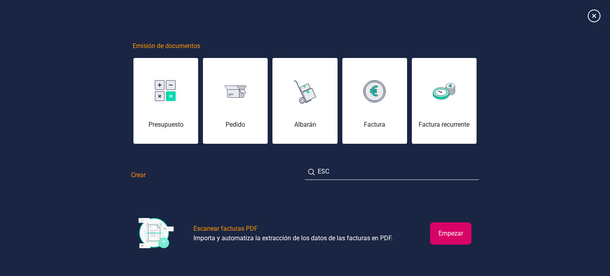
click at [455, 243] on button "Empezar" at bounding box center [450, 234] width 41 height 22
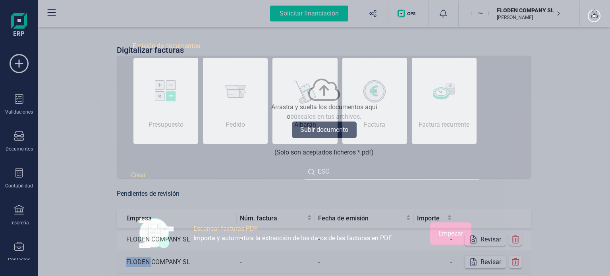
click at [455, 243] on td "Revisar" at bounding box center [493, 240] width 76 height 23
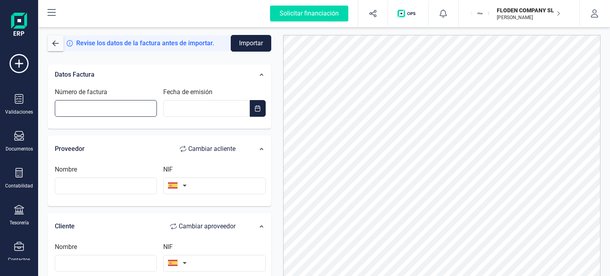
click at [114, 111] on input "Número de factura" at bounding box center [106, 108] width 102 height 17
paste input "1033790223"
type input "1033790223"
type input "__/__/____"
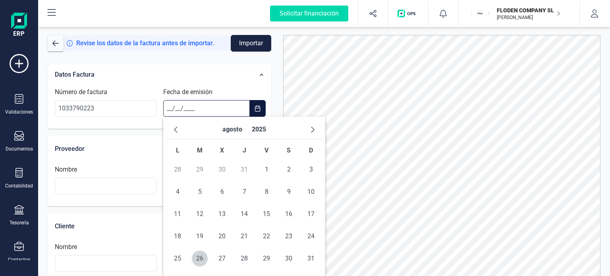
click at [182, 110] on input "__/__/____" at bounding box center [206, 108] width 86 height 17
type input "24/08/2025"
click at [280, 92] on div at bounding box center [442, 166] width 330 height 262
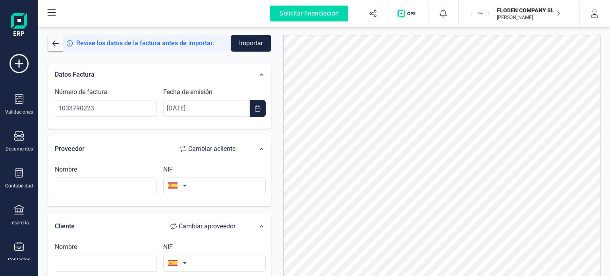
click at [118, 168] on div "Nombre" at bounding box center [106, 179] width 109 height 29
click at [107, 179] on input "text" at bounding box center [106, 186] width 102 height 17
paste input "DAC"
type input "RYANAIR DAC"
click at [206, 185] on input "text" at bounding box center [214, 186] width 102 height 17
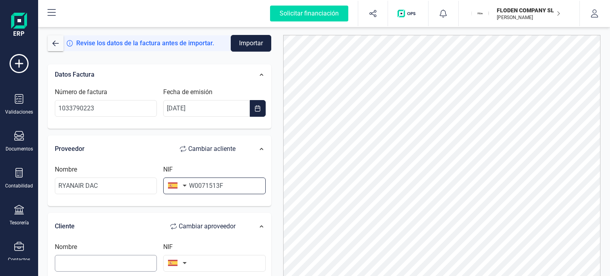
type input "W0071513F"
click at [122, 256] on input "text" at bounding box center [106, 263] width 102 height 17
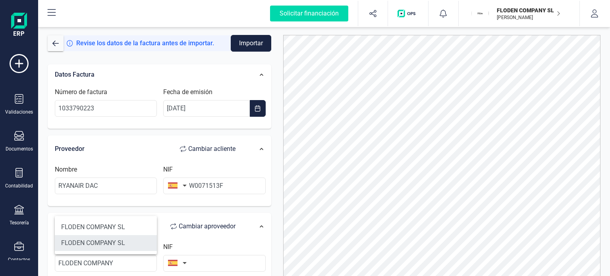
click at [122, 249] on li "FLODEN COMPANY SL" at bounding box center [106, 243] width 102 height 16
type input "FLODEN COMPANY SL"
type input "B21940291"
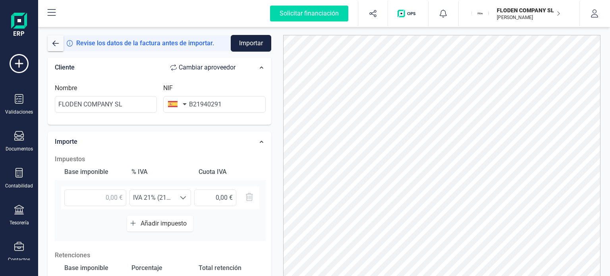
scroll to position [175, 0]
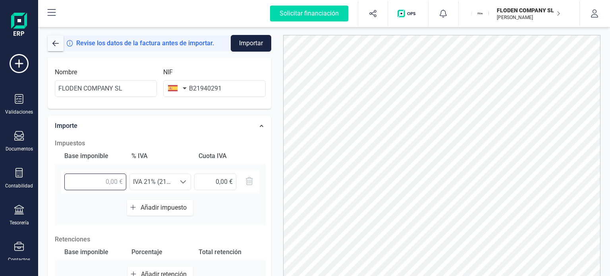
click at [81, 178] on input "text" at bounding box center [95, 182] width 62 height 17
type input "32,50 €"
click at [156, 185] on span "IVA 21% (21%)" at bounding box center [153, 182] width 46 height 16
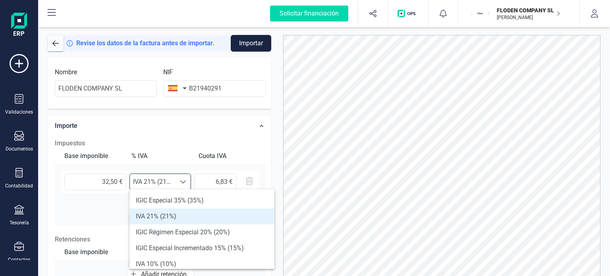
scroll to position [5, 35]
click at [216, 268] on li "IVA 10% (10%)" at bounding box center [202, 264] width 145 height 16
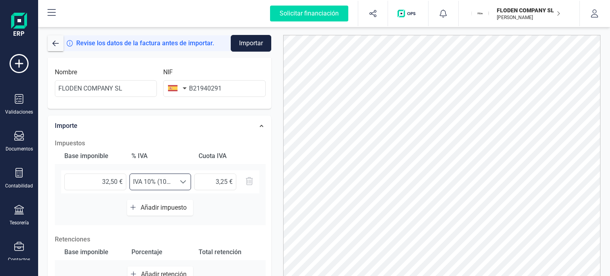
click at [256, 216] on div "Base imponible % IVA Cuota IVA 32,50 € Seleccione un % IVA 10% (10%) IVA 10% (1…" at bounding box center [160, 186] width 211 height 77
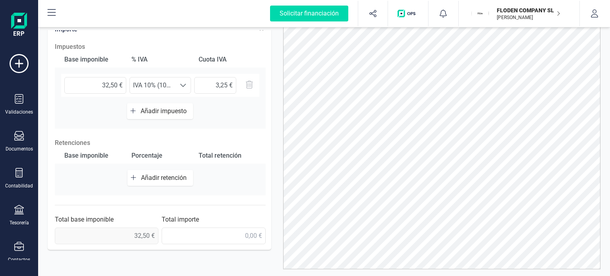
scroll to position [32, 0]
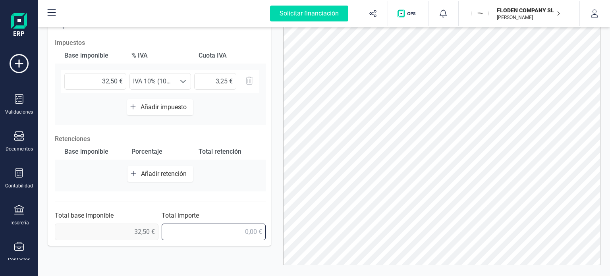
click at [243, 229] on input "text" at bounding box center [214, 232] width 104 height 17
click at [279, 203] on div at bounding box center [442, 134] width 330 height 262
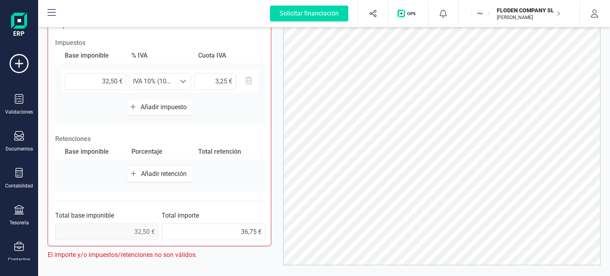
scroll to position [44, 0]
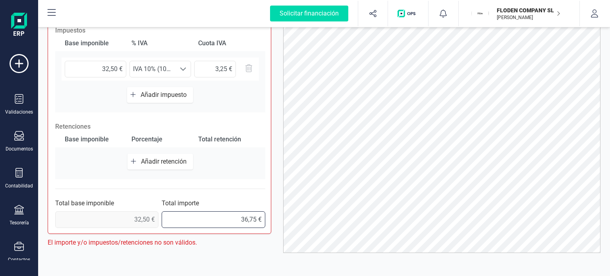
click at [246, 217] on input "36,75 €" at bounding box center [213, 219] width 103 height 17
type input "35,75 €"
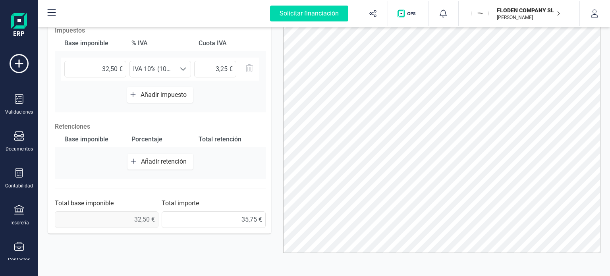
click at [273, 208] on div "Datos Factura Número de factura 1033790223 Fecha de emisión 24/08/2025 Proveedo…" at bounding box center [160, 4] width 236 height 468
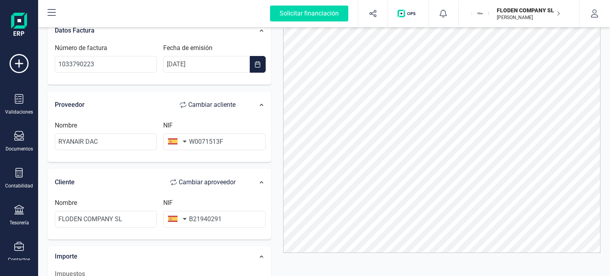
scroll to position [0, 0]
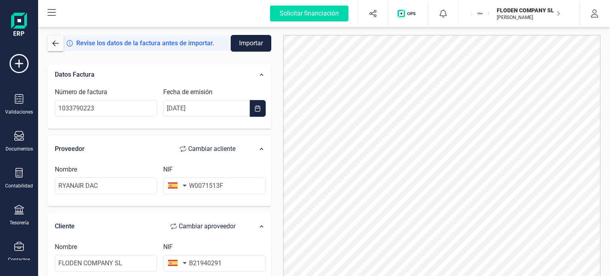
click at [263, 48] on button "Importar" at bounding box center [251, 43] width 41 height 17
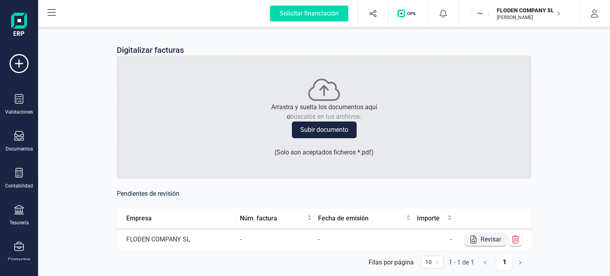
click at [474, 238] on icon "button" at bounding box center [474, 240] width 6 height 8
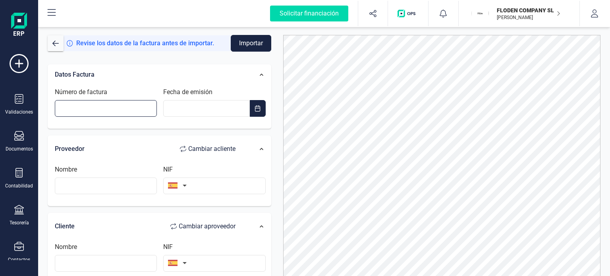
click at [125, 101] on input "Número de factura" at bounding box center [106, 108] width 102 height 17
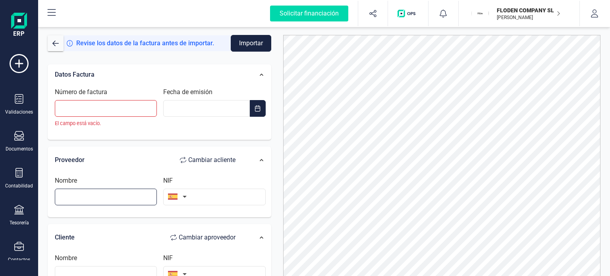
click at [95, 194] on input "text" at bounding box center [106, 197] width 102 height 17
paste input "RYANAIR DAC"
type input "RYANAIR DAC"
click at [193, 199] on input "text" at bounding box center [214, 197] width 102 height 17
type input "W0071513F"
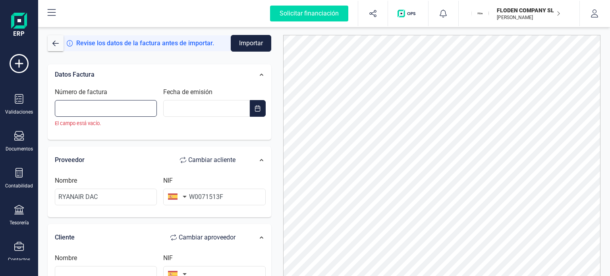
click at [139, 116] on input "Número de factura" at bounding box center [106, 108] width 102 height 17
paste input "1033790705"
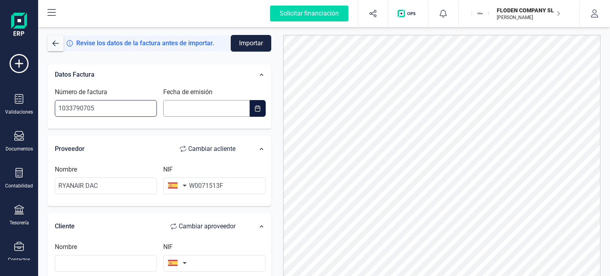
type input "1033790705"
type input "__/__/____"
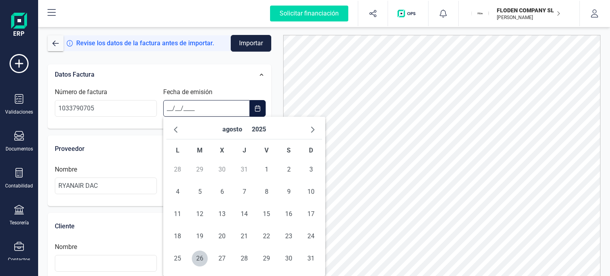
click at [191, 106] on input "__/__/____" at bounding box center [206, 108] width 86 height 17
type input "24/08/2025"
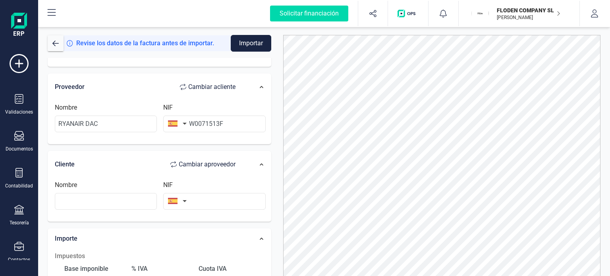
scroll to position [64, 0]
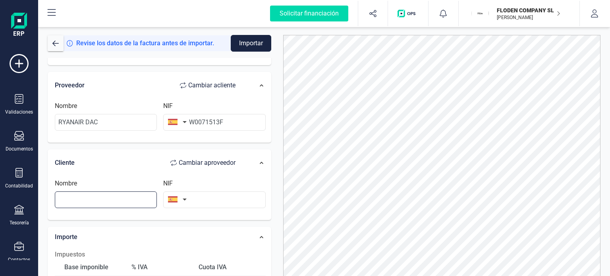
click at [118, 200] on input "text" at bounding box center [106, 200] width 102 height 17
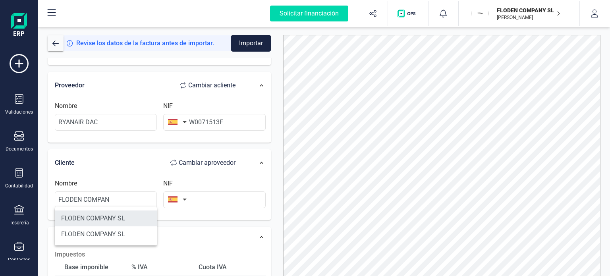
click at [113, 219] on li "FLODEN COMPANY SL" at bounding box center [106, 219] width 102 height 16
type input "FLODEN COMPANY SL"
type input "B21940291"
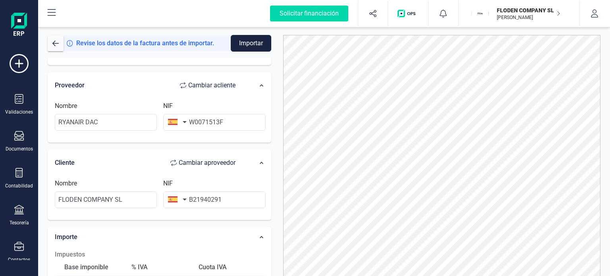
click at [273, 202] on div "Datos Factura Número de factura 1033790705 Fecha de emisión 24/08/2025 Proveedo…" at bounding box center [160, 228] width 236 height 468
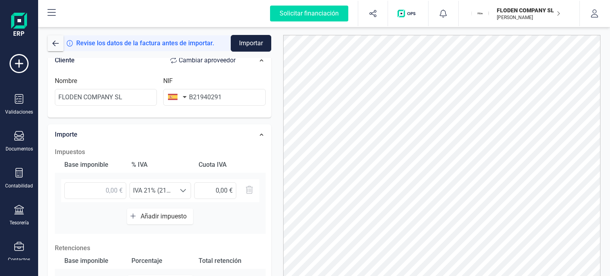
scroll to position [191, 0]
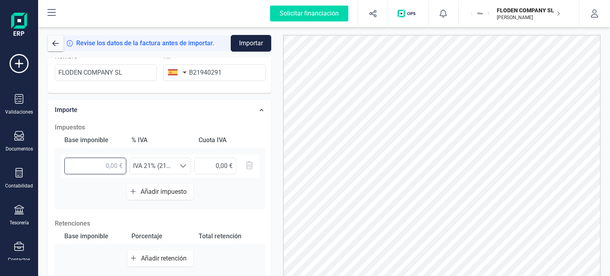
click at [77, 163] on input "text" at bounding box center [95, 166] width 62 height 17
type input "28,50 €"
click at [167, 170] on span "IVA 21% (21%)" at bounding box center [153, 166] width 46 height 16
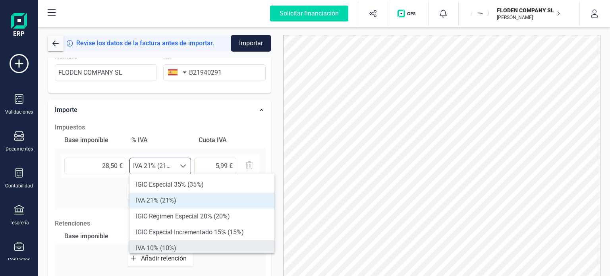
click at [173, 244] on li "IVA 10% (10%)" at bounding box center [202, 248] width 145 height 16
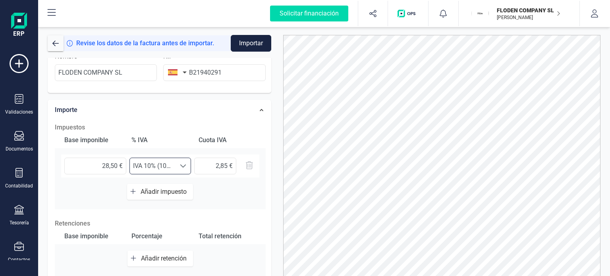
click at [265, 193] on div "Base imponible % IVA Cuota IVA 28,50 € Seleccione un % IVA 10% (10%) IVA 10% (1…" at bounding box center [160, 170] width 211 height 77
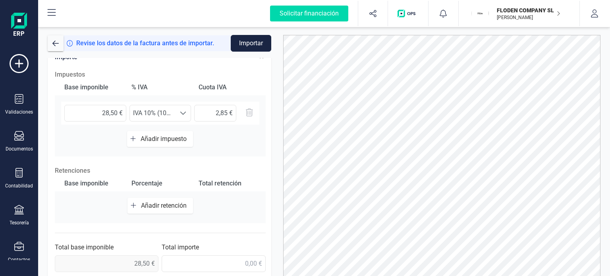
scroll to position [16, 0]
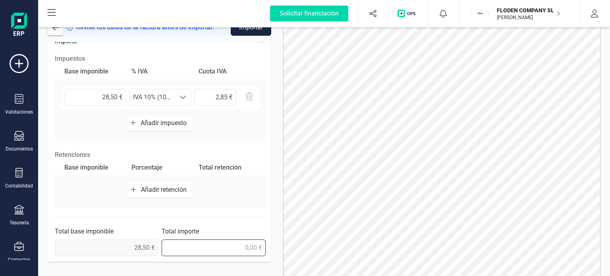
click at [247, 246] on input "text" at bounding box center [214, 248] width 104 height 17
type input "31,35 €"
click at [279, 132] on div at bounding box center [442, 150] width 330 height 262
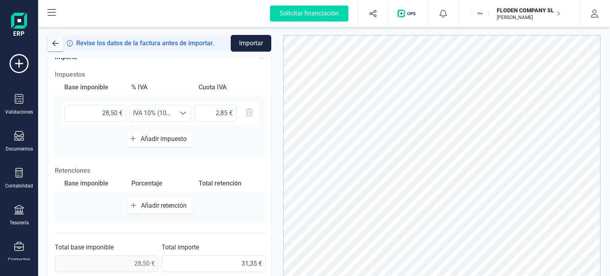
click at [254, 47] on button "Importar" at bounding box center [251, 43] width 41 height 17
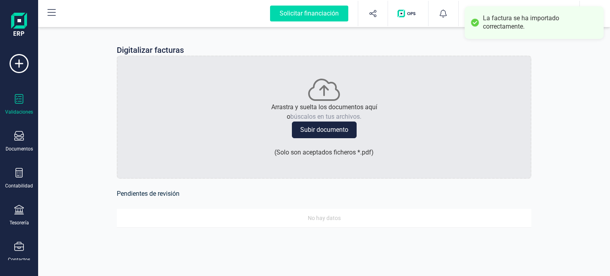
click at [29, 101] on div "Validaciones" at bounding box center [19, 104] width 32 height 21
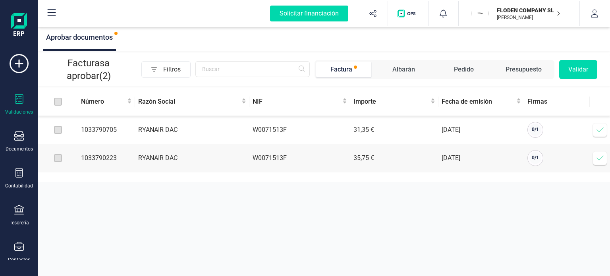
click at [598, 163] on span at bounding box center [601, 158] width 16 height 16
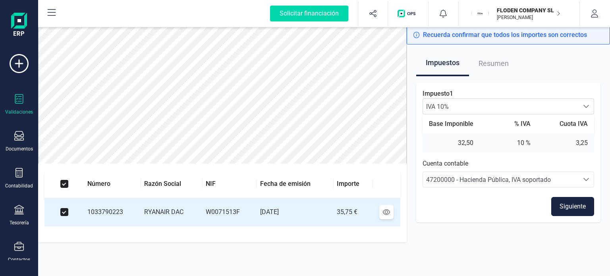
click at [563, 203] on button "Siguiente" at bounding box center [573, 206] width 43 height 19
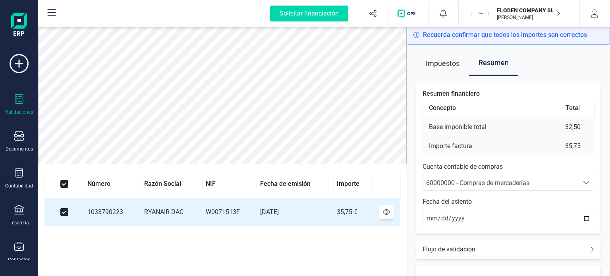
click at [555, 187] on div "60000000 - Compras de mercaderías" at bounding box center [500, 183] width 149 height 10
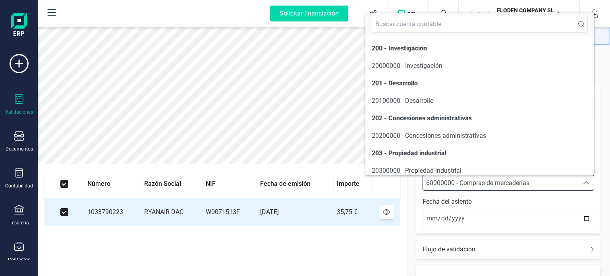
scroll to position [3870, 0]
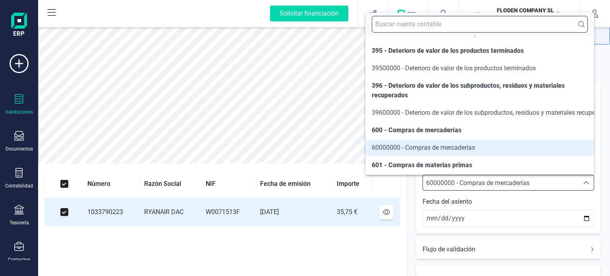
click at [510, 20] on input "text" at bounding box center [480, 24] width 216 height 17
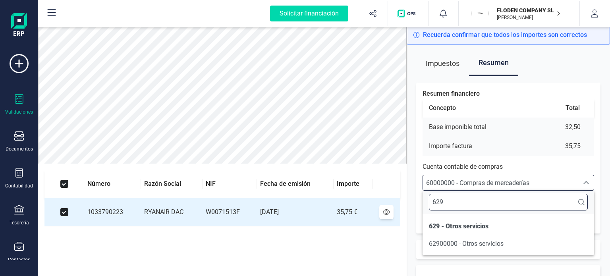
scroll to position [0, 0]
type input "629"
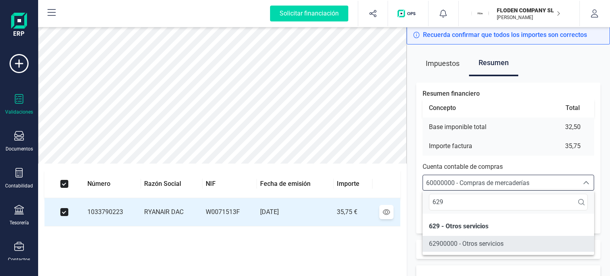
click at [488, 241] on span "62900000 - Otros servicios" at bounding box center [466, 244] width 75 height 8
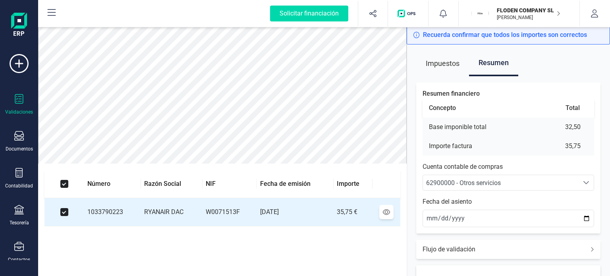
click at [545, 231] on div "Resumen financiero Concepto Total Base imponible total 32,50 Importe factura 35…" at bounding box center [509, 158] width 184 height 151
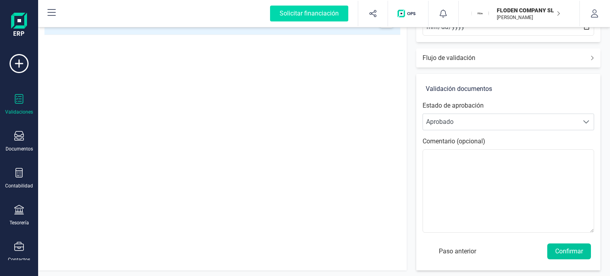
click at [564, 250] on button "Confirmar" at bounding box center [570, 252] width 44 height 16
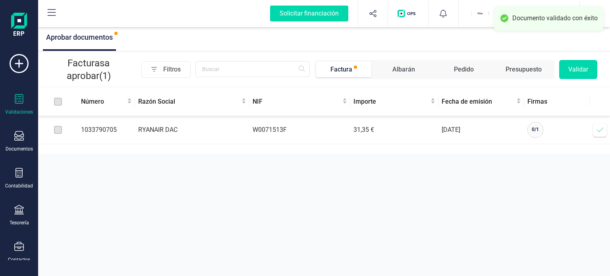
click at [602, 133] on icon at bounding box center [601, 130] width 8 height 8
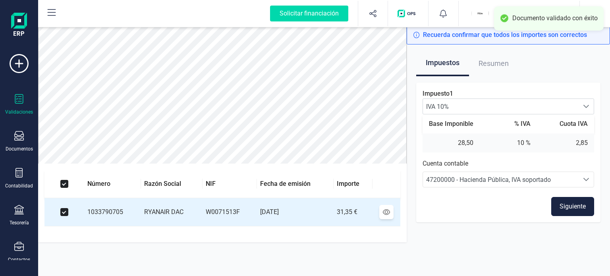
click at [566, 205] on button "Siguiente" at bounding box center [573, 206] width 43 height 19
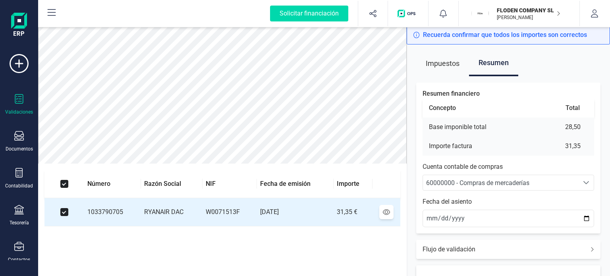
click at [589, 184] on icon "Seleccione una cuenta" at bounding box center [586, 183] width 6 height 6
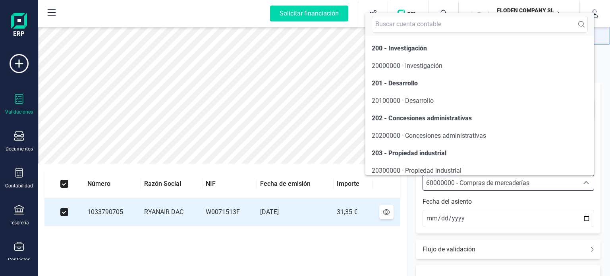
scroll to position [3870, 0]
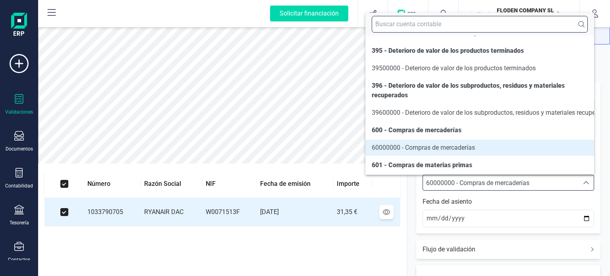
click at [522, 28] on input "text" at bounding box center [480, 24] width 216 height 17
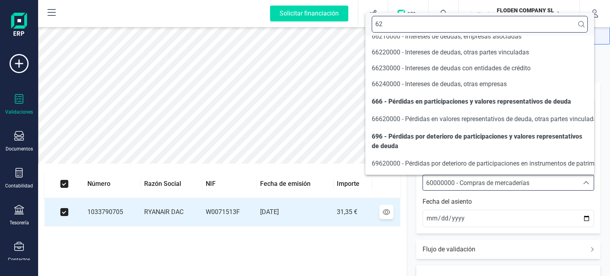
scroll to position [0, 0]
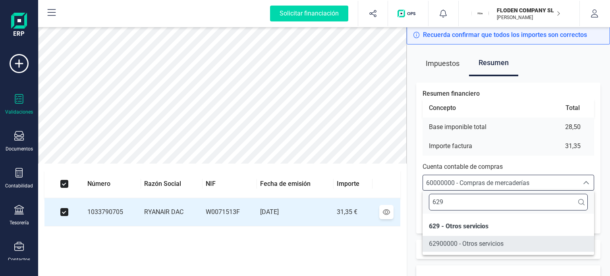
type input "629"
click at [515, 237] on li "62900000 - Otros servicios" at bounding box center [509, 244] width 172 height 16
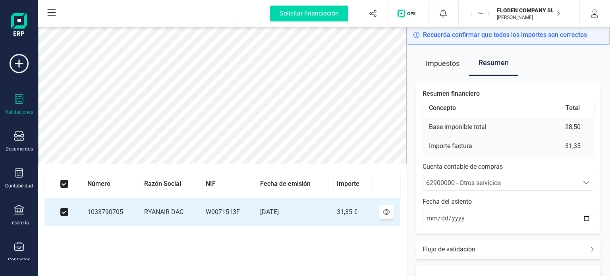
click at [513, 230] on div "Resumen financiero Concepto Total Base imponible total 28,50 Importe factura 31…" at bounding box center [509, 158] width 184 height 151
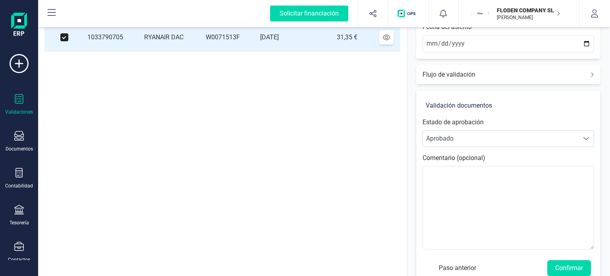
scroll to position [192, 0]
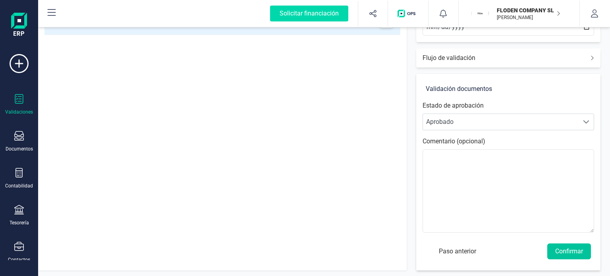
click at [556, 248] on button "Confirmar" at bounding box center [570, 252] width 44 height 16
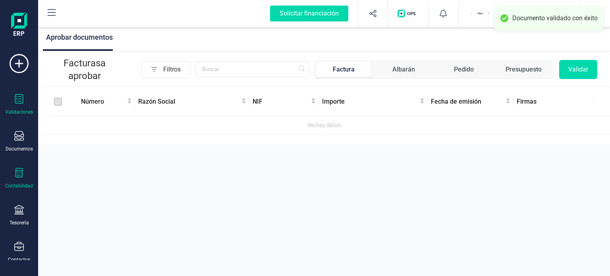
click at [29, 168] on div "Contabilidad" at bounding box center [19, 178] width 32 height 21
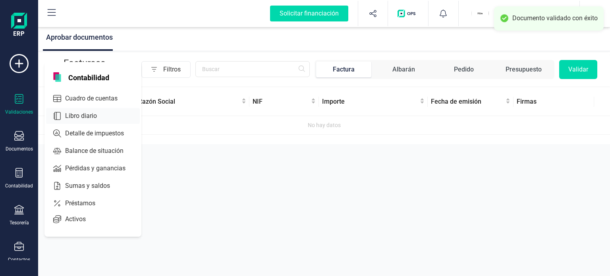
click at [93, 119] on span "Libro diario" at bounding box center [86, 116] width 49 height 10
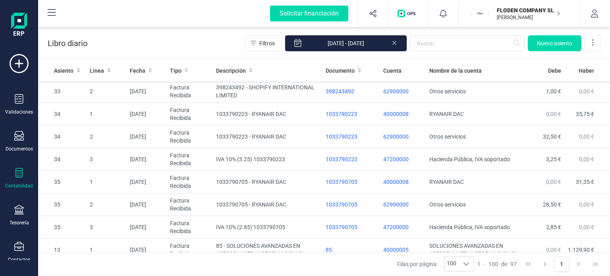
scroll to position [1167, 0]
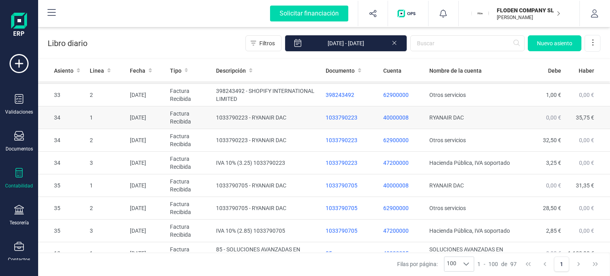
click at [291, 110] on td "1033790223 - RYANAIR DAC" at bounding box center [268, 118] width 110 height 23
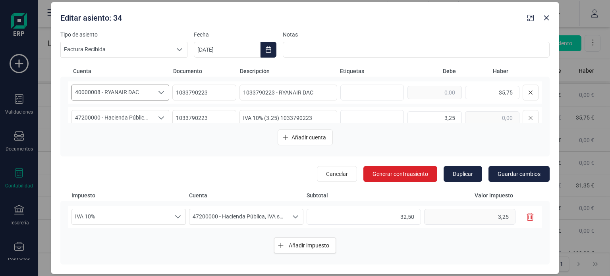
click at [158, 93] on icon "Seleccione una cuenta" at bounding box center [161, 92] width 6 height 6
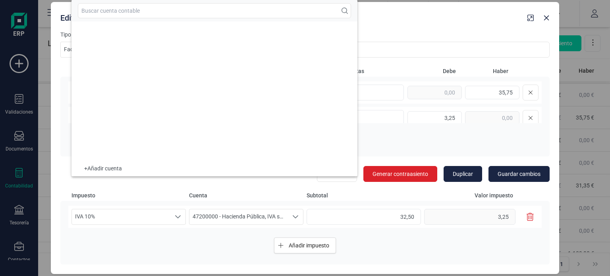
scroll to position [3453, 0]
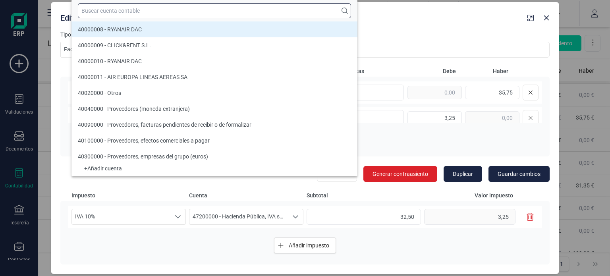
click at [169, 11] on input "text" at bounding box center [214, 10] width 273 height 15
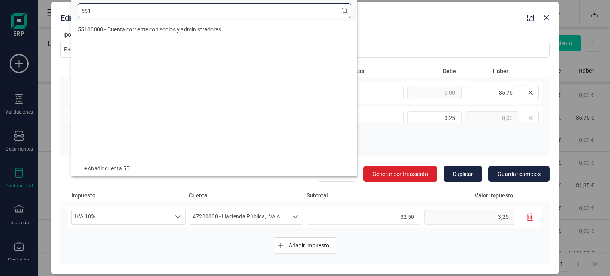
scroll to position [0, 0]
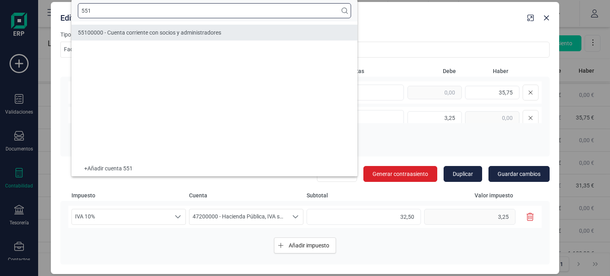
type input "551"
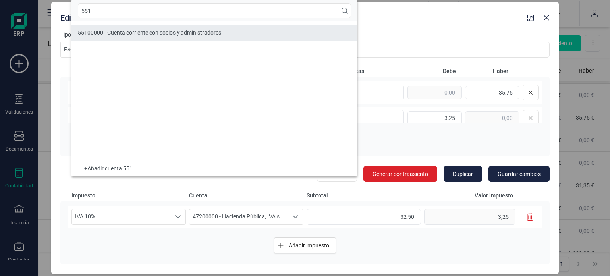
click at [170, 34] on span "55100000 - Cuenta corriente con socios y administradores" at bounding box center [149, 32] width 143 height 6
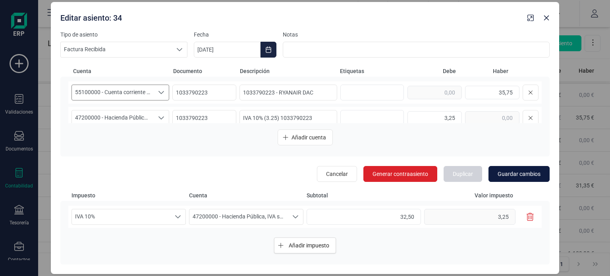
click at [525, 171] on span "Guardar cambios" at bounding box center [519, 174] width 43 height 8
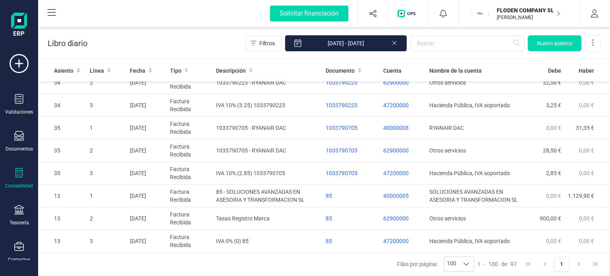
scroll to position [1220, 0]
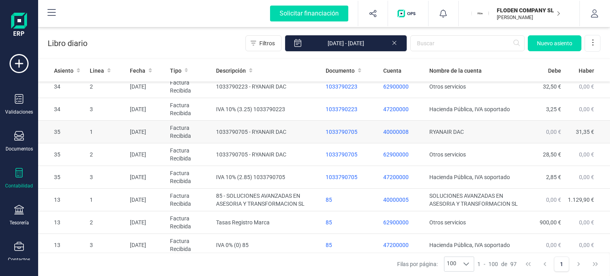
click at [374, 122] on td "1033790705" at bounding box center [352, 132] width 58 height 23
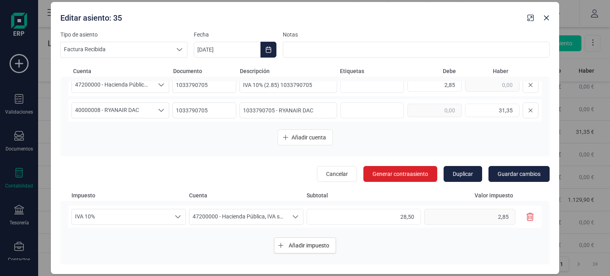
scroll to position [35, 0]
click at [160, 110] on icon "Seleccione una cuenta" at bounding box center [161, 109] width 6 height 6
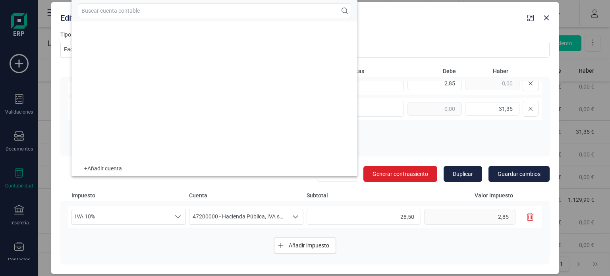
scroll to position [3453, 0]
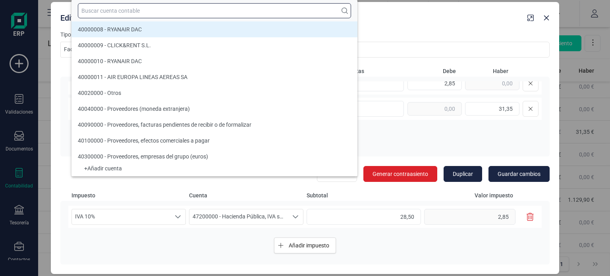
click at [148, 12] on input "text" at bounding box center [214, 10] width 273 height 15
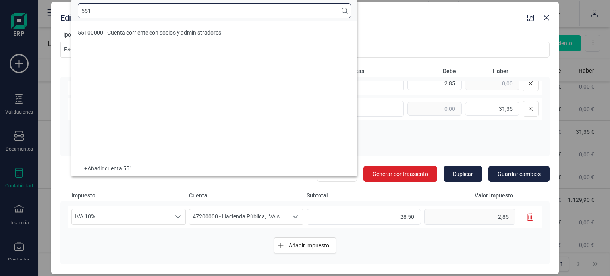
scroll to position [0, 0]
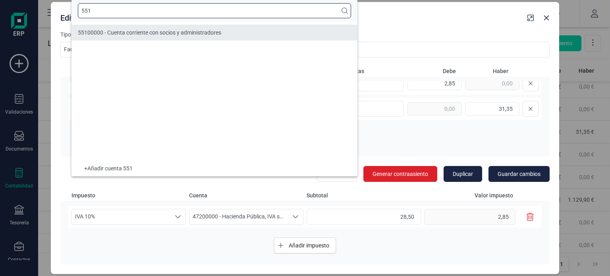
type input "551"
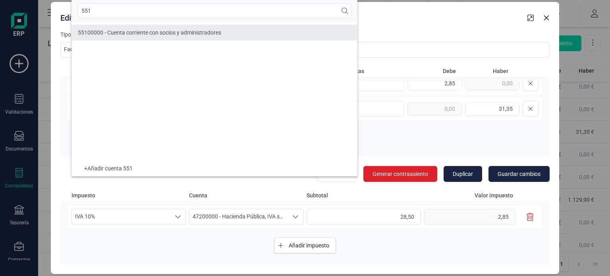
click at [153, 31] on span "55100000 - Cuenta corriente con socios y administradores" at bounding box center [149, 32] width 143 height 6
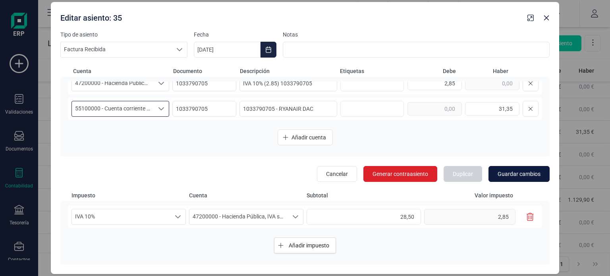
click at [535, 176] on span "Guardar cambios" at bounding box center [519, 174] width 43 height 8
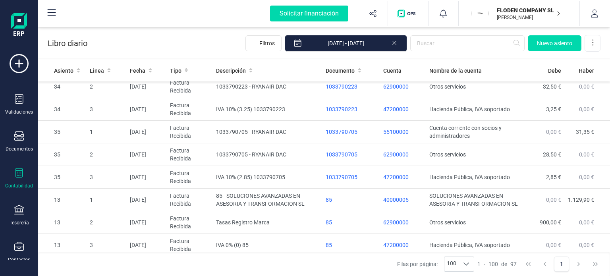
click at [17, 177] on div at bounding box center [19, 174] width 10 height 12
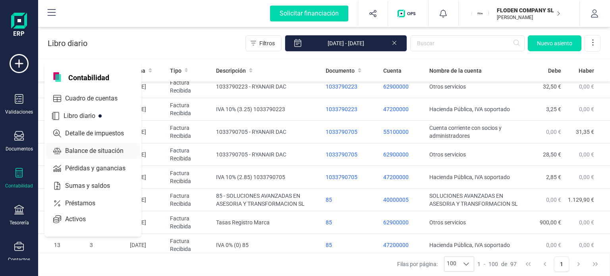
click at [95, 143] on div "Balance de situación" at bounding box center [93, 151] width 94 height 16
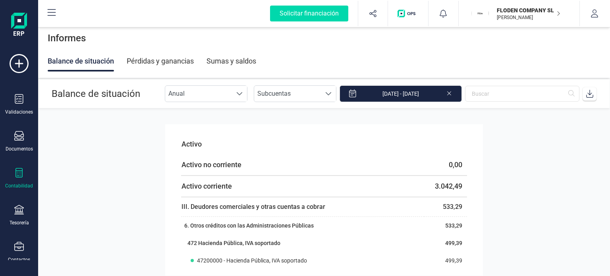
click at [95, 142] on section "Activo Activo no corriente 0,00 Activo corriente 3.042,49 III. Deudores comerci…" at bounding box center [324, 192] width 572 height 167
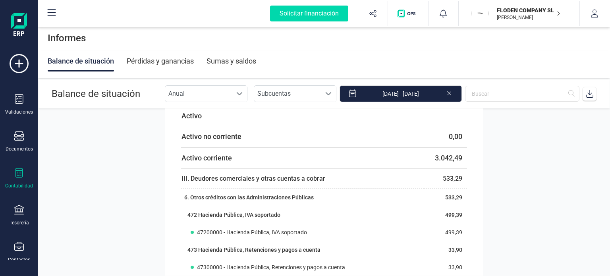
scroll to position [32, 0]
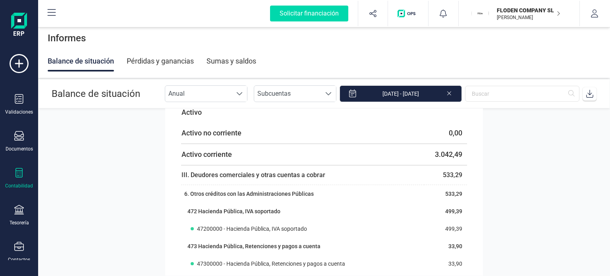
click at [496, 233] on section "Activo Activo no corriente 0,00 Activo corriente 3.042,49 III. Deudores comerci…" at bounding box center [324, 192] width 572 height 167
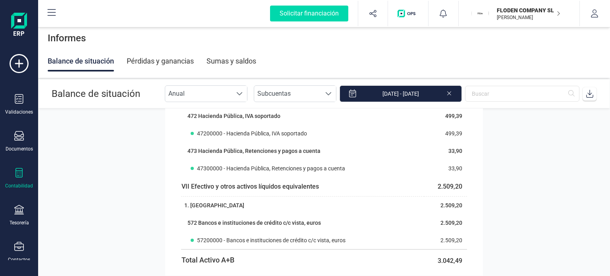
scroll to position [143, 0]
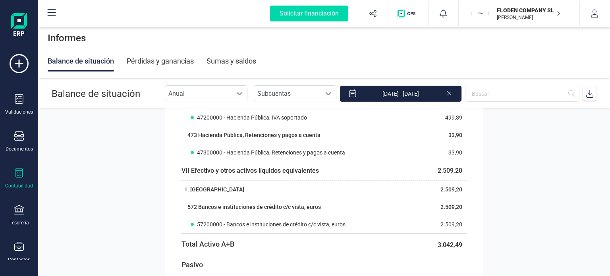
click at [521, 202] on section "Activo Activo no corriente 0,00 Activo corriente 3.042,49 III. Deudores comerci…" at bounding box center [324, 192] width 572 height 167
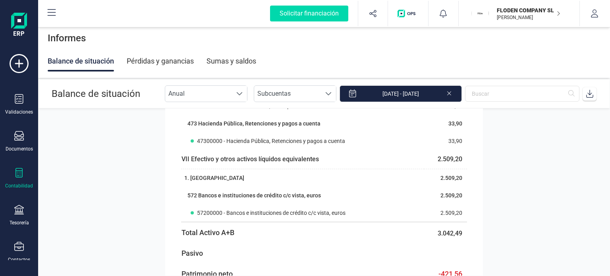
scroll to position [145, 0]
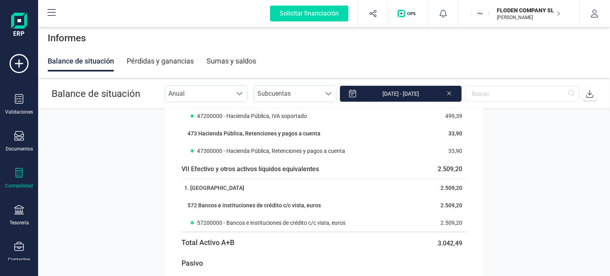
click at [17, 178] on div at bounding box center [19, 174] width 10 height 12
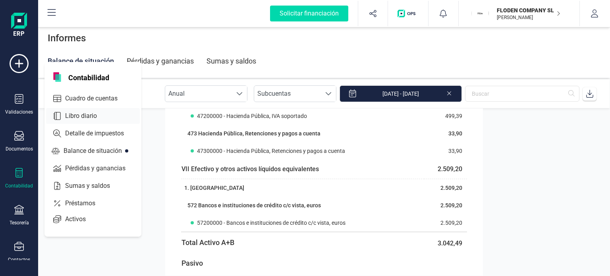
click at [98, 118] on span "Libro diario" at bounding box center [86, 116] width 49 height 10
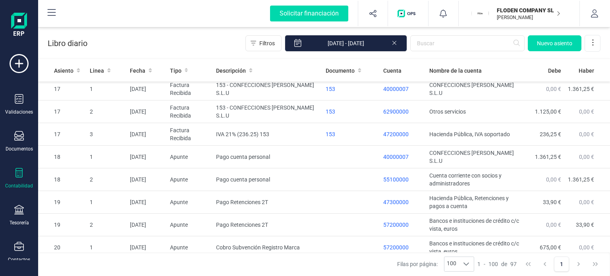
scroll to position [154, 0]
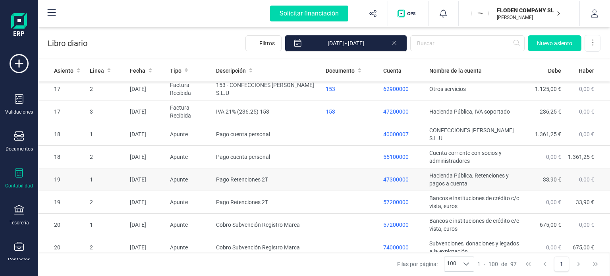
click at [488, 172] on td "Hacienda Pública, Retenciones y pagos a cuenta" at bounding box center [475, 180] width 98 height 23
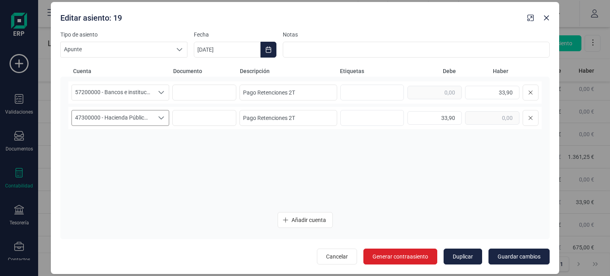
click at [162, 122] on div "Seleccione una cuenta" at bounding box center [161, 117] width 15 height 15
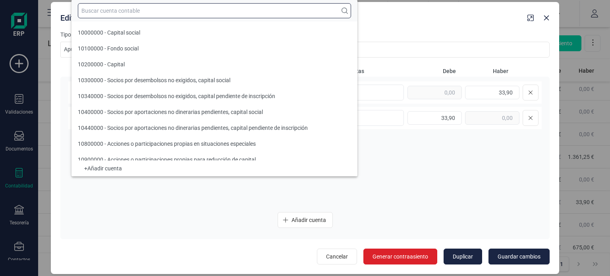
scroll to position [4566, 0]
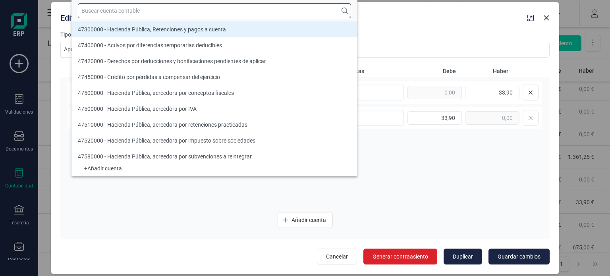
click at [194, 10] on input "text" at bounding box center [214, 10] width 273 height 15
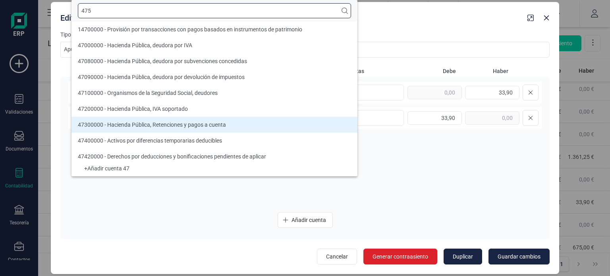
scroll to position [0, 0]
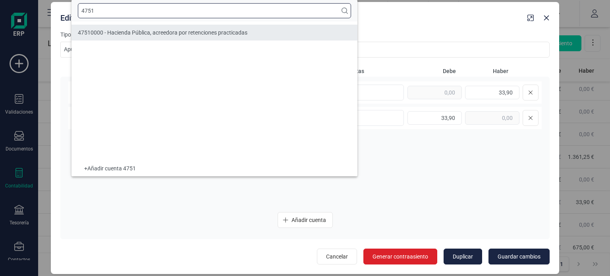
type input "4751"
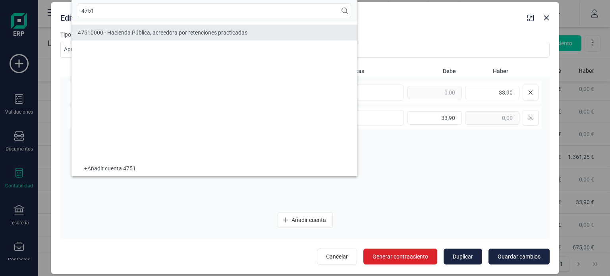
click at [191, 30] on span "47510000 - Hacienda Pública, acreedora por retenciones practicadas" at bounding box center [163, 32] width 170 height 6
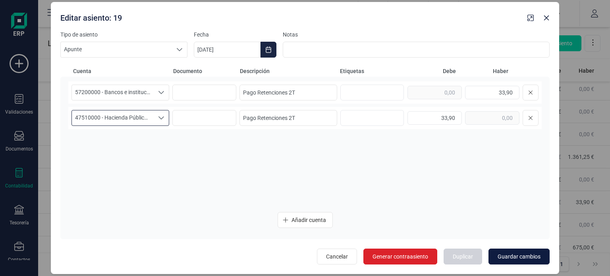
click at [506, 253] on span "Guardar cambios" at bounding box center [519, 257] width 43 height 8
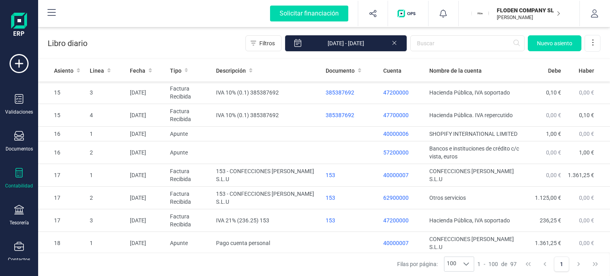
scroll to position [38, 0]
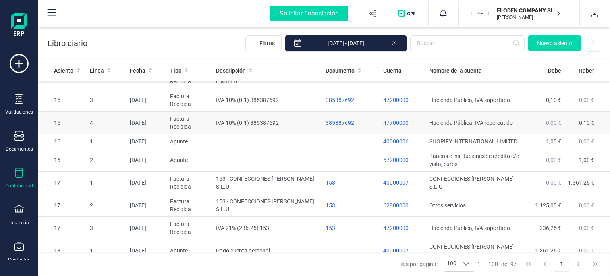
click at [525, 121] on td "0,00 €" at bounding box center [545, 123] width 40 height 23
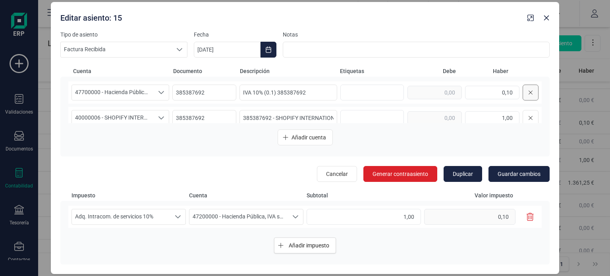
click at [523, 96] on button at bounding box center [531, 93] width 16 height 16
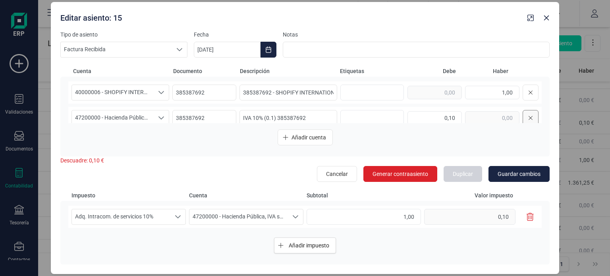
click at [529, 117] on icon at bounding box center [531, 118] width 5 height 6
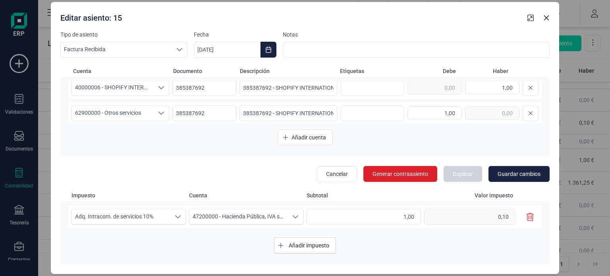
scroll to position [0, 0]
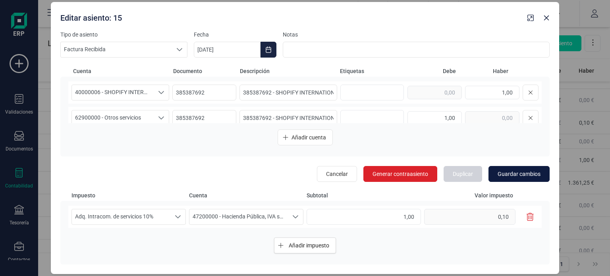
click at [519, 176] on span "Guardar cambios" at bounding box center [519, 174] width 43 height 8
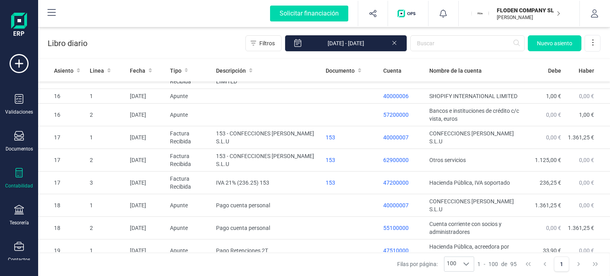
click at [22, 175] on icon at bounding box center [19, 173] width 7 height 10
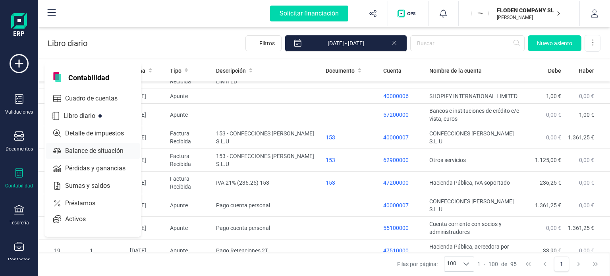
click at [85, 147] on span "Balance de situación" at bounding box center [100, 151] width 76 height 10
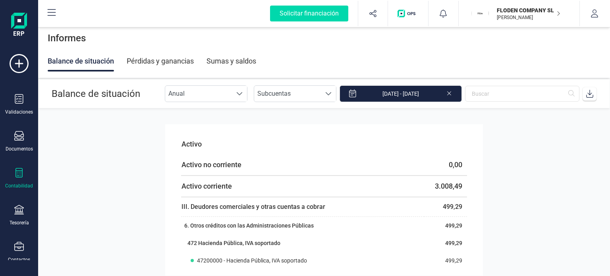
click at [486, 219] on section "Activo Activo no corriente 0,00 Activo corriente 3.008,49 III. Deudores comerci…" at bounding box center [324, 192] width 572 height 167
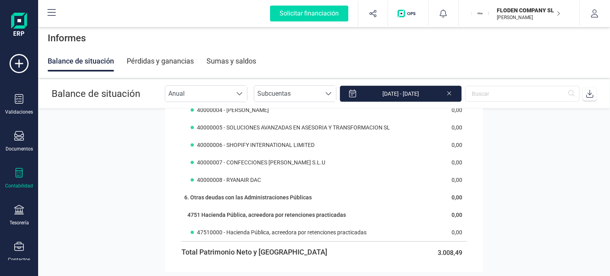
scroll to position [665, 0]
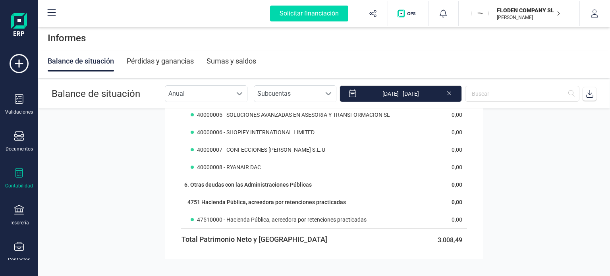
click at [27, 176] on div "Contabilidad" at bounding box center [19, 178] width 32 height 21
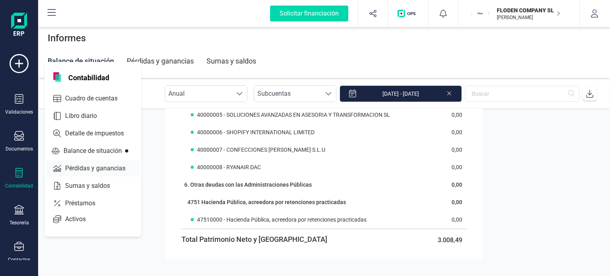
click at [64, 166] on span "Pérdidas y ganancias" at bounding box center [101, 169] width 78 height 10
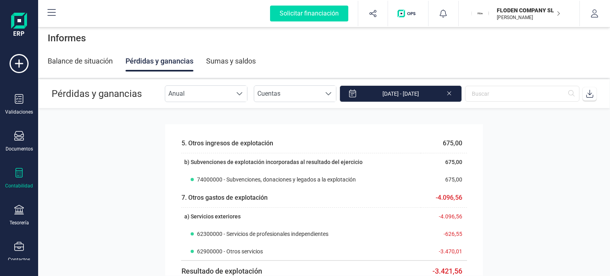
click at [477, 193] on div "5. Otros ingresos de explotación 675,00 b) Subvenciones de explotación incorpor…" at bounding box center [324, 250] width 318 height 253
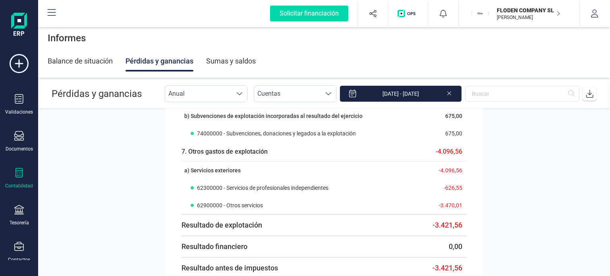
scroll to position [48, 0]
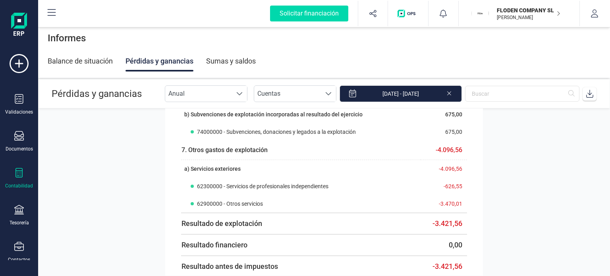
click at [485, 202] on section "5. Otros ingresos de explotación 675,00 b) Subvenciones de explotación incorpor…" at bounding box center [324, 192] width 572 height 167
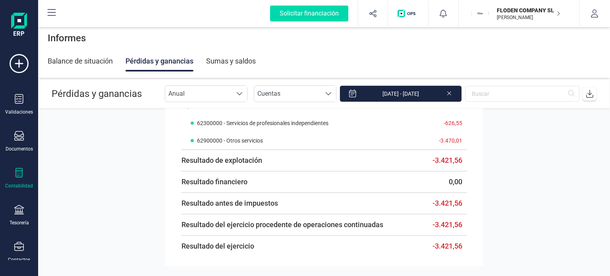
scroll to position [118, 0]
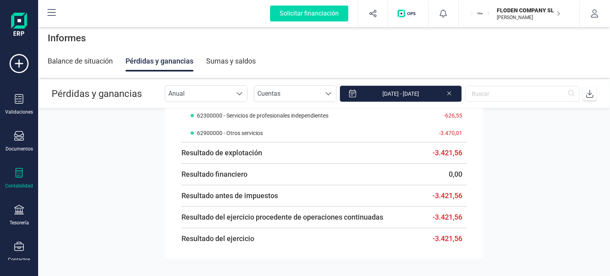
click at [19, 174] on icon at bounding box center [19, 173] width 10 height 10
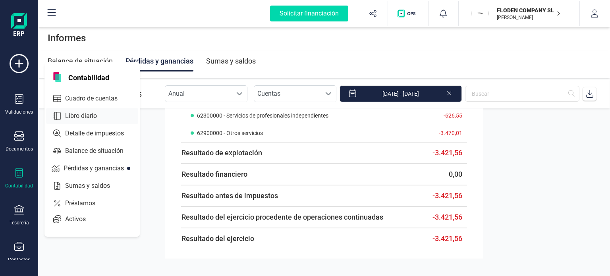
click at [93, 117] on span "Libro diario" at bounding box center [86, 116] width 49 height 10
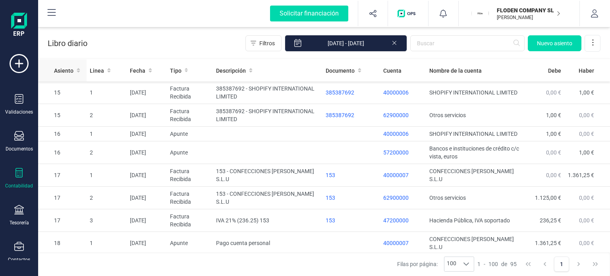
click at [69, 71] on span "Asiento" at bounding box center [63, 71] width 19 height 8
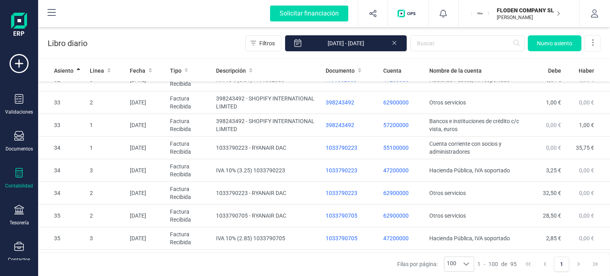
scroll to position [1907, 0]
